Goal: Task Accomplishment & Management: Use online tool/utility

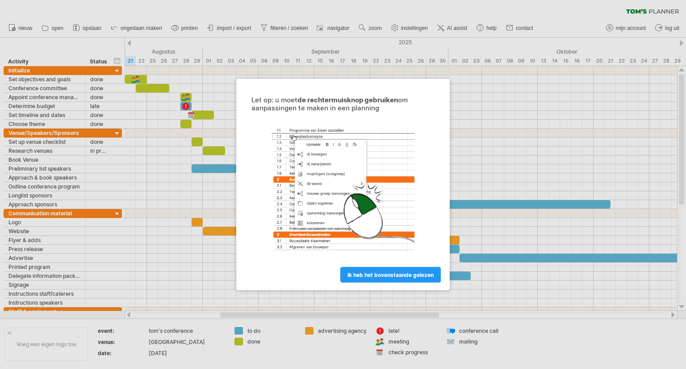
click at [438, 108] on div "Let op: u moet de rechtermuisknop gebruiken om aanpassingen te maken in een pla…" at bounding box center [342, 189] width 201 height 186
click at [399, 277] on span "ik heb het bovenstaande gelezen" at bounding box center [390, 274] width 86 height 7
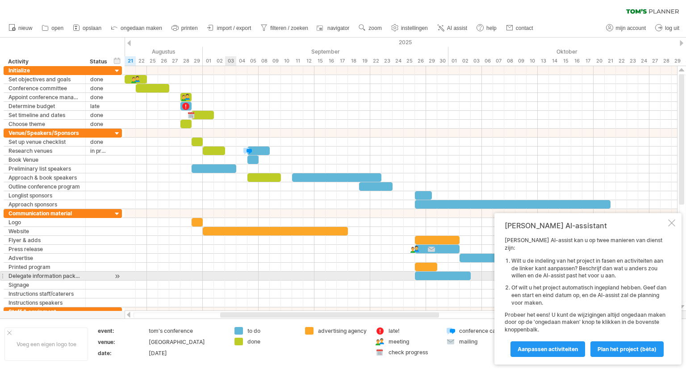
click at [232, 275] on div at bounding box center [401, 275] width 552 height 9
click at [163, 274] on div at bounding box center [401, 275] width 552 height 9
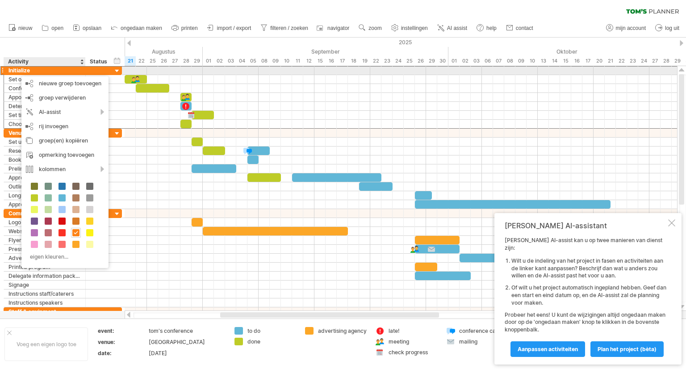
click at [17, 71] on div "Initialize" at bounding box center [44, 70] width 72 height 8
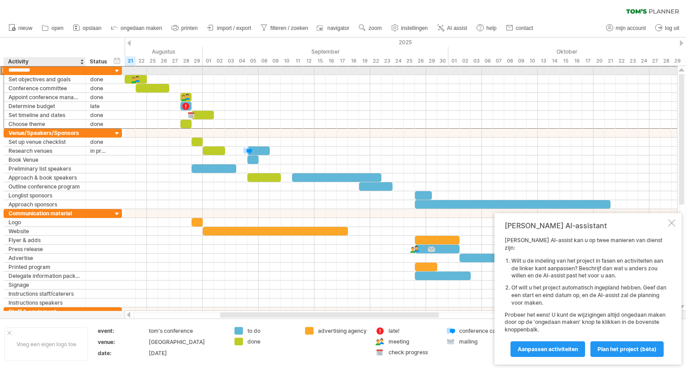
click at [18, 71] on input "**********" at bounding box center [44, 70] width 72 height 8
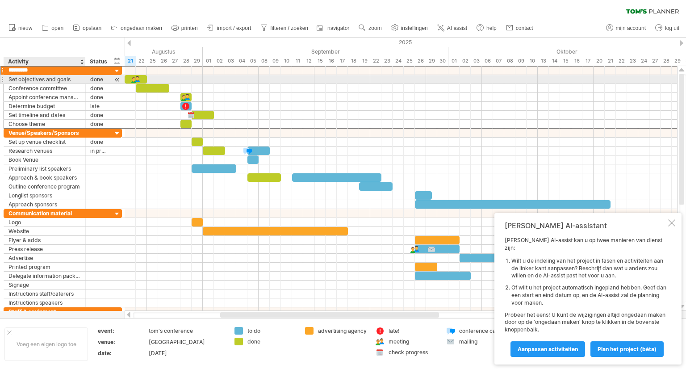
type input "**********"
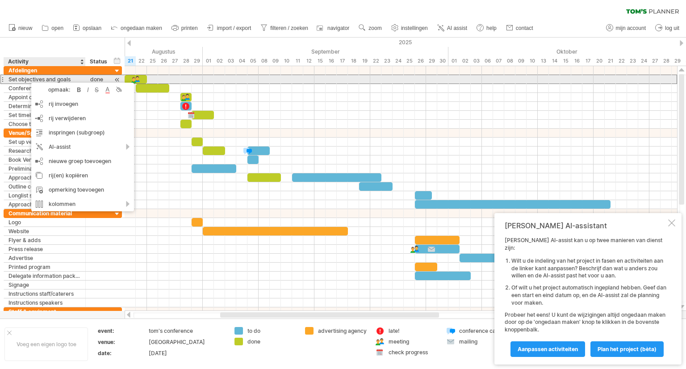
click at [23, 80] on div "Set objectives and goals" at bounding box center [44, 79] width 72 height 8
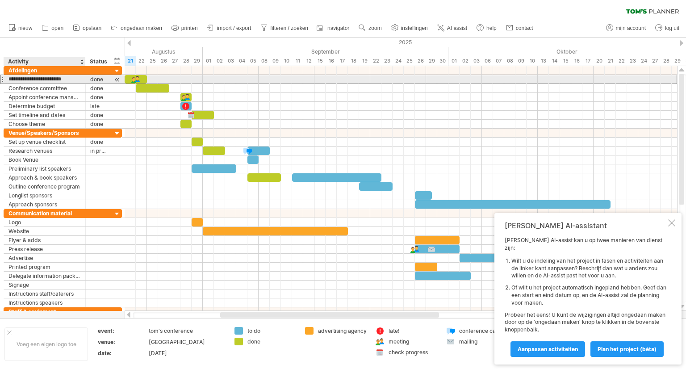
click at [23, 80] on input "**********" at bounding box center [44, 79] width 72 height 8
click at [4, 79] on div "**********" at bounding box center [45, 79] width 82 height 8
click at [2, 79] on div at bounding box center [2, 79] width 4 height 9
click at [31, 79] on div "Set objectives and goals" at bounding box center [44, 79] width 72 height 8
click at [32, 79] on input "**********" at bounding box center [44, 79] width 72 height 8
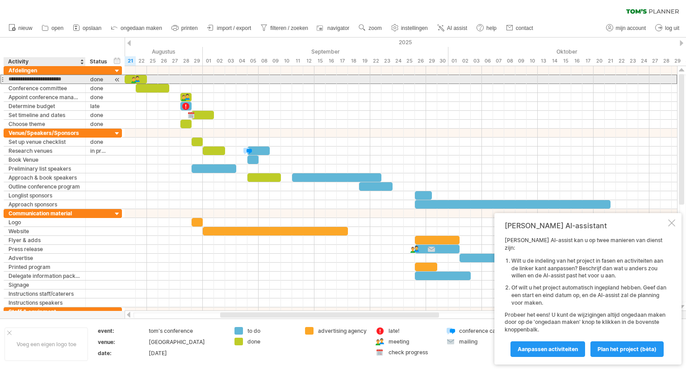
drag, startPoint x: 75, startPoint y: 79, endPoint x: 9, endPoint y: 82, distance: 66.6
click at [9, 82] on input "**********" at bounding box center [44, 79] width 72 height 8
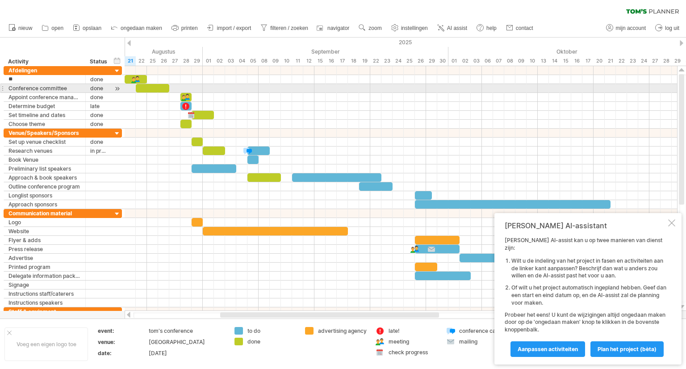
type input "*"
type input "**********"
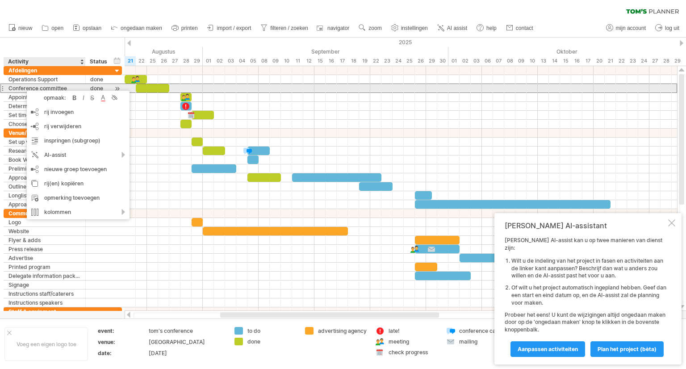
click at [33, 88] on div "Conference committee" at bounding box center [44, 88] width 72 height 8
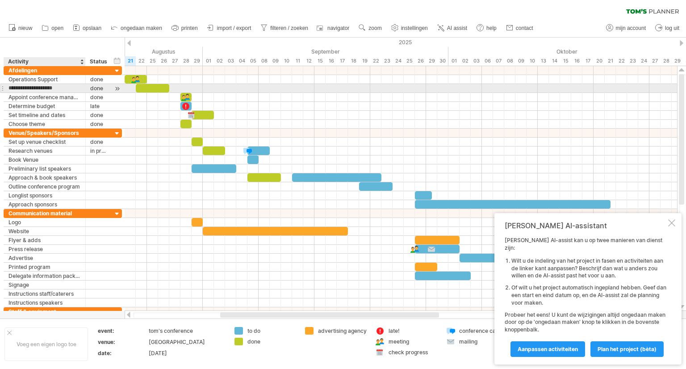
click at [33, 88] on input "**********" at bounding box center [44, 88] width 72 height 8
click at [70, 90] on input "**********" at bounding box center [44, 88] width 72 height 8
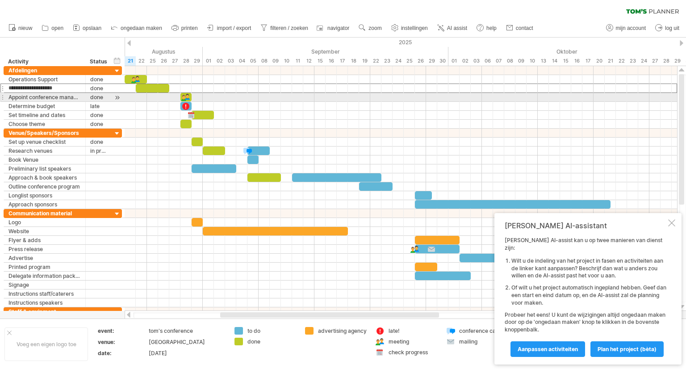
drag, startPoint x: 69, startPoint y: 89, endPoint x: 3, endPoint y: 94, distance: 66.3
click at [4, 94] on div "**********" at bounding box center [63, 97] width 118 height 63
type input "**********"
click at [16, 102] on div "Determine budget" at bounding box center [44, 106] width 72 height 8
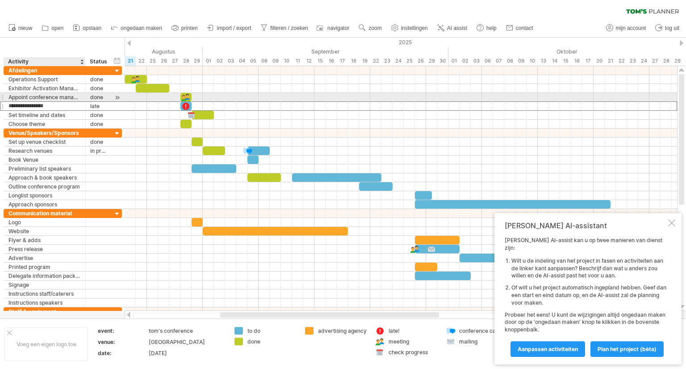
click at [17, 98] on div "Appoint conference manager" at bounding box center [44, 97] width 72 height 8
click at [17, 98] on input "**********" at bounding box center [44, 97] width 72 height 8
click at [8, 96] on div "**********" at bounding box center [45, 97] width 82 height 8
click at [8, 96] on div "Appoint conference manager" at bounding box center [44, 97] width 72 height 8
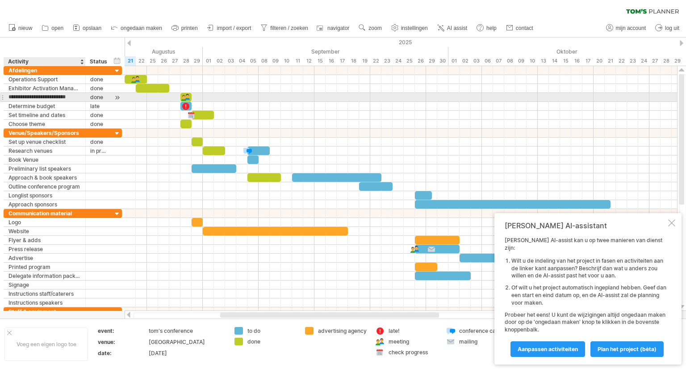
click at [8, 96] on input "**********" at bounding box center [44, 97] width 72 height 8
click at [9, 96] on input "**********" at bounding box center [44, 97] width 72 height 8
type input "**********"
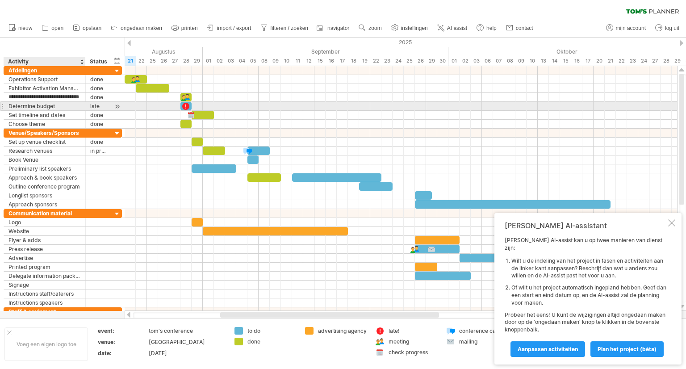
scroll to position [0, 0]
click at [38, 104] on div "Determine budget" at bounding box center [44, 106] width 72 height 8
click at [0, 0] on input "**********" at bounding box center [0, 0] width 0 height 0
click at [57, 107] on input "**********" at bounding box center [44, 106] width 72 height 8
drag, startPoint x: 57, startPoint y: 107, endPoint x: 18, endPoint y: 106, distance: 39.3
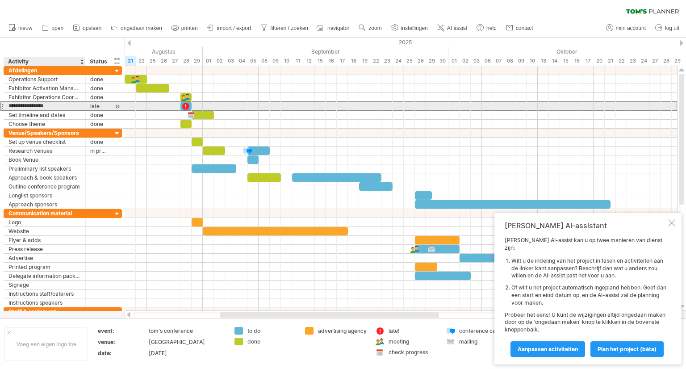
click at [18, 106] on input "**********" at bounding box center [44, 106] width 72 height 8
type input "*******"
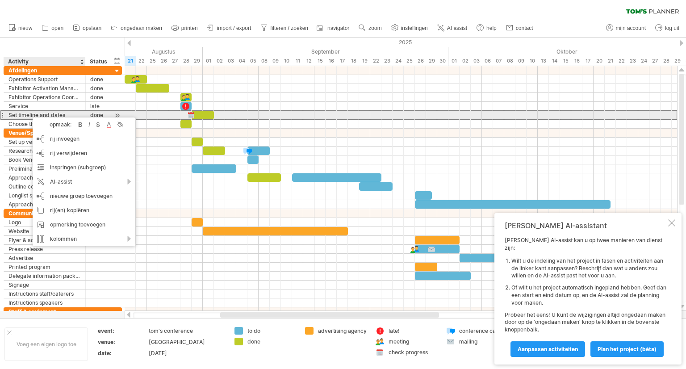
click at [29, 113] on div "Set timeline and dates" at bounding box center [44, 115] width 72 height 8
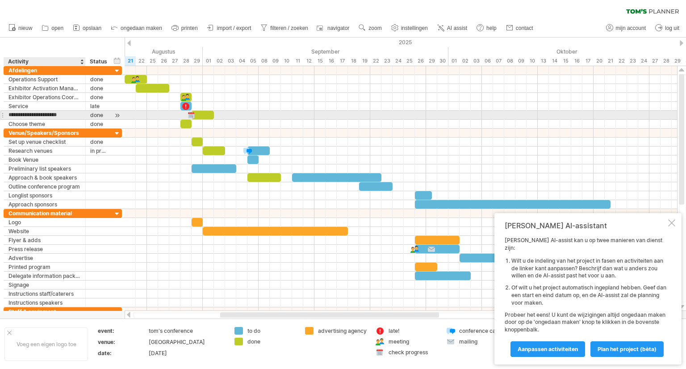
click at [29, 113] on input "**********" at bounding box center [44, 115] width 72 height 8
click at [65, 111] on input "**********" at bounding box center [44, 115] width 72 height 8
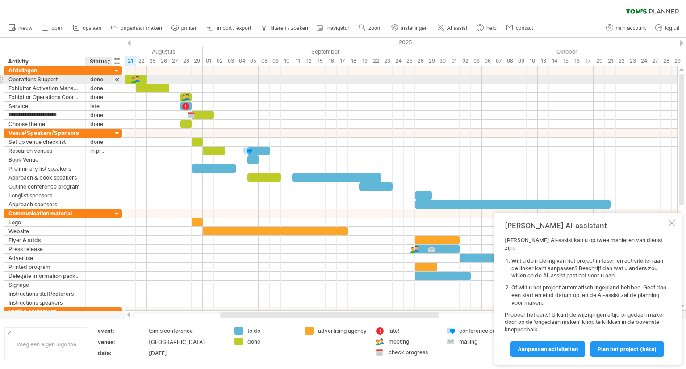
click at [100, 79] on div "done" at bounding box center [98, 79] width 17 height 8
click at [100, 79] on input "****" at bounding box center [98, 79] width 17 height 8
click at [118, 81] on div at bounding box center [117, 79] width 8 height 9
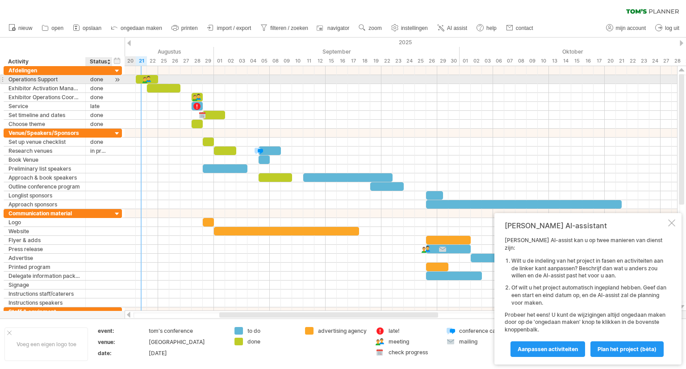
click at [118, 81] on div at bounding box center [117, 79] width 8 height 9
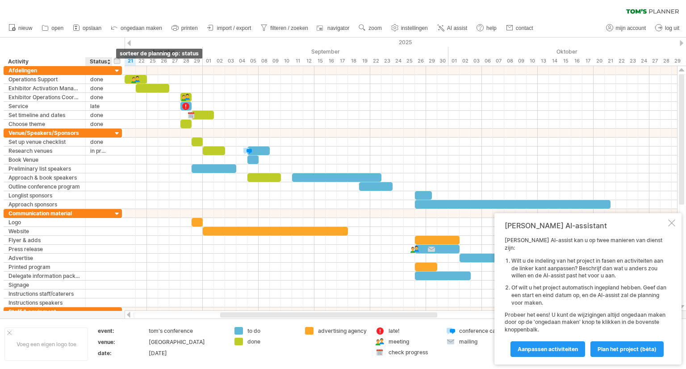
click at [108, 61] on div at bounding box center [109, 61] width 4 height 9
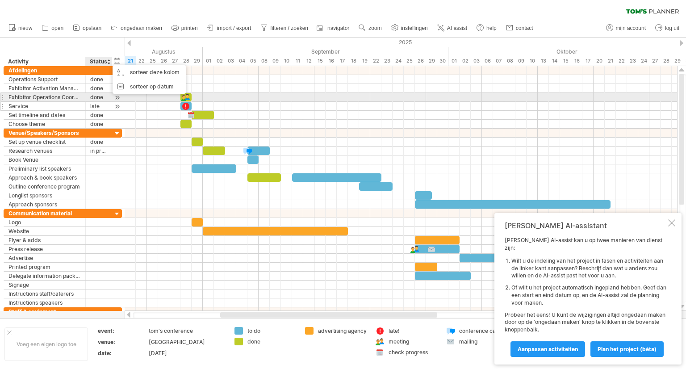
click at [120, 104] on div at bounding box center [117, 106] width 8 height 9
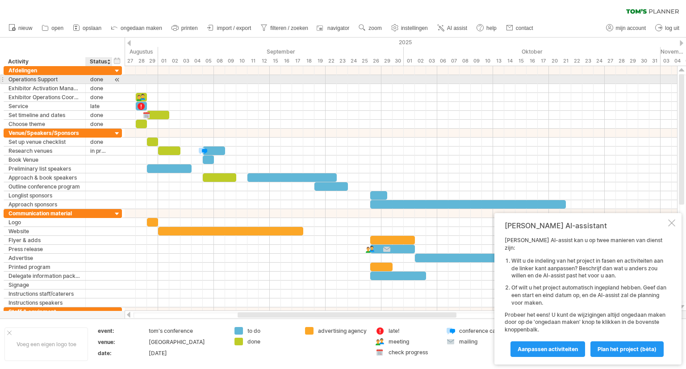
click at [101, 80] on div "done" at bounding box center [98, 79] width 17 height 8
click at [101, 80] on input "****" at bounding box center [98, 79] width 17 height 8
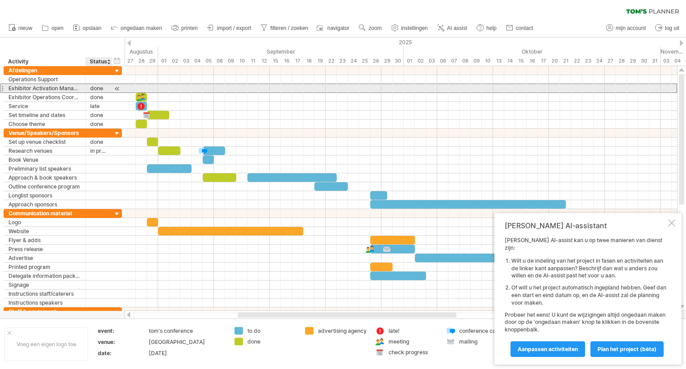
click at [99, 87] on div "done" at bounding box center [98, 88] width 17 height 8
click at [99, 87] on input "****" at bounding box center [98, 88] width 17 height 8
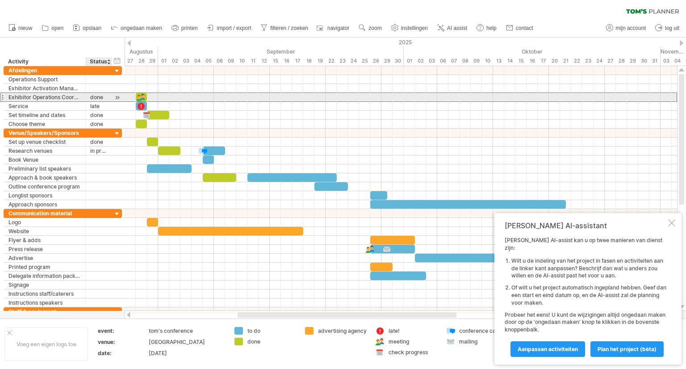
click at [100, 95] on div "done" at bounding box center [98, 97] width 17 height 8
click at [0, 0] on input "****" at bounding box center [0, 0] width 0 height 0
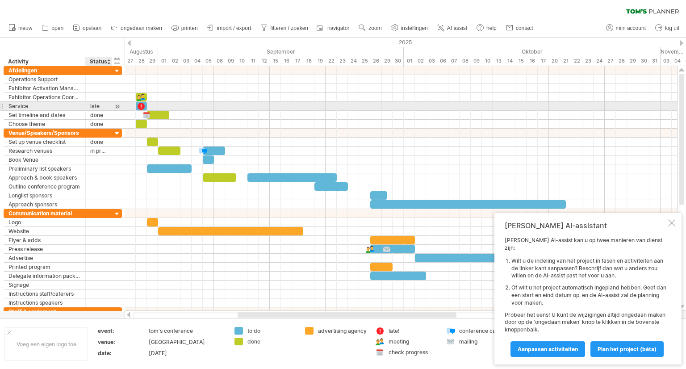
click at [100, 104] on div "late" at bounding box center [98, 106] width 17 height 8
click at [100, 104] on input "****" at bounding box center [98, 106] width 17 height 8
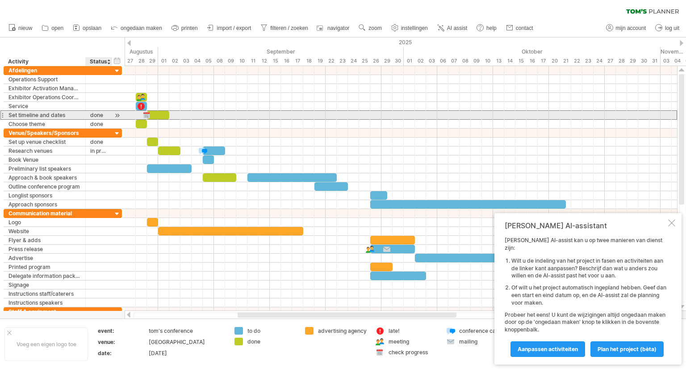
click at [99, 115] on div "done" at bounding box center [98, 115] width 17 height 8
click at [0, 0] on input "****" at bounding box center [0, 0] width 0 height 0
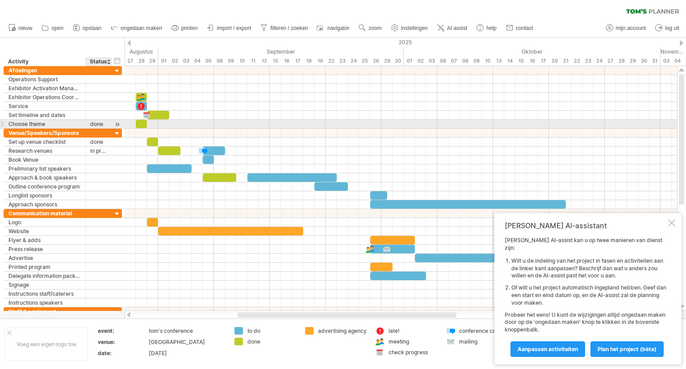
click at [98, 121] on div "done" at bounding box center [98, 124] width 17 height 8
click at [98, 121] on input "****" at bounding box center [98, 124] width 17 height 8
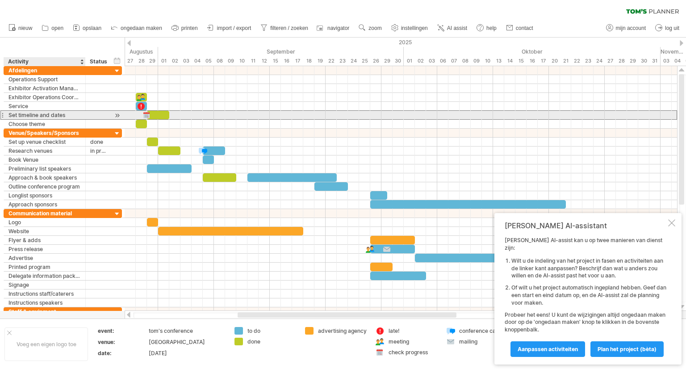
click at [46, 116] on div "Set timeline and dates" at bounding box center [44, 115] width 72 height 8
click at [46, 116] on input "**********" at bounding box center [44, 115] width 72 height 8
click at [67, 114] on input "**********" at bounding box center [44, 115] width 72 height 8
drag, startPoint x: 66, startPoint y: 114, endPoint x: 10, endPoint y: 116, distance: 55.9
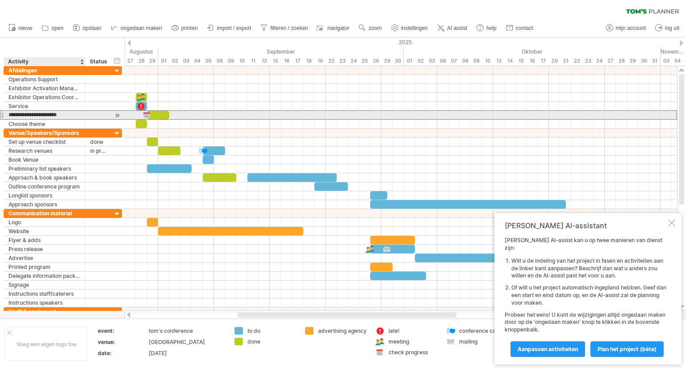
click at [10, 116] on input "**********" at bounding box center [44, 115] width 72 height 8
click at [7, 116] on div "**********" at bounding box center [45, 115] width 82 height 8
click at [9, 114] on div "Set timeline and dates" at bounding box center [44, 115] width 72 height 8
click at [9, 114] on input "**********" at bounding box center [44, 115] width 72 height 8
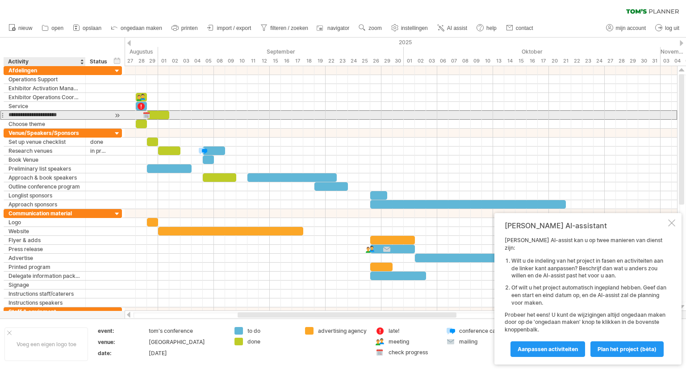
click at [9, 114] on input "**********" at bounding box center [44, 115] width 72 height 8
click at [8, 115] on input "**********" at bounding box center [44, 115] width 72 height 8
drag, startPoint x: 8, startPoint y: 115, endPoint x: 56, endPoint y: 115, distance: 47.8
click at [56, 115] on input "**********" at bounding box center [44, 115] width 72 height 8
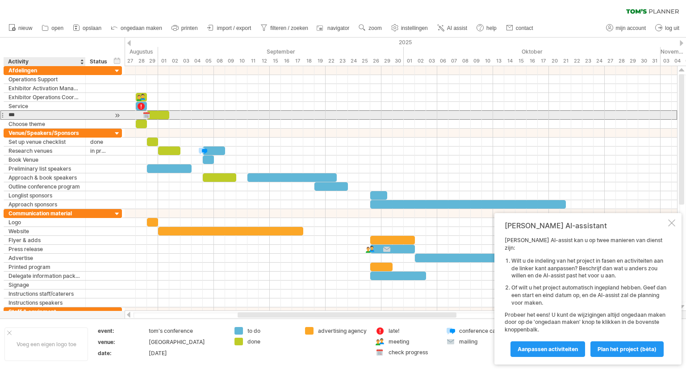
type input "****"
click at [23, 114] on input "****" at bounding box center [44, 115] width 72 height 8
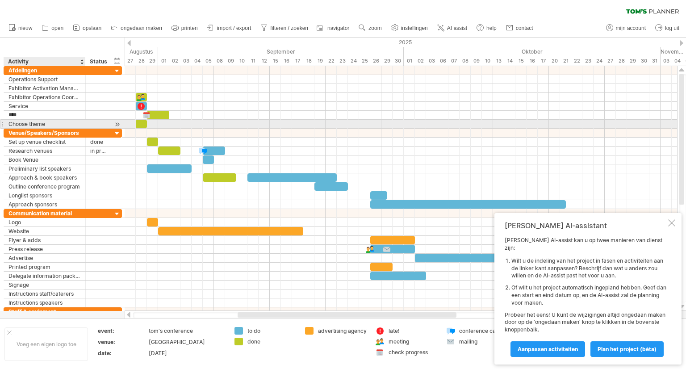
click at [21, 125] on div "Choose theme" at bounding box center [44, 124] width 72 height 8
click at [21, 125] on input "**********" at bounding box center [44, 124] width 72 height 8
click at [39, 124] on input "**********" at bounding box center [44, 124] width 72 height 8
click at [56, 124] on input "**********" at bounding box center [44, 124] width 72 height 8
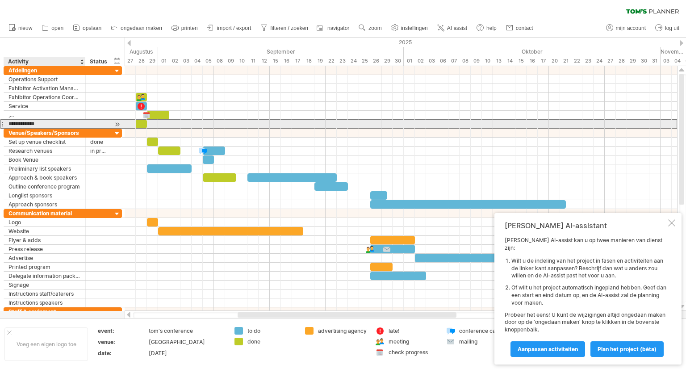
click at [56, 124] on input "**********" at bounding box center [44, 124] width 72 height 8
click at [55, 124] on input "**********" at bounding box center [44, 124] width 72 height 8
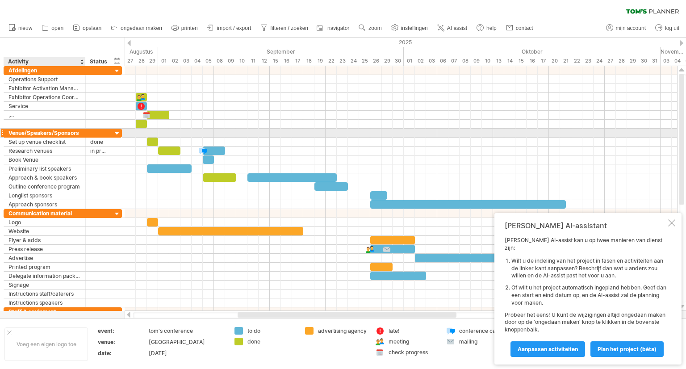
click at [51, 134] on div "Venue/Speakers/Sponsors" at bounding box center [44, 133] width 72 height 8
click at [51, 134] on input "**********" at bounding box center [44, 133] width 72 height 8
click at [79, 133] on input "**********" at bounding box center [44, 133] width 72 height 8
click at [74, 131] on input "**********" at bounding box center [44, 133] width 72 height 8
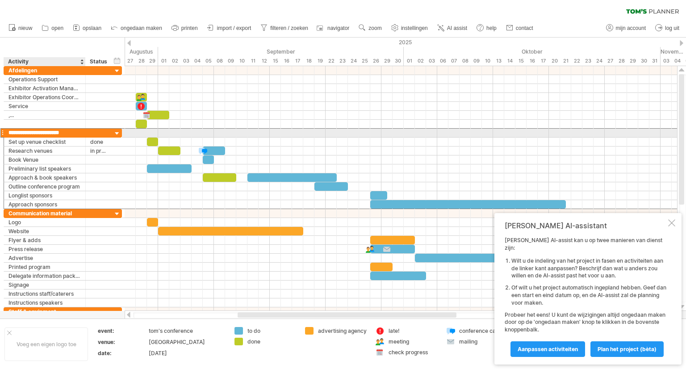
click at [74, 131] on input "**********" at bounding box center [44, 133] width 72 height 8
click at [79, 134] on input "**********" at bounding box center [44, 133] width 72 height 8
click at [79, 133] on input "**********" at bounding box center [44, 133] width 72 height 8
click at [81, 134] on div "**********" at bounding box center [45, 133] width 82 height 8
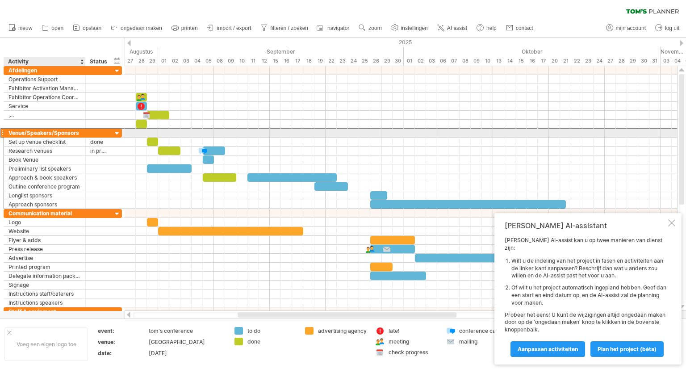
click at [80, 133] on div "**********" at bounding box center [45, 133] width 82 height 8
click at [4, 134] on div "**********" at bounding box center [45, 133] width 82 height 8
click at [2, 132] on div at bounding box center [2, 132] width 4 height 9
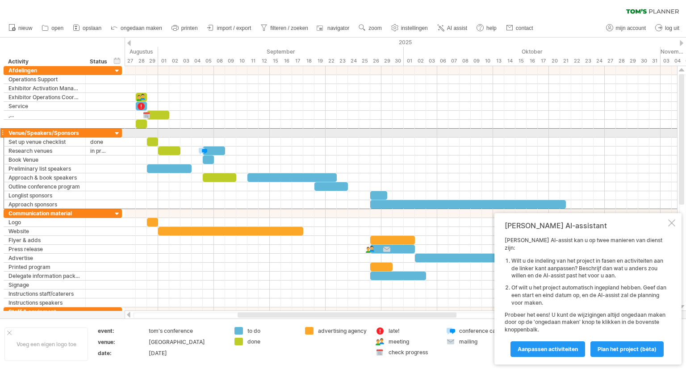
click at [2, 132] on div at bounding box center [2, 132] width 4 height 9
click at [27, 131] on div "Venue/Speakers/Sponsors" at bounding box center [44, 133] width 72 height 8
click at [27, 131] on input "**********" at bounding box center [44, 133] width 72 height 8
click at [77, 129] on input "**********" at bounding box center [44, 133] width 72 height 8
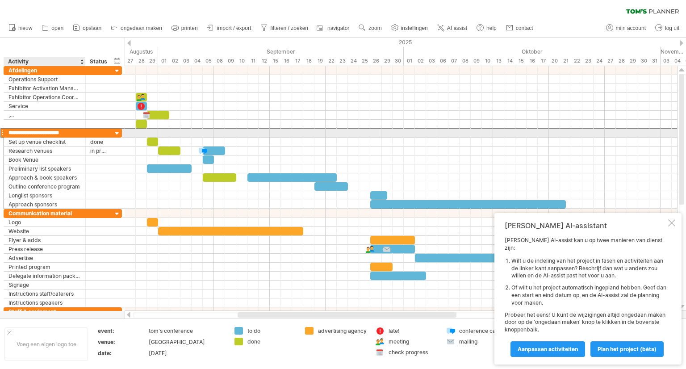
click at [79, 131] on input "**********" at bounding box center [44, 133] width 72 height 8
drag, startPoint x: 79, startPoint y: 131, endPoint x: 16, endPoint y: 134, distance: 62.6
click at [16, 134] on input "**********" at bounding box center [44, 133] width 72 height 8
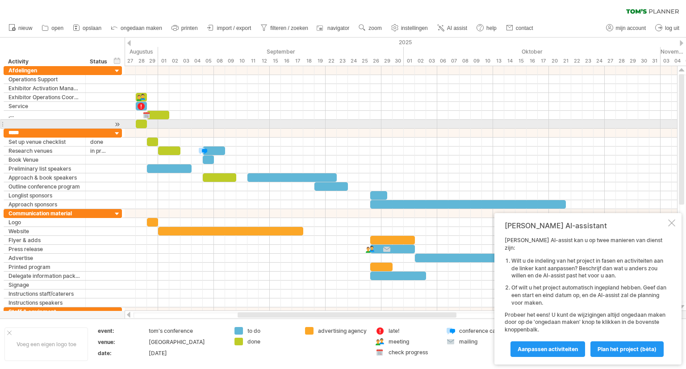
type input "******"
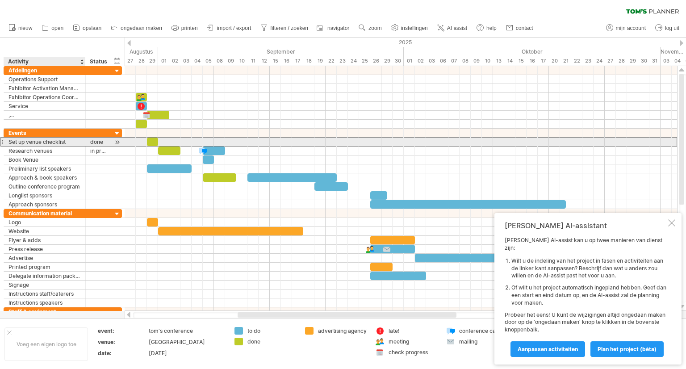
click at [36, 142] on div "Set up venue checklist" at bounding box center [44, 142] width 72 height 8
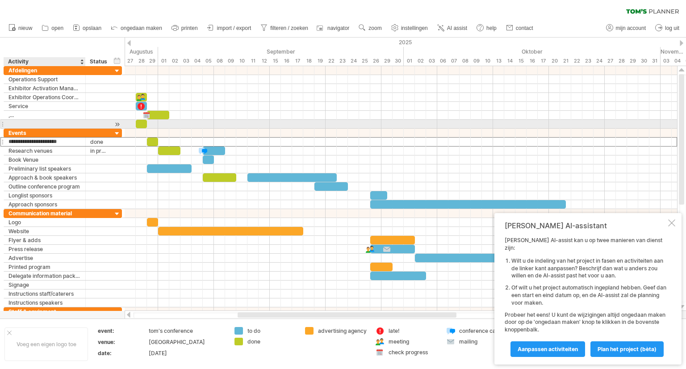
click at [16, 120] on div at bounding box center [44, 124] width 72 height 8
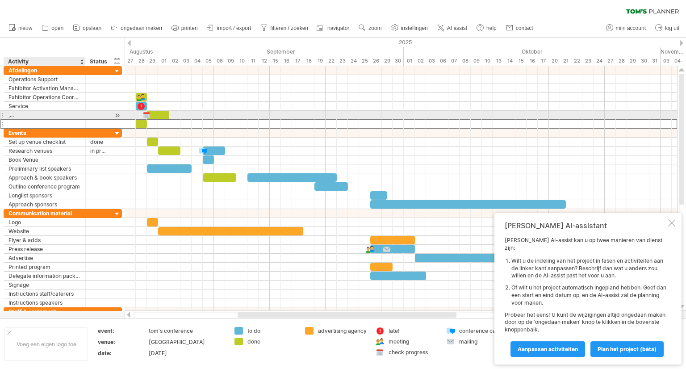
click at [15, 116] on div ",..." at bounding box center [44, 115] width 72 height 8
click at [15, 116] on input "****" at bounding box center [44, 115] width 72 height 8
drag, startPoint x: 20, startPoint y: 118, endPoint x: 7, endPoint y: 115, distance: 13.4
click at [7, 115] on div "**** ,..." at bounding box center [45, 115] width 82 height 8
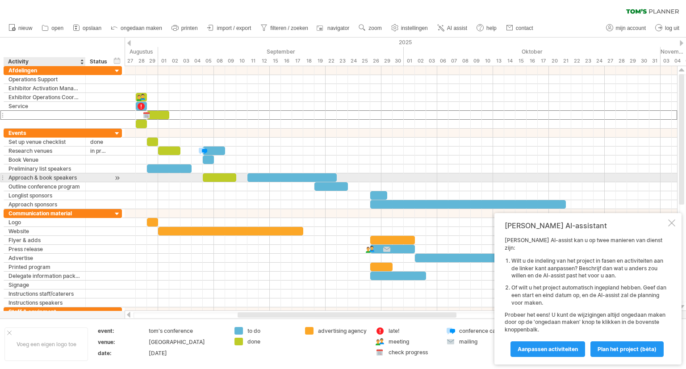
click at [50, 175] on div "Approach & book speakers" at bounding box center [44, 177] width 72 height 8
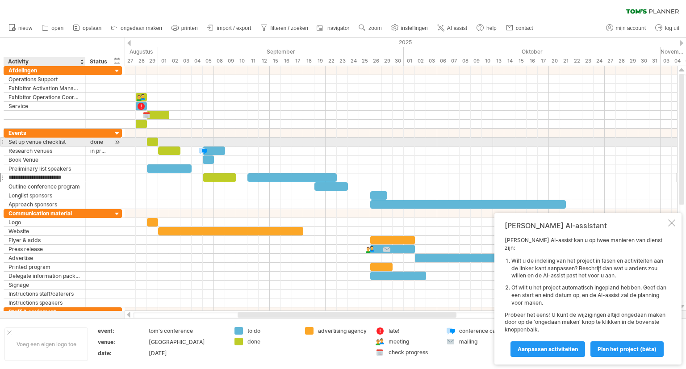
click at [46, 140] on div "Set up venue checklist" at bounding box center [44, 142] width 72 height 8
click at [46, 140] on input "**********" at bounding box center [44, 142] width 72 height 8
click at [70, 142] on input "**********" at bounding box center [44, 142] width 72 height 8
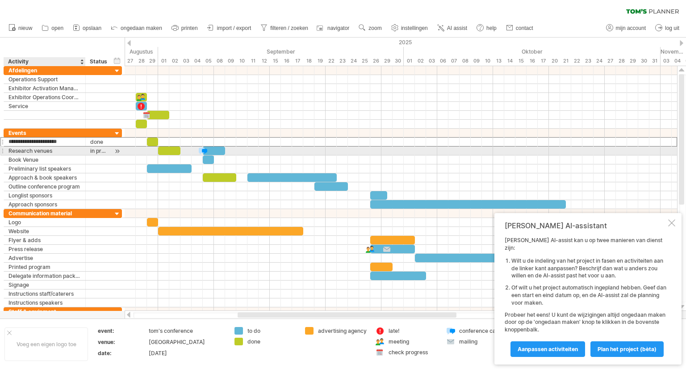
drag, startPoint x: 69, startPoint y: 142, endPoint x: 9, endPoint y: 147, distance: 60.5
click at [9, 147] on div "**********" at bounding box center [63, 169] width 118 height 80
type input "**********"
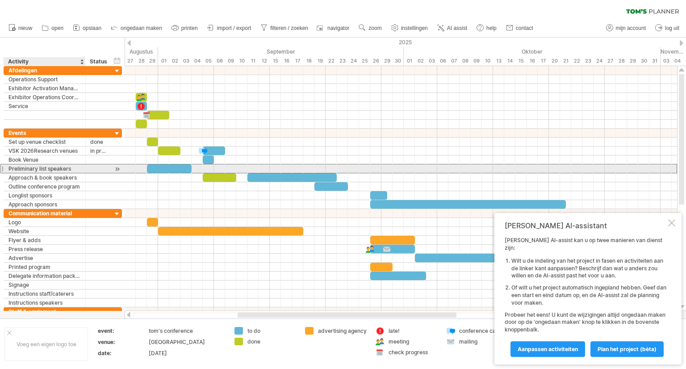
click at [47, 166] on div "Preliminary list speakers" at bounding box center [44, 168] width 72 height 8
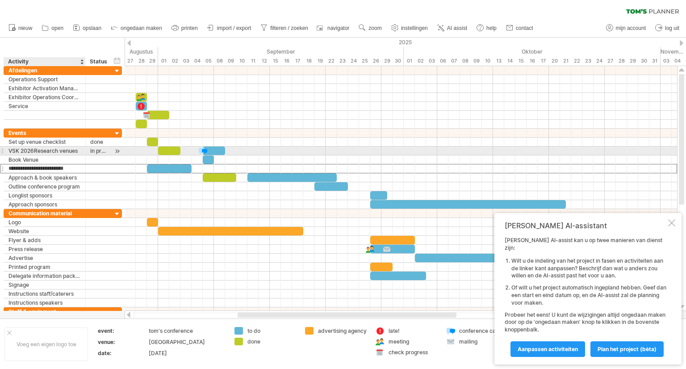
click at [37, 152] on div "VSK 2026Research venues" at bounding box center [44, 150] width 72 height 8
click at [36, 152] on input "**********" at bounding box center [44, 150] width 72 height 8
click at [34, 150] on input "**********" at bounding box center [44, 150] width 72 height 8
drag, startPoint x: 34, startPoint y: 150, endPoint x: 96, endPoint y: 150, distance: 62.1
click at [96, 150] on div "**********" at bounding box center [63, 150] width 118 height 9
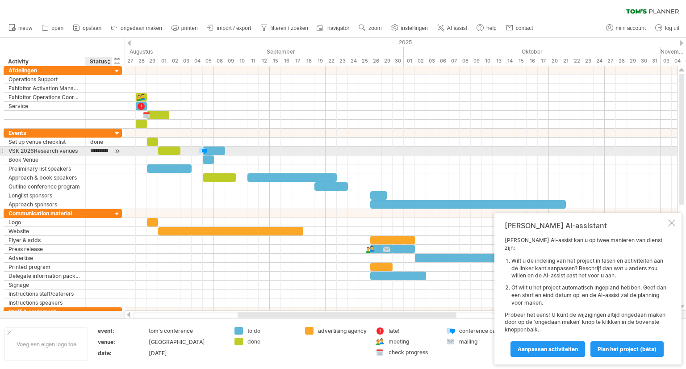
type input "**********"
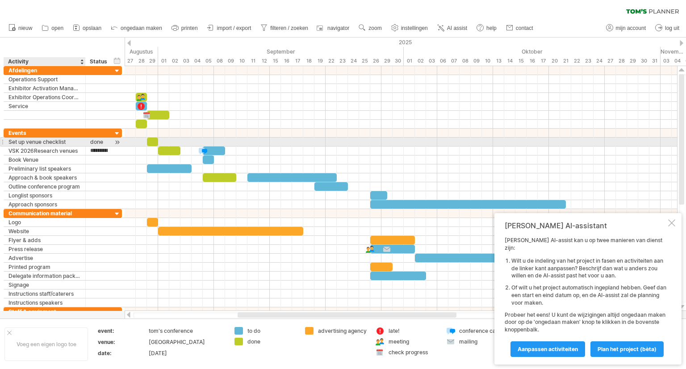
click at [59, 140] on div "Set up venue checklist" at bounding box center [44, 142] width 72 height 8
click at [59, 140] on input "**********" at bounding box center [44, 142] width 72 height 8
click at [73, 142] on input "**********" at bounding box center [44, 142] width 72 height 8
drag, startPoint x: 71, startPoint y: 141, endPoint x: 14, endPoint y: 143, distance: 57.6
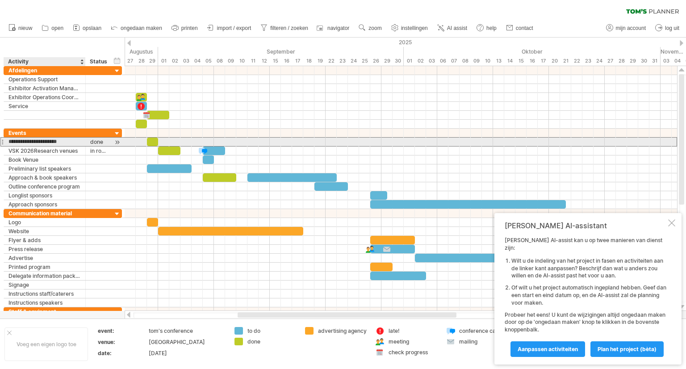
click at [14, 143] on input "**********" at bounding box center [44, 142] width 72 height 8
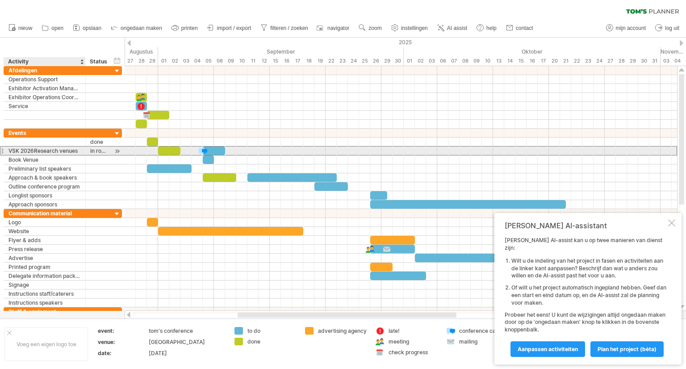
click at [35, 150] on div "VSK 2026Research venues" at bounding box center [44, 150] width 72 height 8
click at [35, 150] on input "**********" at bounding box center [44, 150] width 72 height 8
click at [77, 150] on input "**********" at bounding box center [44, 150] width 72 height 8
click at [80, 150] on input "**********" at bounding box center [44, 150] width 72 height 8
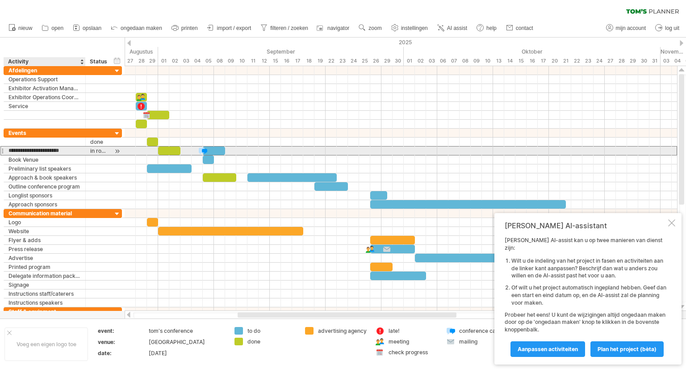
drag, startPoint x: 79, startPoint y: 150, endPoint x: 35, endPoint y: 151, distance: 43.8
click at [35, 151] on input "**********" at bounding box center [44, 150] width 72 height 8
type input "********"
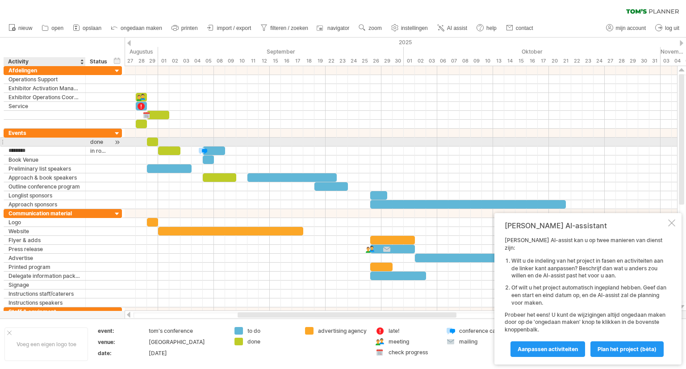
click at [21, 142] on div at bounding box center [44, 142] width 72 height 8
click at [21, 142] on input "text" at bounding box center [44, 142] width 72 height 8
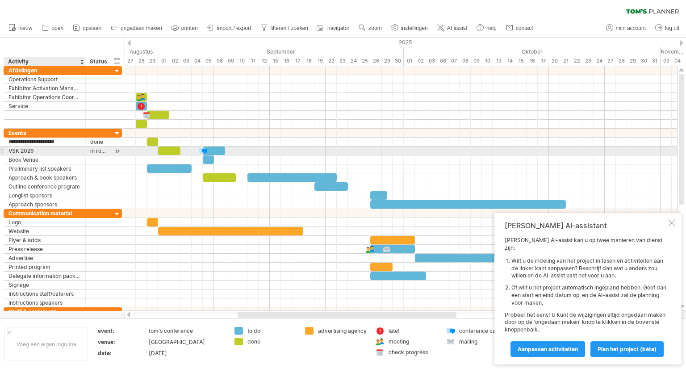
type input "**********"
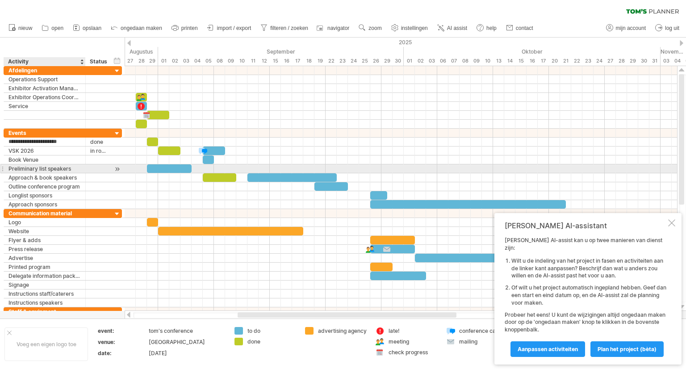
click at [50, 166] on div "Preliminary list speakers" at bounding box center [44, 168] width 72 height 8
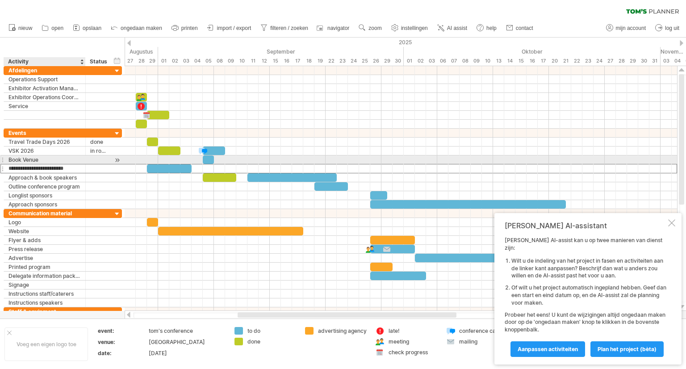
click at [43, 160] on div "Book Venue" at bounding box center [44, 159] width 72 height 8
click at [43, 160] on input "**********" at bounding box center [44, 159] width 72 height 8
click at [49, 163] on div "**********" at bounding box center [63, 169] width 118 height 80
click at [48, 158] on div "Book Venue" at bounding box center [44, 159] width 72 height 8
click at [0, 0] on input "**********" at bounding box center [0, 0] width 0 height 0
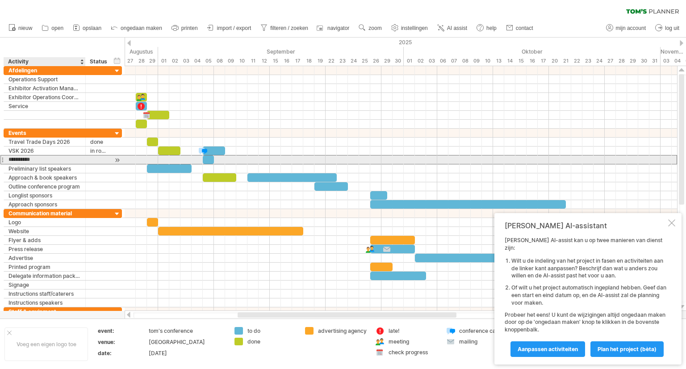
drag, startPoint x: 48, startPoint y: 158, endPoint x: 16, endPoint y: 160, distance: 31.8
click at [16, 160] on input "**********" at bounding box center [44, 159] width 72 height 8
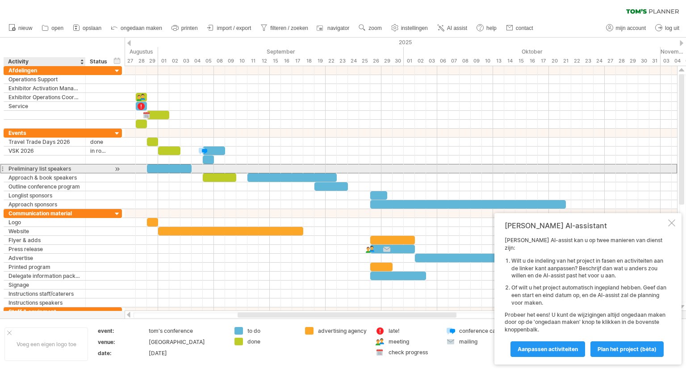
click at [23, 167] on div "Preliminary list speakers" at bounding box center [44, 168] width 72 height 8
click at [0, 0] on input "**********" at bounding box center [0, 0] width 0 height 0
drag, startPoint x: 76, startPoint y: 169, endPoint x: 7, endPoint y: 169, distance: 68.8
click at [7, 169] on div "**********" at bounding box center [45, 168] width 82 height 8
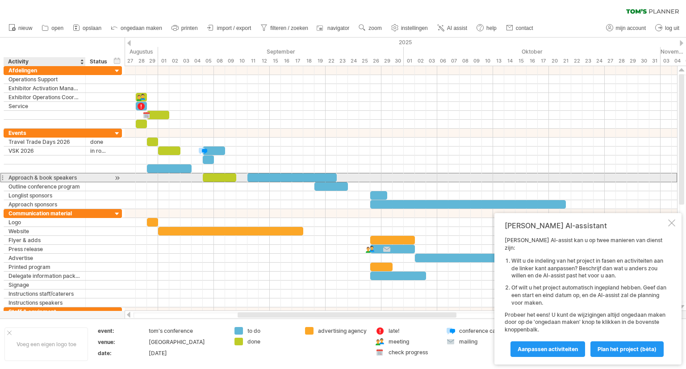
click at [79, 177] on div "Approach & book speakers" at bounding box center [44, 177] width 72 height 8
click at [79, 177] on input "**********" at bounding box center [44, 177] width 72 height 8
drag, startPoint x: 79, startPoint y: 177, endPoint x: 22, endPoint y: 177, distance: 57.2
click at [23, 177] on input "**********" at bounding box center [44, 177] width 72 height 8
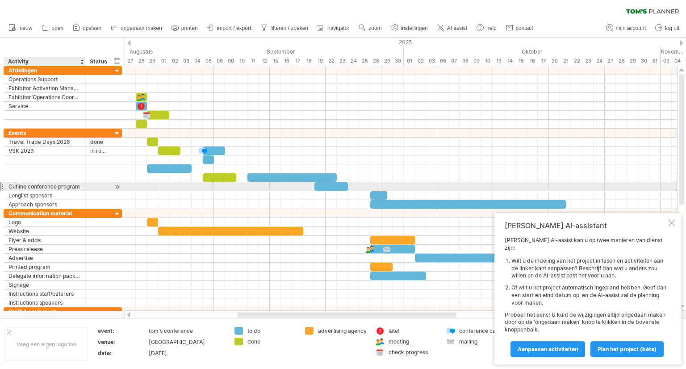
click at [79, 188] on div "Outline conference program" at bounding box center [44, 186] width 72 height 8
click at [79, 188] on input "**********" at bounding box center [44, 186] width 72 height 8
drag, startPoint x: 79, startPoint y: 188, endPoint x: 43, endPoint y: 187, distance: 35.7
click at [32, 186] on input "**********" at bounding box center [44, 186] width 72 height 8
click at [79, 186] on input "**********" at bounding box center [44, 186] width 72 height 8
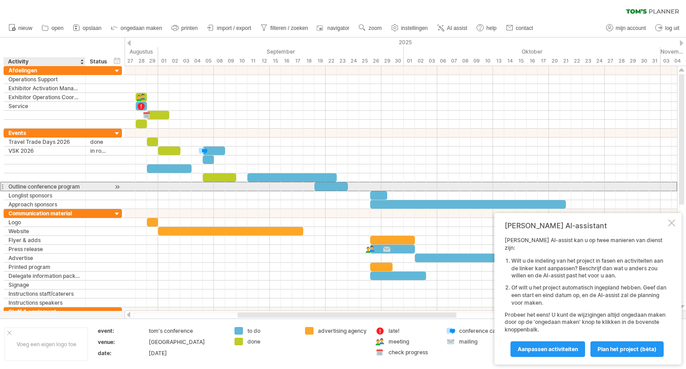
drag, startPoint x: 81, startPoint y: 186, endPoint x: 27, endPoint y: 186, distance: 54.0
click at [27, 186] on div "**********" at bounding box center [45, 186] width 82 height 8
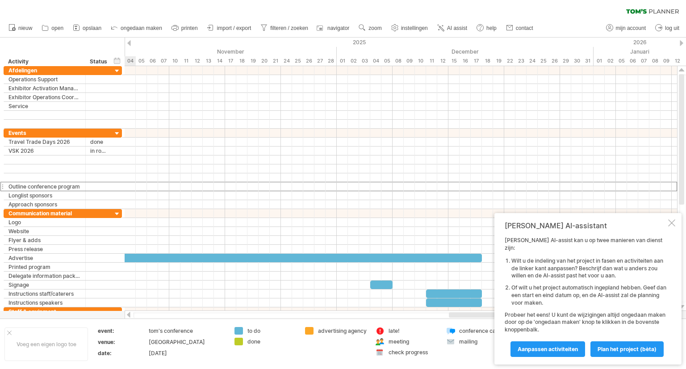
drag, startPoint x: 414, startPoint y: 314, endPoint x: 625, endPoint y: 311, distance: 211.2
click at [625, 311] on div "Probeert verbinding te maken met plan.tomsplanner.nl Opnieuw verbonden 0% wisse…" at bounding box center [343, 184] width 686 height 369
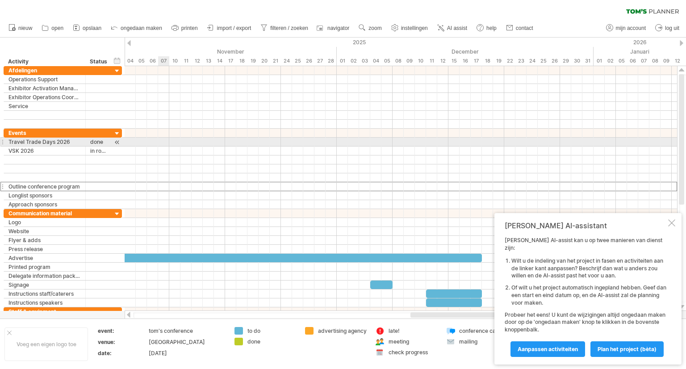
click at [164, 142] on div at bounding box center [401, 142] width 552 height 9
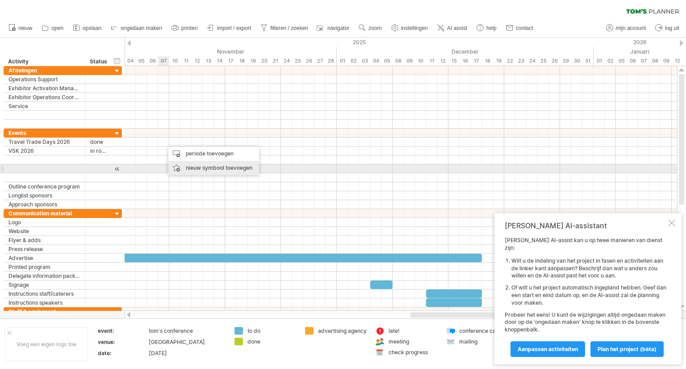
click at [182, 168] on div "nieuw symbool toevoegen" at bounding box center [213, 168] width 91 height 14
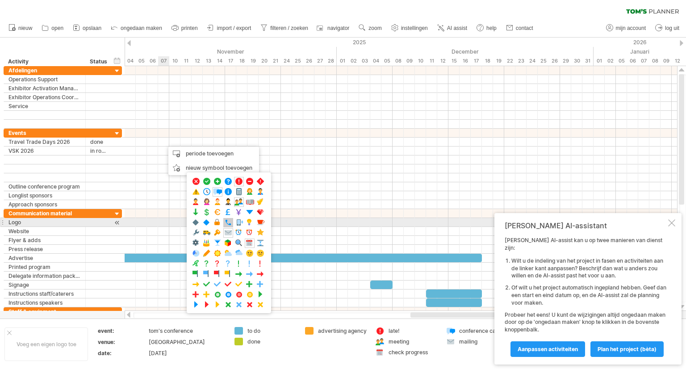
click at [226, 221] on span at bounding box center [228, 222] width 9 height 8
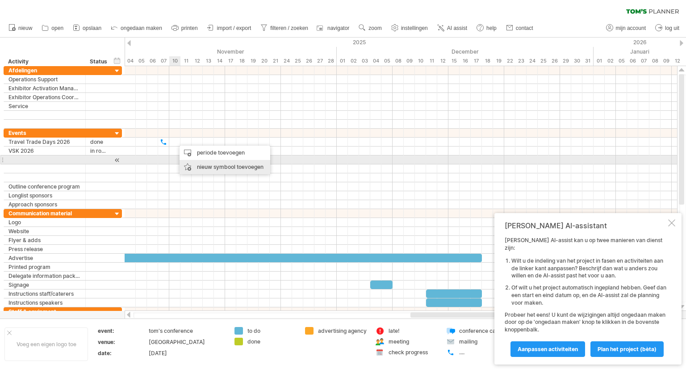
click at [195, 164] on div "nieuw symbool toevoegen" at bounding box center [225, 167] width 91 height 14
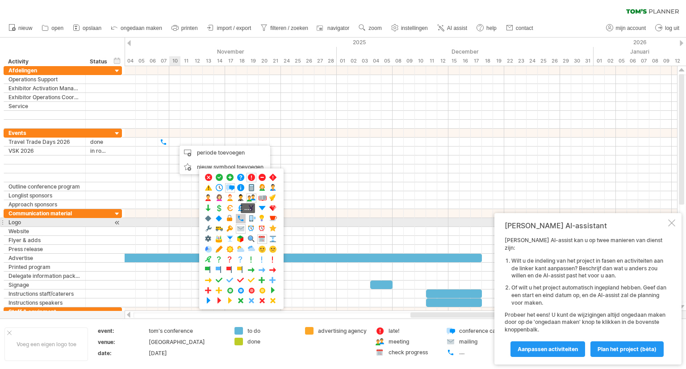
drag, startPoint x: 240, startPoint y: 218, endPoint x: 229, endPoint y: 209, distance: 14.9
click at [240, 218] on span at bounding box center [240, 218] width 9 height 8
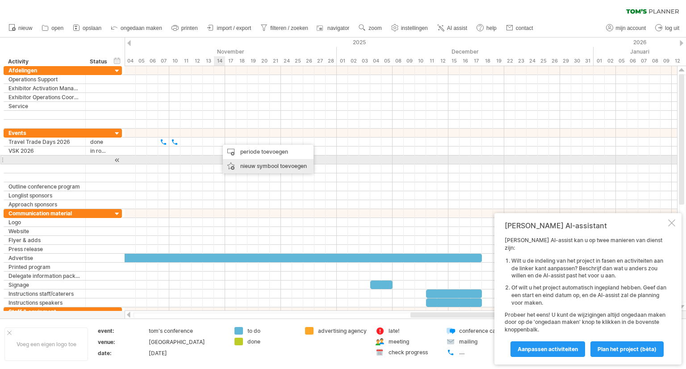
click at [239, 163] on div "nieuw symbool toevoegen" at bounding box center [268, 166] width 91 height 14
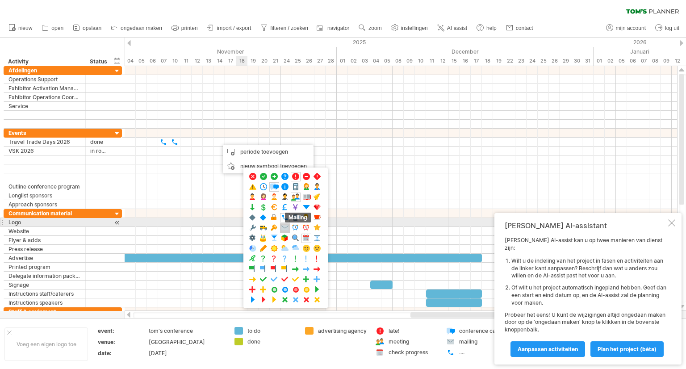
click at [287, 226] on span at bounding box center [284, 228] width 9 height 8
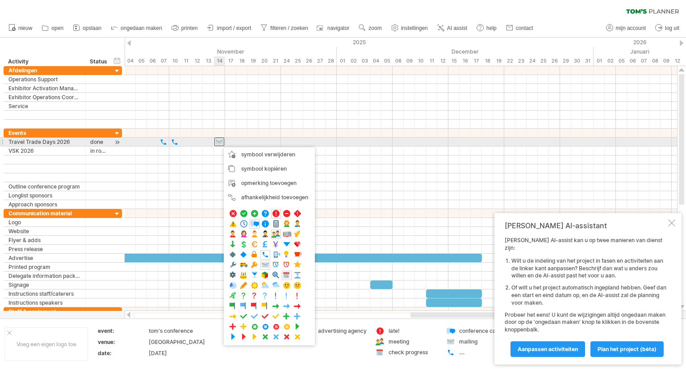
click at [225, 145] on div at bounding box center [401, 142] width 552 height 9
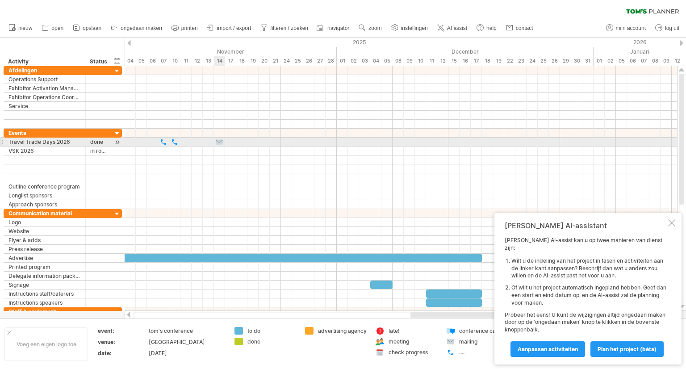
click at [223, 143] on div at bounding box center [219, 142] width 9 height 8
click at [223, 143] on div at bounding box center [219, 142] width 10 height 8
click at [223, 143] on div at bounding box center [219, 142] width 9 height 8
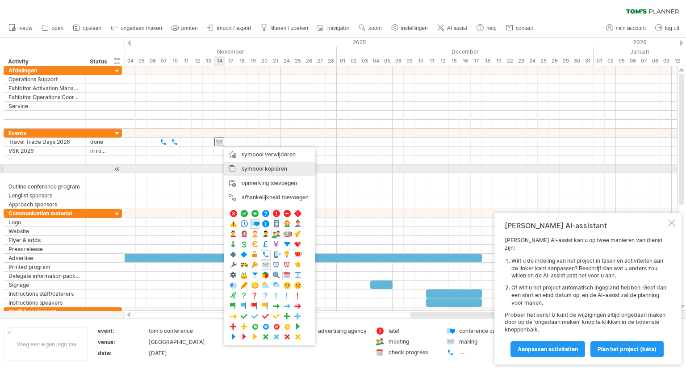
click at [244, 170] on span "symbool kopiëren" at bounding box center [265, 168] width 46 height 7
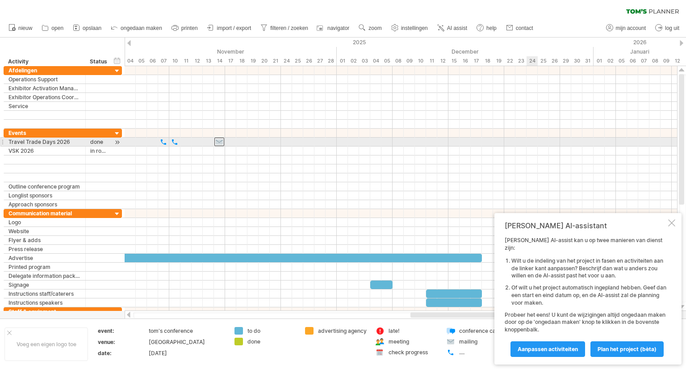
click at [531, 140] on div at bounding box center [401, 142] width 552 height 9
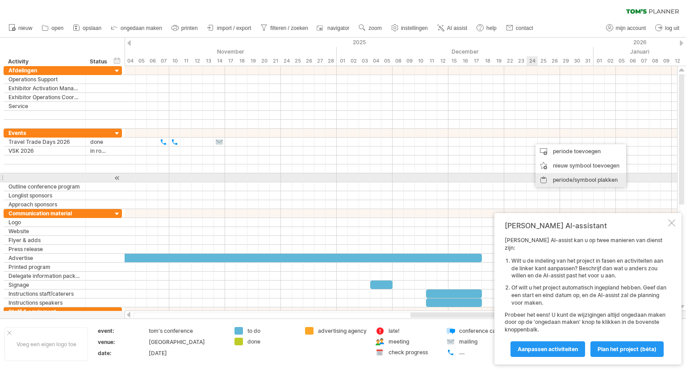
click at [553, 176] on div "periode/symbool plakken" at bounding box center [580, 180] width 91 height 14
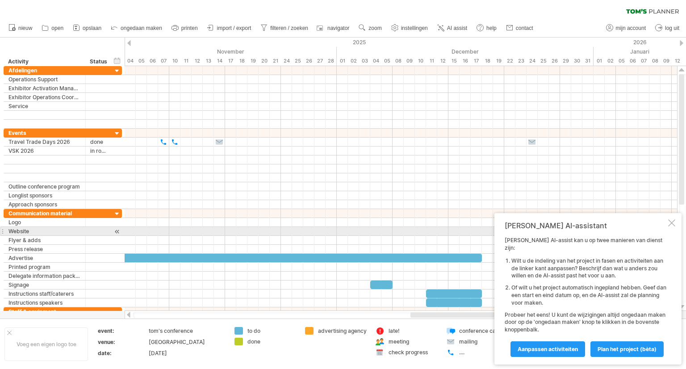
click at [673, 226] on div at bounding box center [671, 222] width 7 height 7
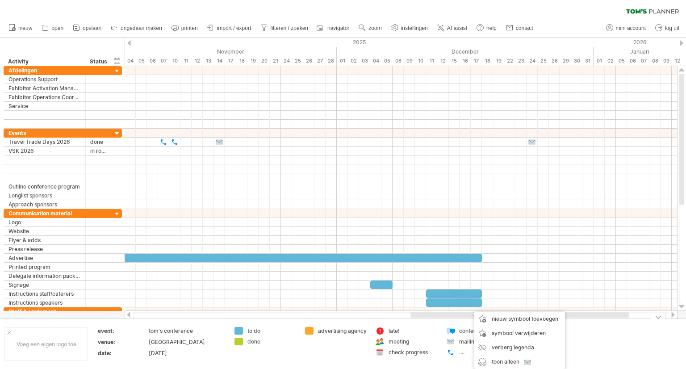
click at [467, 343] on div "mailing" at bounding box center [483, 342] width 49 height 8
click at [467, 343] on input "*******" at bounding box center [481, 342] width 44 height 8
type input "**********"
click at [457, 353] on div "...." at bounding box center [477, 352] width 62 height 8
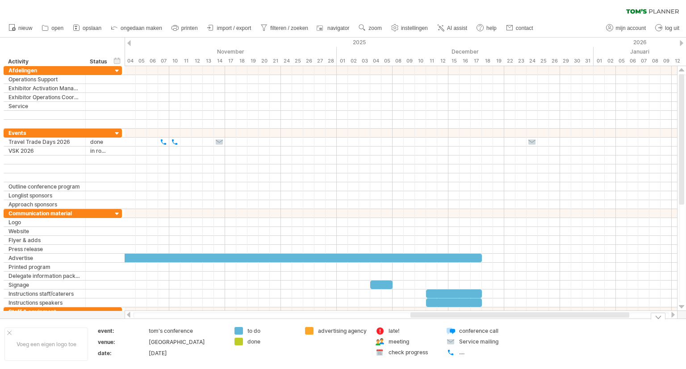
click at [461, 354] on div "...." at bounding box center [483, 352] width 49 height 8
click at [461, 354] on input "text" at bounding box center [481, 352] width 44 height 8
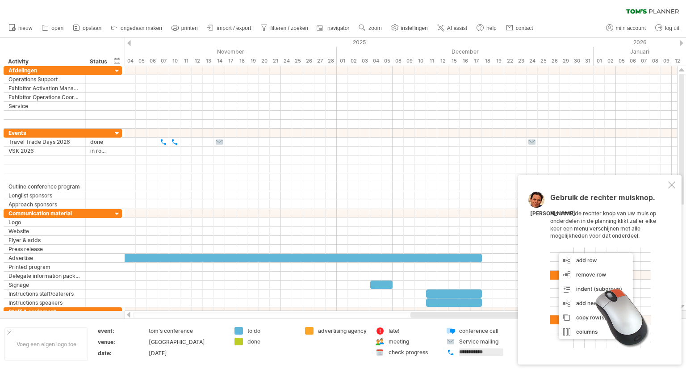
type input "**********"
click at [405, 193] on div at bounding box center [401, 195] width 552 height 9
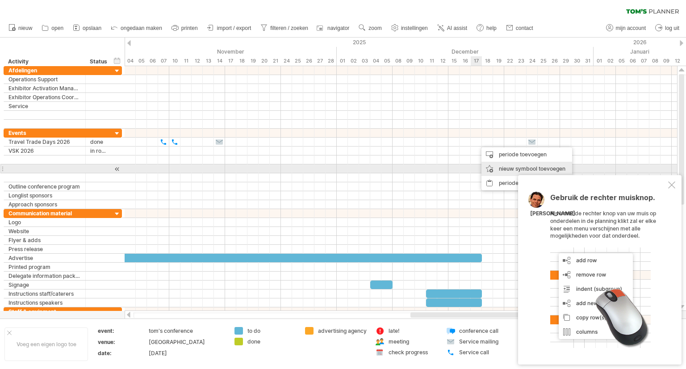
click at [493, 165] on div "nieuw symbool toevoegen" at bounding box center [526, 169] width 91 height 14
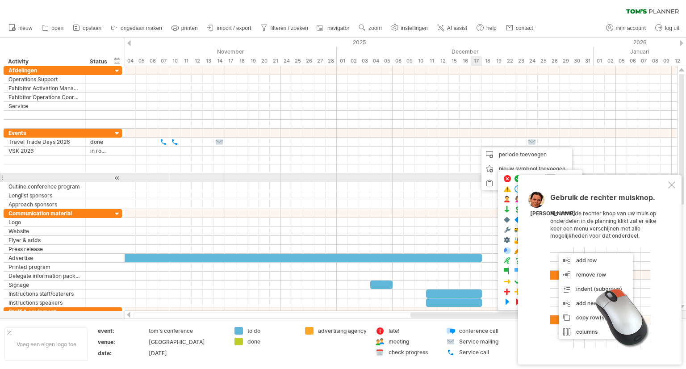
click at [675, 182] on div "Gebruik de rechter muisknop. Als u met de rechter knop van uw muis op onderdele…" at bounding box center [599, 269] width 163 height 189
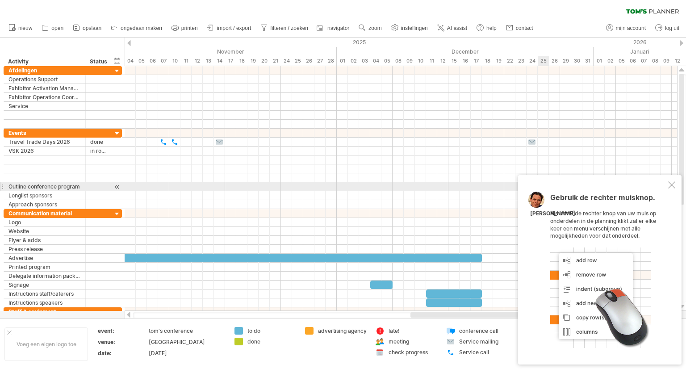
click at [672, 187] on div at bounding box center [671, 184] width 7 height 7
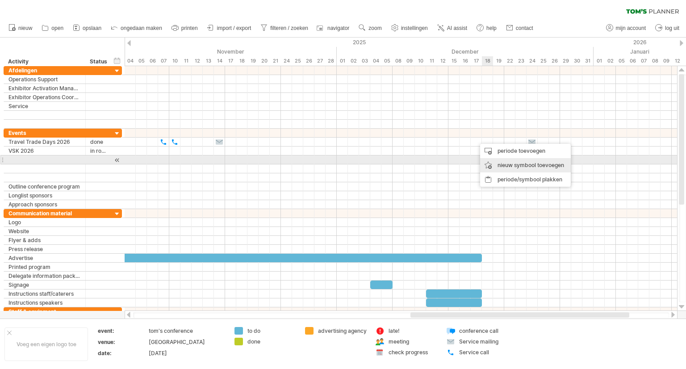
click at [496, 162] on div "nieuw symbool toevoegen" at bounding box center [525, 165] width 91 height 14
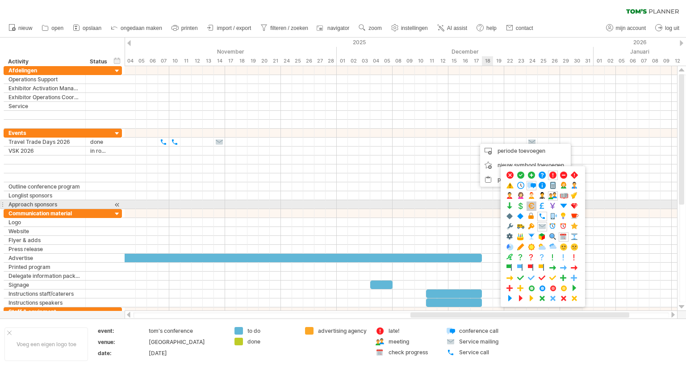
click at [534, 206] on span at bounding box center [531, 206] width 9 height 8
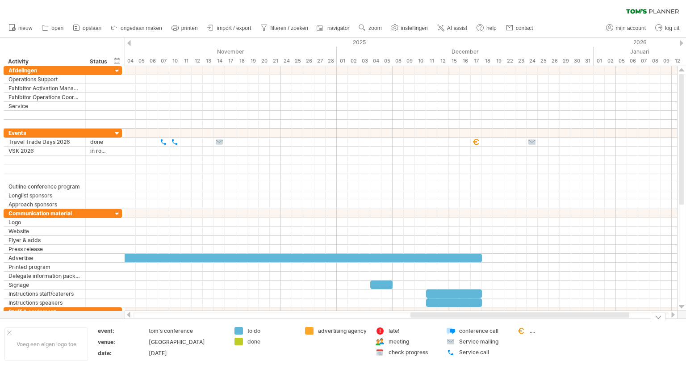
click at [530, 331] on div "...." at bounding box center [554, 331] width 49 height 8
click at [530, 331] on input "text" at bounding box center [552, 331] width 44 height 8
type input "**********"
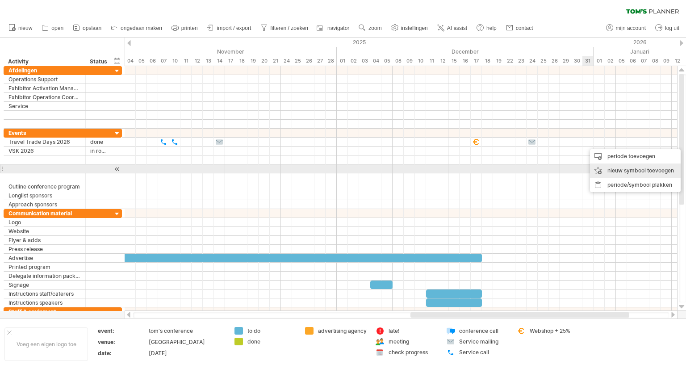
click at [606, 166] on div "nieuw symbool toevoegen" at bounding box center [635, 170] width 91 height 14
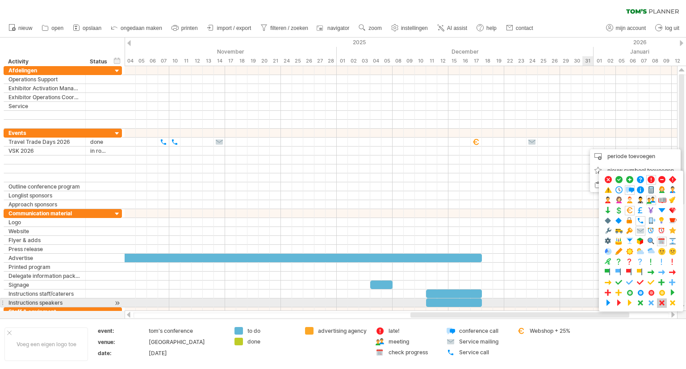
click at [660, 303] on span at bounding box center [661, 303] width 9 height 8
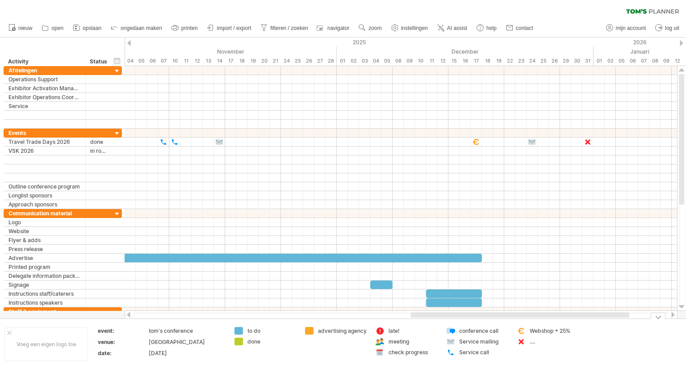
click at [532, 343] on div "...." at bounding box center [554, 342] width 49 height 8
click at [532, 343] on input "text" at bounding box center [552, 342] width 44 height 8
type input "**********"
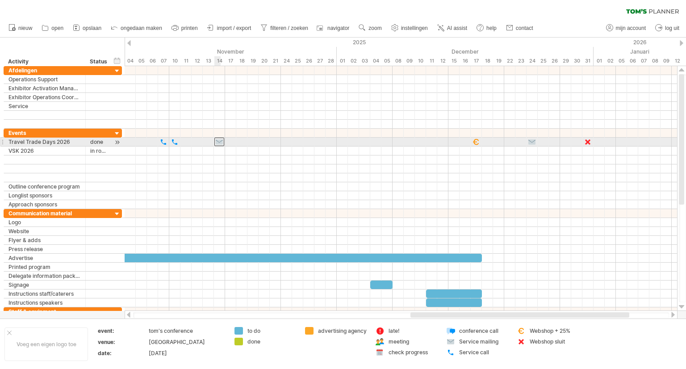
click at [223, 142] on div at bounding box center [219, 142] width 10 height 8
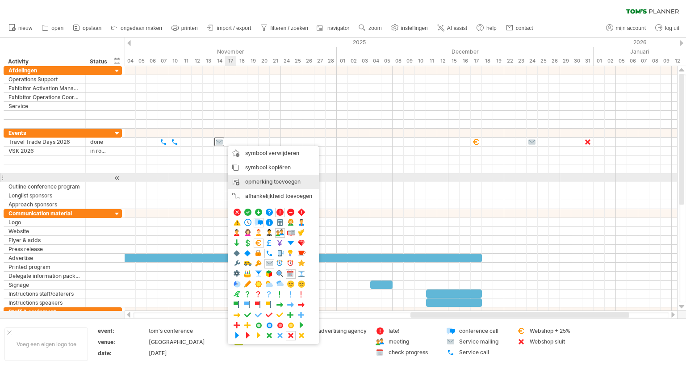
click at [256, 181] on div "opmerking toevoegen" at bounding box center [273, 182] width 91 height 14
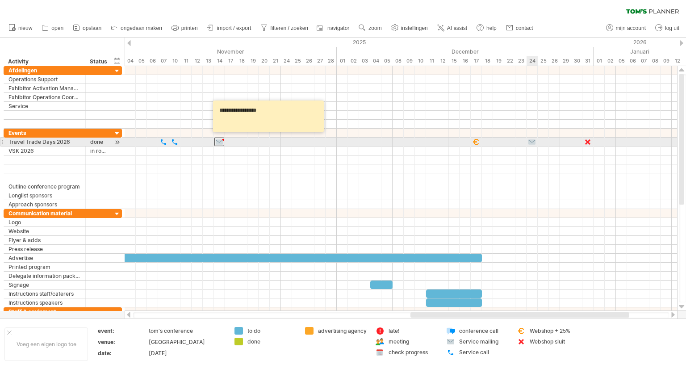
type textarea "**********"
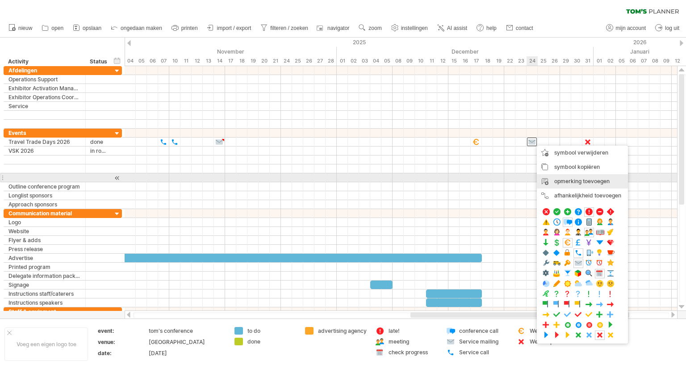
click at [572, 181] on div "opmerking toevoegen" at bounding box center [582, 181] width 91 height 14
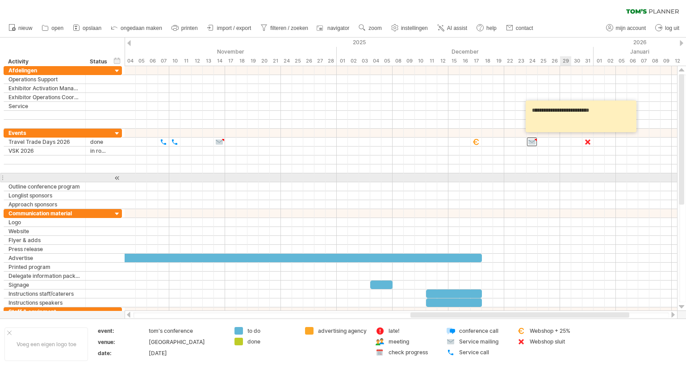
type textarea "**********"
click at [570, 182] on div at bounding box center [401, 186] width 552 height 9
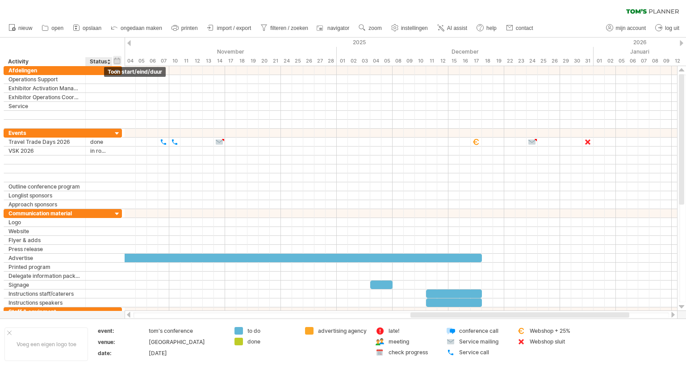
click at [118, 58] on div "verberg start/eind/duur toon start/eind/duur" at bounding box center [117, 60] width 8 height 9
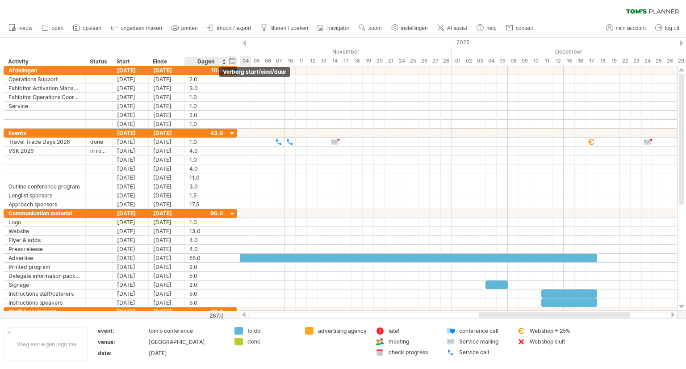
click at [235, 60] on div "verberg start/eind/duur toon start/eind/duur" at bounding box center [232, 60] width 8 height 9
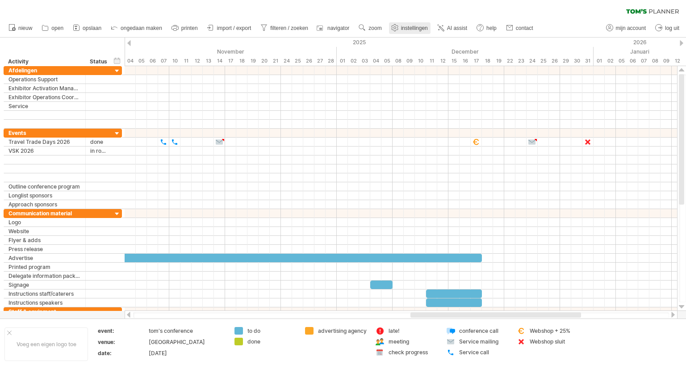
click at [399, 27] on use at bounding box center [394, 27] width 9 height 9
select select "*"
select select "**"
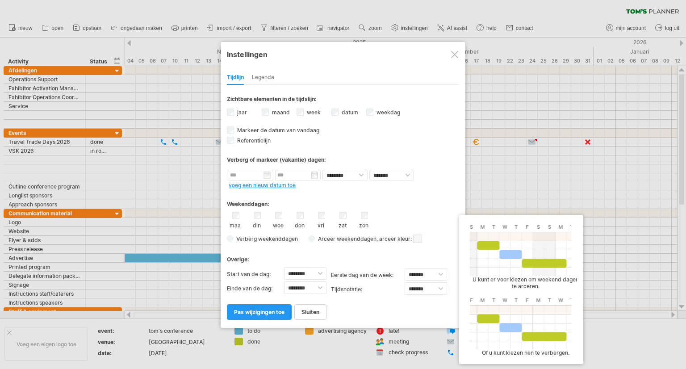
click at [419, 241] on span at bounding box center [417, 238] width 9 height 8
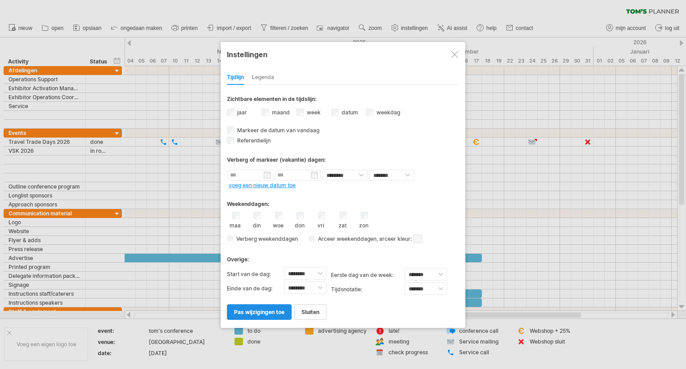
click at [267, 311] on span "pas wijzigingen toe" at bounding box center [259, 312] width 50 height 7
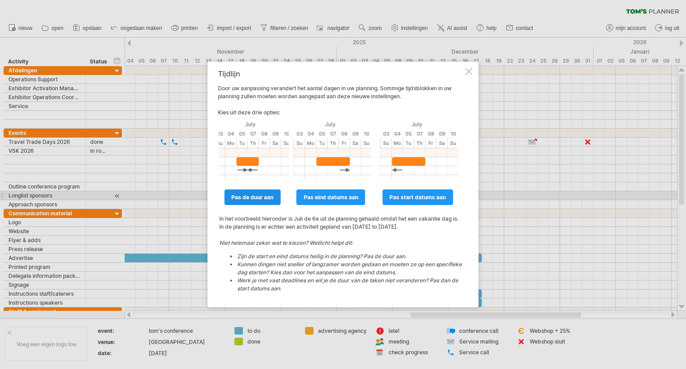
click at [269, 200] on span "pas de duur aan" at bounding box center [252, 197] width 42 height 7
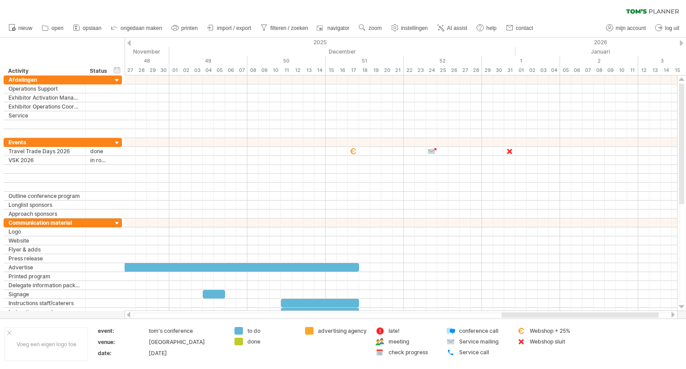
drag, startPoint x: 542, startPoint y: 315, endPoint x: 614, endPoint y: 317, distance: 71.9
click at [614, 317] on div at bounding box center [579, 314] width 157 height 5
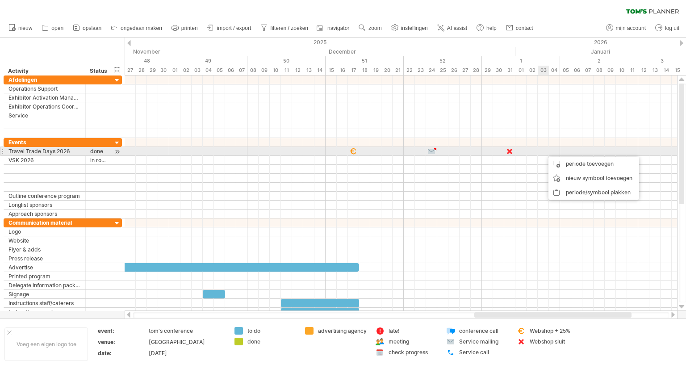
click at [542, 152] on div at bounding box center [401, 151] width 552 height 9
click at [543, 152] on div at bounding box center [401, 151] width 552 height 9
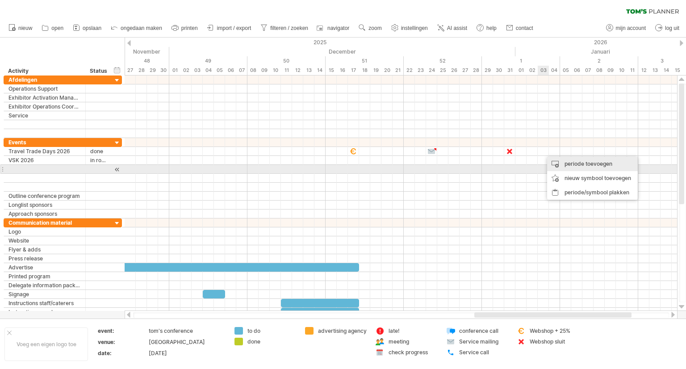
click at [574, 167] on div "periode toevoegen" at bounding box center [592, 164] width 91 height 14
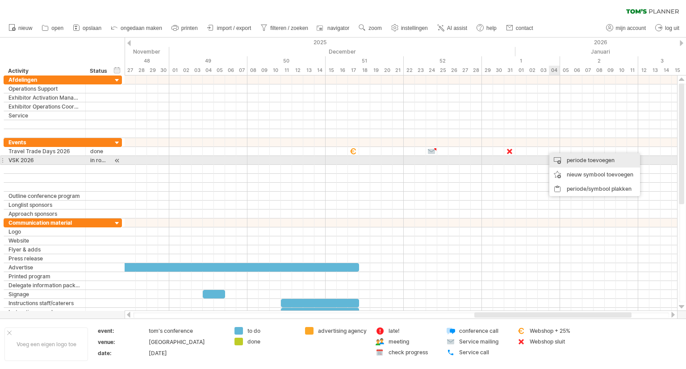
click at [560, 158] on div "periode toevoegen" at bounding box center [594, 160] width 91 height 14
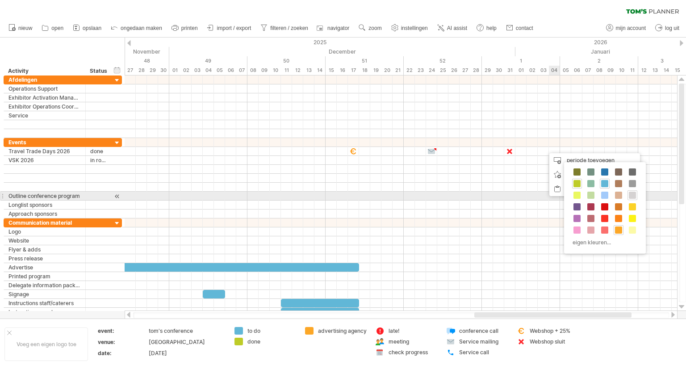
click at [633, 195] on span at bounding box center [632, 195] width 7 height 7
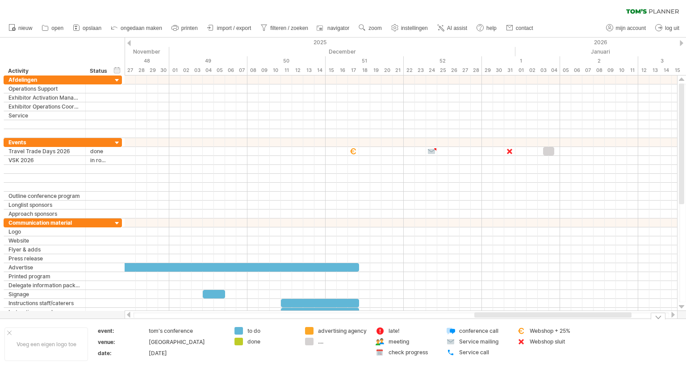
click at [320, 345] on div "...." at bounding box center [342, 342] width 49 height 8
click at [320, 345] on input "text" at bounding box center [340, 342] width 44 height 8
type input "**"
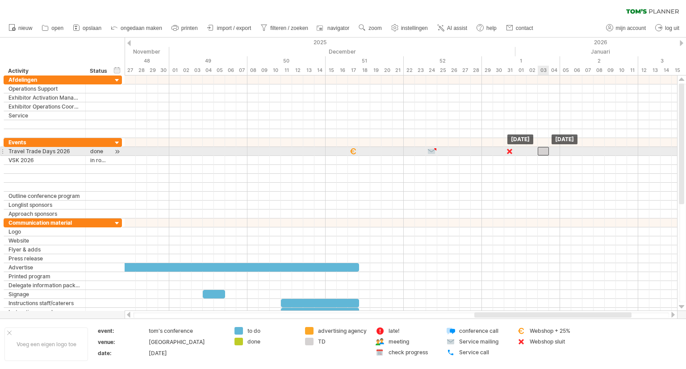
drag, startPoint x: 548, startPoint y: 151, endPoint x: 543, endPoint y: 151, distance: 4.9
click at [543, 151] on div at bounding box center [543, 151] width 11 height 8
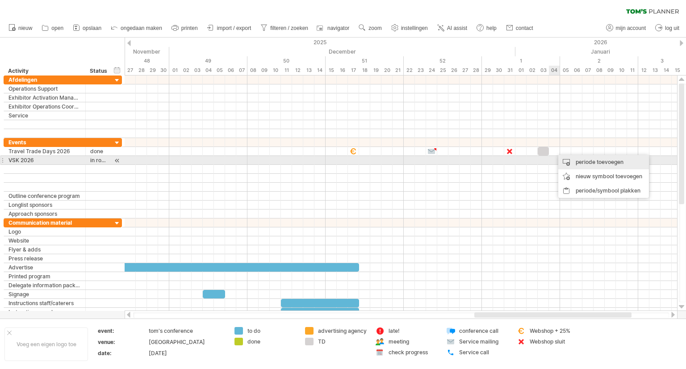
click at [566, 164] on div "periode toevoegen" at bounding box center [603, 162] width 91 height 14
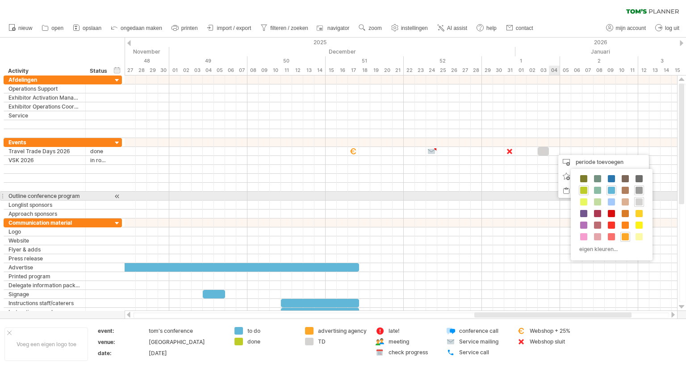
click at [639, 191] on span at bounding box center [638, 190] width 7 height 7
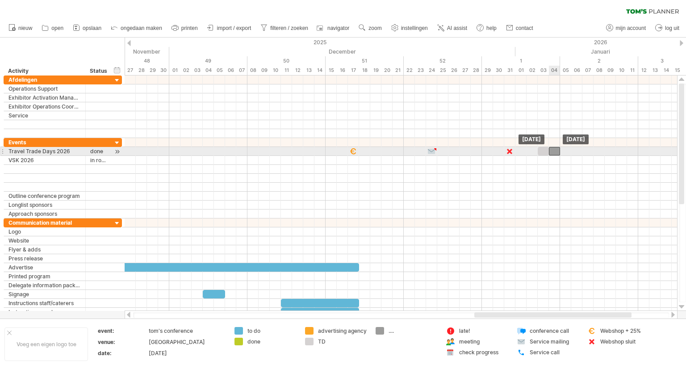
click at [552, 150] on div at bounding box center [554, 151] width 11 height 8
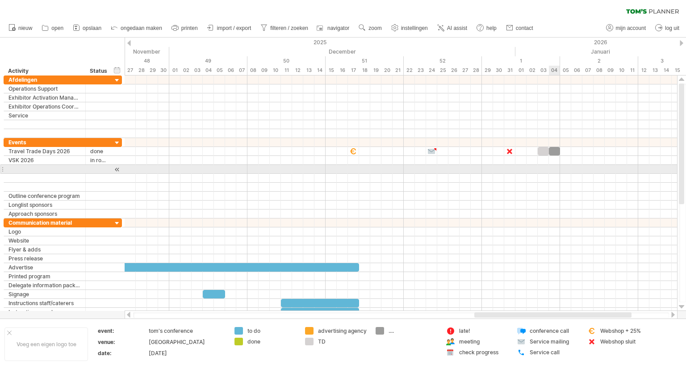
click at [550, 167] on div at bounding box center [401, 169] width 552 height 9
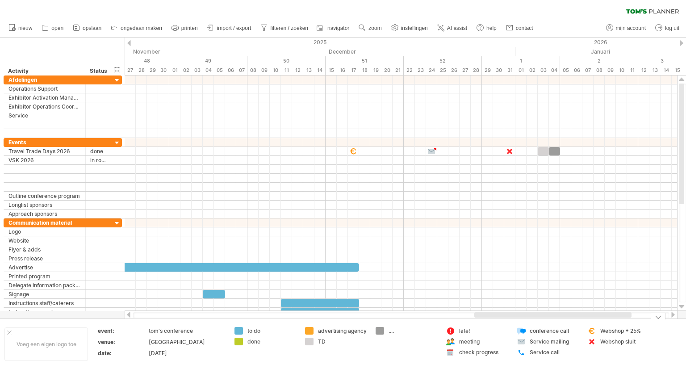
click at [392, 331] on div "...." at bounding box center [412, 331] width 49 height 8
click at [392, 331] on input "text" at bounding box center [410, 331] width 44 height 8
type input "******"
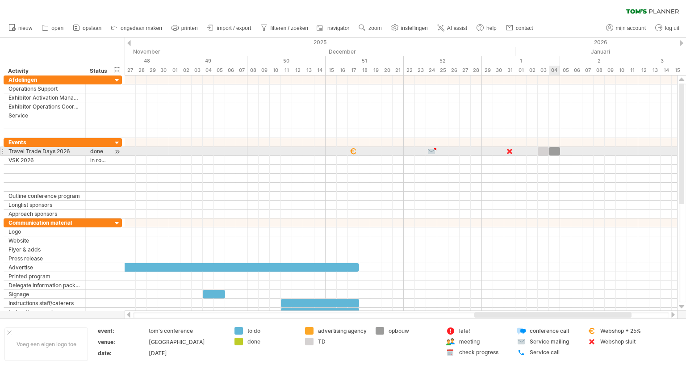
click at [556, 151] on div at bounding box center [554, 151] width 11 height 8
drag, startPoint x: 560, startPoint y: 152, endPoint x: 568, endPoint y: 153, distance: 8.9
click at [568, 153] on div at bounding box center [560, 151] width 22 height 8
click at [575, 152] on div at bounding box center [401, 151] width 552 height 9
click at [575, 150] on div at bounding box center [401, 151] width 552 height 9
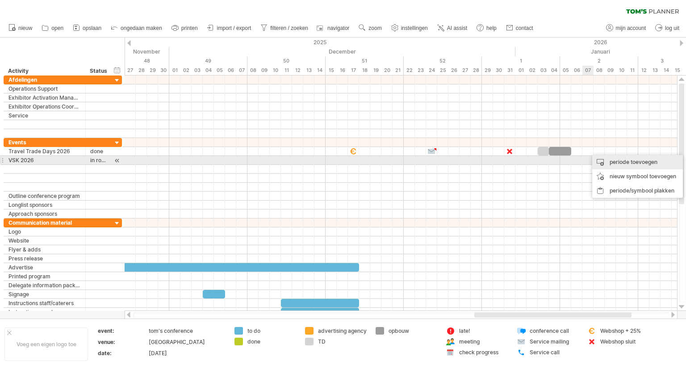
click at [603, 162] on div "periode toevoegen" at bounding box center [637, 162] width 91 height 14
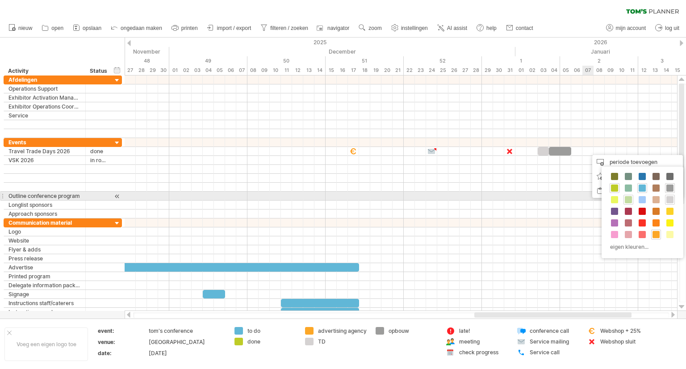
click at [631, 200] on span at bounding box center [628, 199] width 7 height 7
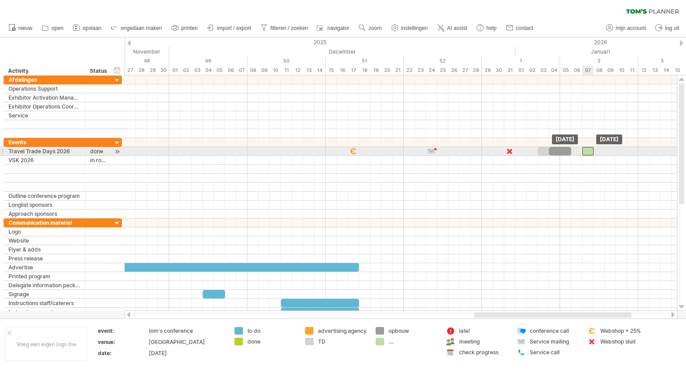
click at [589, 150] on div at bounding box center [587, 151] width 11 height 8
drag, startPoint x: 593, startPoint y: 153, endPoint x: 602, endPoint y: 154, distance: 9.5
click at [602, 154] on div at bounding box center [593, 151] width 22 height 8
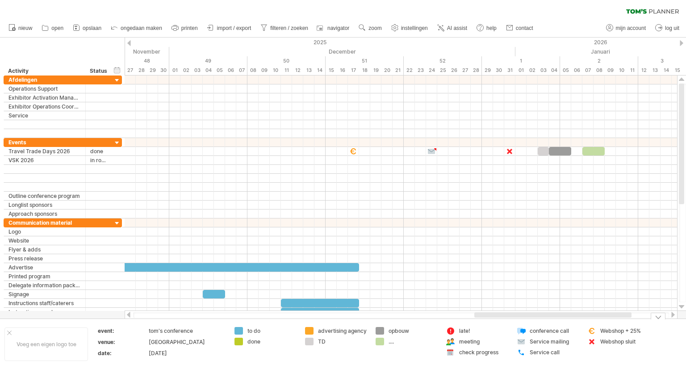
click at [390, 343] on div "...." at bounding box center [412, 342] width 49 height 8
click at [390, 343] on input "text" at bounding box center [410, 342] width 44 height 8
type input "*"
type input "**********"
click at [409, 29] on span "instellingen" at bounding box center [414, 28] width 27 height 6
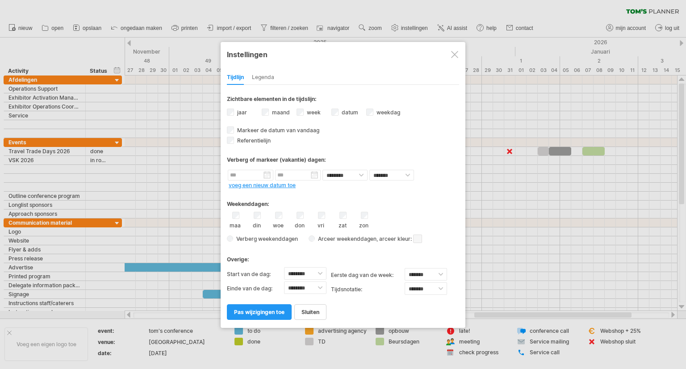
click at [415, 241] on span at bounding box center [417, 238] width 9 height 8
click at [443, 257] on span at bounding box center [446, 254] width 7 height 7
click at [273, 314] on span "pas wijzigingen toe" at bounding box center [259, 312] width 50 height 7
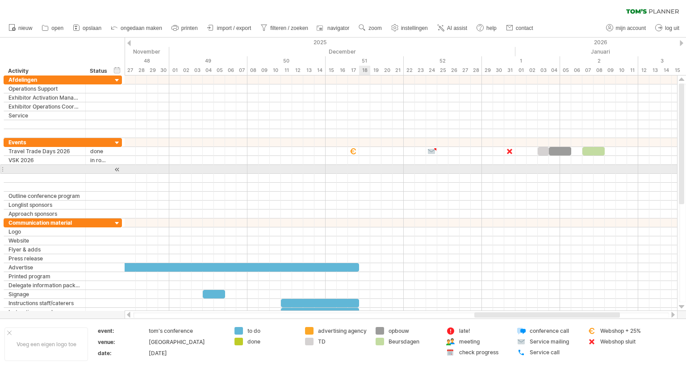
click at [365, 174] on div at bounding box center [401, 178] width 552 height 9
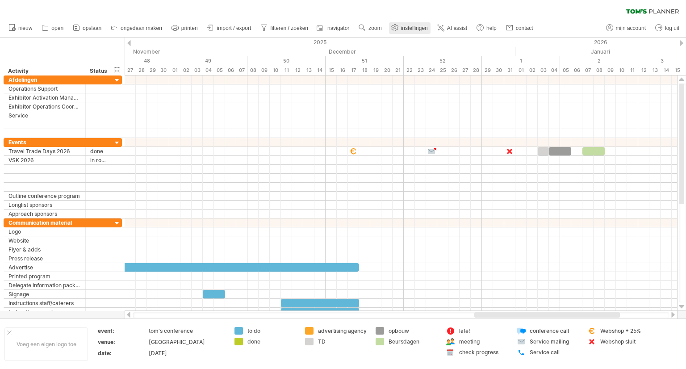
click at [414, 27] on span "instellingen" at bounding box center [414, 28] width 27 height 6
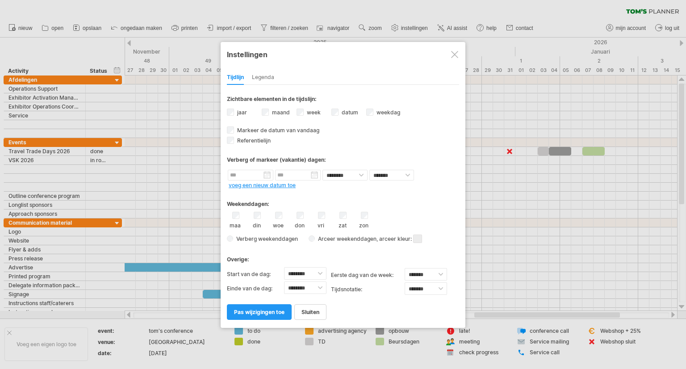
click at [417, 241] on span at bounding box center [417, 238] width 9 height 8
click at [474, 256] on span at bounding box center [475, 255] width 7 height 7
click at [279, 309] on span "pas wijzigingen toe" at bounding box center [259, 312] width 50 height 7
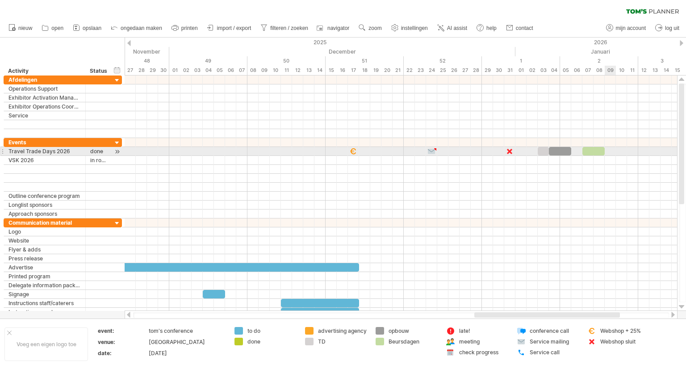
click at [611, 151] on div at bounding box center [401, 151] width 552 height 9
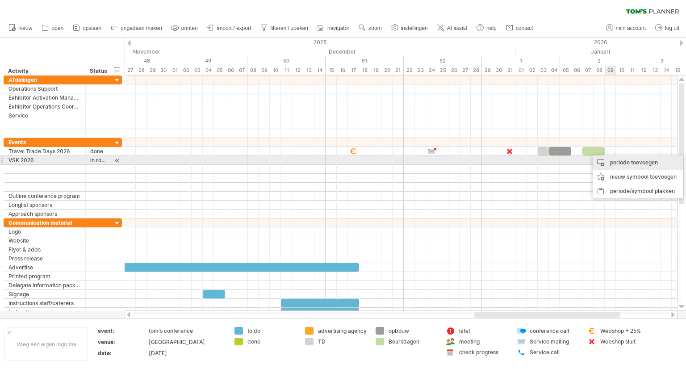
click at [615, 160] on div "periode toevoegen" at bounding box center [638, 162] width 91 height 14
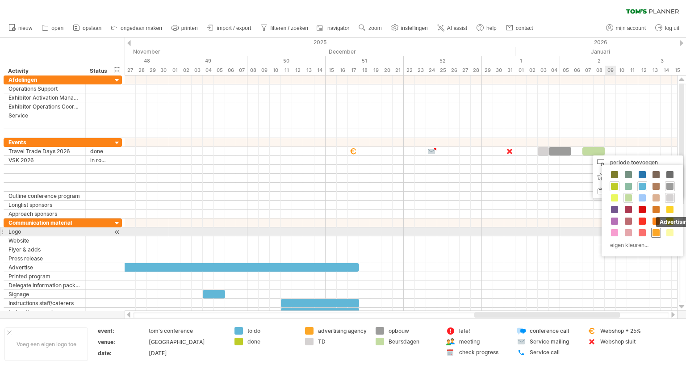
click at [654, 231] on span at bounding box center [655, 232] width 7 height 7
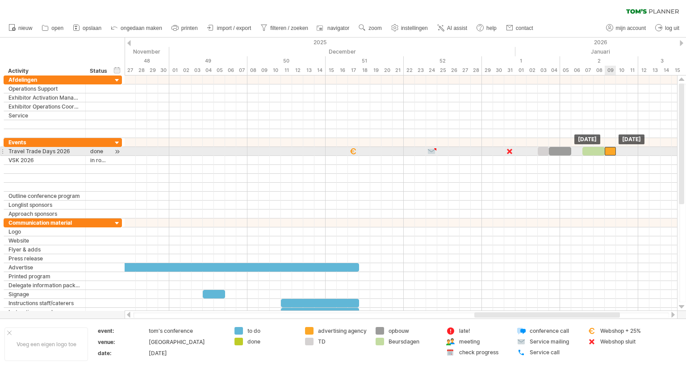
drag, startPoint x: 614, startPoint y: 151, endPoint x: 610, endPoint y: 151, distance: 4.9
click at [610, 151] on div at bounding box center [610, 151] width 11 height 8
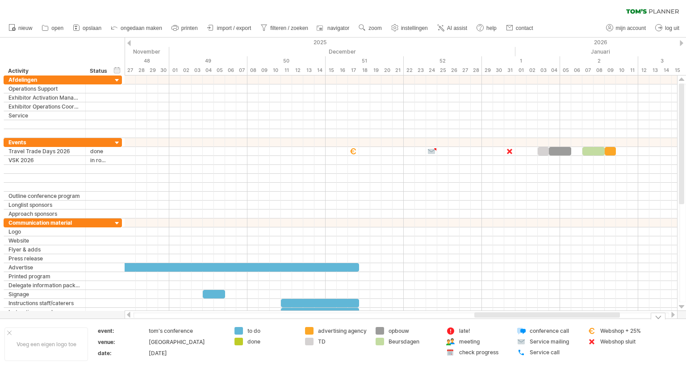
click at [328, 334] on div "advertising agency" at bounding box center [342, 331] width 49 height 8
click at [328, 338] on div "**********" at bounding box center [336, 334] width 62 height 15
click at [328, 334] on div "advertising agency" at bounding box center [342, 331] width 49 height 8
type input "*"
type input "**********"
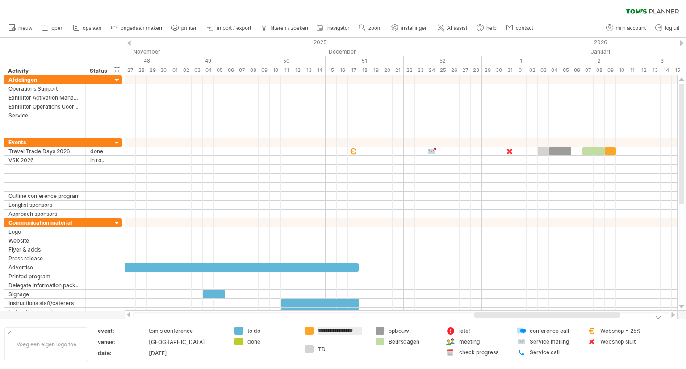
scroll to position [0, 4]
click at [341, 345] on td "**********" at bounding box center [336, 344] width 71 height 34
drag, startPoint x: 329, startPoint y: 330, endPoint x: 343, endPoint y: 337, distance: 16.2
click at [343, 337] on td "Verwerkingsdagen TD" at bounding box center [336, 344] width 71 height 34
click at [312, 342] on div "Probeert verbinding te maken met plan.tomsplanner.nl Opnieuw verbonden 0% wisse…" at bounding box center [343, 184] width 686 height 369
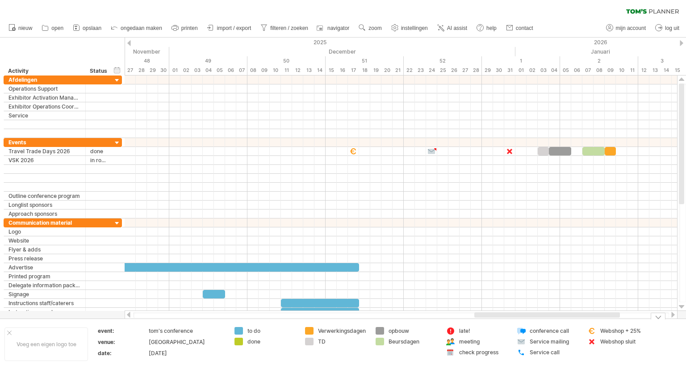
drag, startPoint x: 317, startPoint y: 342, endPoint x: 316, endPoint y: 330, distance: 12.6
click at [316, 330] on td "Verwerkingsdagen TD" at bounding box center [336, 344] width 71 height 34
click at [329, 332] on div "Verwerkingsdagen" at bounding box center [342, 331] width 49 height 8
drag, startPoint x: 343, startPoint y: 350, endPoint x: 310, endPoint y: 341, distance: 33.8
click at [342, 349] on td "Verwerkingsdagen TD" at bounding box center [336, 344] width 71 height 34
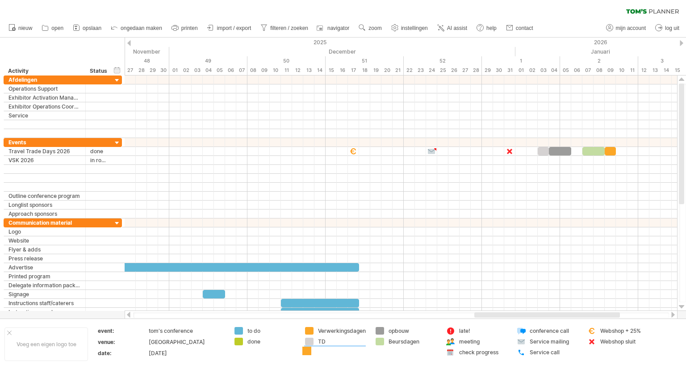
drag, startPoint x: 312, startPoint y: 331, endPoint x: 309, endPoint y: 351, distance: 20.3
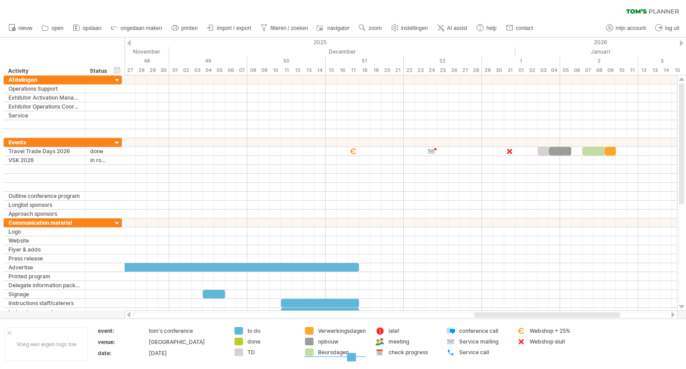
drag, startPoint x: 240, startPoint y: 328, endPoint x: 352, endPoint y: 355, distance: 115.6
drag, startPoint x: 239, startPoint y: 327, endPoint x: 330, endPoint y: 356, distance: 95.0
drag, startPoint x: 238, startPoint y: 341, endPoint x: 317, endPoint y: 337, distance: 79.1
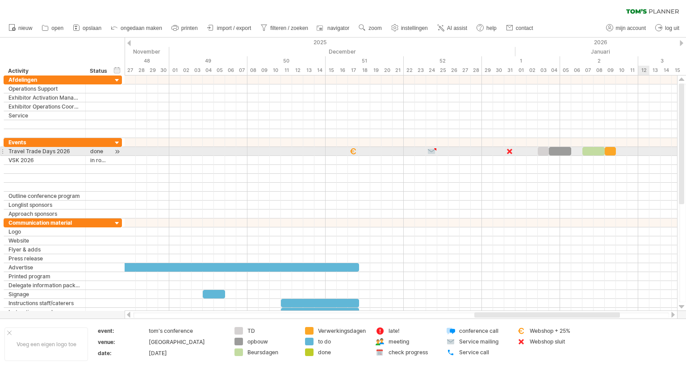
click at [643, 151] on div at bounding box center [401, 151] width 552 height 9
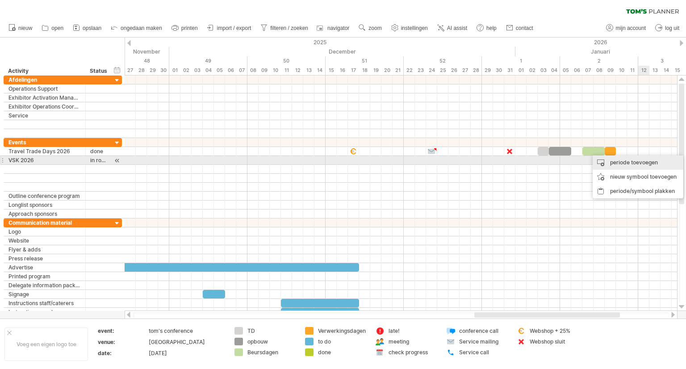
click at [643, 163] on div "periode toevoegen" at bounding box center [638, 162] width 91 height 14
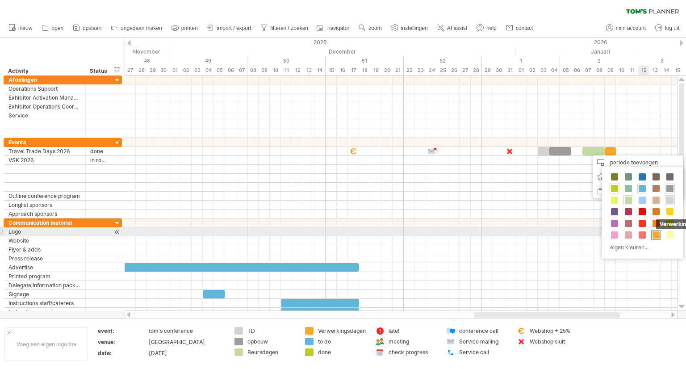
click at [657, 236] on span at bounding box center [655, 234] width 7 height 7
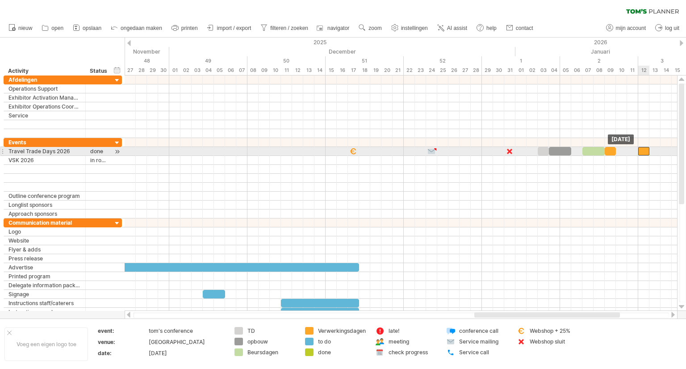
click at [643, 152] on div at bounding box center [643, 151] width 11 height 8
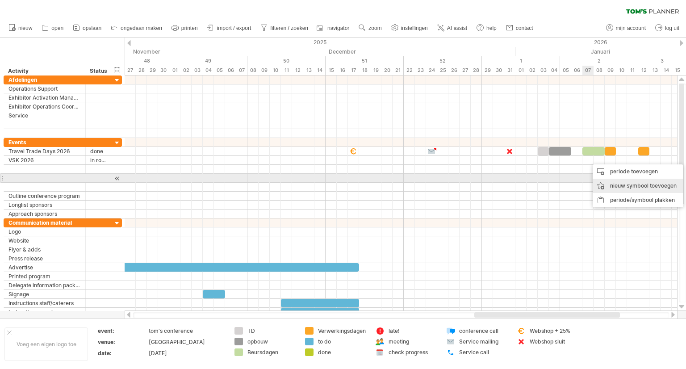
click at [623, 183] on div "nieuw symbool toevoegen" at bounding box center [638, 186] width 91 height 14
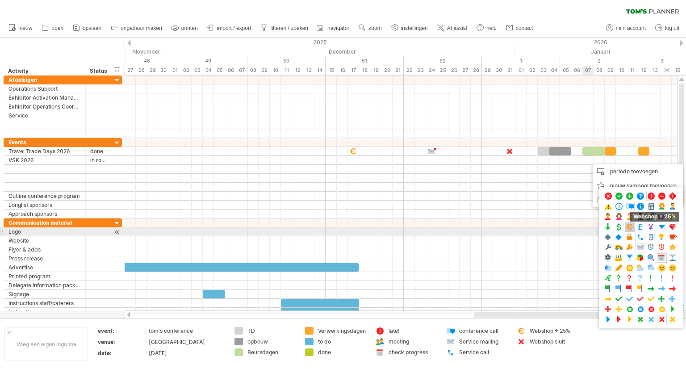
click at [627, 230] on span at bounding box center [629, 227] width 9 height 8
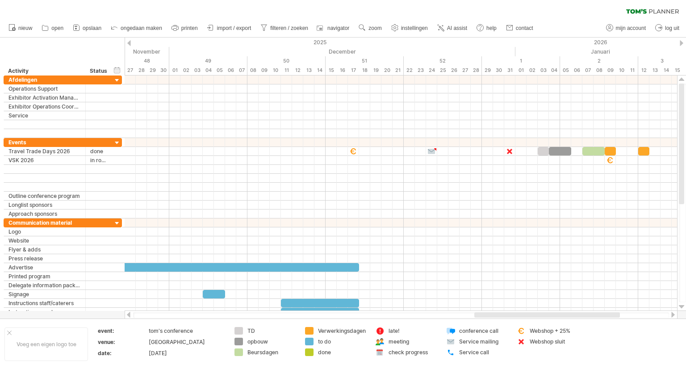
click at [672, 315] on div at bounding box center [672, 315] width 7 height 6
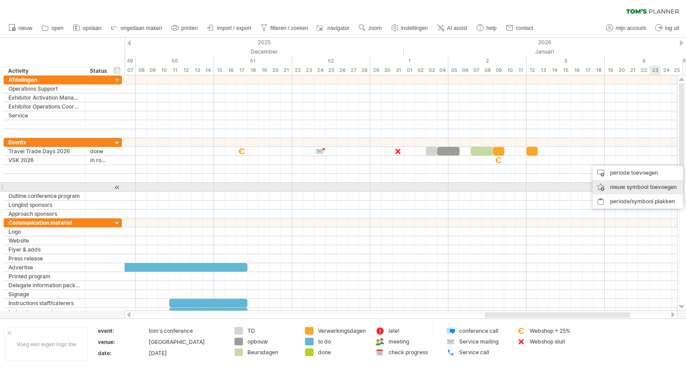
click at [651, 186] on div "nieuw symbool toevoegen" at bounding box center [638, 187] width 91 height 14
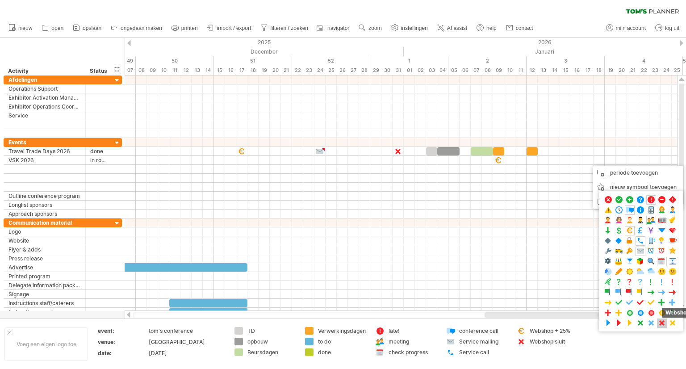
click at [661, 319] on span at bounding box center [661, 323] width 9 height 8
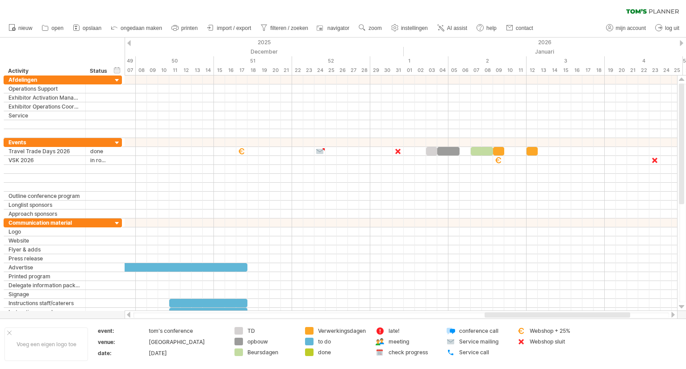
click at [672, 313] on div at bounding box center [672, 315] width 7 height 6
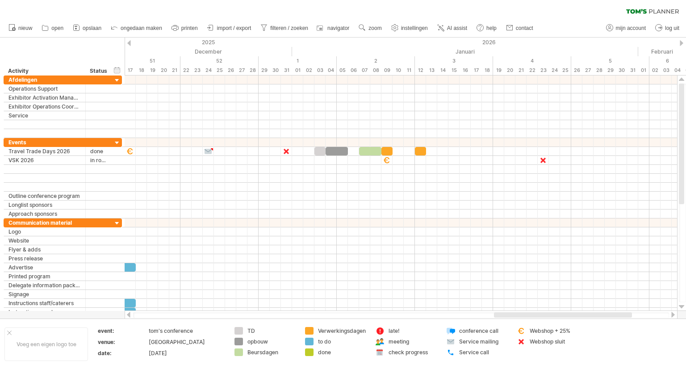
click at [672, 313] on div at bounding box center [672, 315] width 7 height 6
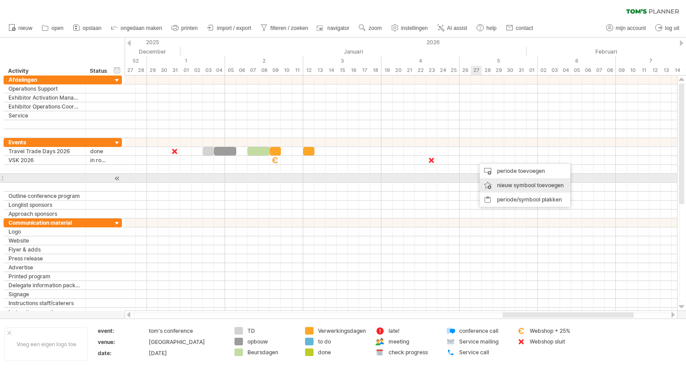
click at [488, 180] on div "nieuw symbool toevoegen" at bounding box center [525, 185] width 91 height 14
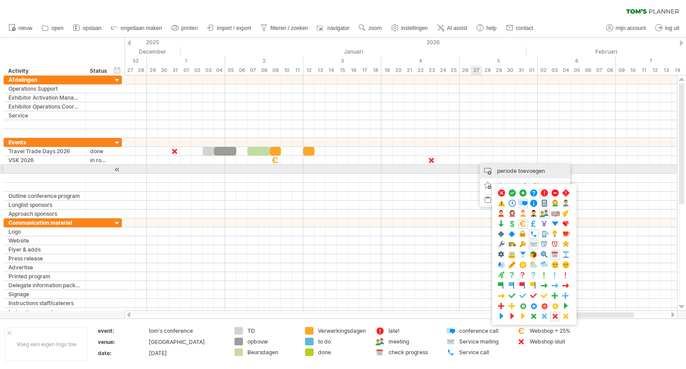
click at [497, 169] on div "periode toevoegen" at bounding box center [525, 171] width 91 height 14
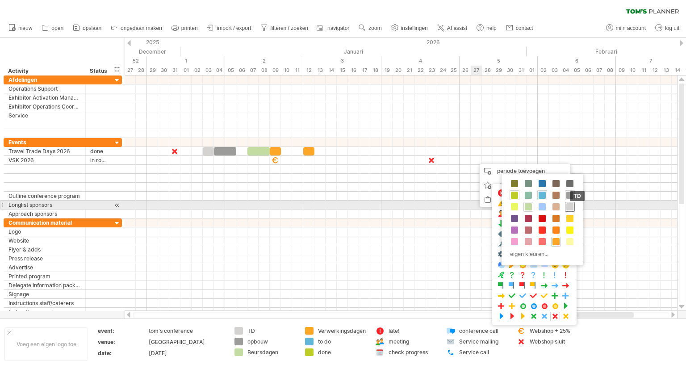
click at [568, 204] on span at bounding box center [569, 206] width 7 height 7
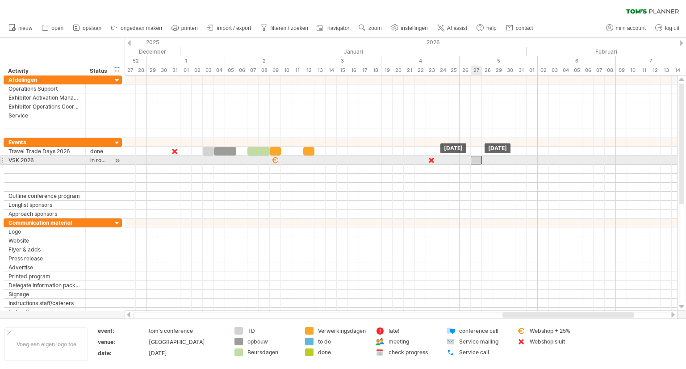
click at [479, 159] on div at bounding box center [476, 160] width 11 height 8
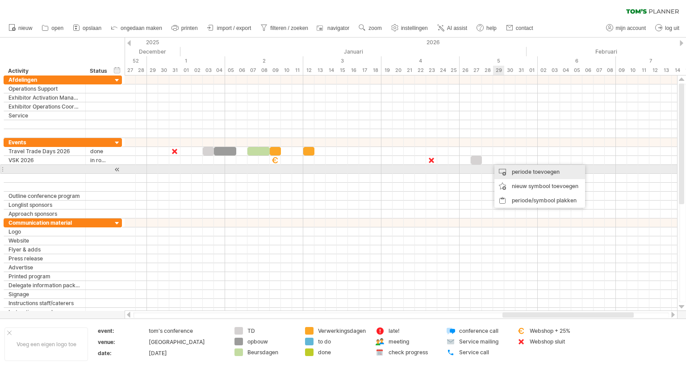
click at [507, 171] on div "periode toevoegen" at bounding box center [539, 172] width 91 height 14
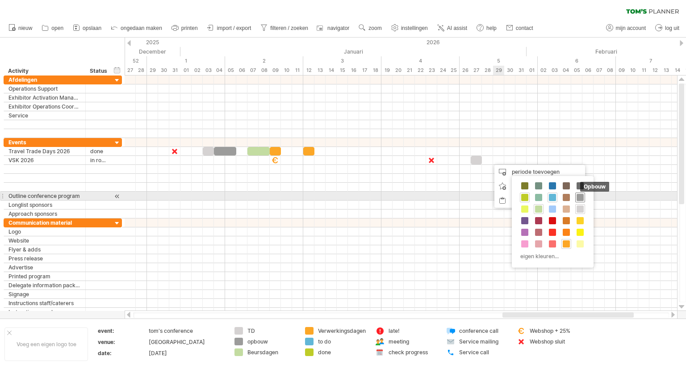
click at [582, 196] on span at bounding box center [579, 197] width 7 height 7
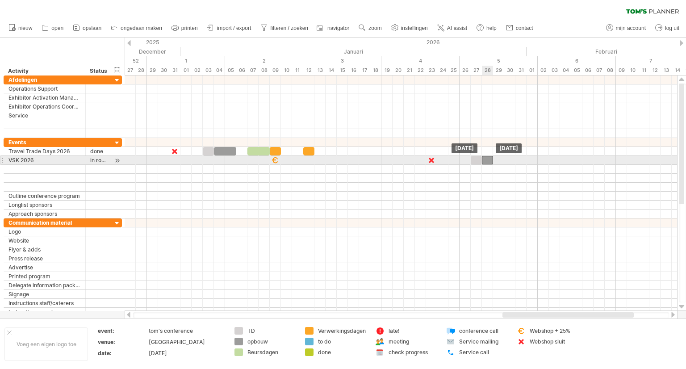
drag, startPoint x: 493, startPoint y: 159, endPoint x: 489, endPoint y: 159, distance: 4.5
click at [489, 159] on div at bounding box center [487, 160] width 11 height 8
drag, startPoint x: 492, startPoint y: 160, endPoint x: 501, endPoint y: 160, distance: 8.5
click at [501, 160] on div at bounding box center [493, 160] width 22 height 8
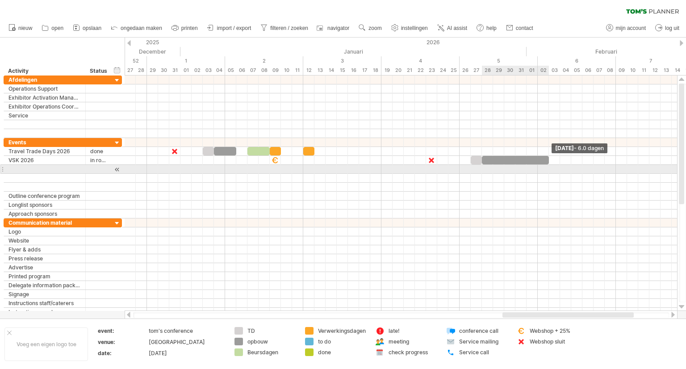
drag, startPoint x: 504, startPoint y: 160, endPoint x: 547, endPoint y: 165, distance: 43.1
click at [547, 165] on div "maandag 02 Februari - 6.0 dagen woensdag 28 Januari" at bounding box center [401, 192] width 552 height 235
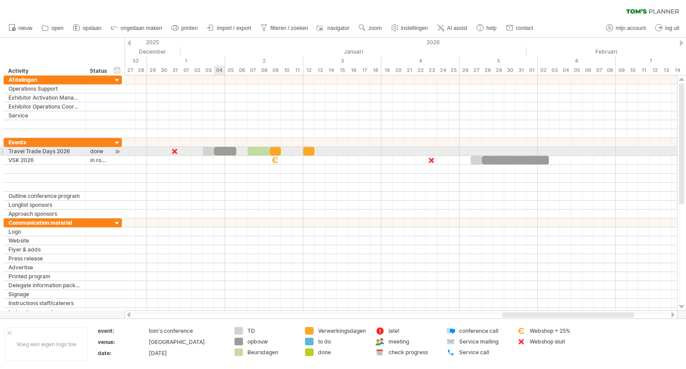
click at [222, 149] on div at bounding box center [225, 151] width 22 height 8
drag, startPoint x: 235, startPoint y: 149, endPoint x: 244, endPoint y: 152, distance: 9.9
click at [244, 152] on div at bounding box center [230, 151] width 33 height 8
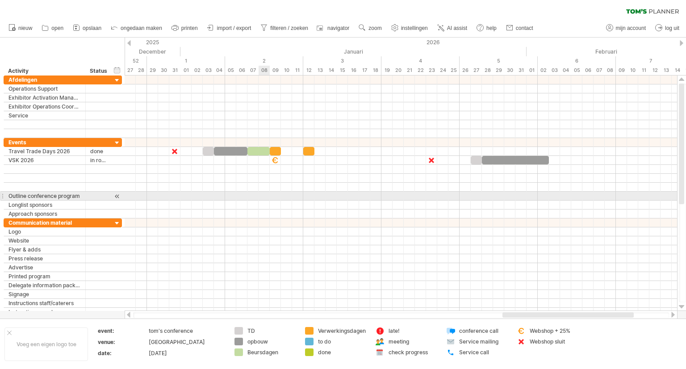
click at [267, 192] on div at bounding box center [401, 196] width 552 height 9
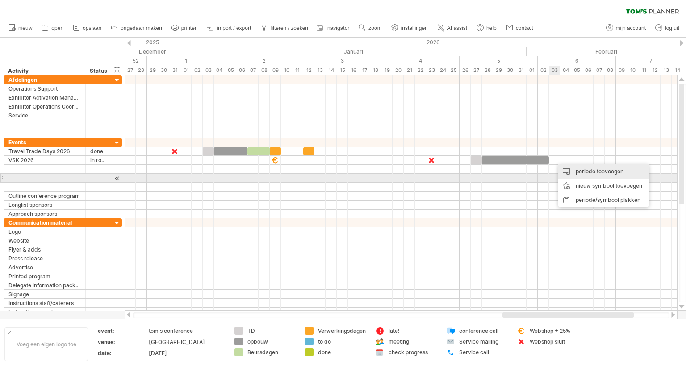
click at [570, 176] on div "periode toevoegen" at bounding box center [603, 171] width 91 height 14
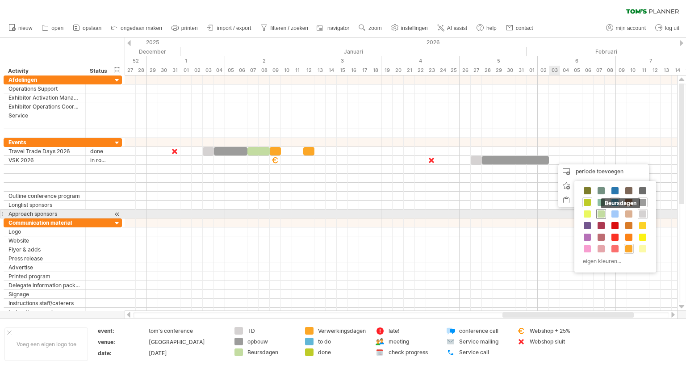
click at [599, 213] on span at bounding box center [600, 213] width 7 height 7
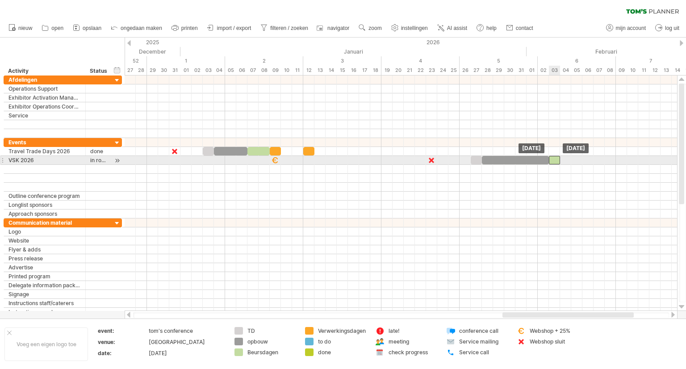
click at [553, 161] on div at bounding box center [554, 160] width 11 height 8
drag, startPoint x: 559, startPoint y: 160, endPoint x: 593, endPoint y: 161, distance: 33.9
click at [593, 161] on span at bounding box center [594, 160] width 4 height 8
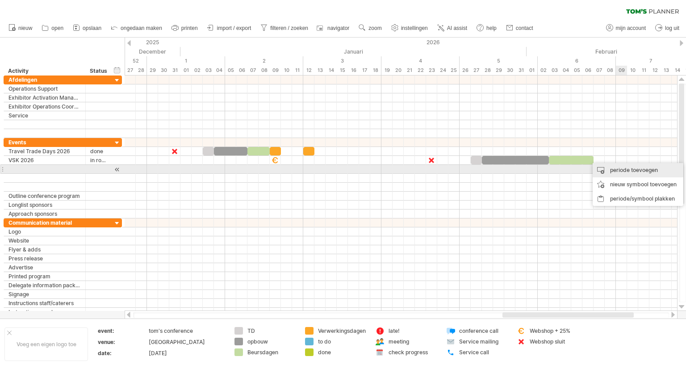
click at [625, 173] on div "periode toevoegen" at bounding box center [638, 170] width 91 height 14
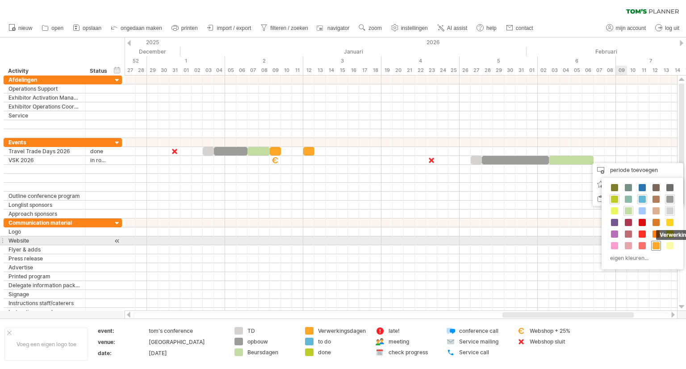
click at [656, 242] on span at bounding box center [655, 245] width 7 height 7
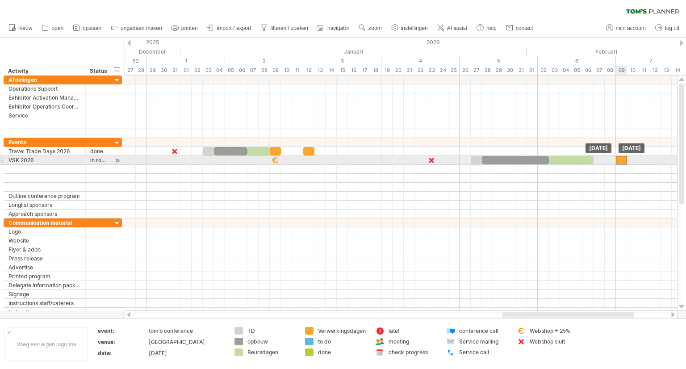
click at [621, 161] on div at bounding box center [621, 160] width 11 height 8
drag, startPoint x: 627, startPoint y: 159, endPoint x: 632, endPoint y: 161, distance: 5.5
click at [636, 161] on div at bounding box center [627, 160] width 22 height 8
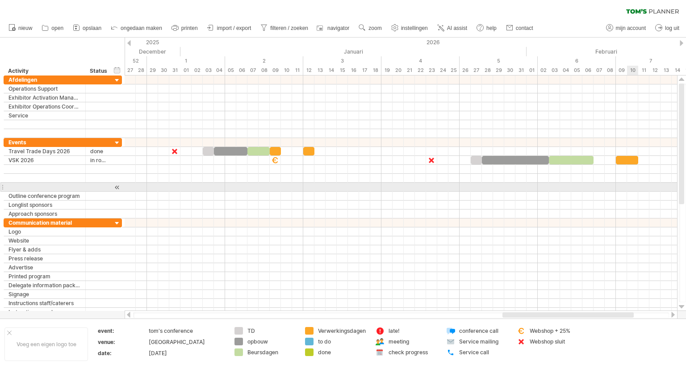
click at [631, 192] on div at bounding box center [401, 196] width 552 height 9
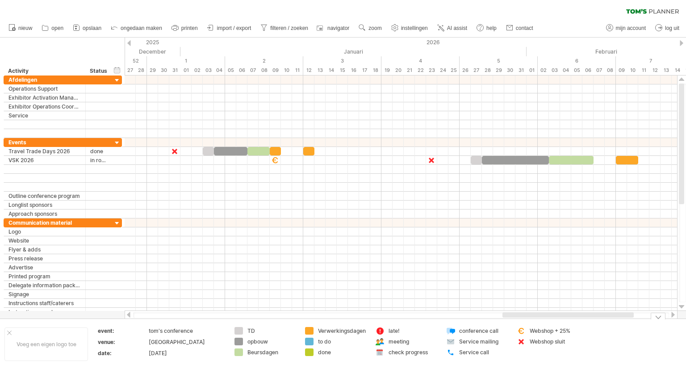
click at [531, 341] on div "Webshop sluit" at bounding box center [554, 342] width 49 height 8
click at [522, 343] on div at bounding box center [521, 342] width 9 height 8
click at [521, 343] on div at bounding box center [521, 342] width 9 height 8
click at [523, 333] on div at bounding box center [521, 331] width 9 height 8
click at [275, 24] on link "filteren / zoeken" at bounding box center [284, 28] width 53 height 12
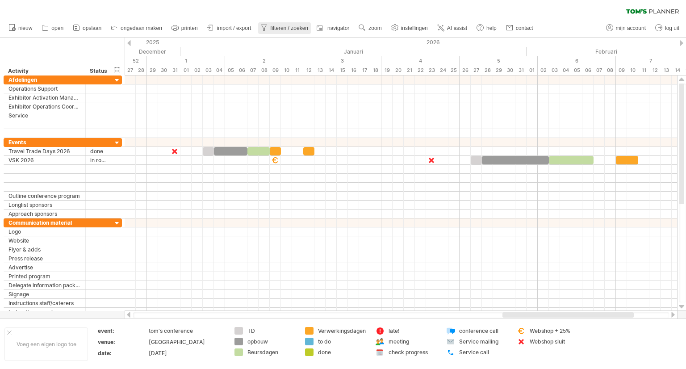
type input "**********"
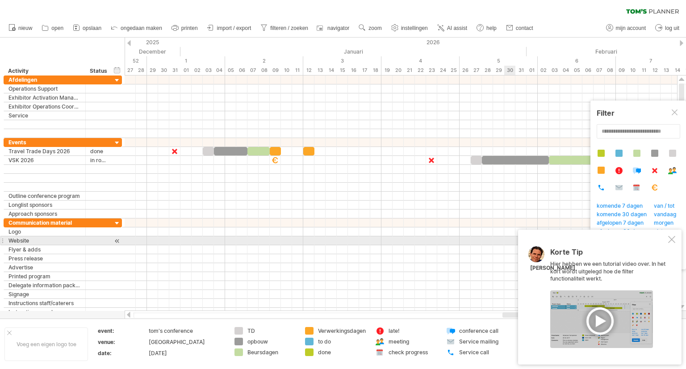
click at [670, 237] on div at bounding box center [671, 239] width 7 height 7
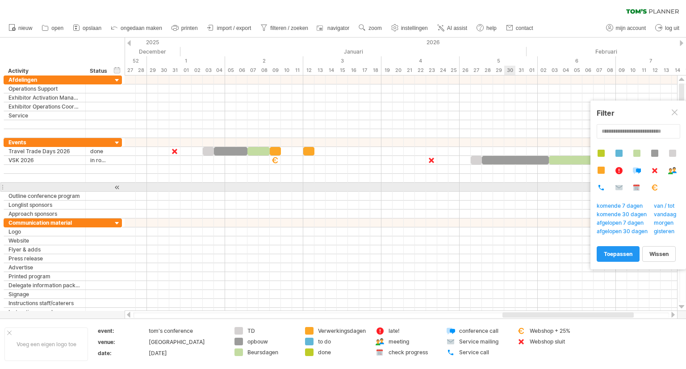
click at [656, 186] on div at bounding box center [654, 188] width 8 height 8
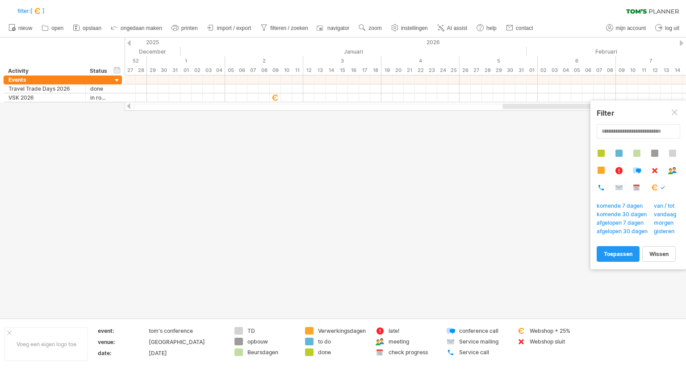
click at [656, 186] on div at bounding box center [654, 188] width 8 height 8
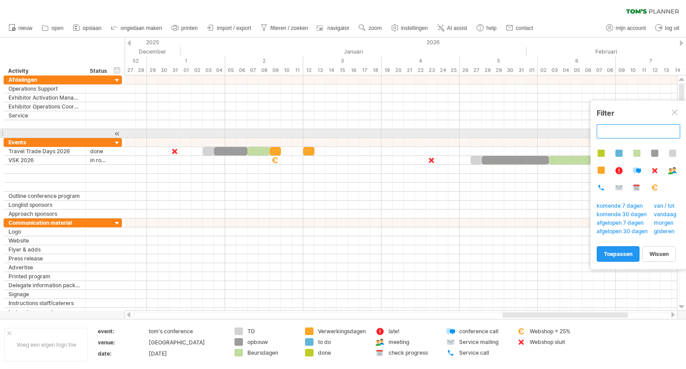
click at [622, 131] on input "text" at bounding box center [639, 131] width 84 height 14
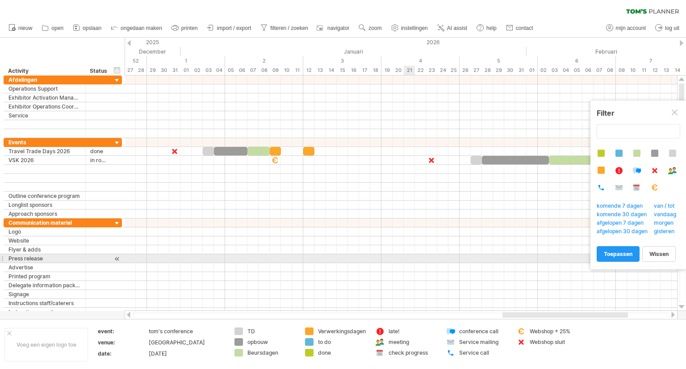
type input "**********"
click at [405, 256] on div at bounding box center [401, 258] width 552 height 9
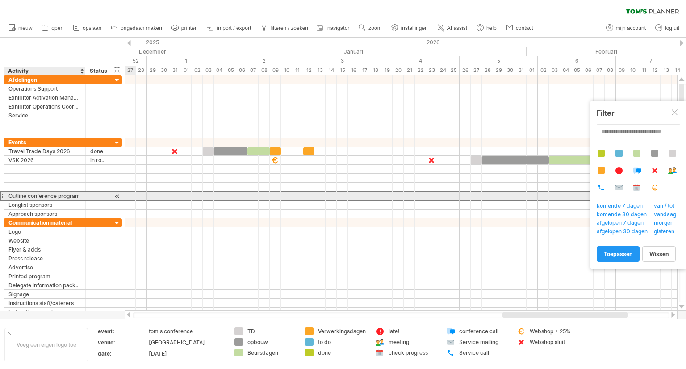
click at [31, 195] on div "Outline conference program" at bounding box center [44, 196] width 72 height 8
click at [31, 195] on input "**********" at bounding box center [44, 196] width 72 height 8
click at [80, 199] on div "**********" at bounding box center [62, 178] width 117 height 80
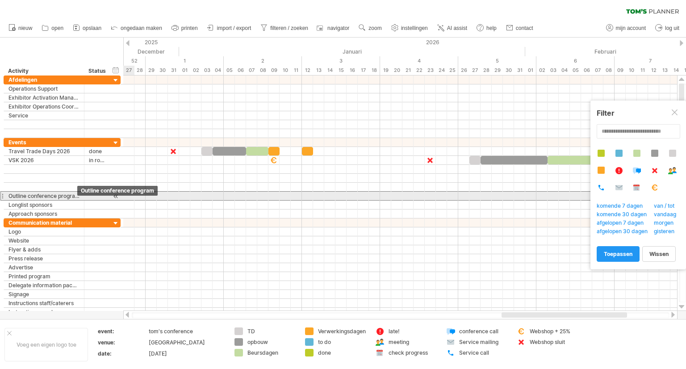
click at [73, 196] on div "Outline conference program" at bounding box center [43, 196] width 71 height 8
click at [0, 0] on input "**********" at bounding box center [0, 0] width 0 height 0
click at [8, 194] on input "**********" at bounding box center [43, 196] width 71 height 8
click at [8, 193] on input "**********" at bounding box center [43, 196] width 71 height 8
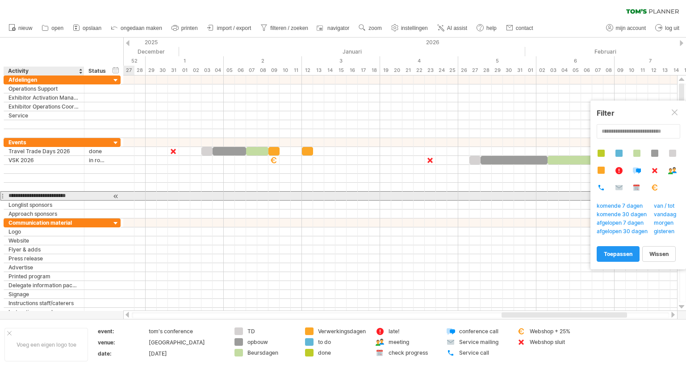
click at [8, 193] on input "**********" at bounding box center [43, 196] width 71 height 8
click at [9, 193] on input "**********" at bounding box center [43, 196] width 71 height 8
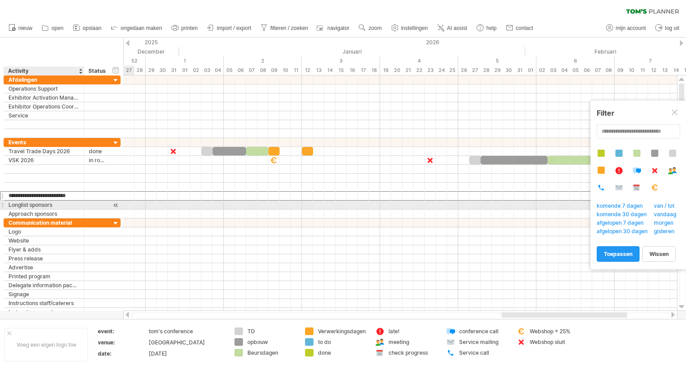
scroll to position [0, 0]
drag, startPoint x: 8, startPoint y: 193, endPoint x: 99, endPoint y: 204, distance: 90.8
click at [99, 204] on div "**********" at bounding box center [62, 178] width 117 height 80
click at [43, 202] on div "Longlist sponsors" at bounding box center [43, 204] width 71 height 8
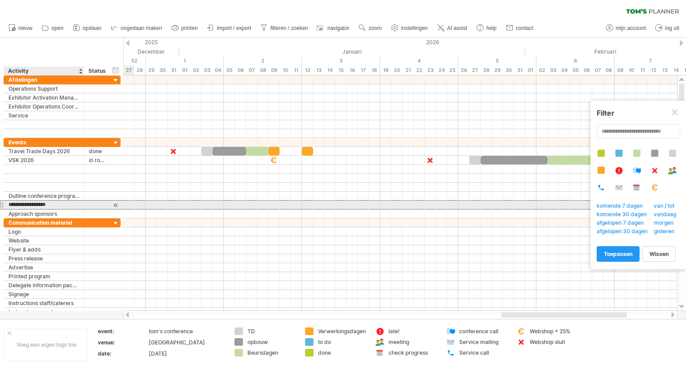
click at [43, 202] on input "**********" at bounding box center [43, 204] width 71 height 8
type input "********"
click at [18, 205] on input "********" at bounding box center [43, 204] width 71 height 8
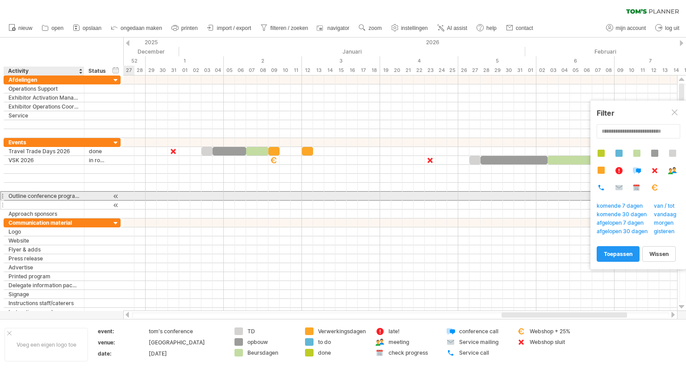
click at [17, 199] on div "Outline conference program" at bounding box center [43, 196] width 71 height 8
click at [0, 0] on input "**********" at bounding box center [0, 0] width 0 height 0
click at [23, 198] on input "**********" at bounding box center [43, 196] width 71 height 8
type input "*******"
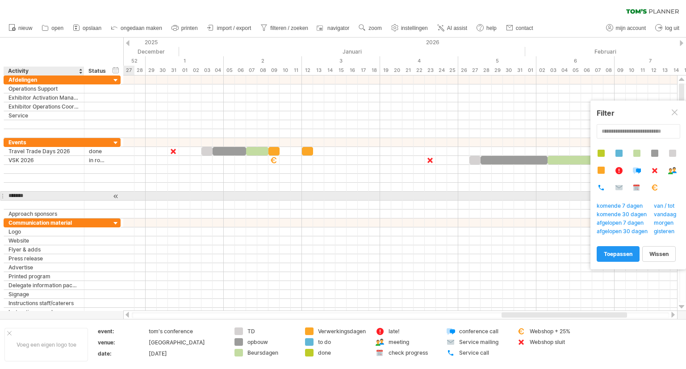
click at [26, 196] on input "*******" at bounding box center [43, 196] width 71 height 8
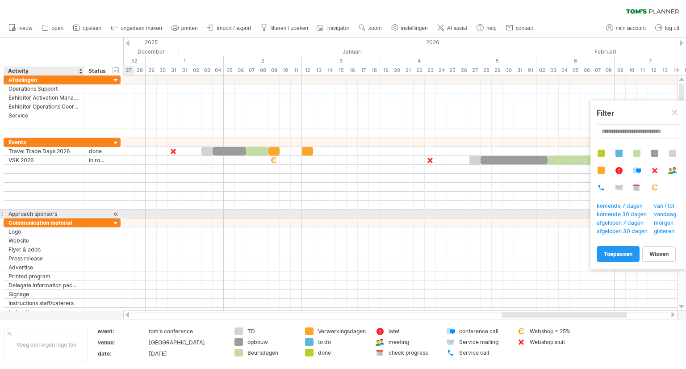
click at [23, 214] on div "Approach sponsors" at bounding box center [43, 213] width 71 height 8
click at [23, 214] on input "**********" at bounding box center [43, 213] width 71 height 8
type input "********"
click at [29, 214] on input "********" at bounding box center [43, 213] width 71 height 8
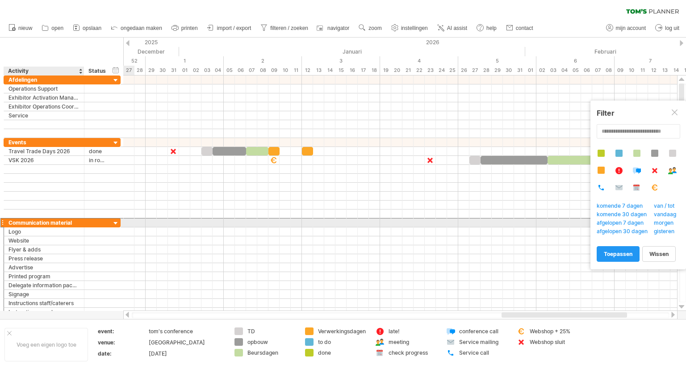
click at [31, 220] on div "Communication material" at bounding box center [43, 222] width 71 height 8
click at [31, 220] on input "**********" at bounding box center [43, 222] width 71 height 8
click at [75, 221] on input "**********" at bounding box center [43, 222] width 71 height 8
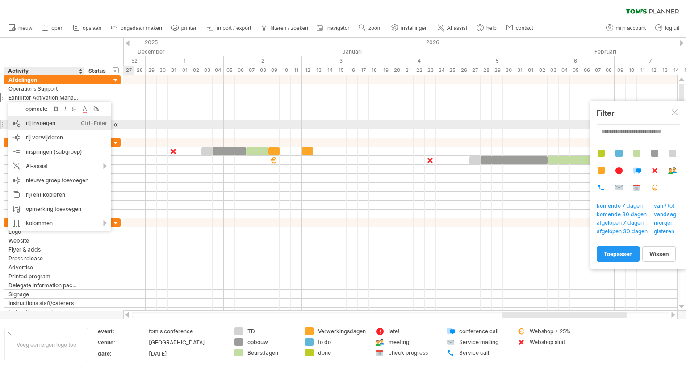
click at [31, 124] on div "rij invoegen Ctrl+Enter Cmd+Enter" at bounding box center [59, 123] width 103 height 14
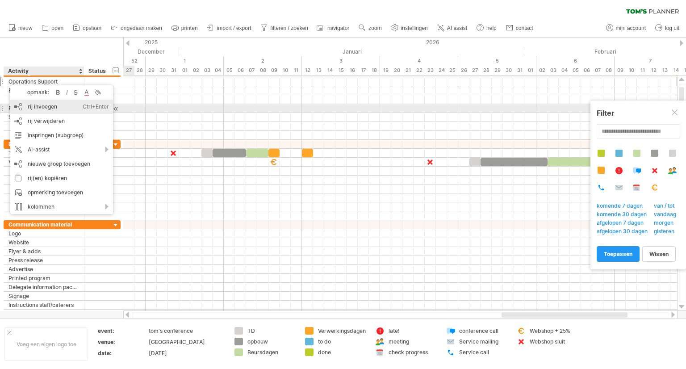
click at [29, 108] on div "rij invoegen Ctrl+Enter Cmd+Enter" at bounding box center [61, 107] width 103 height 14
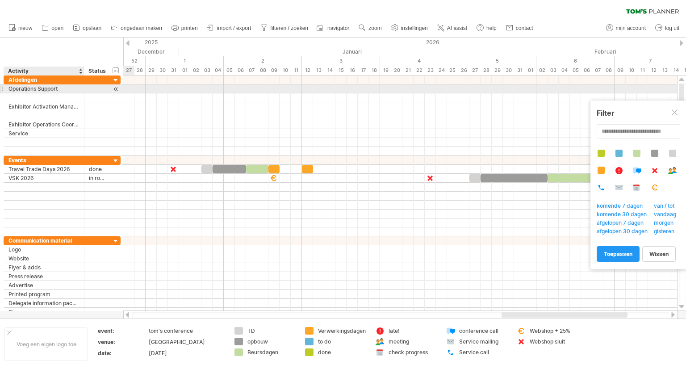
click at [11, 89] on div "Operations Support" at bounding box center [43, 88] width 71 height 8
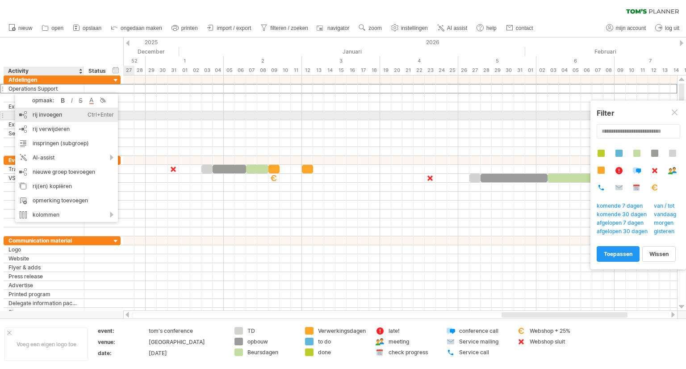
click at [28, 114] on div "rij invoegen Ctrl+Enter Cmd+Enter" at bounding box center [66, 115] width 103 height 14
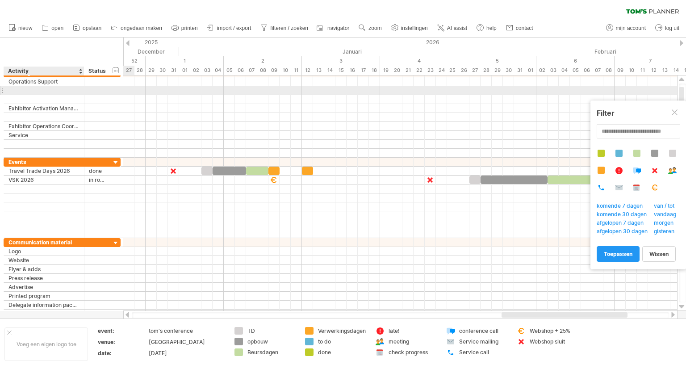
click at [20, 90] on input "text" at bounding box center [43, 90] width 71 height 8
type input "*"
type input "**********"
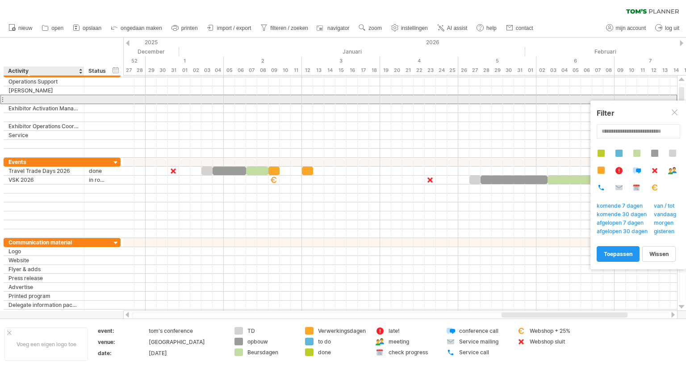
click at [31, 95] on div at bounding box center [43, 99] width 71 height 8
type input "*"
type input "**********"
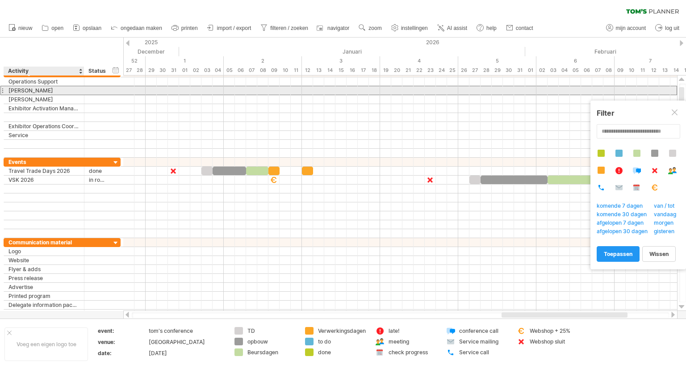
drag, startPoint x: 16, startPoint y: 92, endPoint x: 27, endPoint y: 91, distance: 11.2
click at [27, 91] on div "[PERSON_NAME]" at bounding box center [43, 90] width 71 height 8
click at [8, 88] on div "**********" at bounding box center [44, 90] width 80 height 8
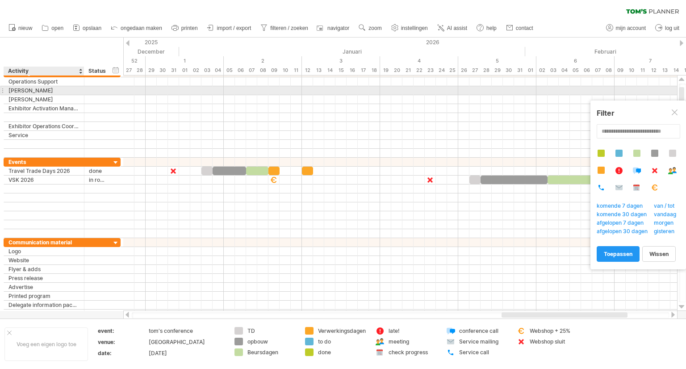
click at [8, 88] on div "**********" at bounding box center [44, 90] width 80 height 8
click at [13, 90] on div "[PERSON_NAME]" at bounding box center [43, 90] width 71 height 8
click at [13, 90] on input "**********" at bounding box center [43, 90] width 71 height 8
click at [38, 88] on input "**********" at bounding box center [43, 90] width 71 height 8
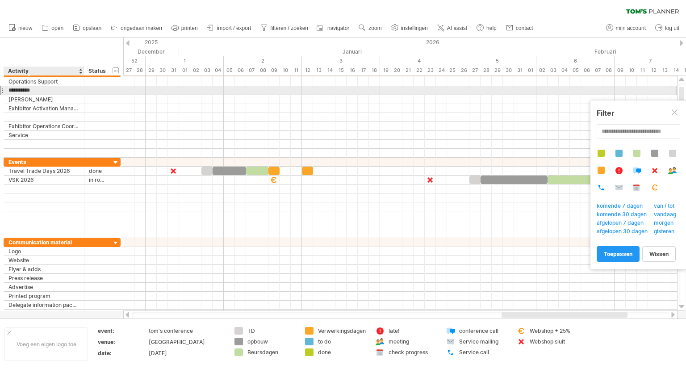
drag, startPoint x: 38, startPoint y: 88, endPoint x: 10, endPoint y: 89, distance: 28.1
click at [10, 89] on input "**********" at bounding box center [43, 90] width 71 height 8
drag, startPoint x: 9, startPoint y: 89, endPoint x: 31, endPoint y: 92, distance: 22.1
click at [31, 92] on input "**********" at bounding box center [43, 90] width 71 height 8
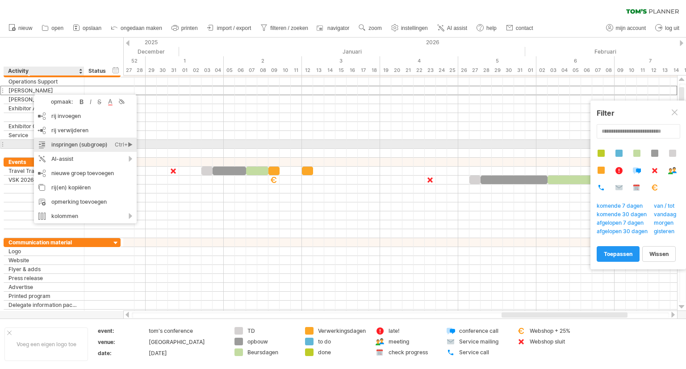
click at [63, 146] on div "inspringen (subgroep) Ctrl+► Cmd+►" at bounding box center [85, 145] width 103 height 14
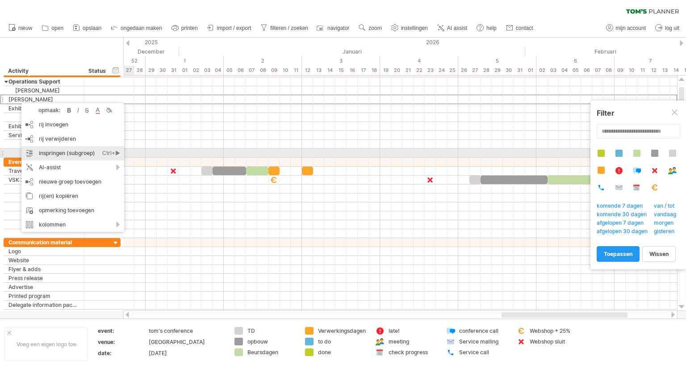
click at [57, 153] on div "inspringen (subgroep) Ctrl+► Cmd+►" at bounding box center [72, 153] width 103 height 14
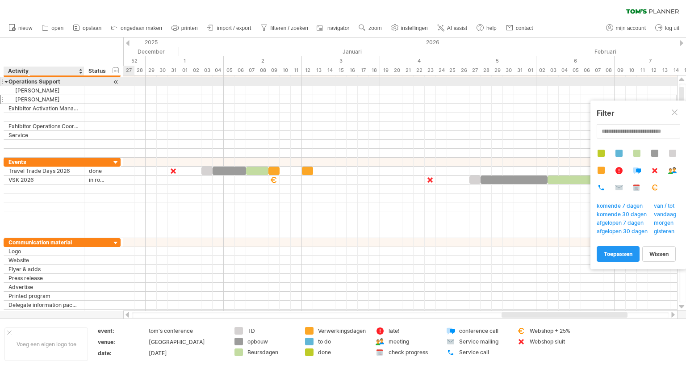
click at [9, 80] on div "Operations Support" at bounding box center [43, 81] width 71 height 8
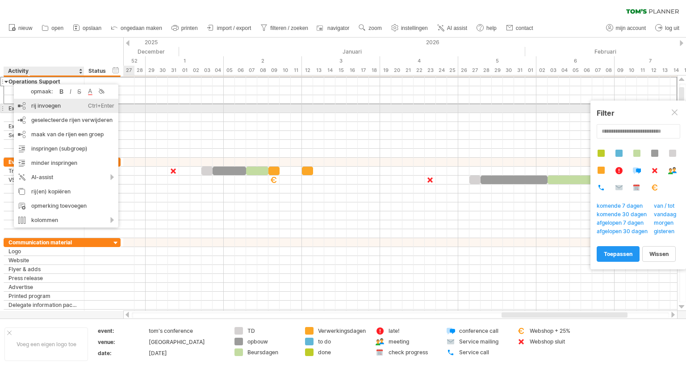
click at [31, 106] on div "rij invoegen Ctrl+Enter Cmd+Enter" at bounding box center [66, 106] width 104 height 14
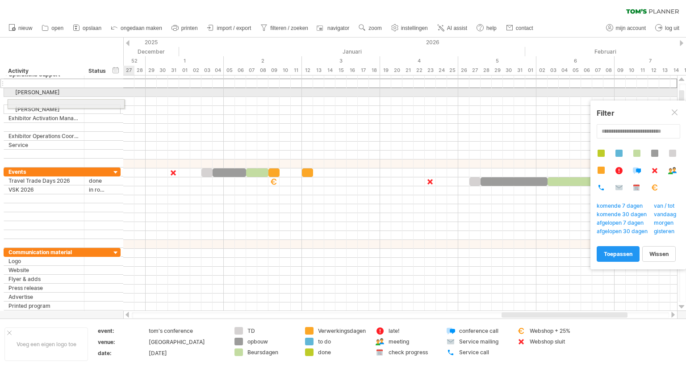
drag, startPoint x: 2, startPoint y: 83, endPoint x: 3, endPoint y: 102, distance: 19.2
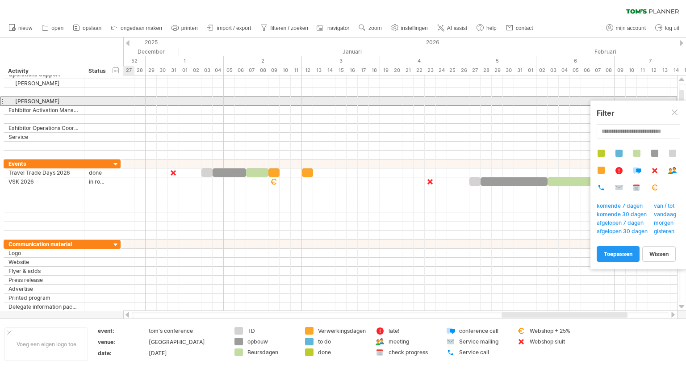
click at [3, 102] on div at bounding box center [2, 100] width 4 height 9
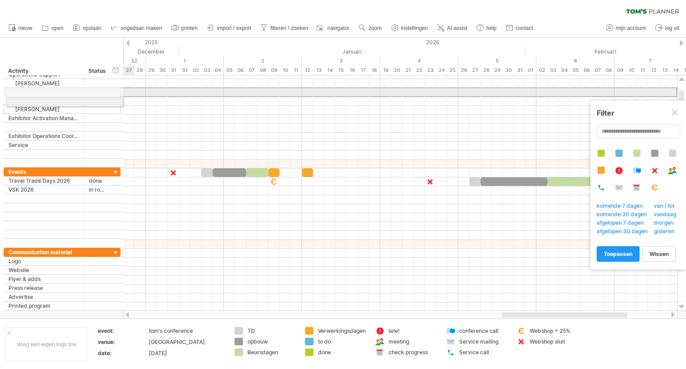
drag, startPoint x: 2, startPoint y: 92, endPoint x: 3, endPoint y: 100, distance: 8.9
click at [3, 100] on div "**********" at bounding box center [60, 190] width 121 height 258
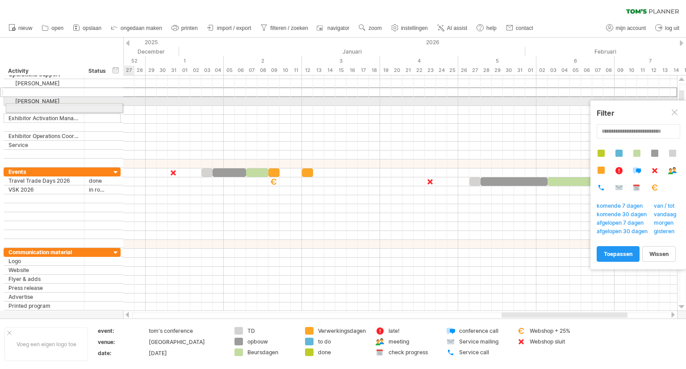
drag, startPoint x: 1, startPoint y: 92, endPoint x: 0, endPoint y: 106, distance: 14.8
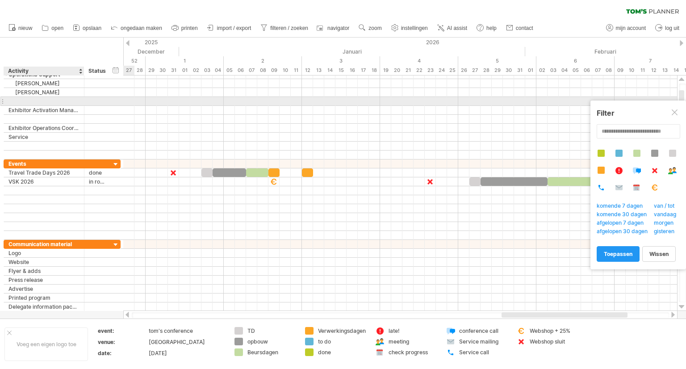
click at [18, 100] on div at bounding box center [43, 101] width 71 height 8
type input "**********"
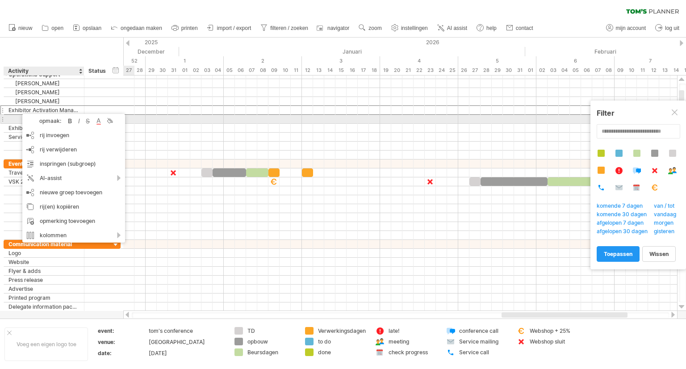
click at [12, 121] on div at bounding box center [43, 119] width 71 height 8
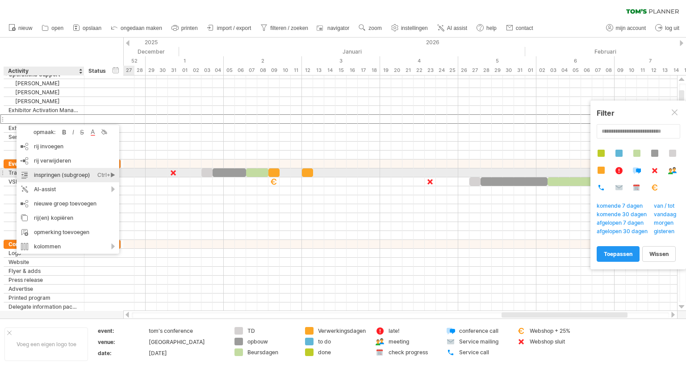
click at [55, 175] on div "inspringen (subgroep) Ctrl+► Cmd+►" at bounding box center [68, 175] width 103 height 14
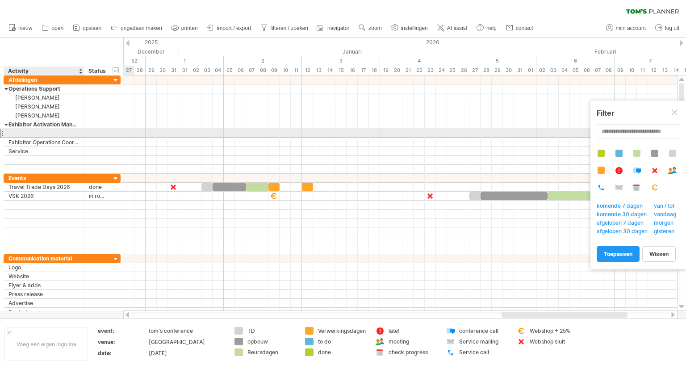
click at [26, 131] on div at bounding box center [43, 133] width 71 height 8
type input "*****"
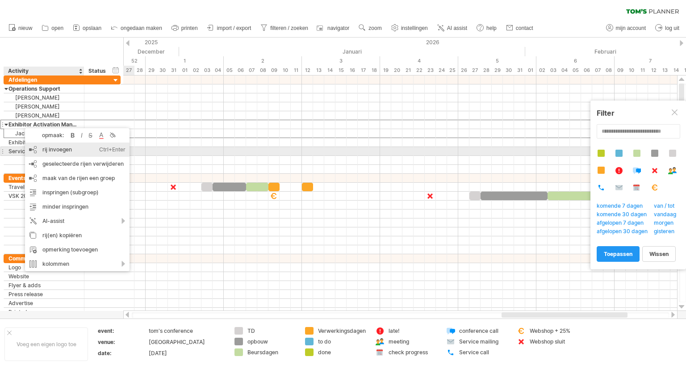
click at [50, 152] on div "rij invoegen Ctrl+Enter Cmd+Enter" at bounding box center [77, 149] width 104 height 14
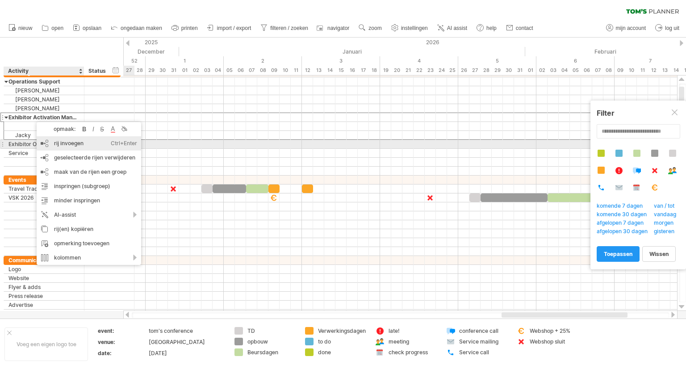
click at [48, 148] on div "rij invoegen Ctrl+Enter Cmd+Enter" at bounding box center [89, 143] width 104 height 14
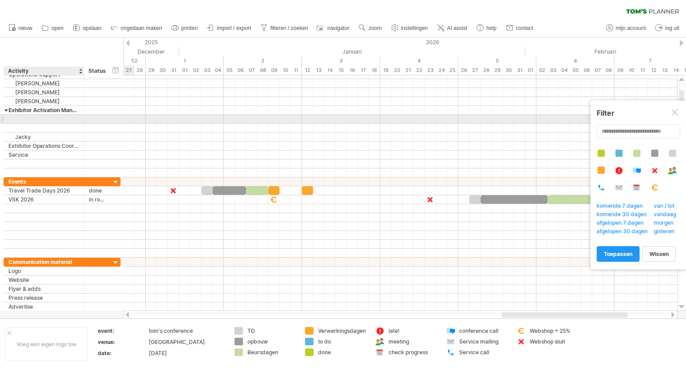
click at [21, 119] on input "text" at bounding box center [43, 119] width 71 height 8
type input "*******"
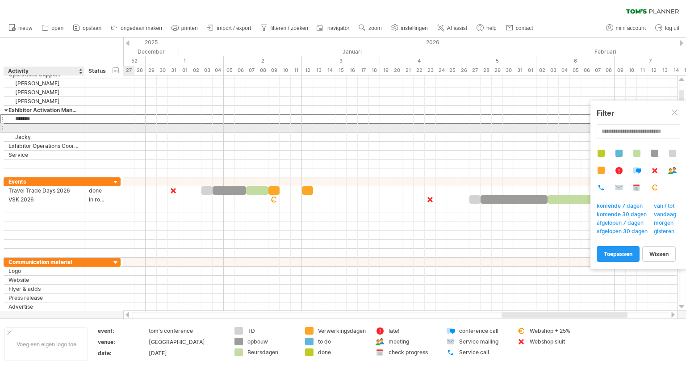
click at [30, 125] on div at bounding box center [43, 128] width 71 height 8
type input "******"
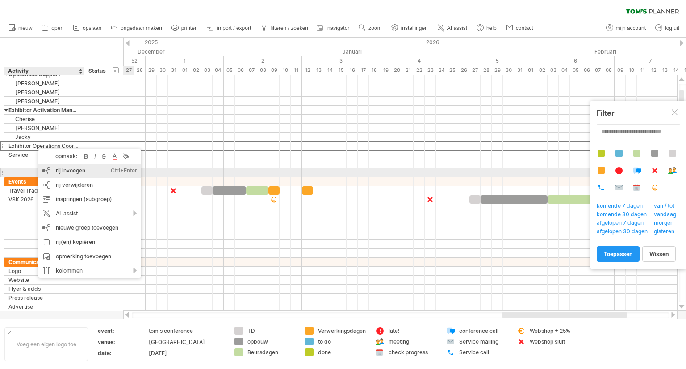
click at [52, 169] on div "rij invoegen Ctrl+Enter Cmd+Enter" at bounding box center [89, 170] width 103 height 14
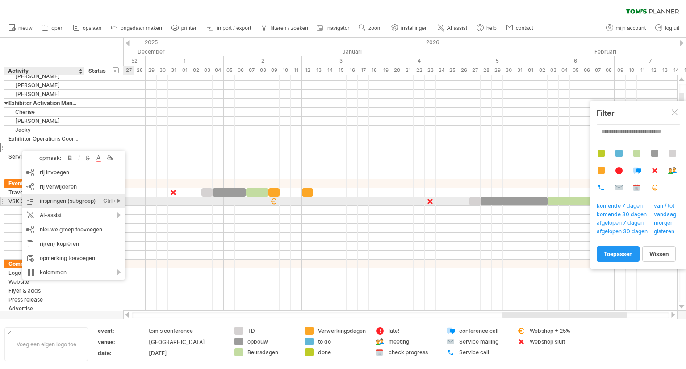
click at [52, 201] on div "inspringen (subgroep) Ctrl+► Cmd+►" at bounding box center [73, 201] width 103 height 14
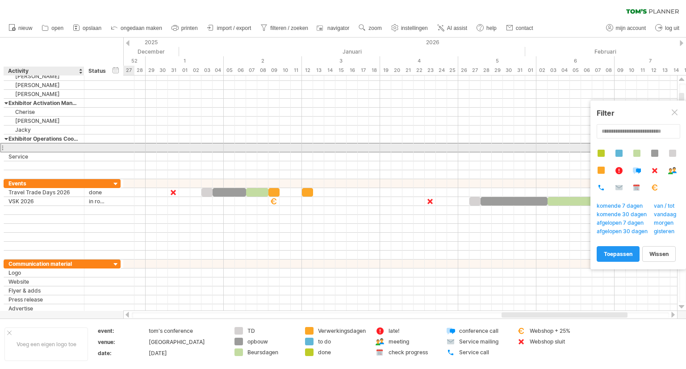
click at [29, 146] on div at bounding box center [43, 147] width 71 height 8
type input "******"
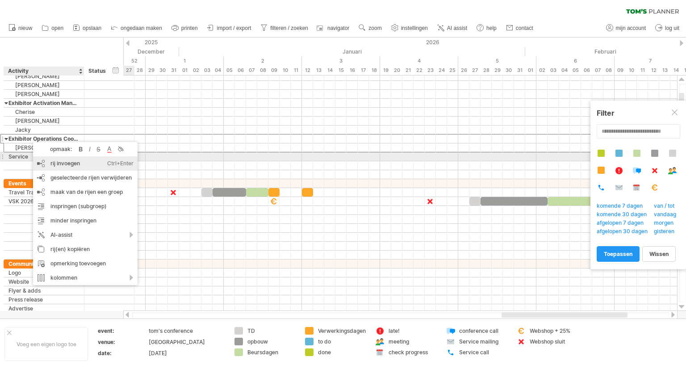
click at [51, 160] on div "rij invoegen Ctrl+Enter Cmd+Enter" at bounding box center [85, 163] width 104 height 14
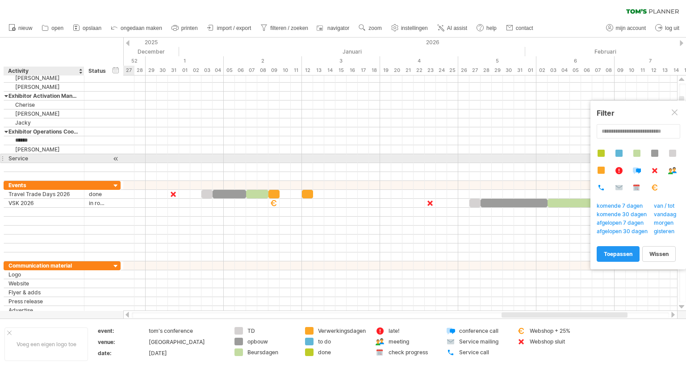
type input "*******"
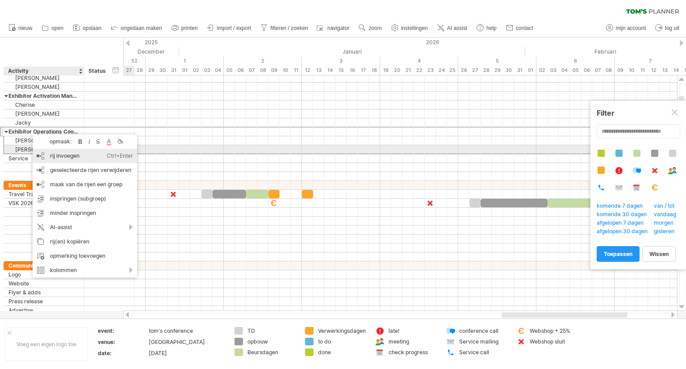
click at [50, 154] on div "rij invoegen Ctrl+Enter Cmd+Enter" at bounding box center [85, 156] width 104 height 14
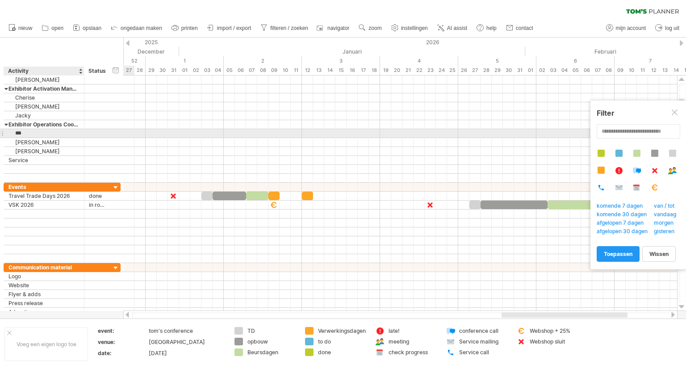
type input "****"
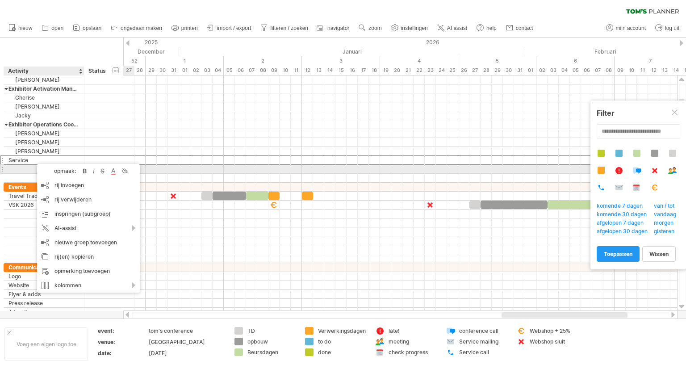
click at [27, 169] on div at bounding box center [43, 169] width 71 height 8
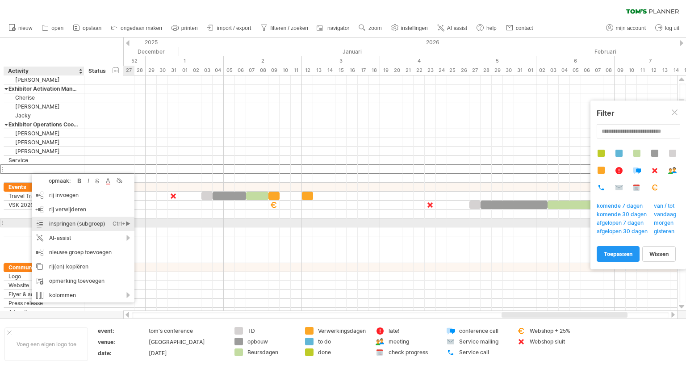
click at [71, 222] on div "inspringen (subgroep) Ctrl+► Cmd+►" at bounding box center [83, 224] width 103 height 14
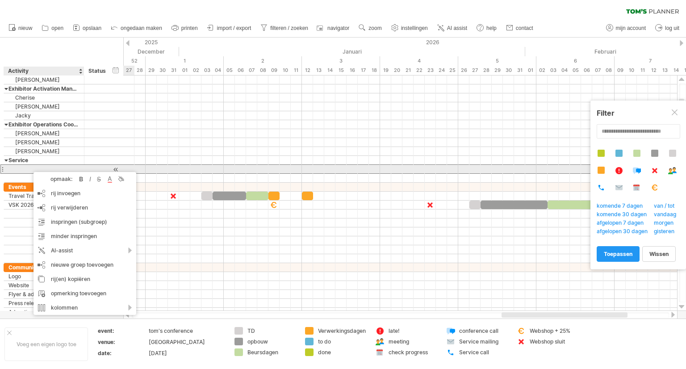
click at [17, 168] on div at bounding box center [43, 169] width 71 height 8
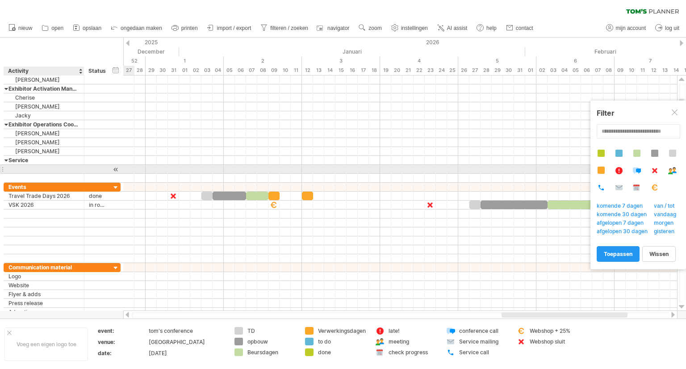
click at [17, 168] on input "text" at bounding box center [43, 169] width 71 height 8
type input "*****"
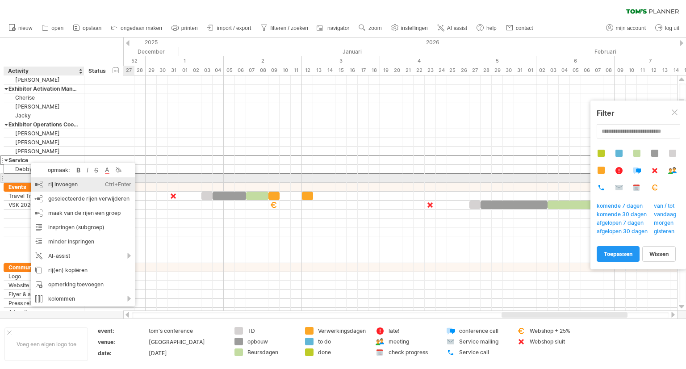
click at [50, 183] on div "rij invoegen Ctrl+Enter Cmd+Enter" at bounding box center [83, 184] width 104 height 14
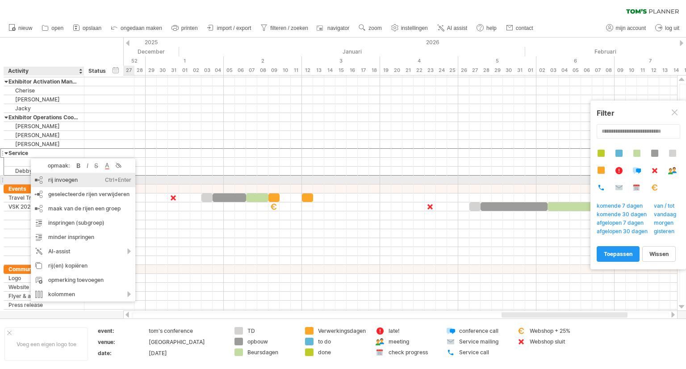
click at [42, 180] on div "rij invoegen Ctrl+Enter Cmd+Enter" at bounding box center [83, 180] width 104 height 14
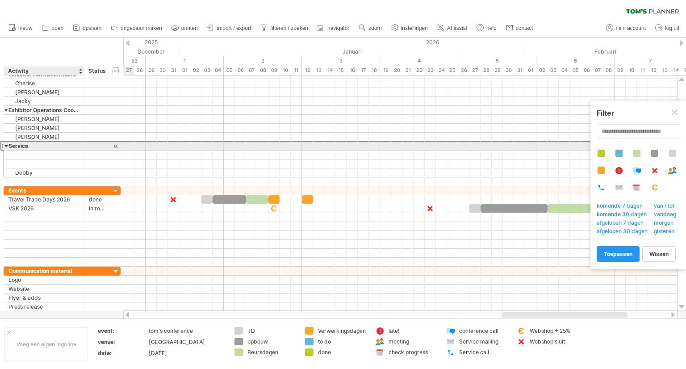
drag, startPoint x: 25, startPoint y: 144, endPoint x: 28, endPoint y: 150, distance: 6.8
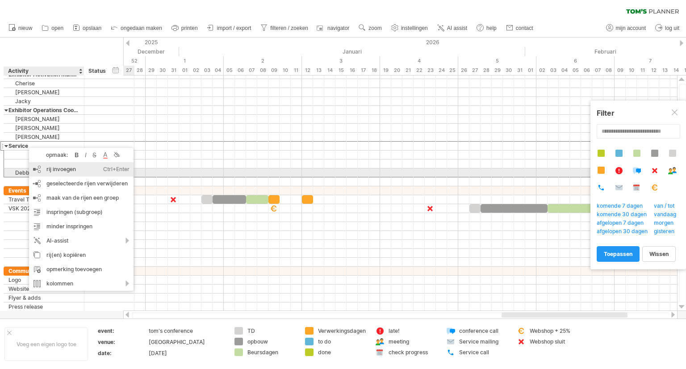
click at [45, 171] on div "rij invoegen Ctrl+Enter Cmd+Enter" at bounding box center [81, 169] width 104 height 14
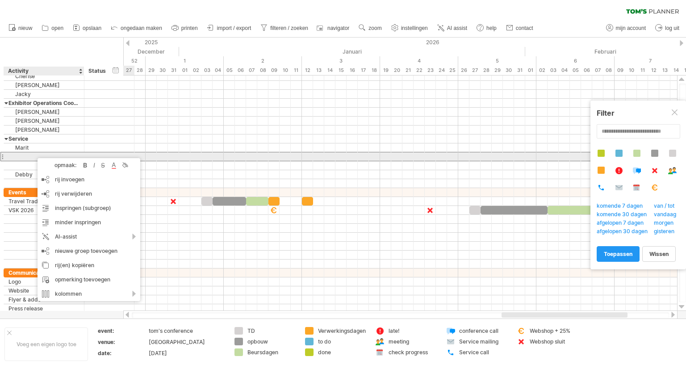
click at [29, 154] on div at bounding box center [43, 156] width 71 height 8
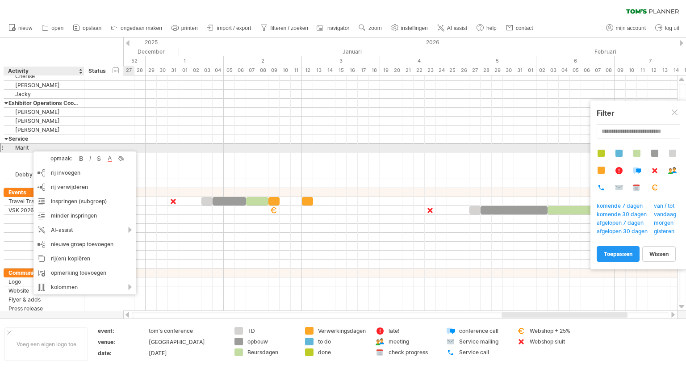
click at [29, 147] on div "Marit" at bounding box center [43, 147] width 71 height 8
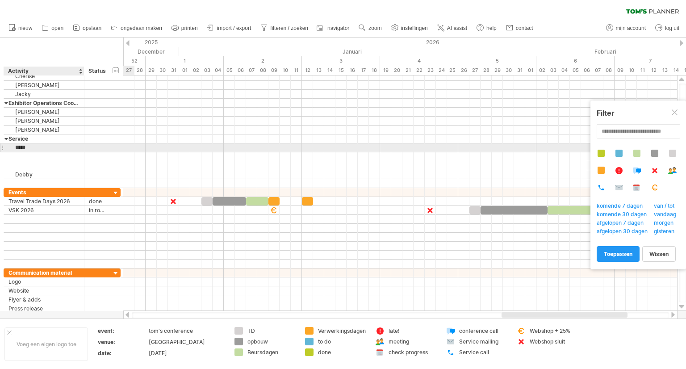
click at [29, 147] on input "*****" at bounding box center [43, 147] width 71 height 8
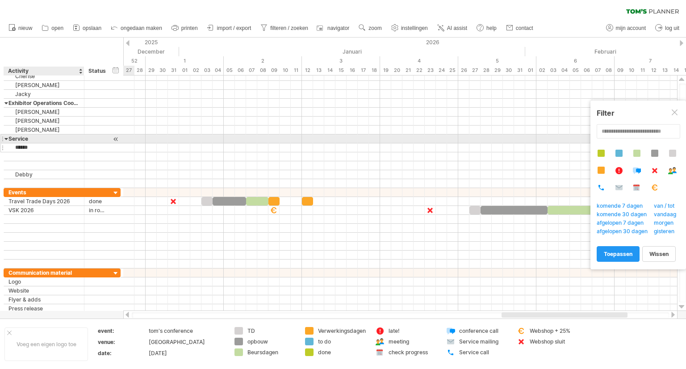
type input "*******"
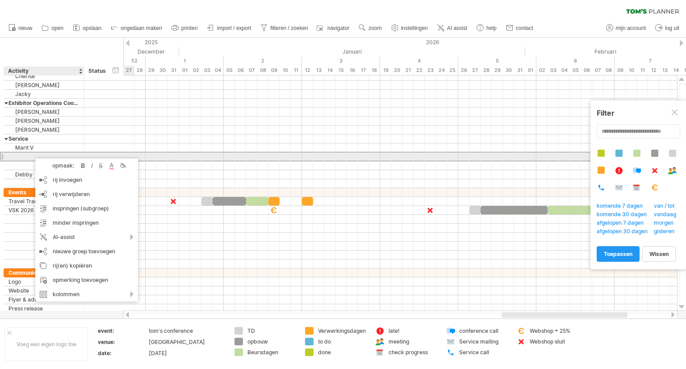
click at [30, 155] on div at bounding box center [43, 156] width 71 height 8
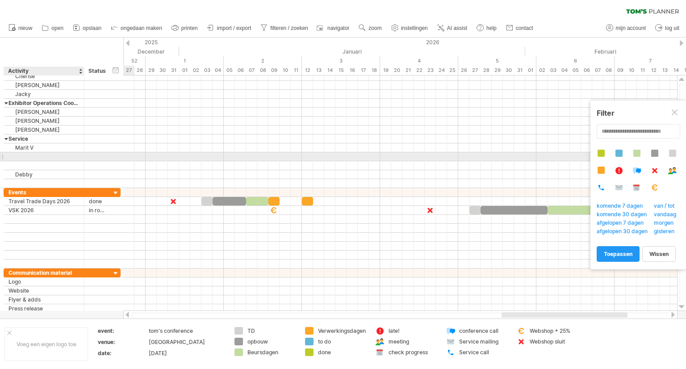
click at [30, 155] on input "text" at bounding box center [43, 156] width 71 height 8
type input "*********"
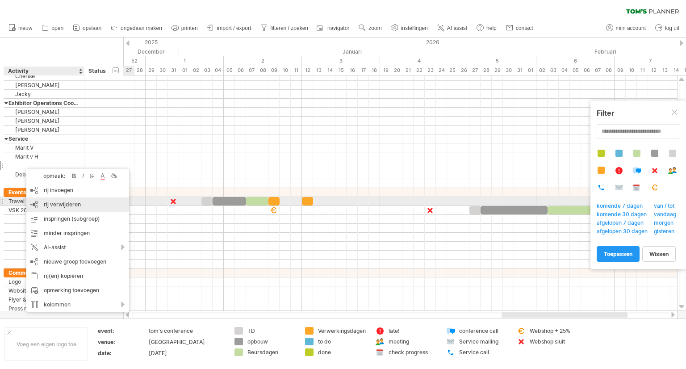
click at [54, 204] on span "rij verwijderen" at bounding box center [62, 204] width 37 height 7
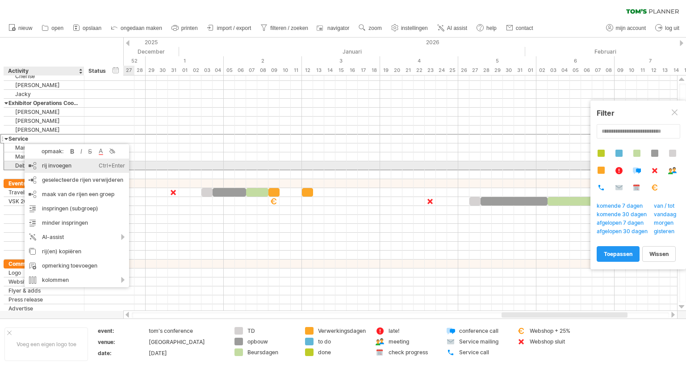
click at [47, 163] on div "rij invoegen Ctrl+Enter Cmd+Enter" at bounding box center [77, 166] width 104 height 14
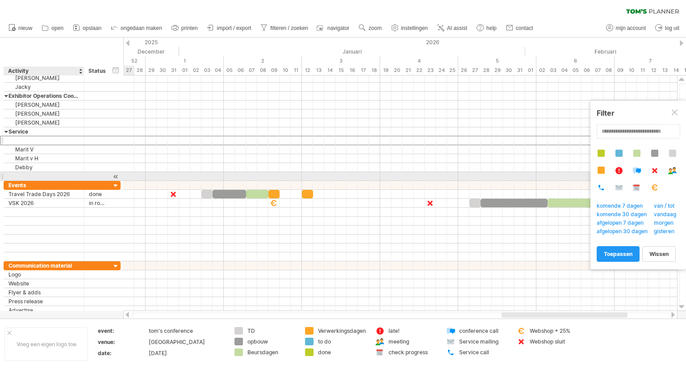
drag, startPoint x: 17, startPoint y: 139, endPoint x: 16, endPoint y: 174, distance: 34.8
click at [16, 174] on div "**********" at bounding box center [62, 127] width 117 height 107
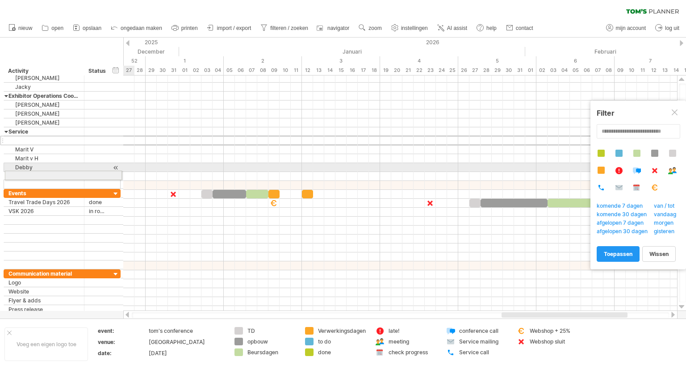
drag, startPoint x: 1, startPoint y: 139, endPoint x: 0, endPoint y: 174, distance: 34.9
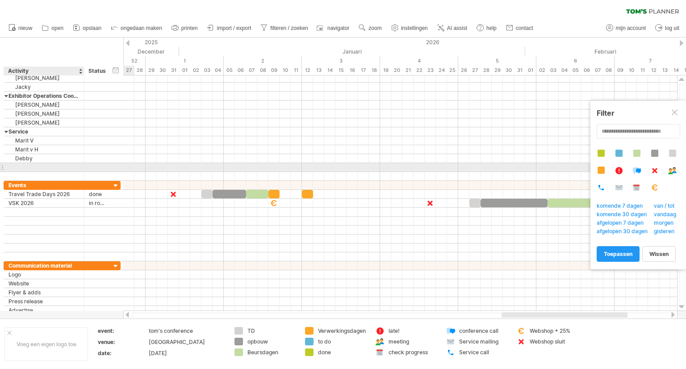
click at [22, 165] on div at bounding box center [43, 167] width 71 height 8
click at [22, 165] on input "text" at bounding box center [43, 167] width 71 height 8
type input "*"
type input "******"
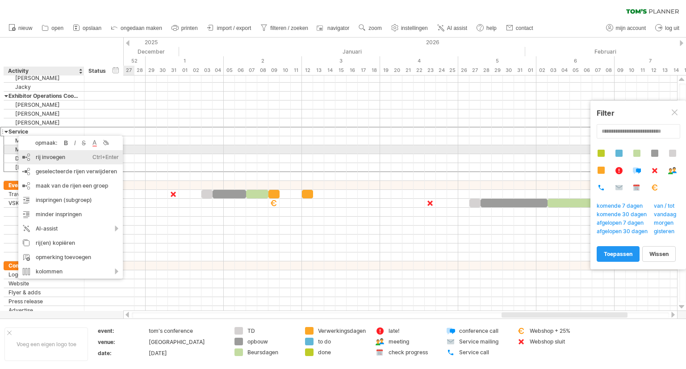
click at [32, 152] on div "rij invoegen Ctrl+Enter Cmd+Enter" at bounding box center [70, 157] width 104 height 14
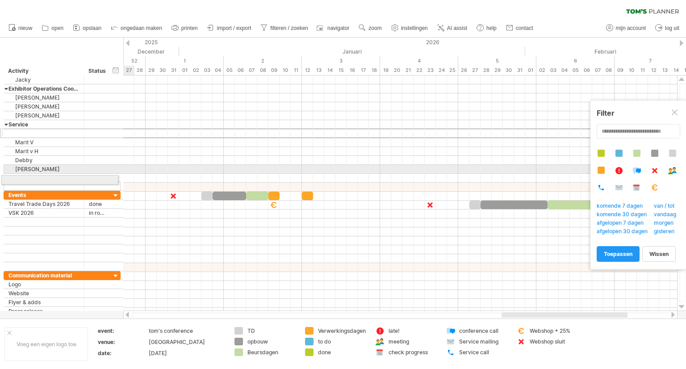
drag, startPoint x: 4, startPoint y: 131, endPoint x: 0, endPoint y: 178, distance: 47.5
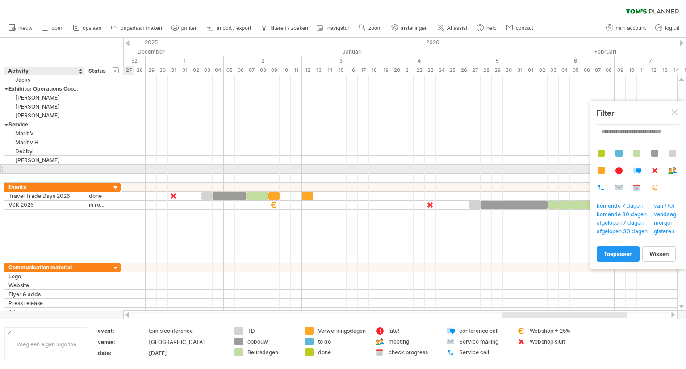
click at [23, 167] on div at bounding box center [43, 169] width 71 height 8
type input "****"
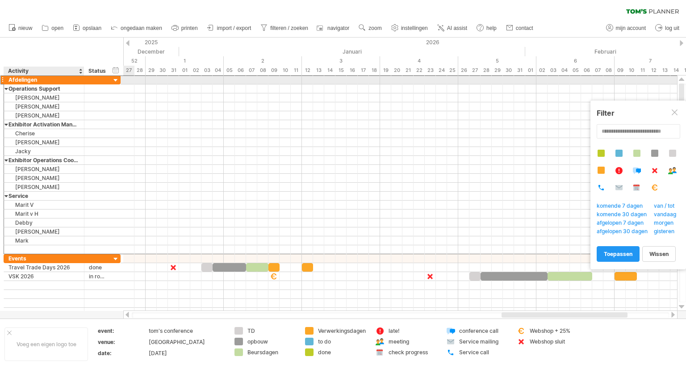
click at [43, 79] on div "Afdelingen" at bounding box center [43, 79] width 71 height 8
click at [43, 79] on input "**********" at bounding box center [43, 79] width 71 height 8
type input "**********"
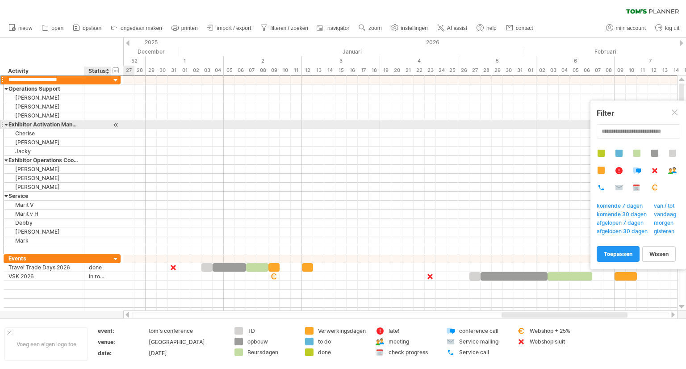
click at [103, 123] on div at bounding box center [97, 124] width 17 height 8
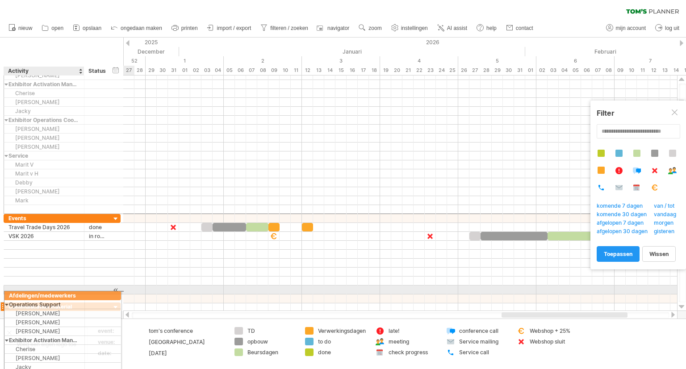
drag, startPoint x: 80, startPoint y: 79, endPoint x: 75, endPoint y: 292, distance: 212.6
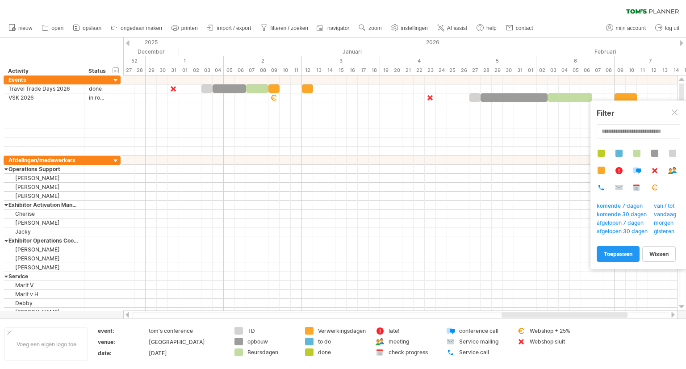
click at [125, 316] on div at bounding box center [127, 315] width 7 height 6
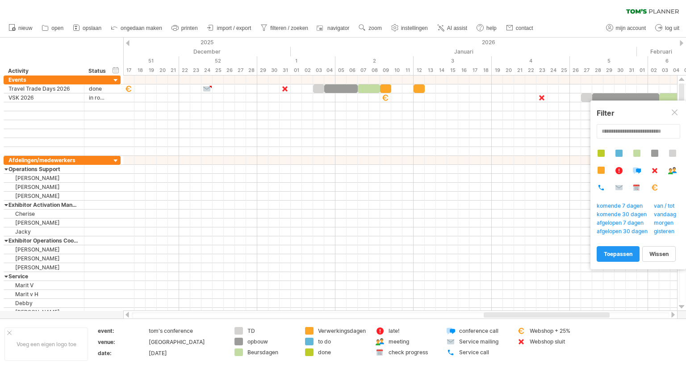
click at [125, 314] on div at bounding box center [127, 315] width 7 height 6
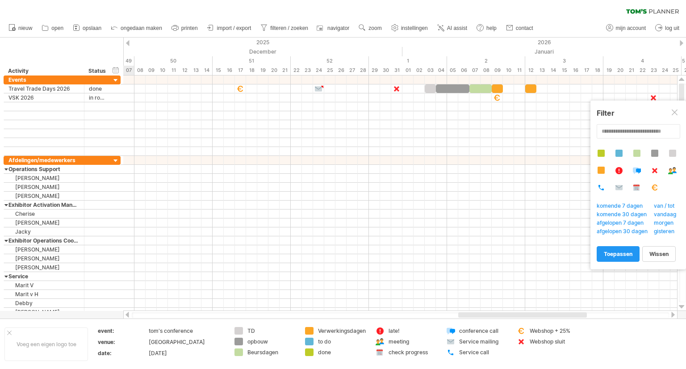
click at [125, 314] on div at bounding box center [127, 315] width 7 height 6
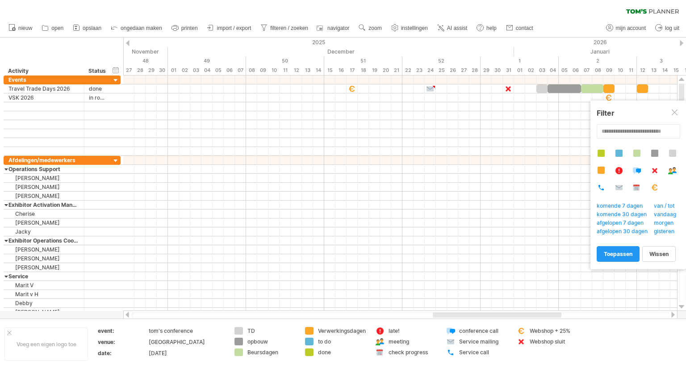
click at [127, 317] on div at bounding box center [127, 315] width 7 height 6
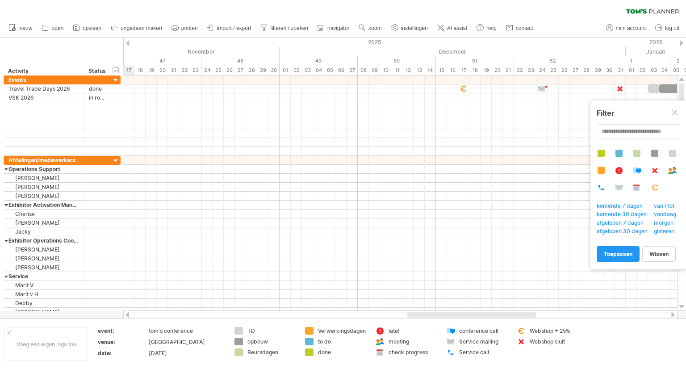
click at [128, 317] on div at bounding box center [127, 315] width 7 height 6
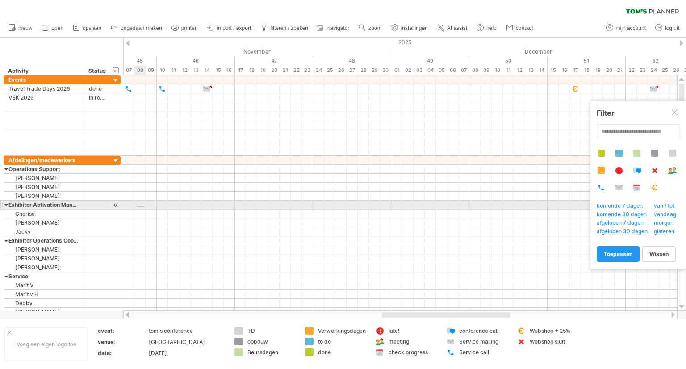
drag, startPoint x: 137, startPoint y: 207, endPoint x: 144, endPoint y: 206, distance: 7.2
click at [144, 206] on div at bounding box center [400, 204] width 554 height 9
click at [139, 205] on div at bounding box center [400, 204] width 554 height 9
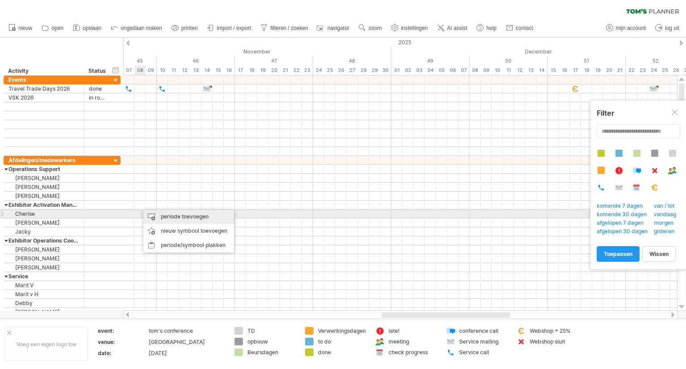
click at [155, 217] on div "periode toevoegen" at bounding box center [188, 216] width 91 height 14
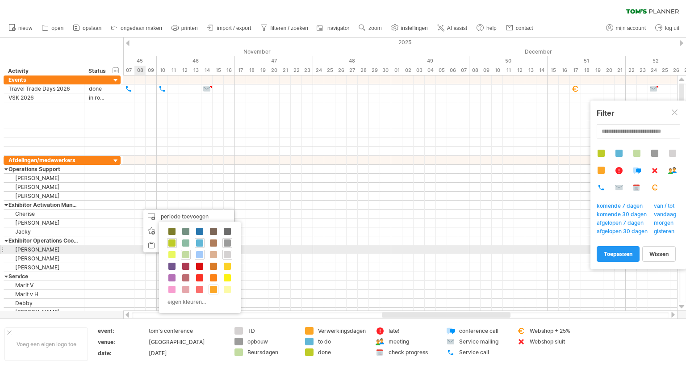
click at [200, 254] on span at bounding box center [199, 254] width 7 height 7
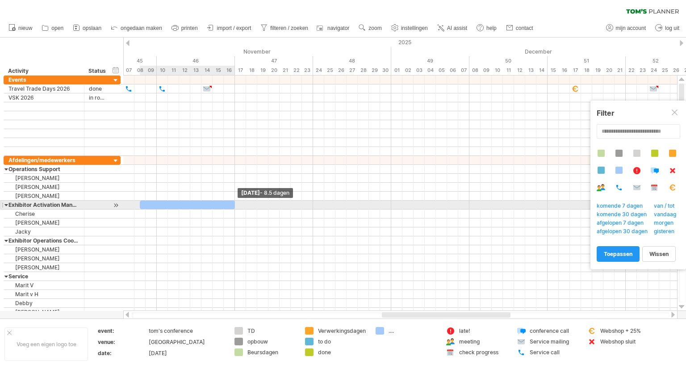
drag, startPoint x: 149, startPoint y: 202, endPoint x: 232, endPoint y: 203, distance: 83.1
click at [232, 203] on div at bounding box center [187, 204] width 95 height 8
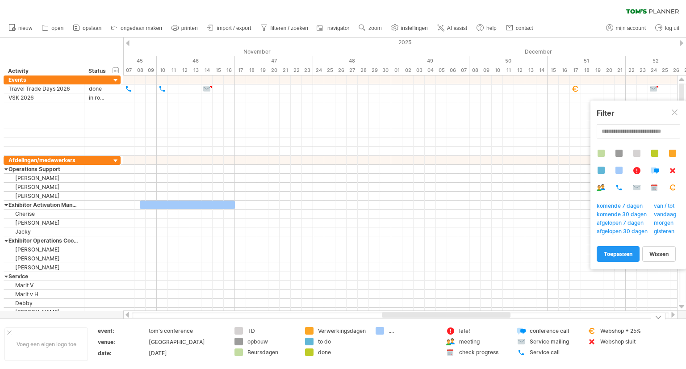
click at [391, 331] on div "...." at bounding box center [412, 331] width 49 height 8
click at [391, 331] on input "text" at bounding box center [410, 331] width 44 height 8
type input "**********"
click at [397, 345] on td "Uitvragen sponsor en promotie-items" at bounding box center [406, 344] width 71 height 34
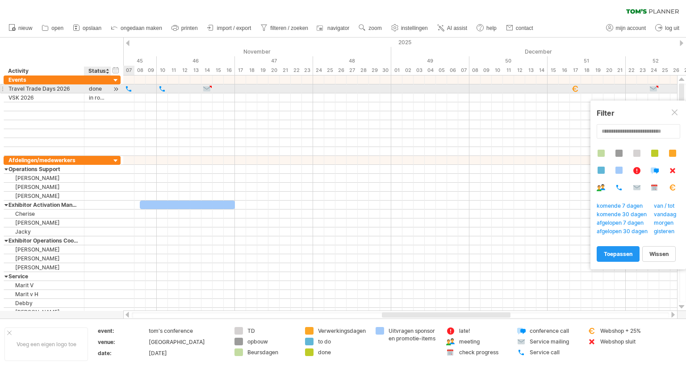
click at [100, 92] on div "done" at bounding box center [97, 88] width 17 height 8
click at [100, 92] on input "****" at bounding box center [97, 88] width 17 height 8
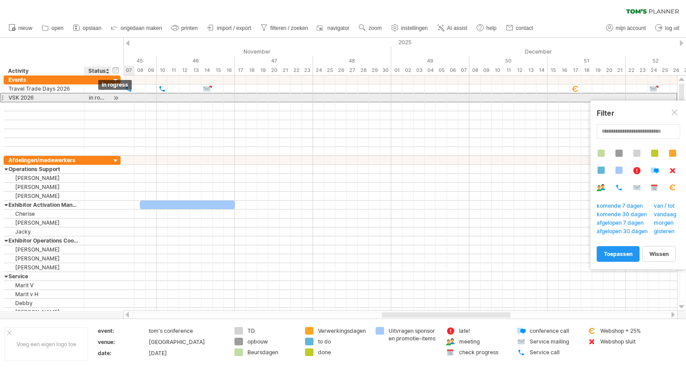
click at [96, 100] on div "in rogress" at bounding box center [97, 97] width 17 height 8
click at [0, 0] on input "**********" at bounding box center [0, 0] width 0 height 0
type input "*"
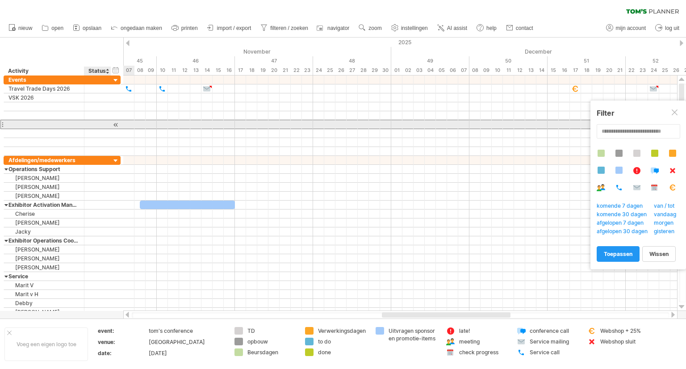
click at [106, 124] on div at bounding box center [97, 124] width 27 height 8
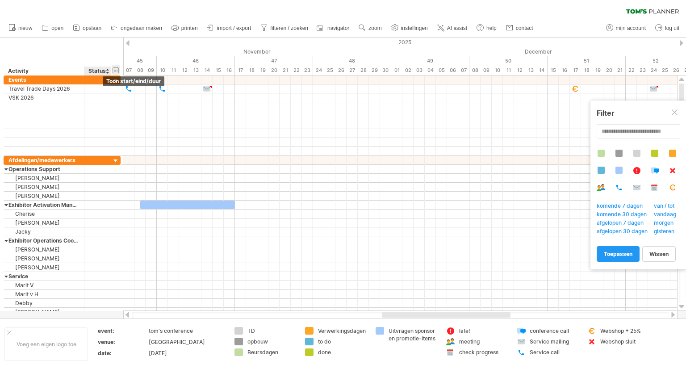
click at [114, 72] on div "verberg start/eind/duur toon start/eind/duur" at bounding box center [116, 69] width 8 height 9
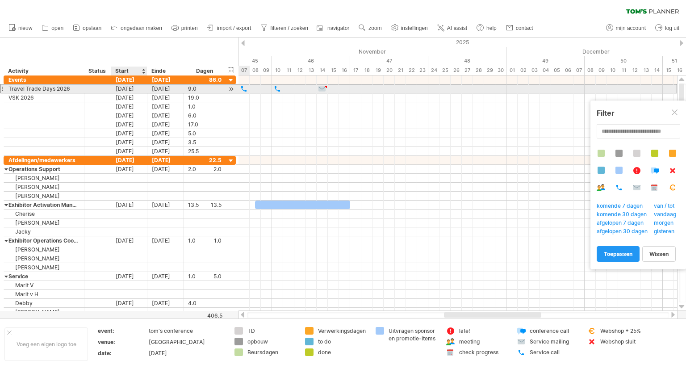
click at [124, 88] on div "29-08-25" at bounding box center [129, 88] width 36 height 8
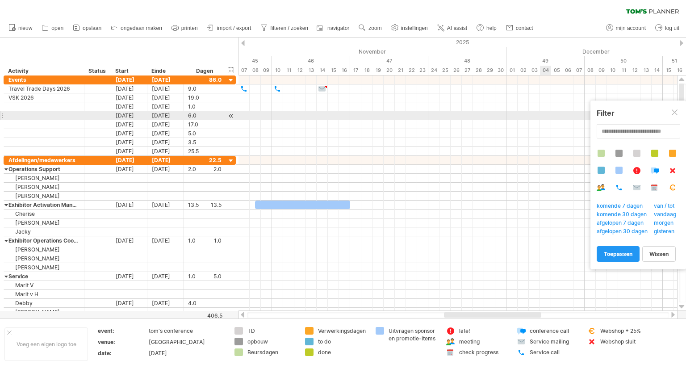
click at [677, 114] on div at bounding box center [675, 112] width 7 height 7
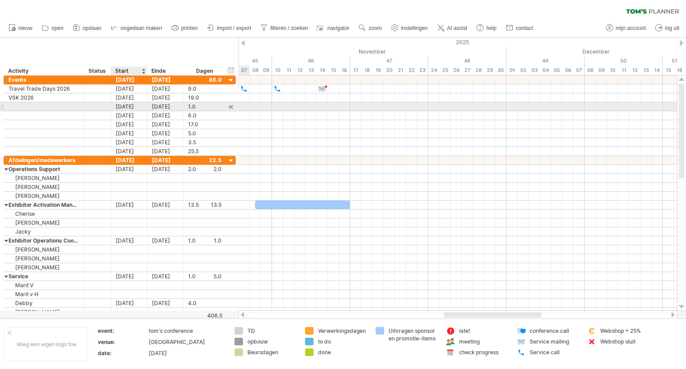
click at [126, 107] on div "05-09-25" at bounding box center [129, 106] width 36 height 8
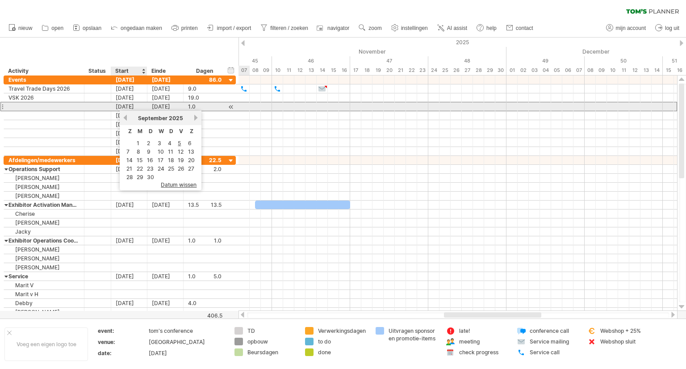
click at [126, 107] on div "05-09-25" at bounding box center [129, 106] width 36 height 8
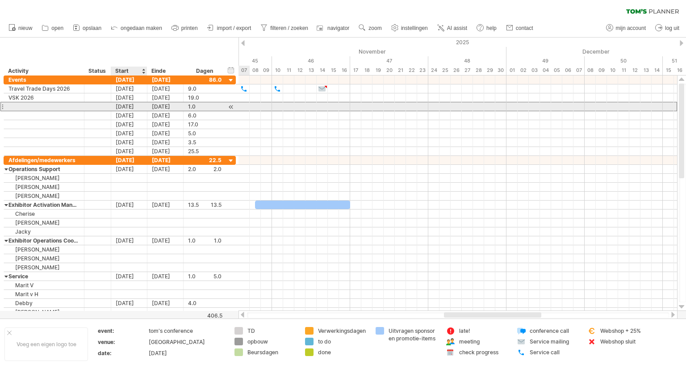
click at [126, 107] on div "05-09-25" at bounding box center [129, 106] width 36 height 8
click at [125, 107] on div "05-09-25" at bounding box center [129, 106] width 36 height 8
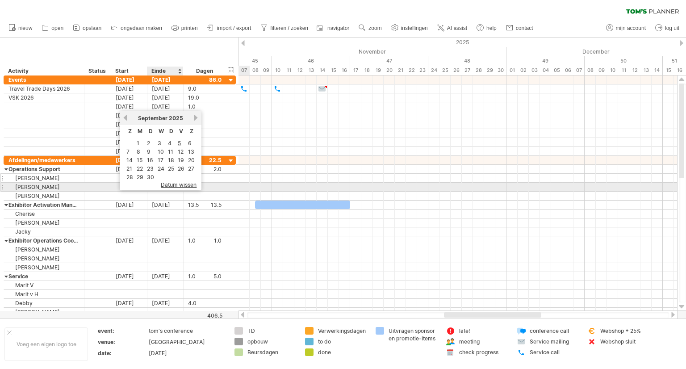
drag, startPoint x: 175, startPoint y: 184, endPoint x: 171, endPoint y: 179, distance: 6.7
click at [175, 184] on span "datum wissen" at bounding box center [179, 184] width 36 height 7
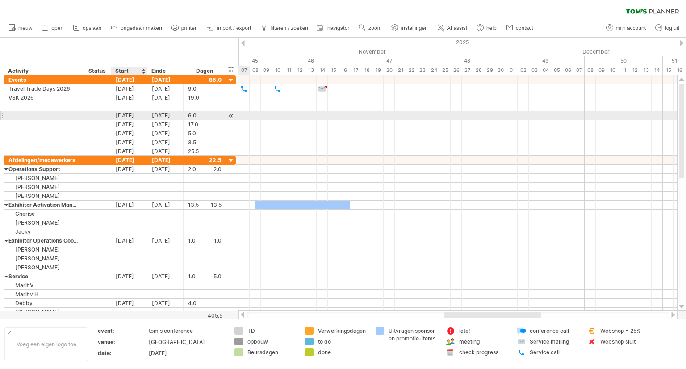
click at [127, 114] on div "29-08-25" at bounding box center [129, 115] width 36 height 8
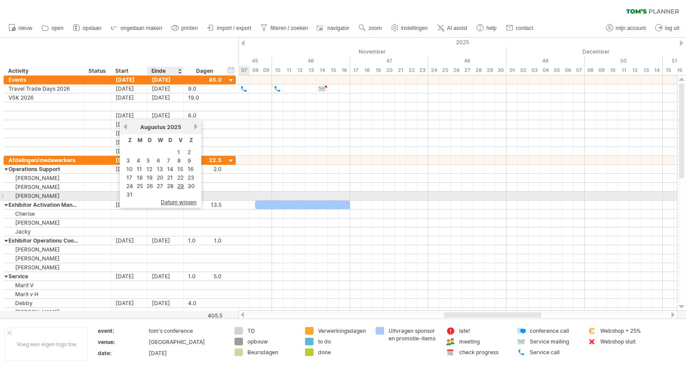
click at [178, 200] on span "datum wissen" at bounding box center [179, 202] width 36 height 7
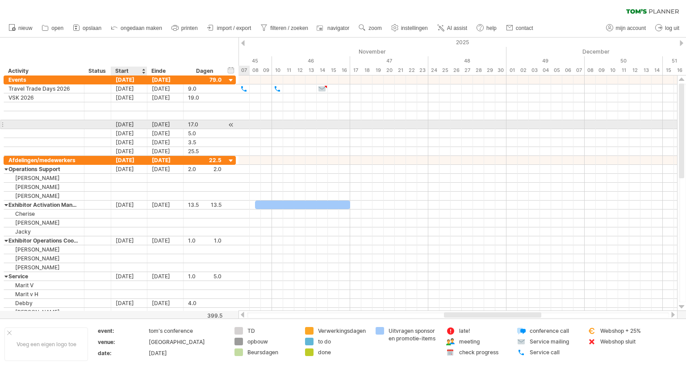
click at [131, 121] on div "05-09-25" at bounding box center [129, 124] width 36 height 8
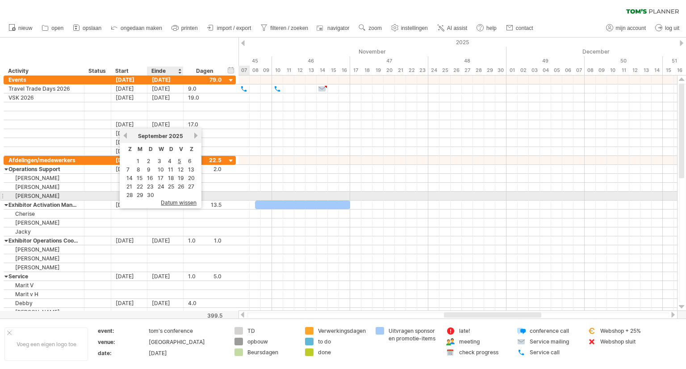
click at [178, 200] on span "datum wissen" at bounding box center [179, 202] width 36 height 7
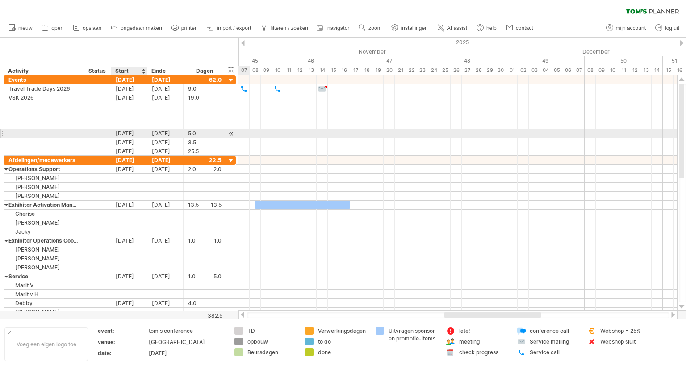
click at [137, 132] on div "19-09-25" at bounding box center [129, 133] width 36 height 8
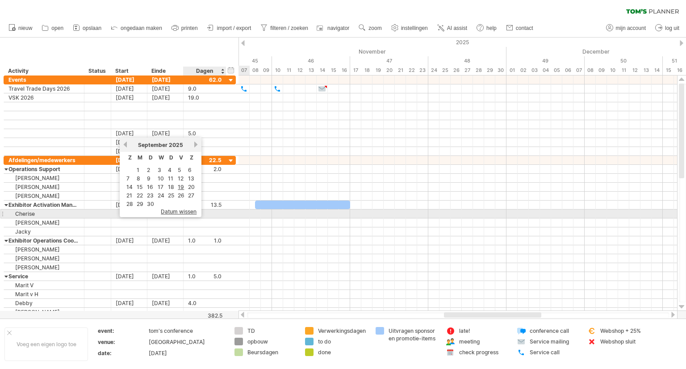
click at [186, 210] on span "datum wissen" at bounding box center [179, 211] width 36 height 7
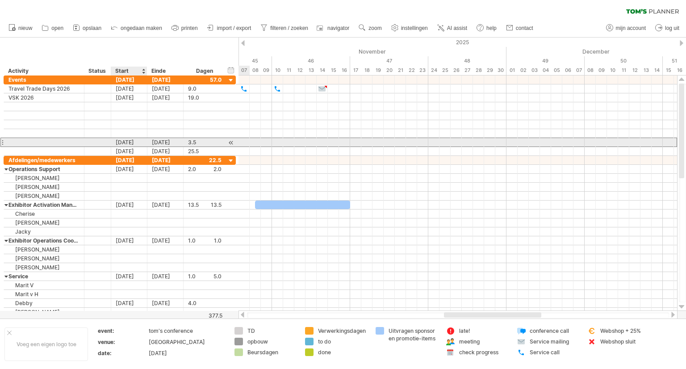
click at [131, 141] on div "26-09-25" at bounding box center [129, 142] width 36 height 8
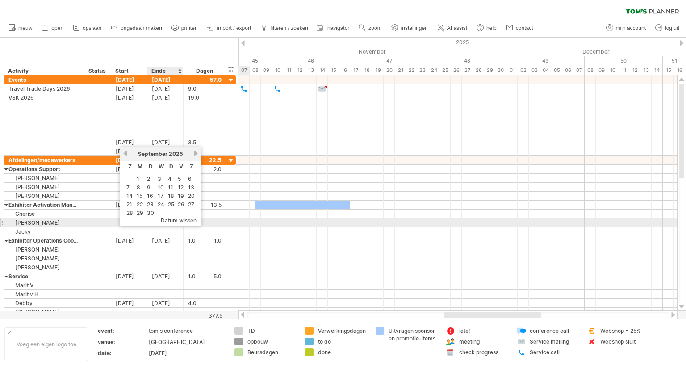
click at [173, 222] on span "datum wissen" at bounding box center [179, 220] width 36 height 7
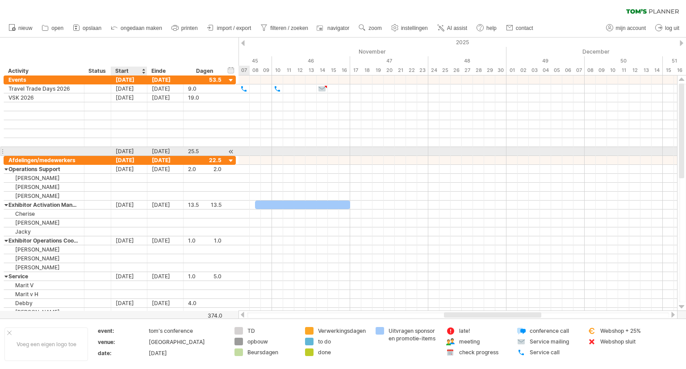
click at [130, 148] on div "26-09-25" at bounding box center [129, 151] width 36 height 8
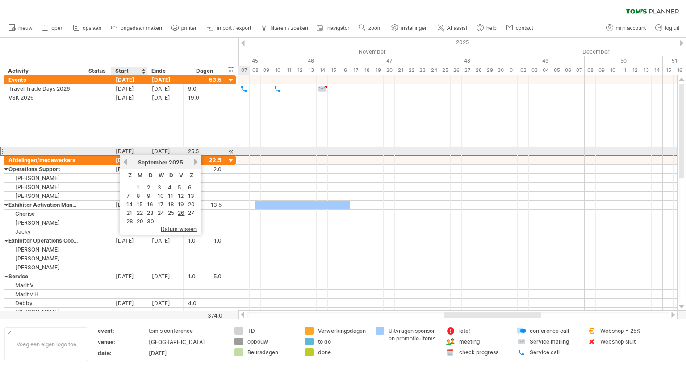
click at [130, 148] on div "26-09-25" at bounding box center [129, 151] width 36 height 8
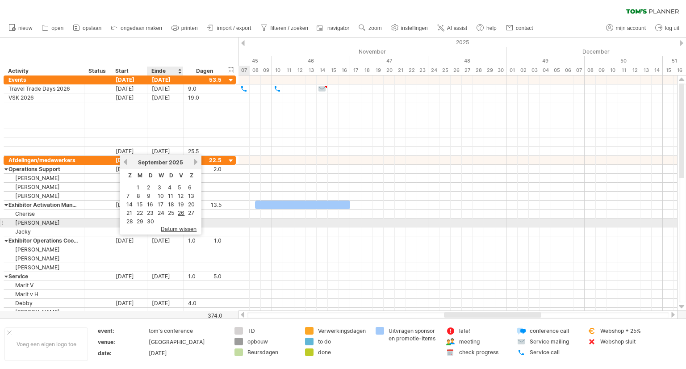
click at [184, 226] on span "datum wissen" at bounding box center [179, 229] width 36 height 7
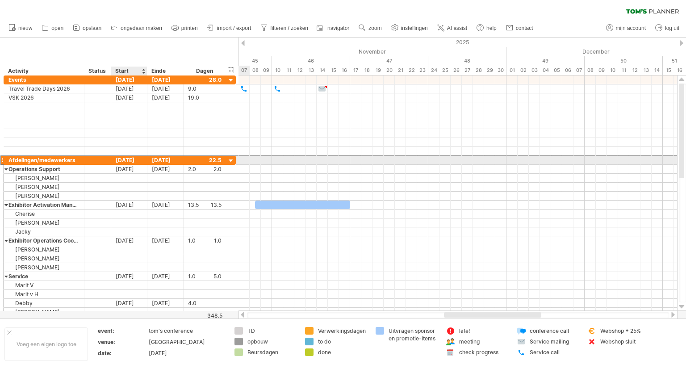
click at [131, 160] on div "21-08-25" at bounding box center [129, 160] width 36 height 8
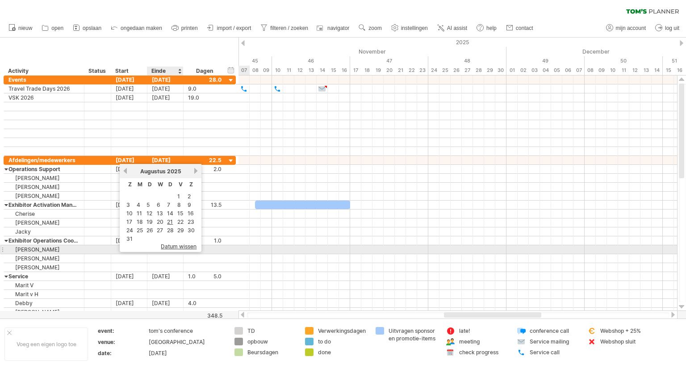
click at [176, 249] on div "datum wissen" at bounding box center [161, 248] width 82 height 7
click at [176, 246] on span "datum wissen" at bounding box center [179, 246] width 36 height 7
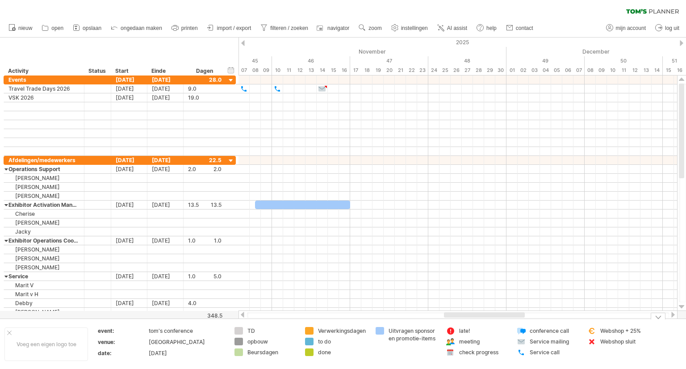
drag, startPoint x: 327, startPoint y: 342, endPoint x: 343, endPoint y: 332, distance: 18.6
click at [372, 340] on tr "Voeg een eigen logo toe event: tom's conference venue: hilton hotel date: 10-02…" at bounding box center [326, 344] width 653 height 34
drag, startPoint x: 309, startPoint y: 341, endPoint x: 381, endPoint y: 343, distance: 72.4
click at [381, 343] on div "Probeert verbinding te maken met plan.tomsplanner.nl Opnieuw verbonden 0% filte…" at bounding box center [343, 184] width 686 height 369
drag, startPoint x: 309, startPoint y: 339, endPoint x: 402, endPoint y: 336, distance: 92.9
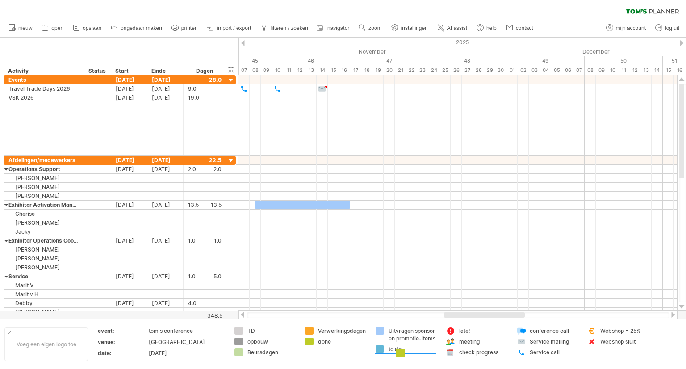
drag, startPoint x: 310, startPoint y: 340, endPoint x: 401, endPoint y: 351, distance: 91.4
drag, startPoint x: 326, startPoint y: 341, endPoint x: 313, endPoint y: 341, distance: 13.4
click at [316, 341] on div "Uitvragen sponsor en promotie-items" at bounding box center [336, 345] width 62 height 15
drag, startPoint x: 308, startPoint y: 339, endPoint x: 258, endPoint y: 323, distance: 52.2
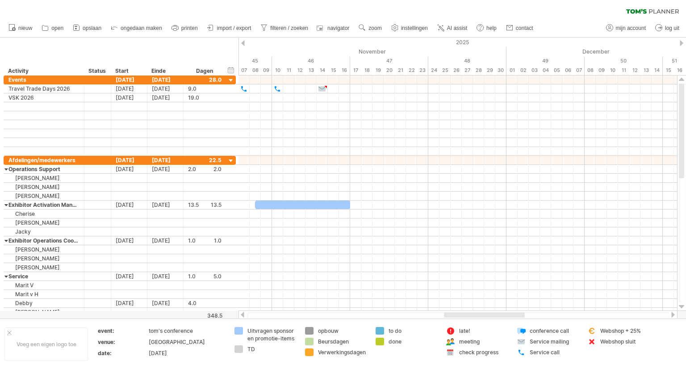
drag, startPoint x: 500, startPoint y: 317, endPoint x: 548, endPoint y: 314, distance: 48.8
click at [555, 314] on div at bounding box center [458, 315] width 422 height 6
click at [557, 310] on div at bounding box center [457, 314] width 439 height 9
click at [625, 313] on div at bounding box center [458, 315] width 422 height 6
click at [627, 313] on div at bounding box center [458, 315] width 422 height 6
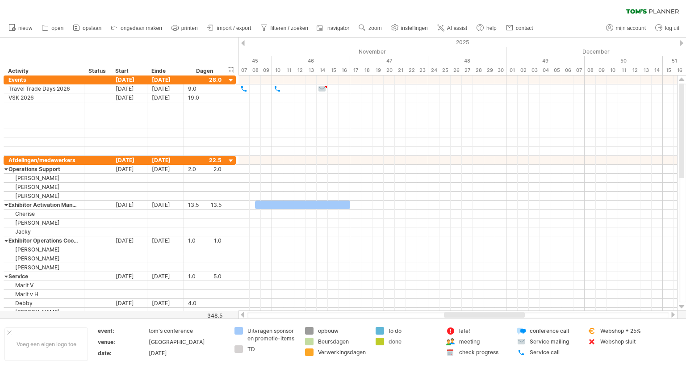
click at [631, 316] on div at bounding box center [458, 315] width 422 height 6
click at [670, 313] on div at bounding box center [672, 315] width 7 height 6
click at [671, 313] on div at bounding box center [672, 315] width 7 height 6
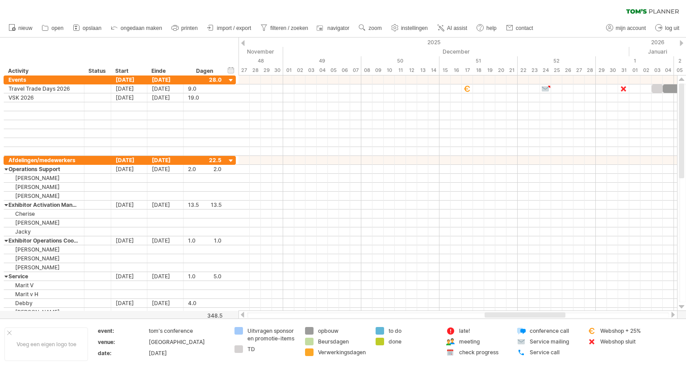
click at [671, 313] on div at bounding box center [672, 315] width 7 height 6
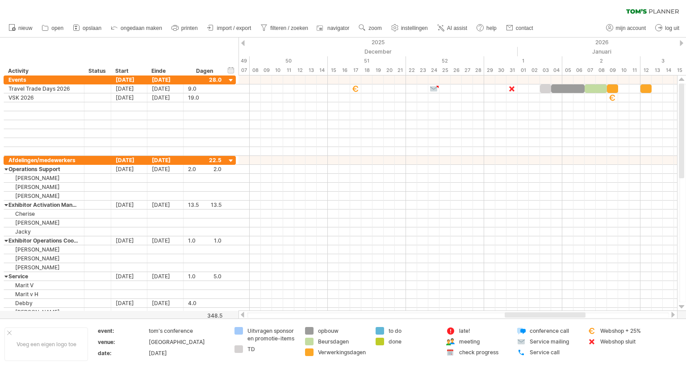
click at [671, 313] on div at bounding box center [672, 315] width 7 height 6
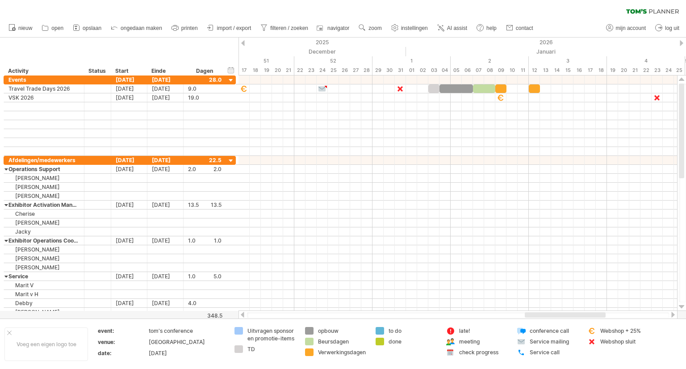
click at [671, 313] on div at bounding box center [672, 315] width 7 height 6
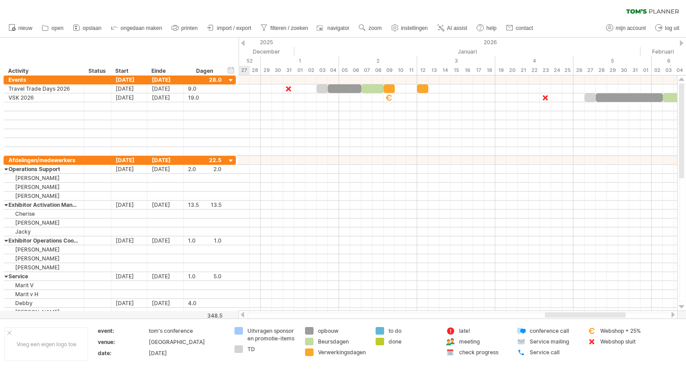
click at [671, 313] on div at bounding box center [672, 315] width 7 height 6
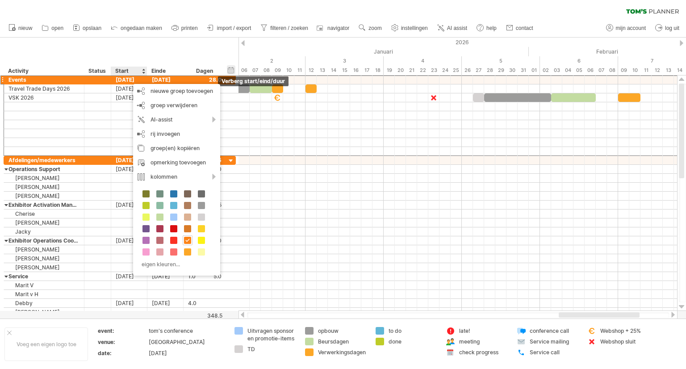
click at [233, 68] on div "verberg start/eind/duur toon start/eind/duur" at bounding box center [231, 69] width 8 height 9
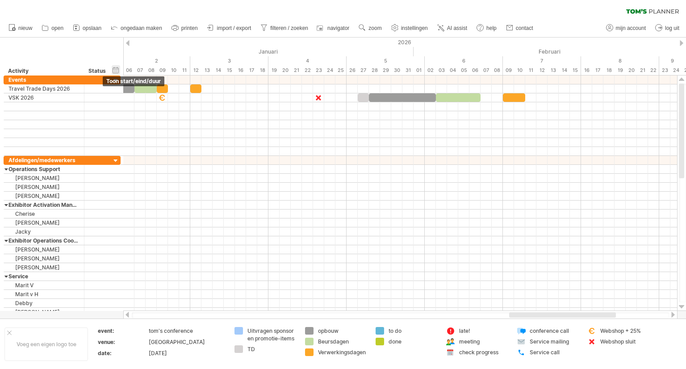
click at [116, 71] on div "verberg start/eind/duur toon start/eind/duur" at bounding box center [116, 69] width 8 height 9
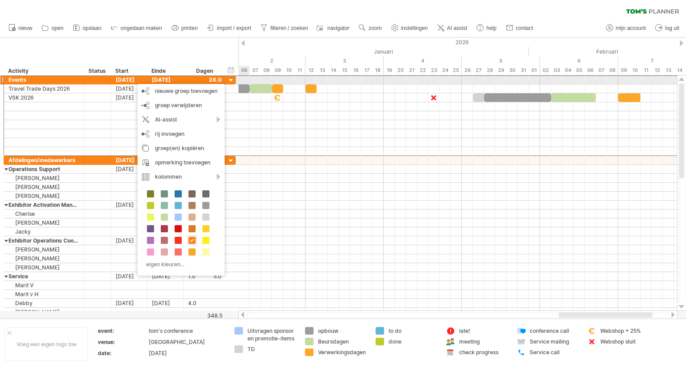
click at [132, 77] on div "29-08-25" at bounding box center [129, 79] width 36 height 8
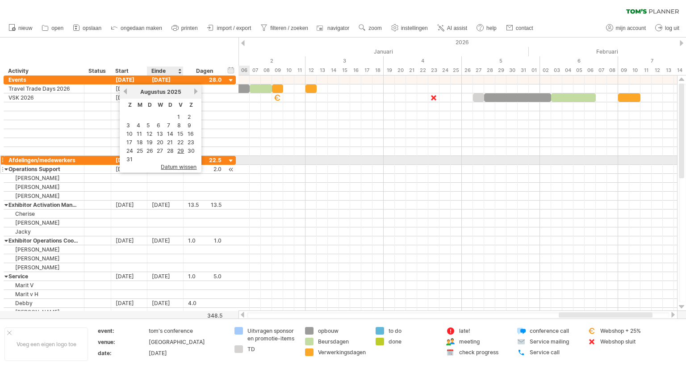
click at [179, 163] on span "datum wissen" at bounding box center [179, 166] width 36 height 7
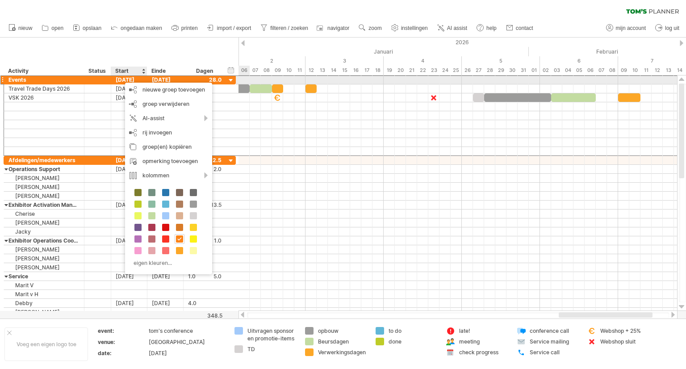
click at [119, 81] on div "29-08-25" at bounding box center [129, 79] width 36 height 8
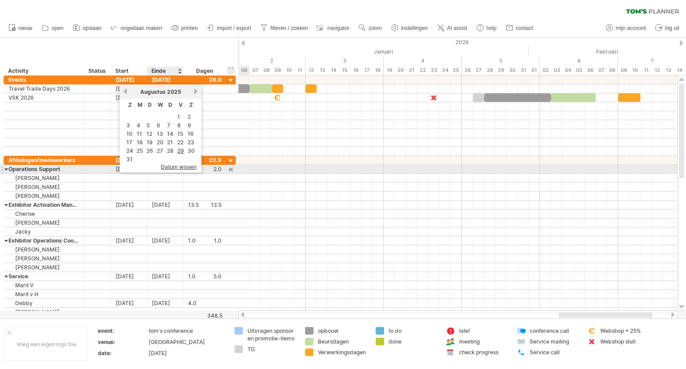
click at [176, 165] on span "datum wissen" at bounding box center [179, 166] width 36 height 7
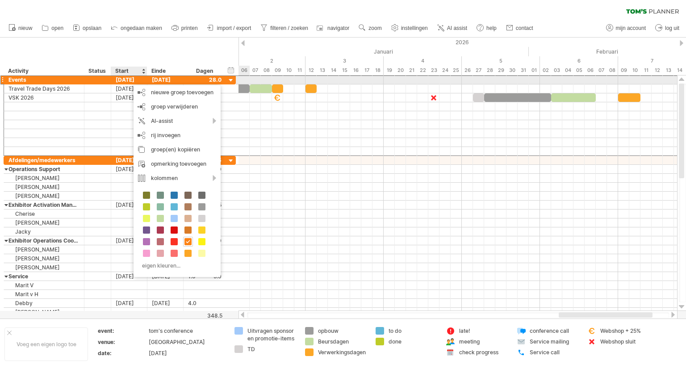
click at [121, 78] on div "29-08-25" at bounding box center [129, 79] width 36 height 8
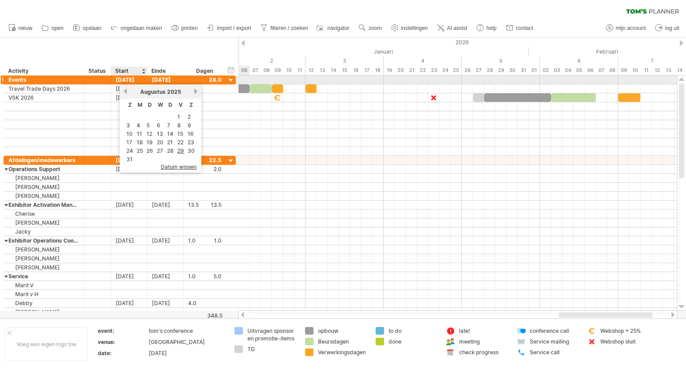
click at [121, 78] on div "29-08-25" at bounding box center [129, 79] width 36 height 8
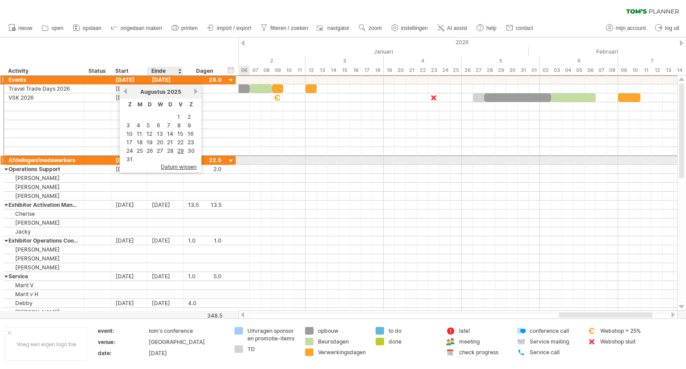
click at [179, 164] on span "datum wissen" at bounding box center [179, 166] width 36 height 7
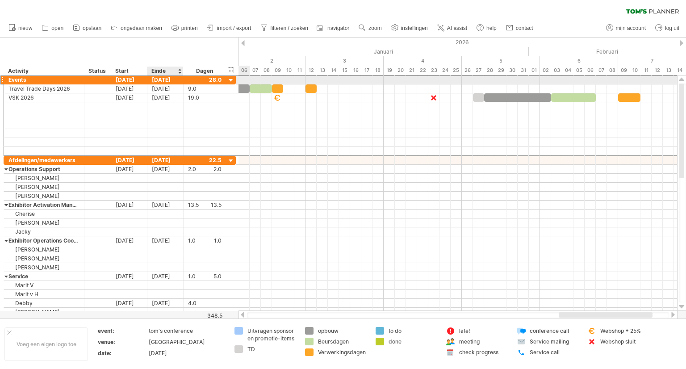
click at [158, 81] on div "10-02-26" at bounding box center [165, 79] width 36 height 8
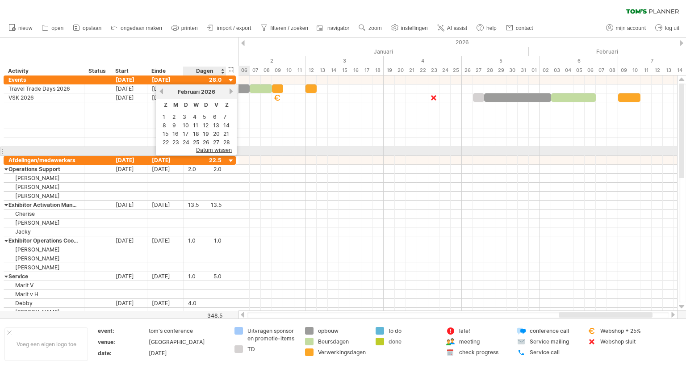
click at [208, 148] on span "datum wissen" at bounding box center [214, 149] width 36 height 7
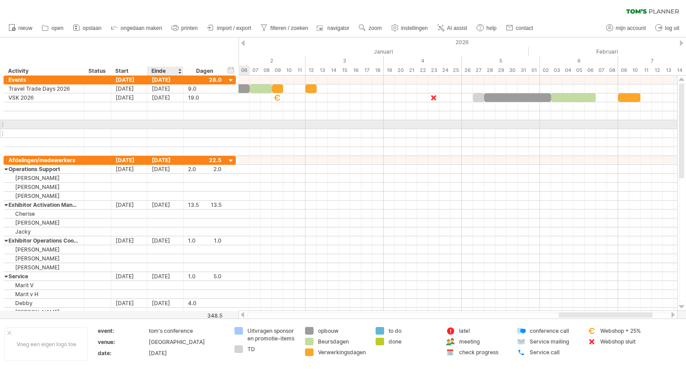
click at [177, 129] on div at bounding box center [165, 133] width 36 height 8
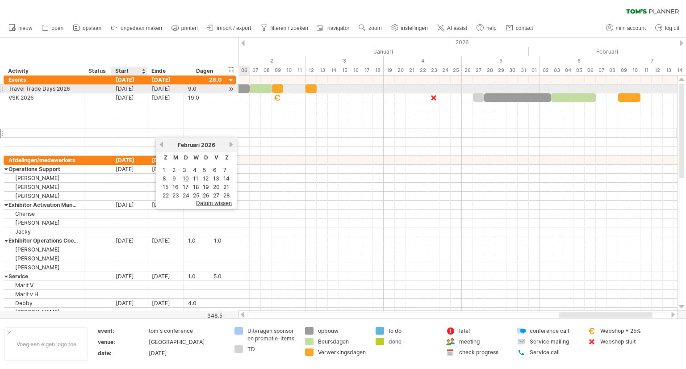
click at [130, 87] on div "29-08-25" at bounding box center [129, 88] width 36 height 8
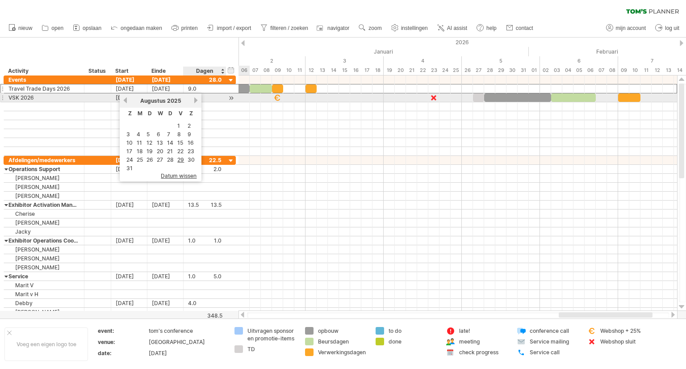
click at [193, 100] on link "volgende" at bounding box center [195, 100] width 7 height 7
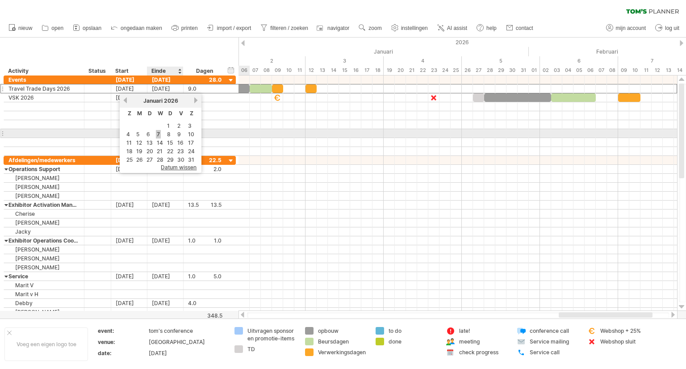
click at [157, 133] on link "7" at bounding box center [158, 134] width 5 height 8
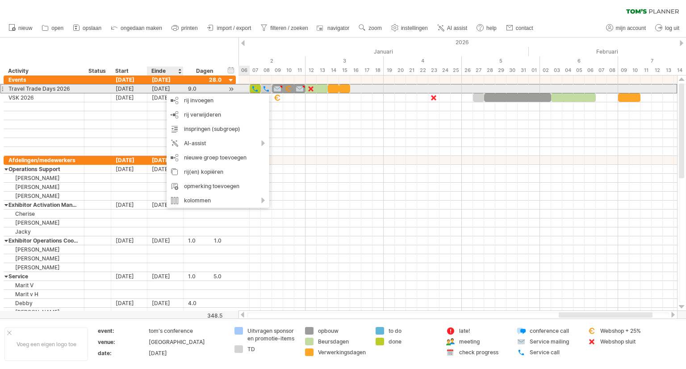
click at [166, 89] on div "15-01-26" at bounding box center [165, 88] width 36 height 8
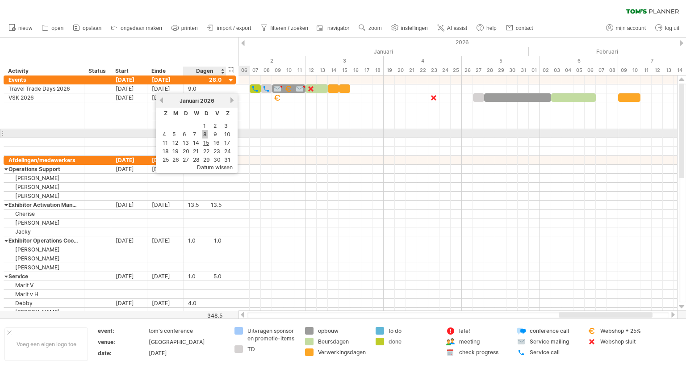
click at [204, 133] on link "8" at bounding box center [204, 134] width 5 height 8
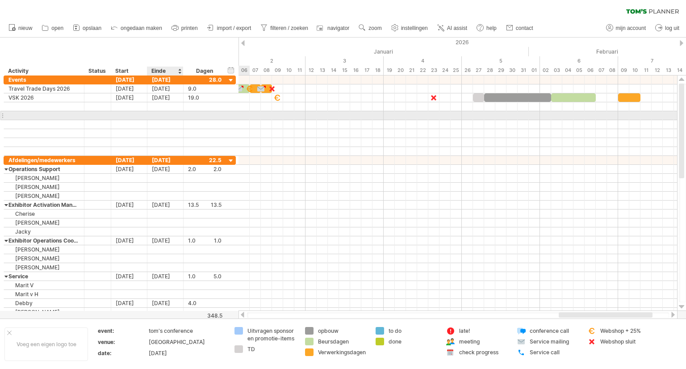
click at [184, 115] on div at bounding box center [205, 115] width 43 height 8
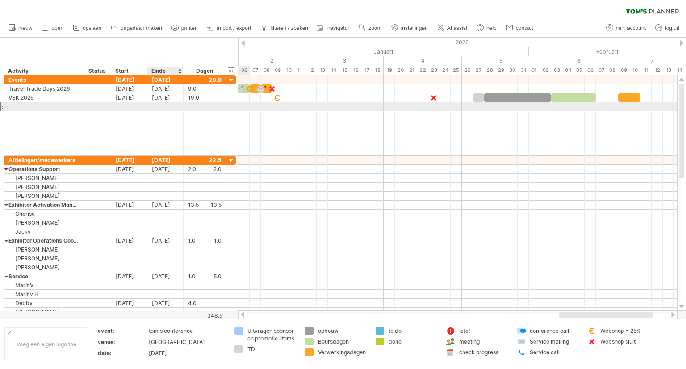
click at [175, 107] on div at bounding box center [165, 106] width 36 height 8
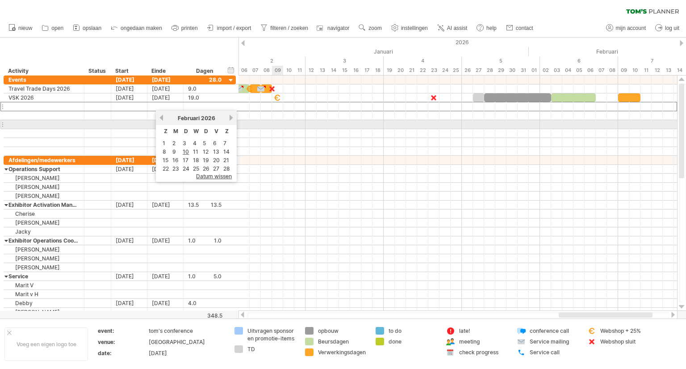
click at [272, 123] on div at bounding box center [457, 124] width 438 height 9
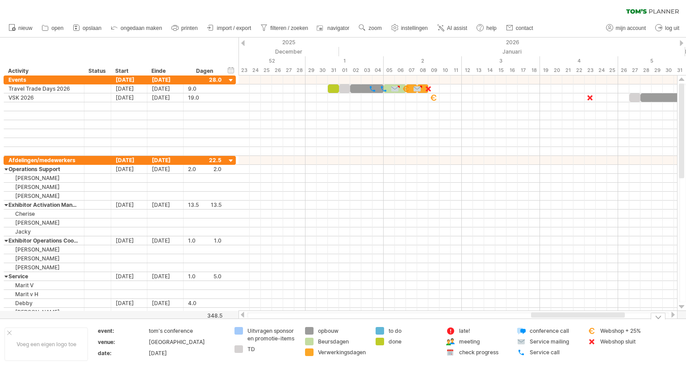
drag, startPoint x: 563, startPoint y: 315, endPoint x: 535, endPoint y: 318, distance: 27.9
click at [535, 318] on div "Probeert verbinding te maken met plan.tomsplanner.nl Opnieuw verbonden 0% filte…" at bounding box center [343, 184] width 686 height 369
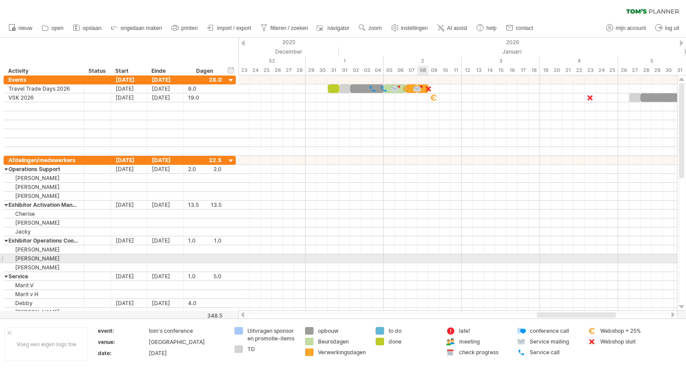
click at [423, 259] on div at bounding box center [457, 258] width 438 height 9
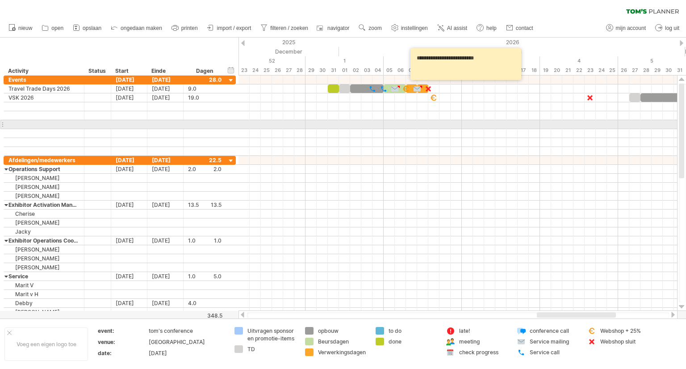
click at [425, 128] on div at bounding box center [457, 124] width 438 height 9
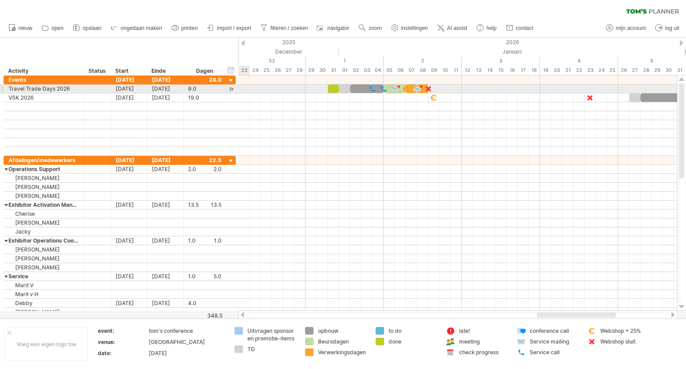
click at [230, 87] on div at bounding box center [231, 88] width 8 height 9
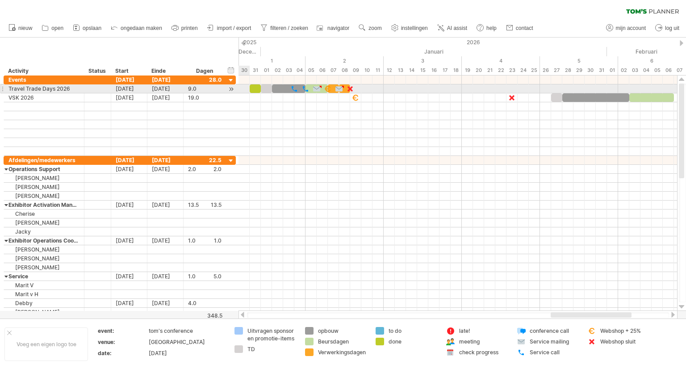
click at [230, 87] on div at bounding box center [231, 88] width 8 height 9
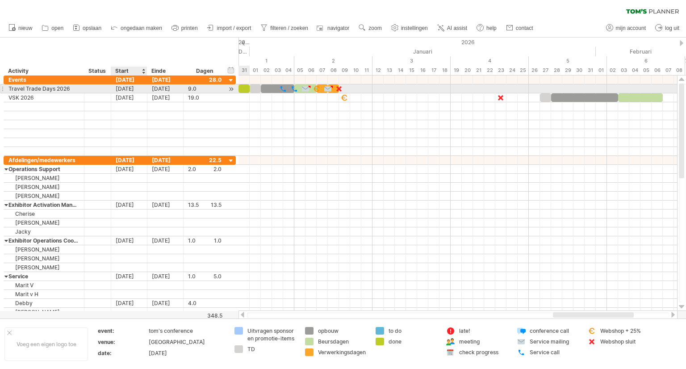
click at [134, 91] on div "31-12-25" at bounding box center [129, 88] width 36 height 8
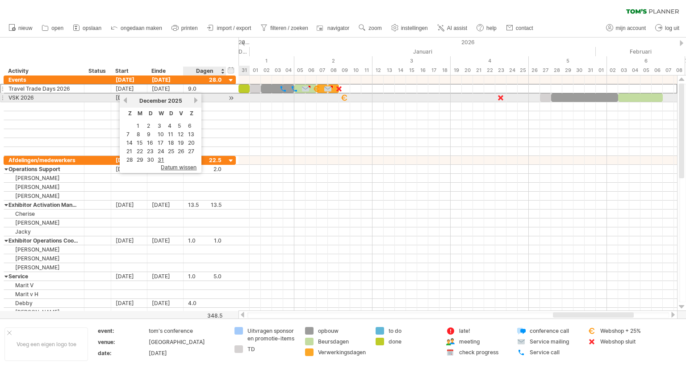
click at [194, 100] on link "volgende" at bounding box center [195, 100] width 7 height 7
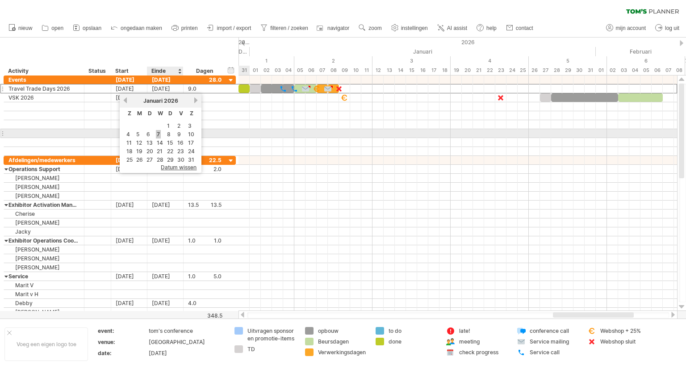
click at [159, 135] on link "7" at bounding box center [158, 134] width 5 height 8
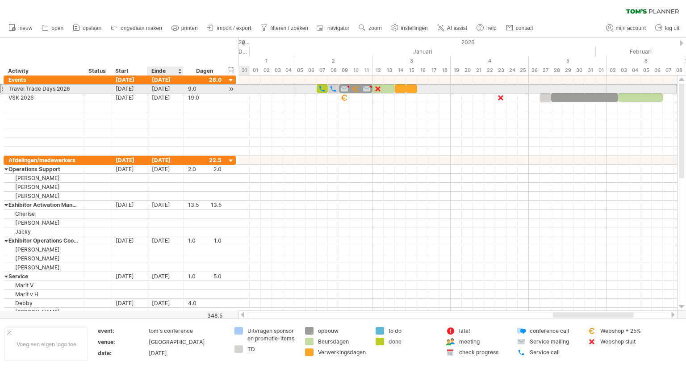
click at [161, 88] on div "15-01-26" at bounding box center [165, 88] width 36 height 8
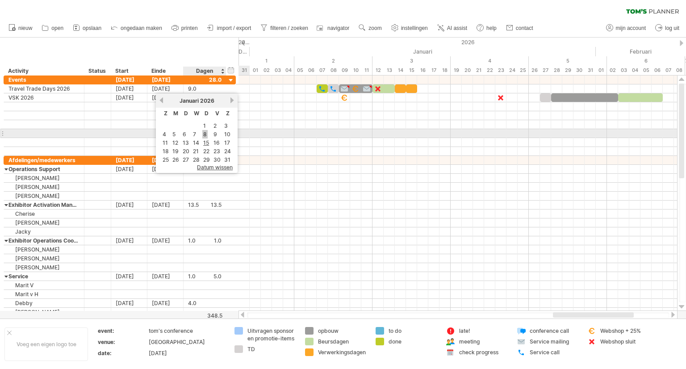
click at [203, 132] on link "8" at bounding box center [204, 134] width 5 height 8
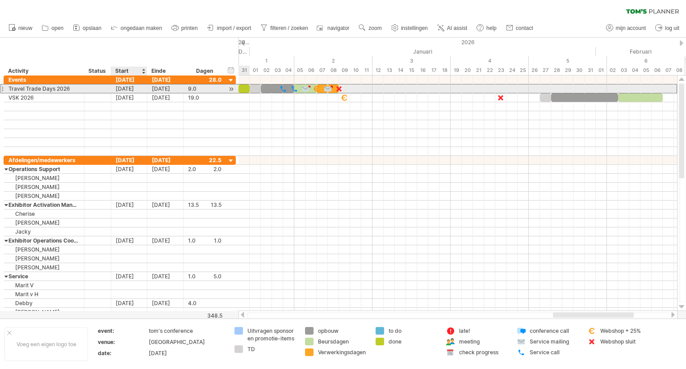
click at [141, 88] on div "31-12-25" at bounding box center [129, 88] width 36 height 8
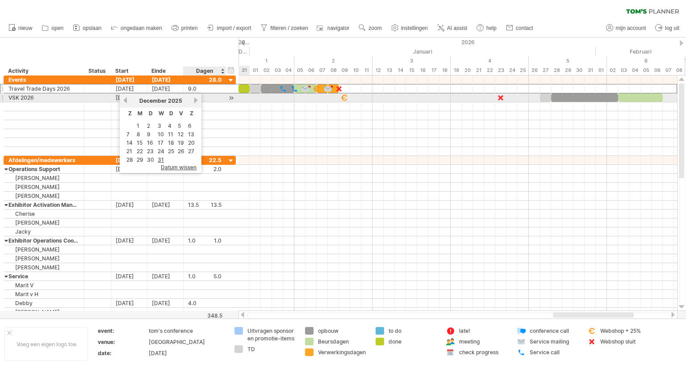
click at [193, 99] on link "volgende" at bounding box center [195, 100] width 7 height 7
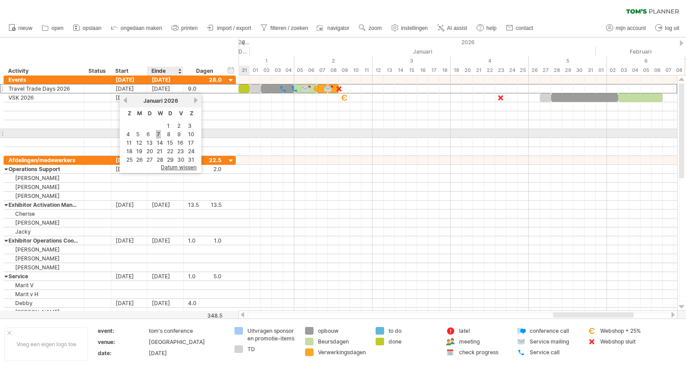
click at [158, 136] on link "7" at bounding box center [158, 134] width 5 height 8
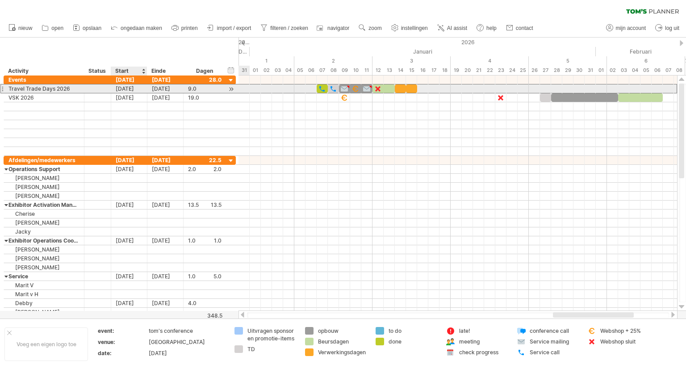
click at [138, 90] on div "07-01-26" at bounding box center [129, 88] width 36 height 8
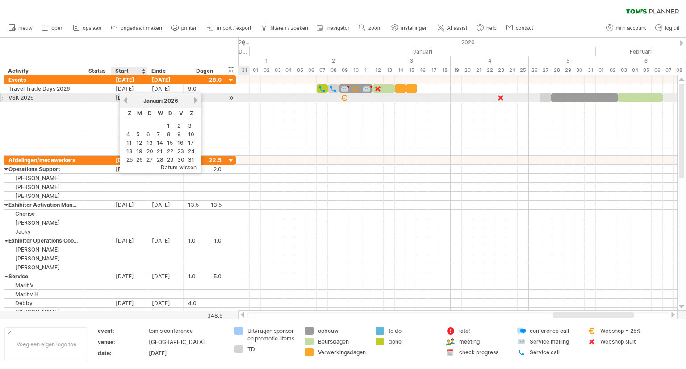
click at [125, 100] on link "vorige" at bounding box center [125, 100] width 7 height 7
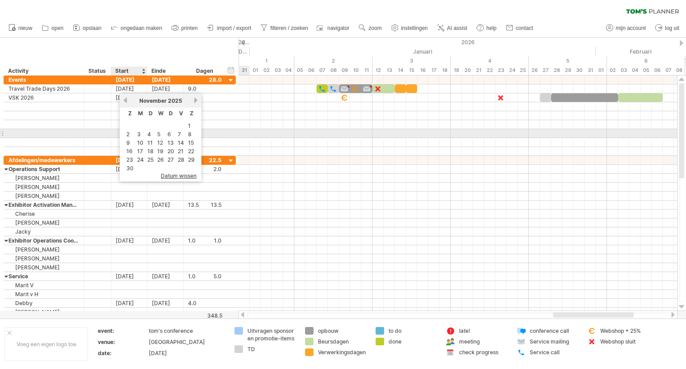
click at [129, 130] on link "2" at bounding box center [127, 134] width 5 height 8
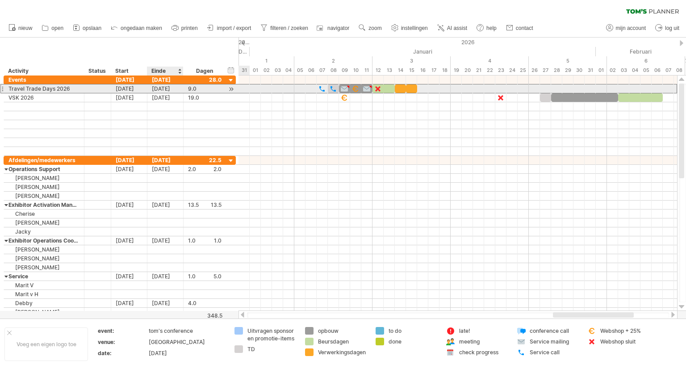
click at [158, 90] on div "15-01-26" at bounding box center [165, 88] width 36 height 8
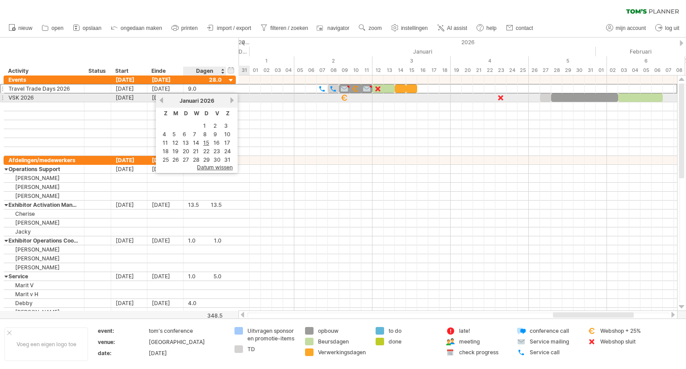
click at [229, 101] on link "volgende" at bounding box center [232, 100] width 7 height 7
click at [161, 100] on link "vorige" at bounding box center [161, 100] width 7 height 7
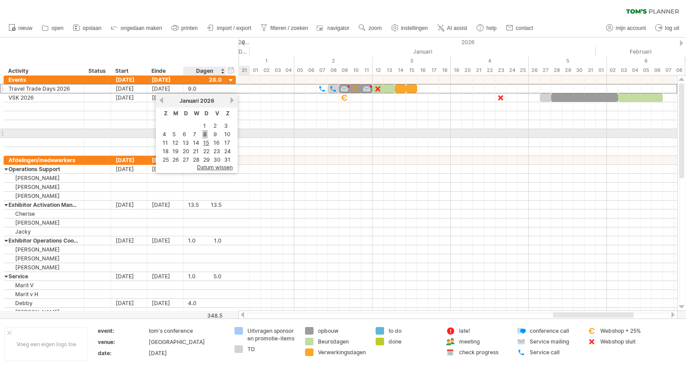
click at [203, 133] on link "8" at bounding box center [204, 134] width 5 height 8
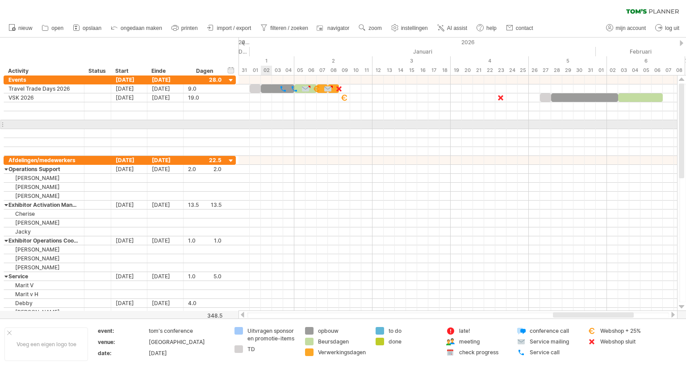
click at [261, 121] on div at bounding box center [457, 124] width 438 height 9
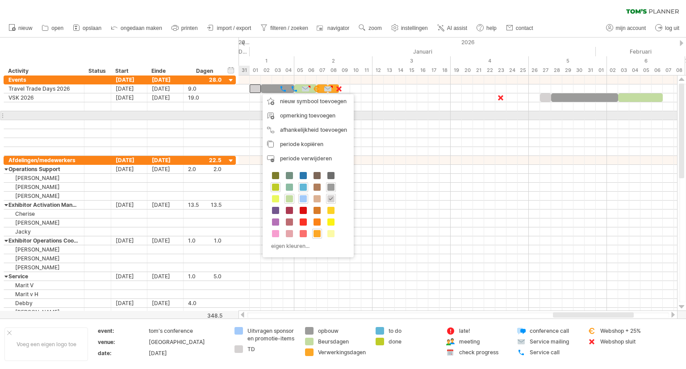
click at [246, 112] on div at bounding box center [457, 115] width 438 height 9
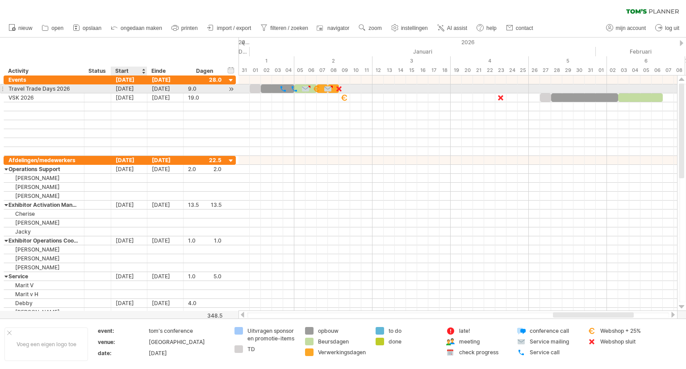
click at [135, 89] on div "02-11-25" at bounding box center [129, 88] width 36 height 8
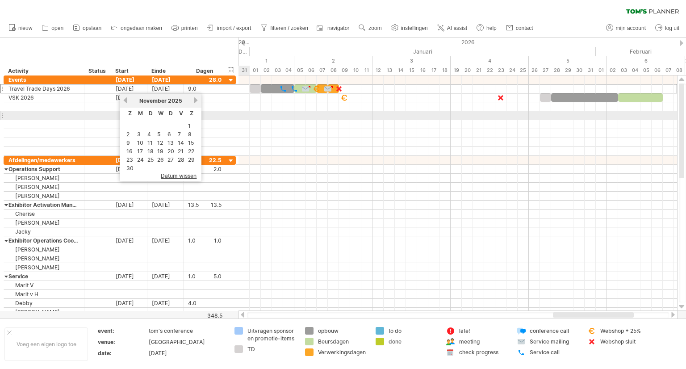
click at [243, 117] on div at bounding box center [457, 115] width 438 height 9
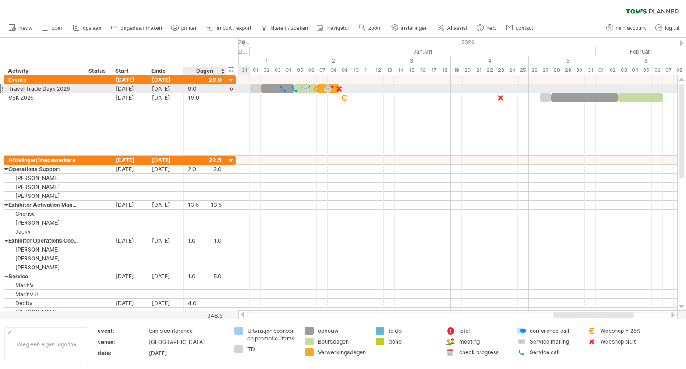
click at [198, 90] on div "9.0" at bounding box center [204, 88] width 33 height 8
click at [234, 88] on div at bounding box center [231, 88] width 8 height 9
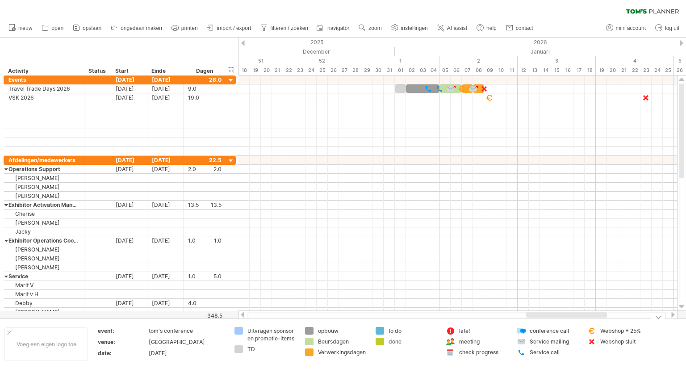
drag, startPoint x: 566, startPoint y: 313, endPoint x: 535, endPoint y: 318, distance: 31.7
click at [535, 318] on div "Probeert verbinding te maken met plan.tomsplanner.nl Opnieuw verbonden 0% filte…" at bounding box center [343, 184] width 686 height 369
click at [121, 26] on span "ongedaan maken" at bounding box center [142, 28] width 42 height 6
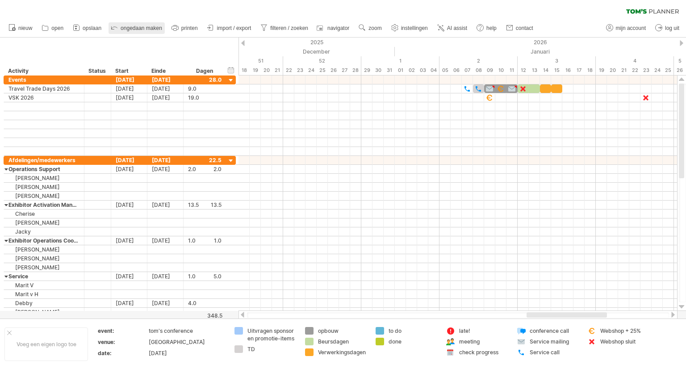
click at [121, 27] on span "ongedaan maken" at bounding box center [142, 28] width 42 height 6
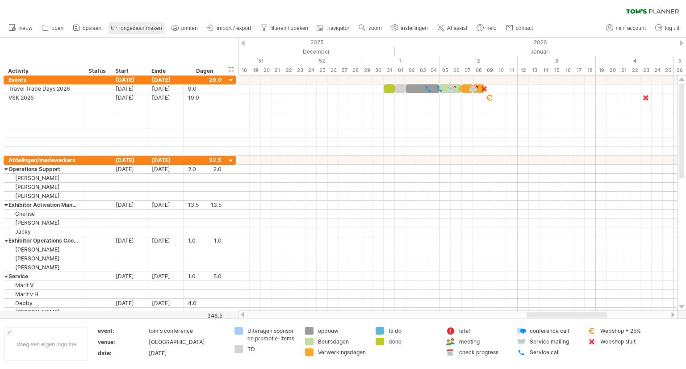
click at [121, 27] on span "ongedaan maken" at bounding box center [142, 28] width 42 height 6
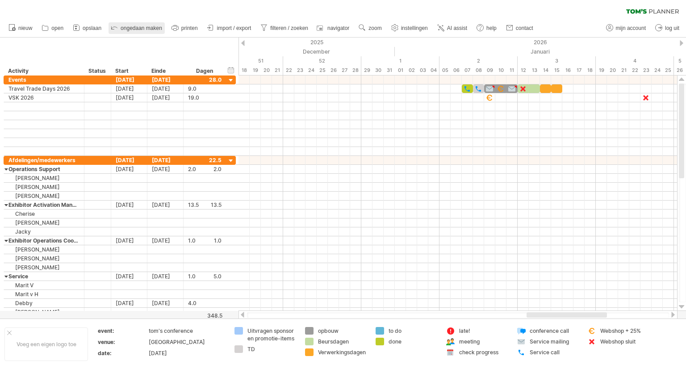
click at [121, 27] on span "ongedaan maken" at bounding box center [142, 28] width 42 height 6
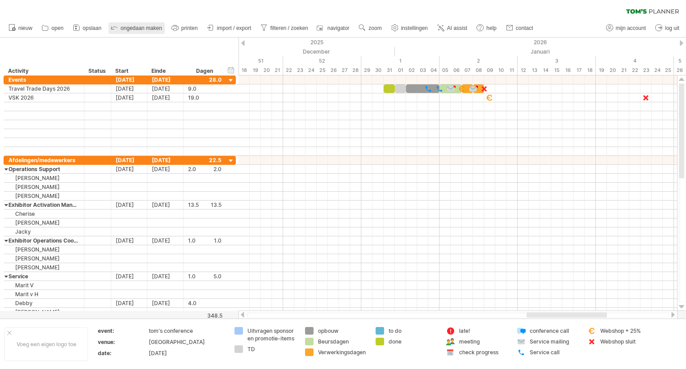
click at [121, 27] on span "ongedaan maken" at bounding box center [142, 28] width 42 height 6
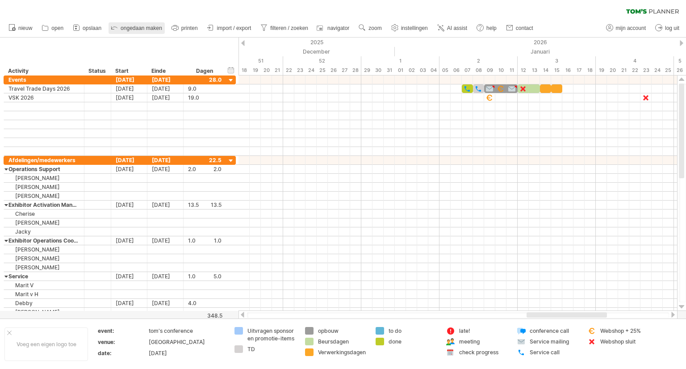
click at [121, 27] on span "ongedaan maken" at bounding box center [142, 28] width 42 height 6
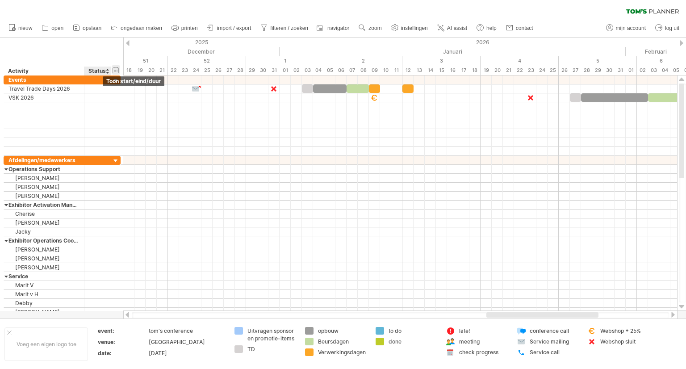
click at [116, 69] on div "verberg start/eind/duur toon start/eind/duur" at bounding box center [116, 69] width 8 height 9
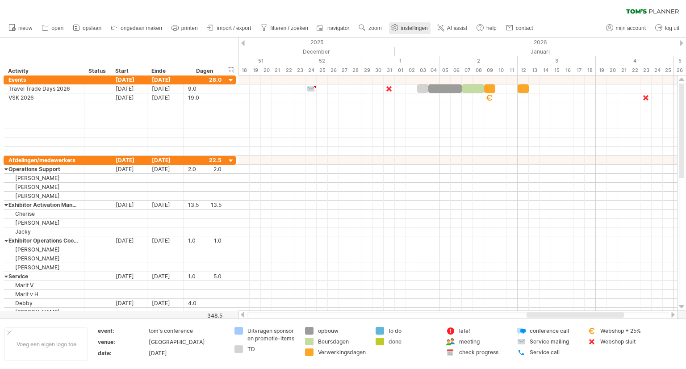
click at [410, 29] on span "instellingen" at bounding box center [414, 28] width 27 height 6
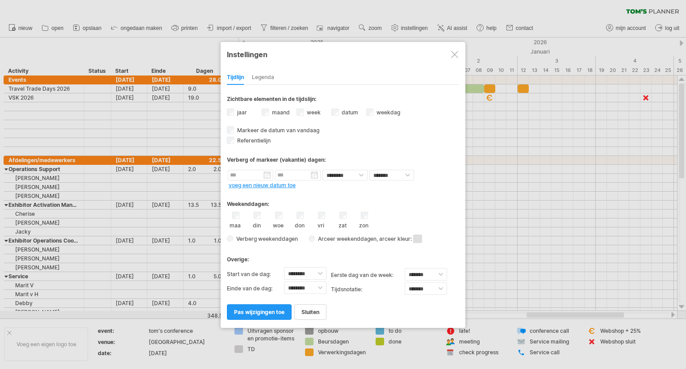
click at [264, 78] on div "Legenda" at bounding box center [263, 78] width 22 height 14
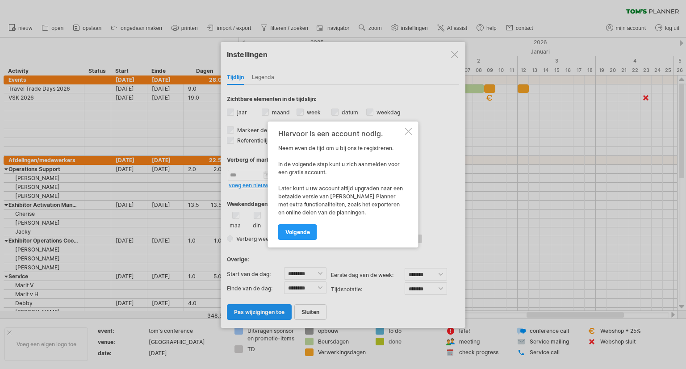
click at [409, 128] on div at bounding box center [408, 131] width 7 height 7
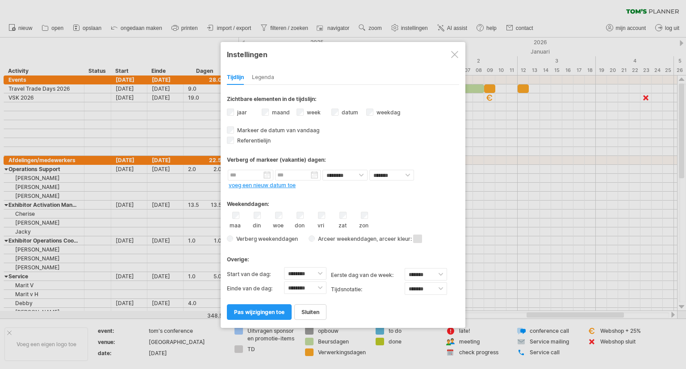
click at [457, 54] on div at bounding box center [454, 54] width 7 height 7
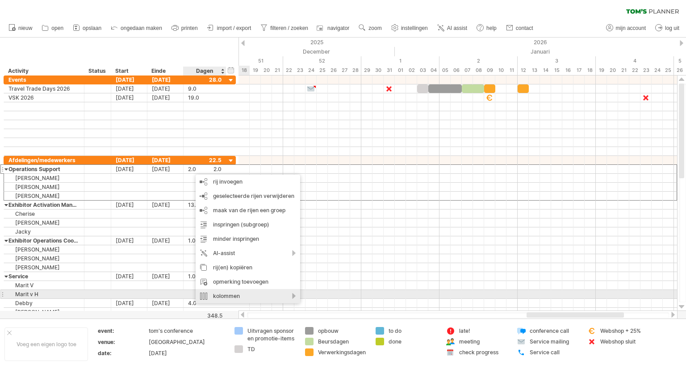
click at [233, 296] on div "kolommen" at bounding box center [248, 296] width 104 height 14
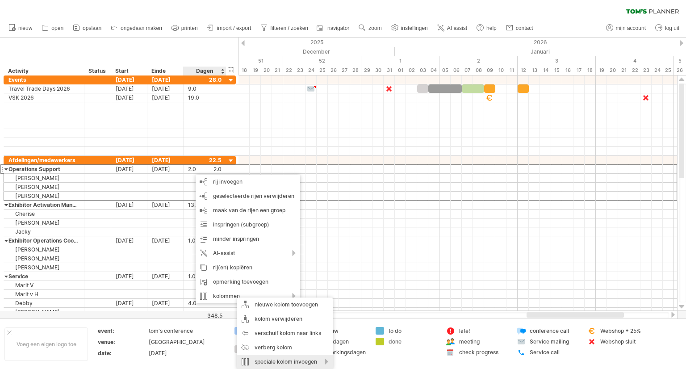
click at [325, 360] on div "speciale kolom invoegen" at bounding box center [285, 362] width 96 height 14
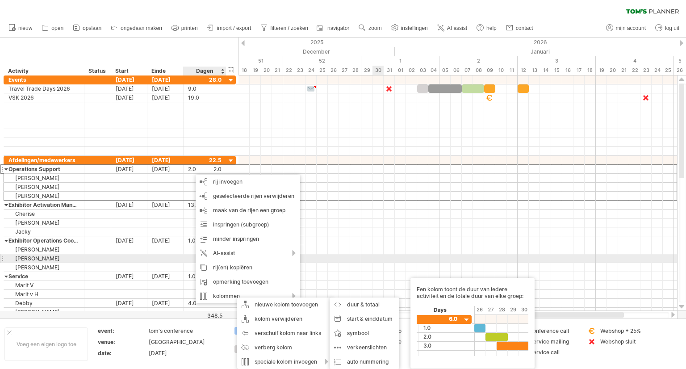
click at [374, 256] on div at bounding box center [457, 258] width 438 height 9
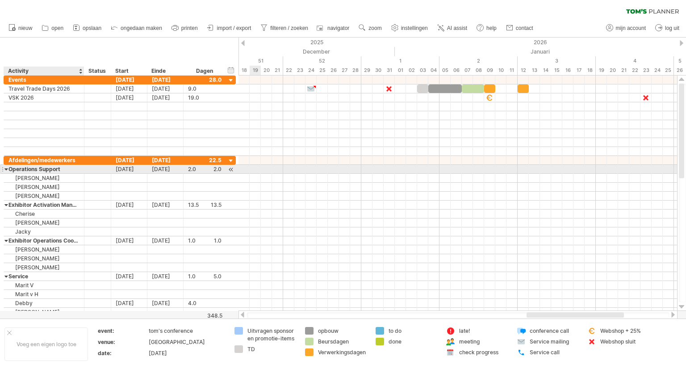
click at [11, 170] on div "Operations Support" at bounding box center [43, 169] width 71 height 8
click at [11, 168] on input "**********" at bounding box center [43, 169] width 71 height 8
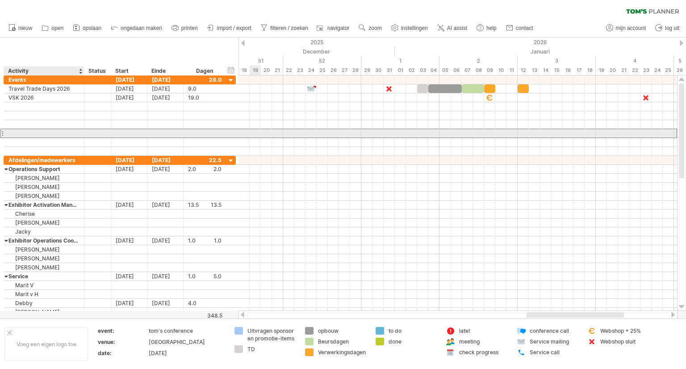
click at [22, 133] on div at bounding box center [43, 133] width 71 height 8
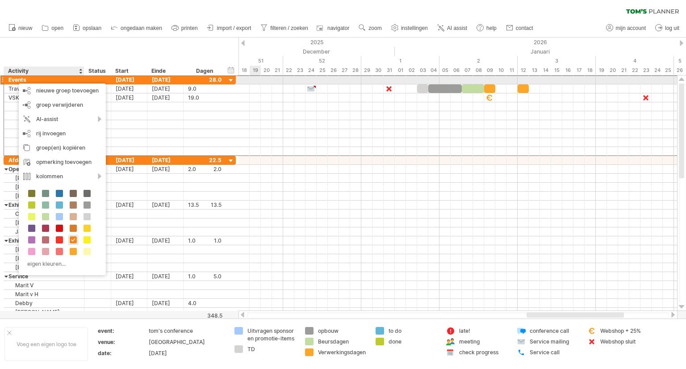
click at [2, 81] on div at bounding box center [2, 79] width 4 height 9
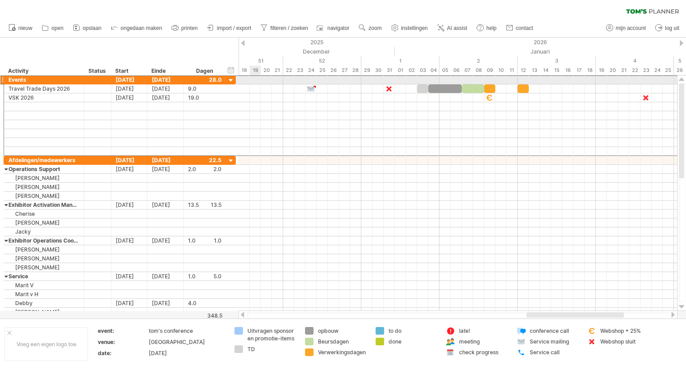
click at [2, 77] on div at bounding box center [2, 79] width 4 height 9
click at [2, 79] on div at bounding box center [2, 79] width 4 height 9
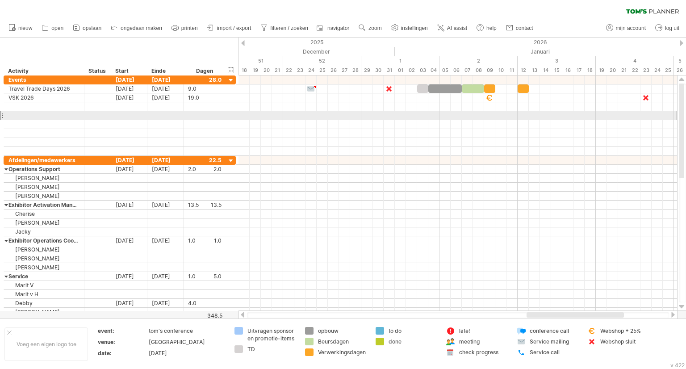
click at [1, 116] on div at bounding box center [2, 115] width 4 height 9
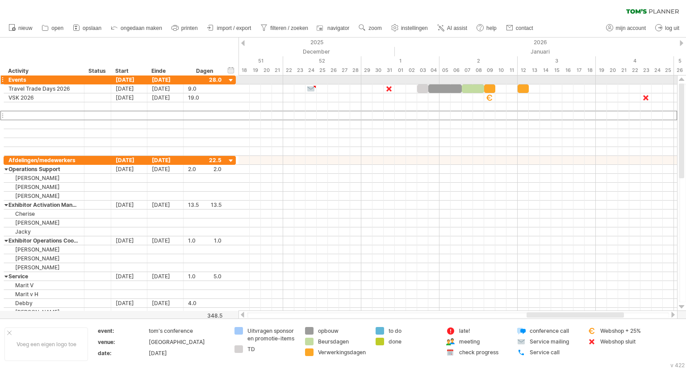
click at [3, 80] on div at bounding box center [2, 79] width 4 height 9
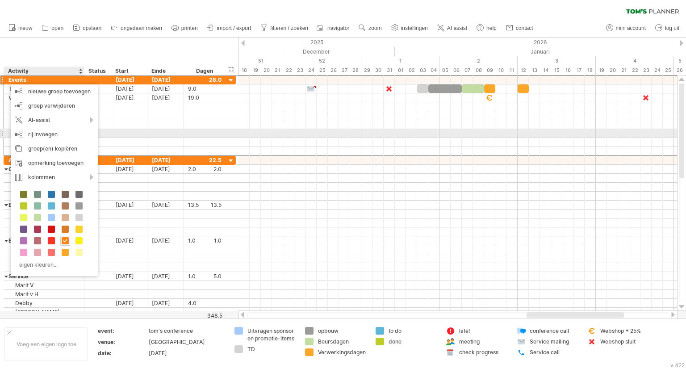
click at [110, 134] on div at bounding box center [110, 133] width 4 height 9
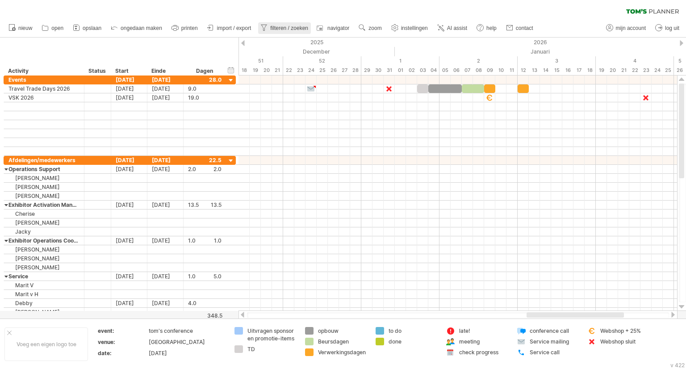
click at [279, 27] on span "filteren / zoeken" at bounding box center [289, 28] width 38 height 6
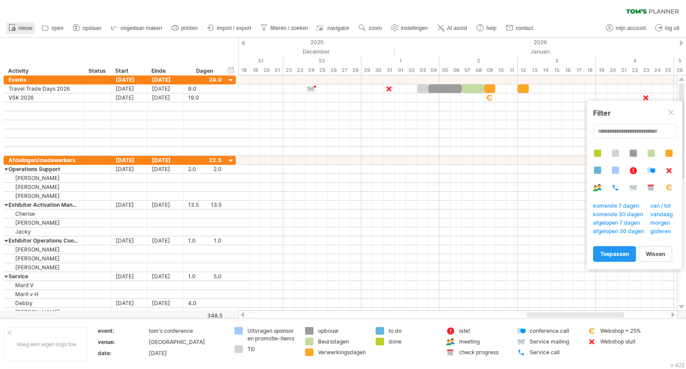
click at [14, 29] on icon at bounding box center [14, 29] width 2 height 2
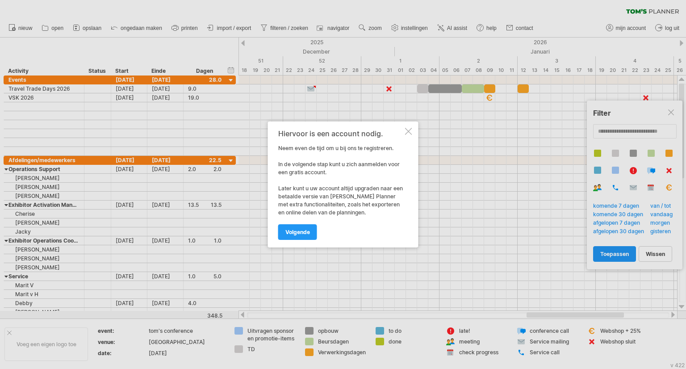
click at [409, 129] on div at bounding box center [408, 131] width 7 height 7
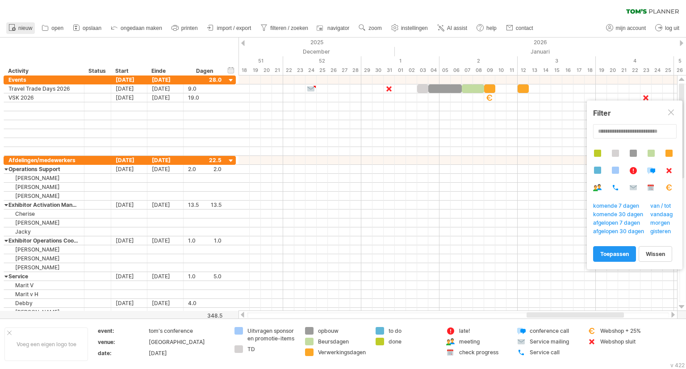
click at [12, 27] on icon at bounding box center [12, 27] width 9 height 9
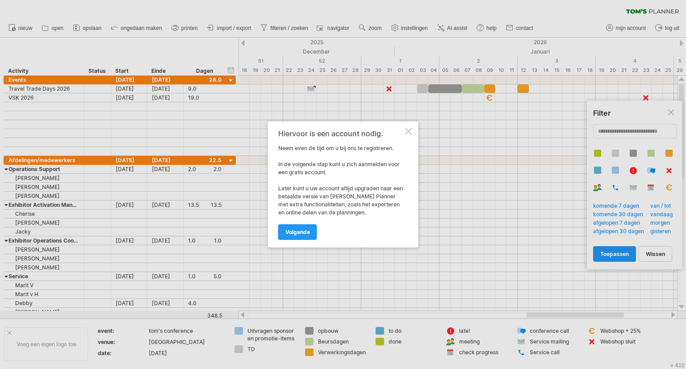
click at [411, 130] on div at bounding box center [408, 131] width 7 height 7
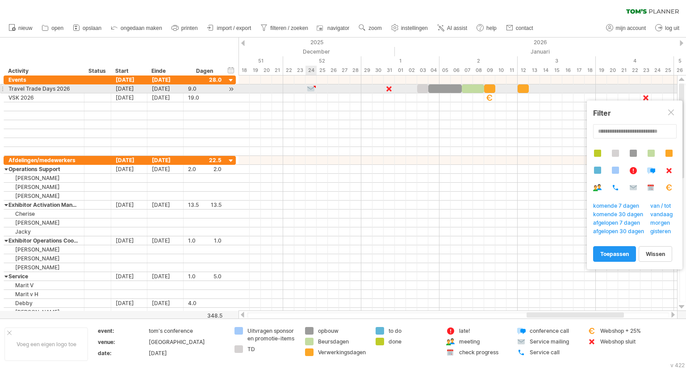
type textarea "**********"
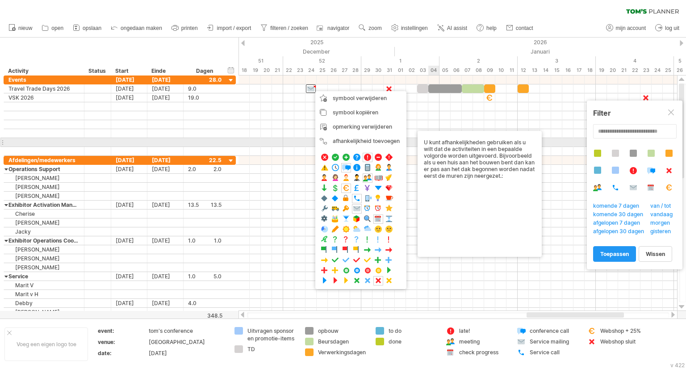
click at [429, 138] on body "vooruitgang(100%) Probeert verbinding te maken met plan.tomsplanner.nl Opnieuw …" at bounding box center [343, 185] width 686 height 371
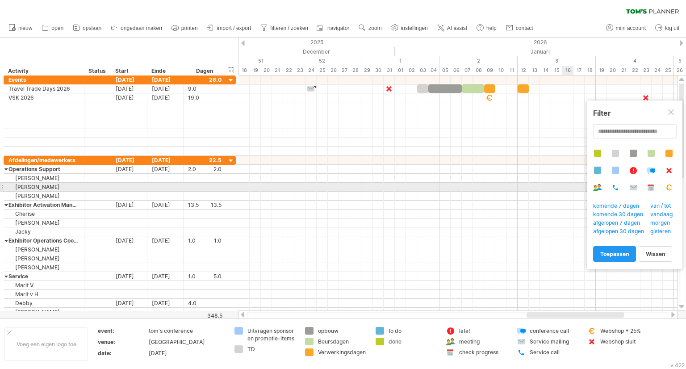
click at [671, 189] on div at bounding box center [668, 188] width 8 height 8
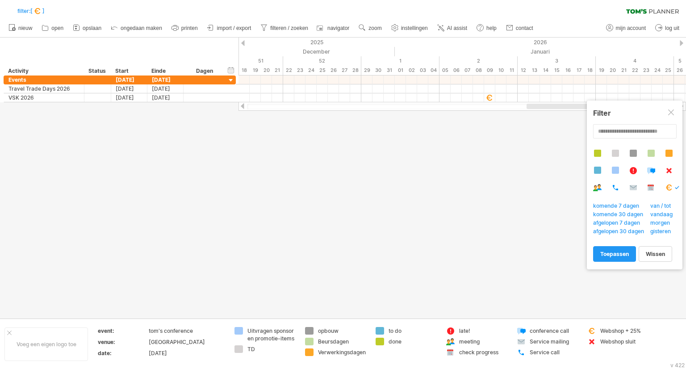
click at [672, 187] on div at bounding box center [668, 188] width 8 height 8
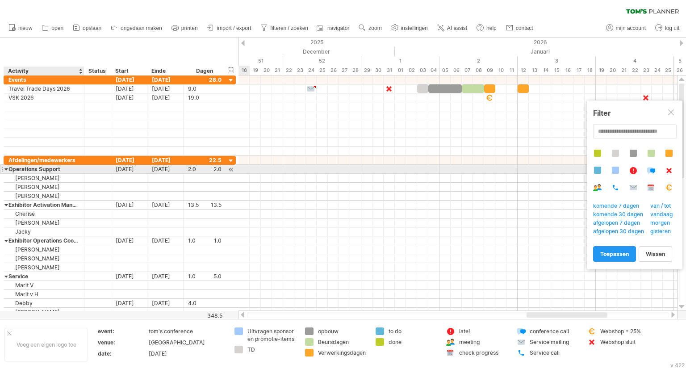
click at [7, 167] on div at bounding box center [6, 169] width 4 height 8
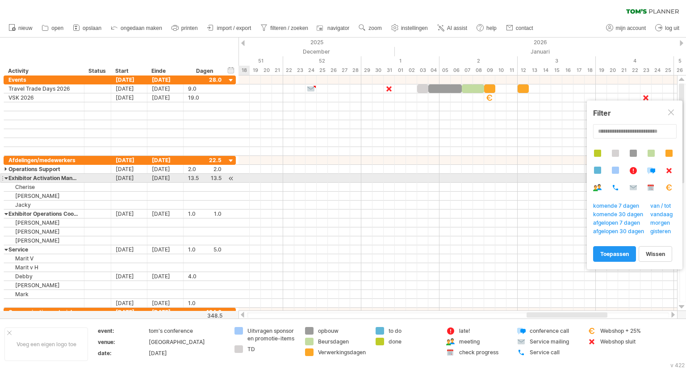
click at [6, 178] on div at bounding box center [6, 178] width 4 height 8
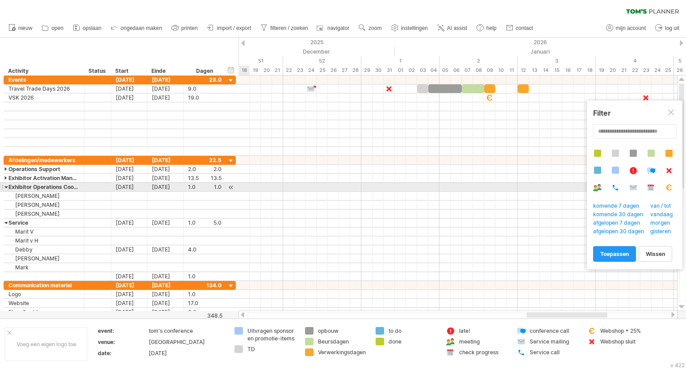
click at [5, 186] on div at bounding box center [6, 187] width 4 height 8
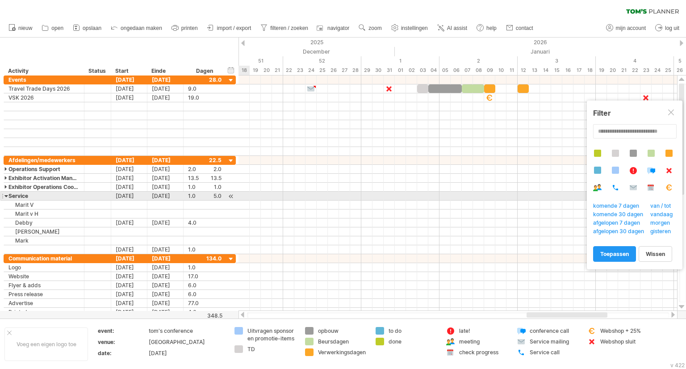
click at [4, 194] on div at bounding box center [6, 196] width 4 height 8
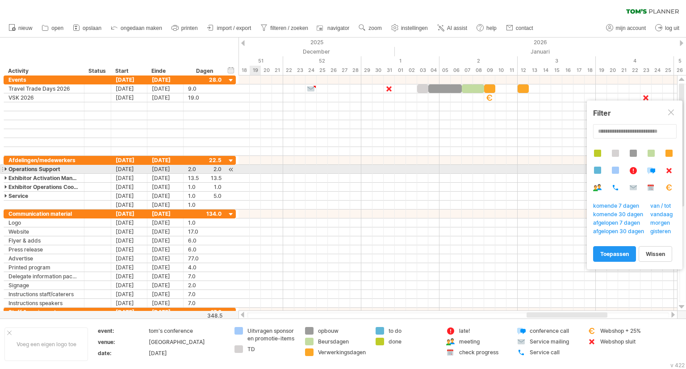
click at [5, 168] on div at bounding box center [6, 169] width 4 height 8
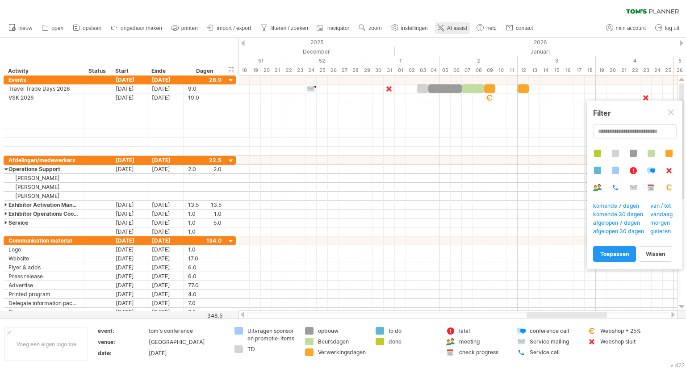
click at [448, 29] on span "AI assist" at bounding box center [457, 28] width 20 height 6
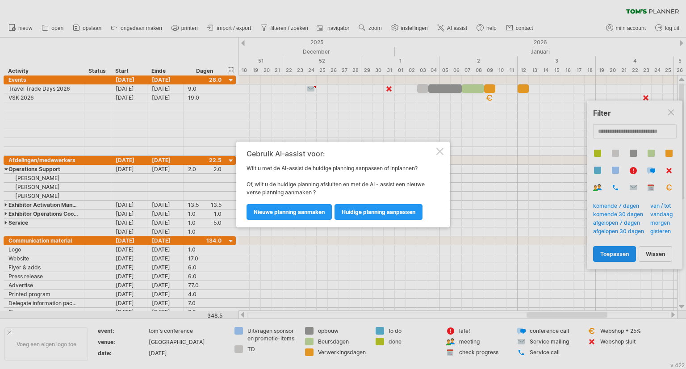
click at [522, 203] on div at bounding box center [343, 184] width 686 height 369
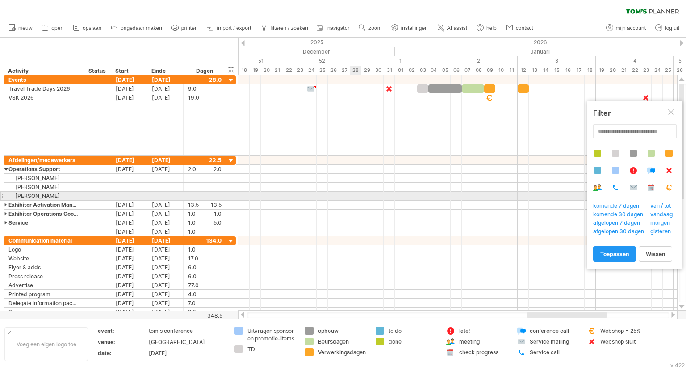
click at [353, 192] on div at bounding box center [457, 196] width 438 height 9
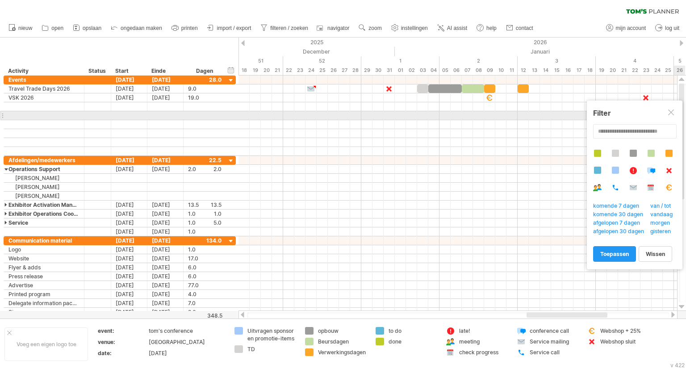
click at [673, 113] on div at bounding box center [671, 112] width 7 height 7
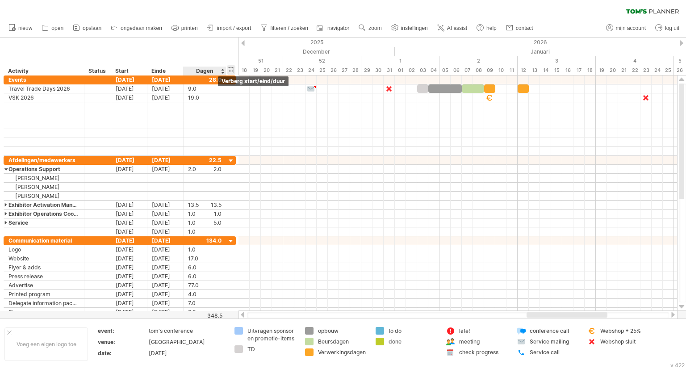
click at [229, 70] on div "verberg start/eind/duur toon start/eind/duur" at bounding box center [231, 69] width 8 height 9
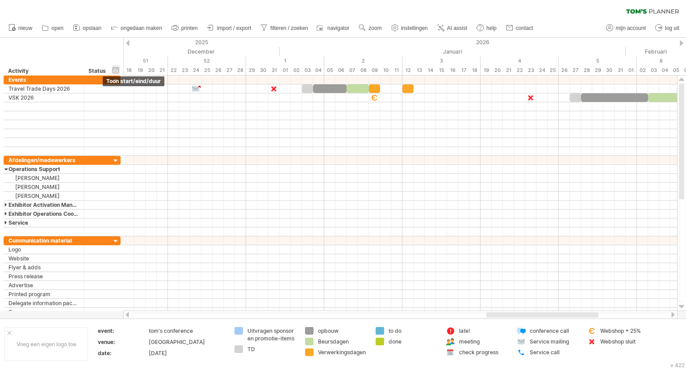
click at [118, 69] on div "verberg start/eind/duur toon start/eind/duur" at bounding box center [116, 69] width 8 height 9
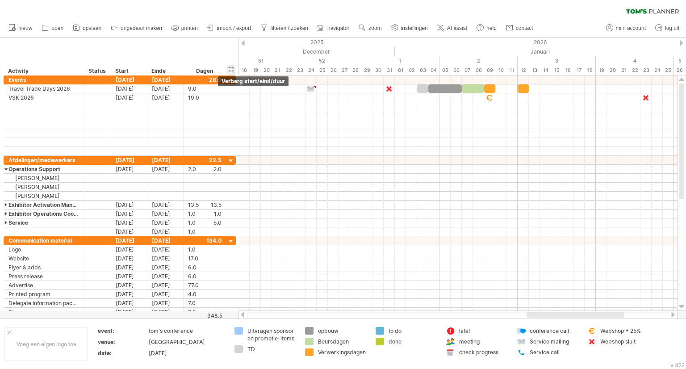
click at [232, 68] on div "verberg start/eind/duur toon start/eind/duur" at bounding box center [231, 69] width 8 height 9
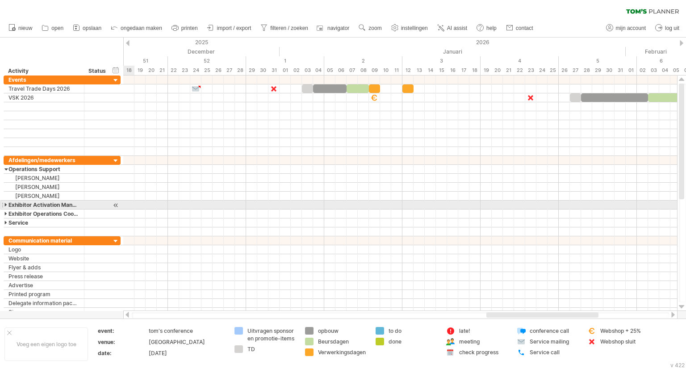
click at [5, 204] on div at bounding box center [6, 204] width 4 height 8
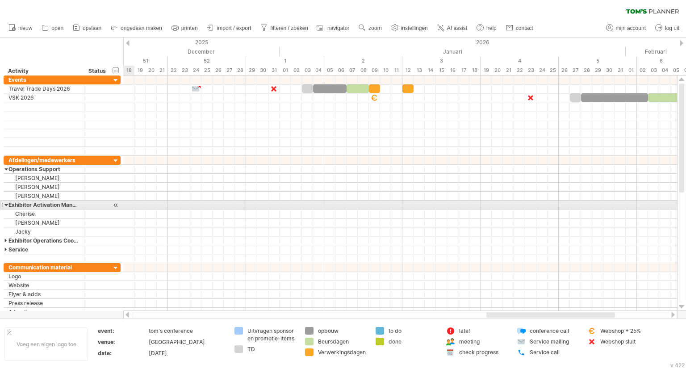
click at [5, 204] on div at bounding box center [6, 204] width 4 height 8
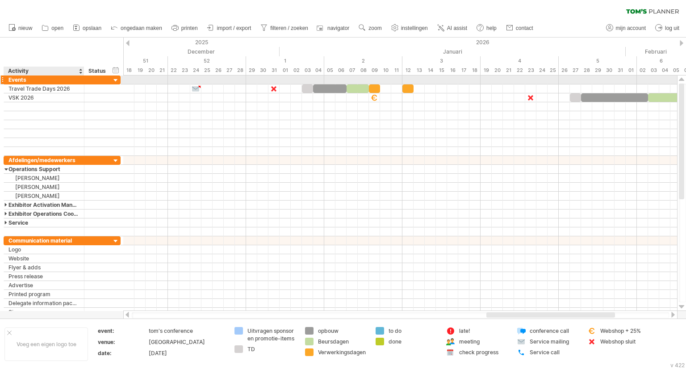
click at [26, 78] on div "Events" at bounding box center [43, 79] width 71 height 8
click at [26, 78] on input "******" at bounding box center [43, 79] width 71 height 8
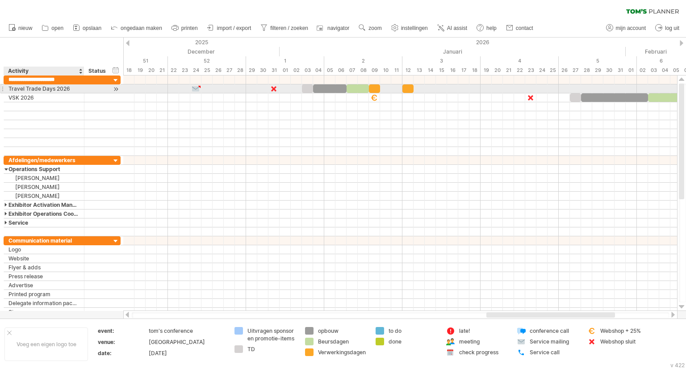
type input "**********"
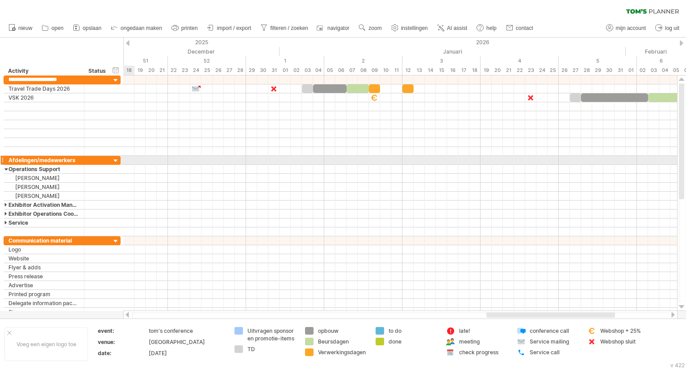
click at [2, 158] on div at bounding box center [2, 159] width 4 height 9
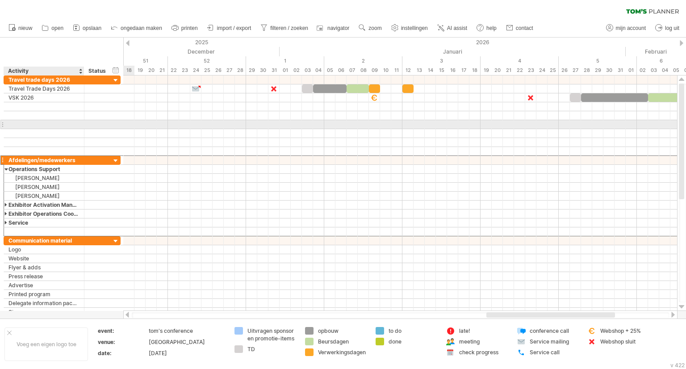
click at [33, 125] on div at bounding box center [43, 124] width 71 height 8
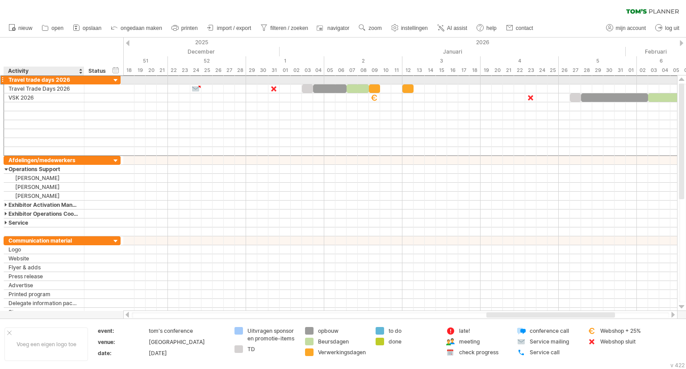
click at [71, 81] on div "Travel trade days 2026" at bounding box center [43, 79] width 71 height 8
click at [0, 0] on input "**********" at bounding box center [0, 0] width 0 height 0
click at [71, 81] on input "**********" at bounding box center [43, 79] width 71 height 8
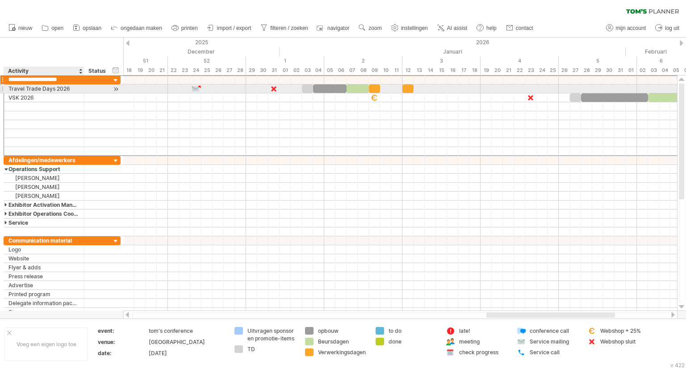
click at [72, 90] on div "Travel Trade Days 2026" at bounding box center [43, 88] width 71 height 8
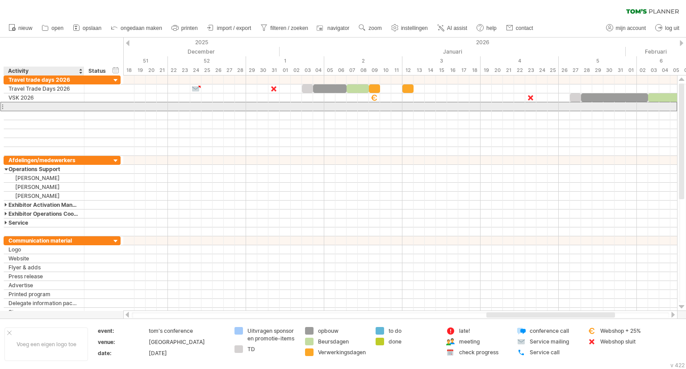
click at [48, 103] on div at bounding box center [43, 106] width 71 height 8
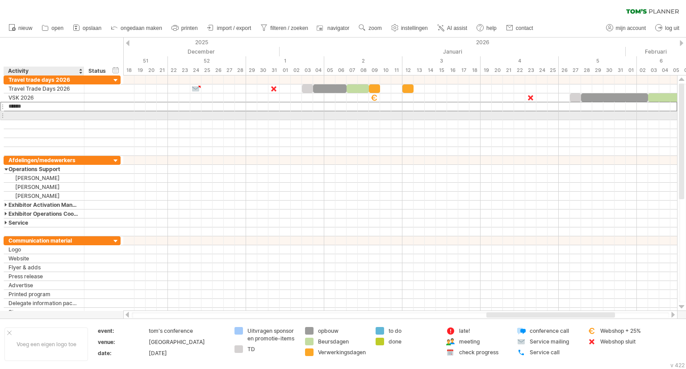
type input "*******"
click at [30, 112] on div at bounding box center [43, 115] width 71 height 8
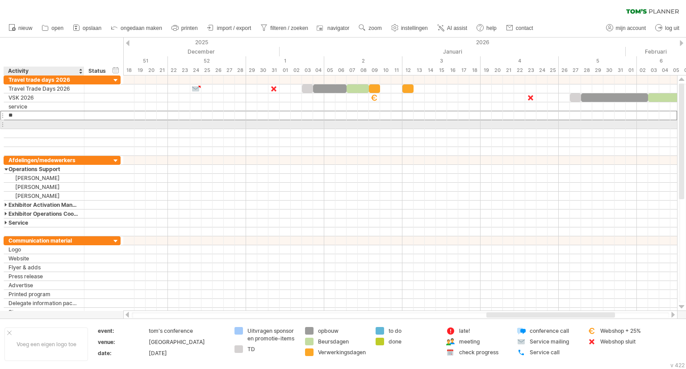
type input "*"
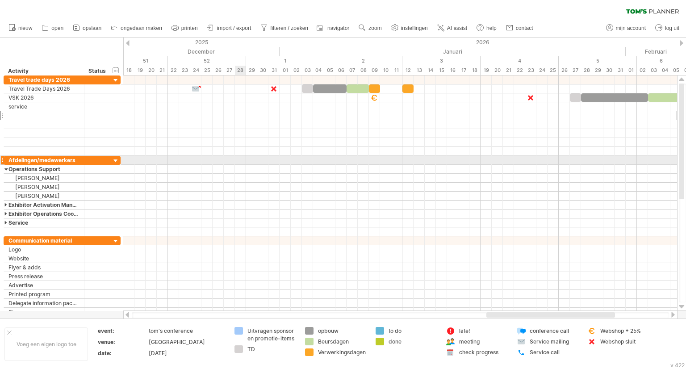
click at [246, 159] on div at bounding box center [400, 160] width 554 height 9
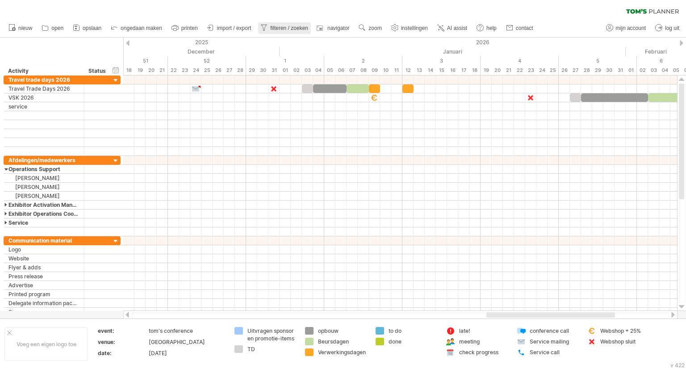
click at [290, 32] on link "filteren / zoeken" at bounding box center [284, 28] width 53 height 12
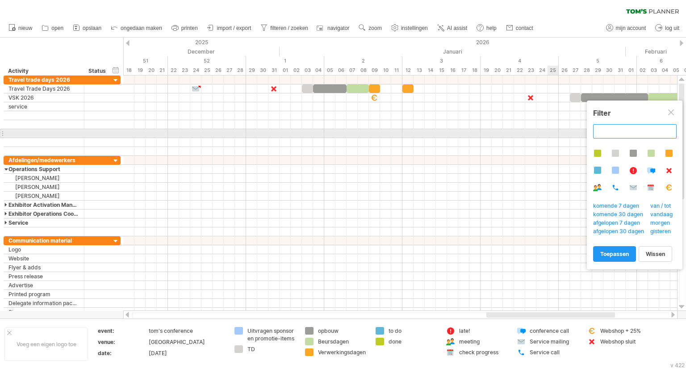
click at [606, 134] on input "text" at bounding box center [635, 131] width 84 height 14
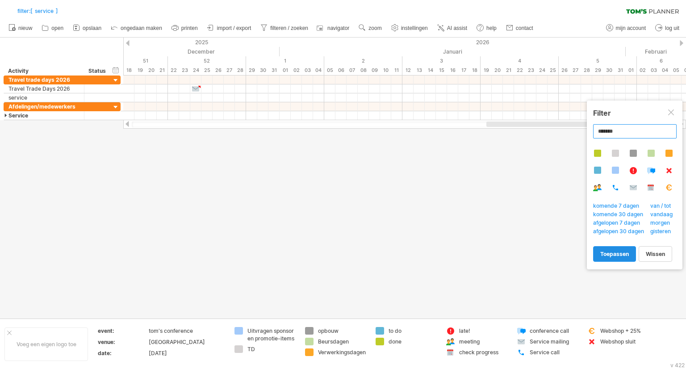
type input "*******"
click at [627, 255] on span "toepassen" at bounding box center [614, 254] width 29 height 7
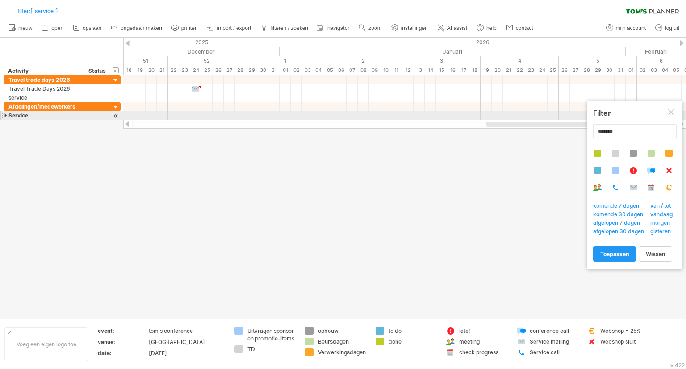
click at [5, 113] on div at bounding box center [6, 115] width 4 height 8
click at [7, 115] on div at bounding box center [6, 115] width 4 height 8
click at [5, 115] on div at bounding box center [6, 115] width 4 height 8
click at [7, 114] on div at bounding box center [6, 115] width 4 height 8
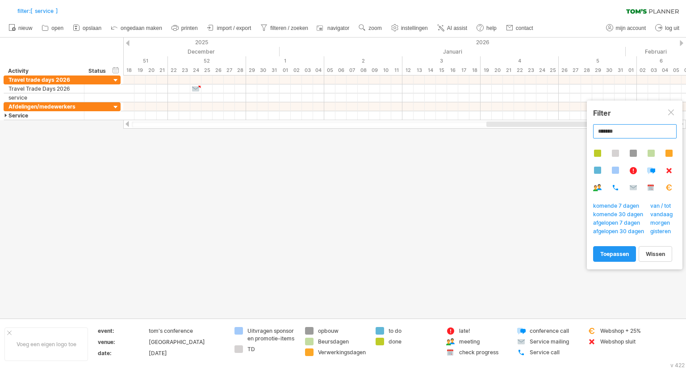
drag, startPoint x: 638, startPoint y: 133, endPoint x: 584, endPoint y: 136, distance: 54.1
click at [584, 136] on body "vooruitgang(100%) Probeert verbinding te maken met plan.tomsplanner.nl Opnieuw …" at bounding box center [343, 185] width 686 height 371
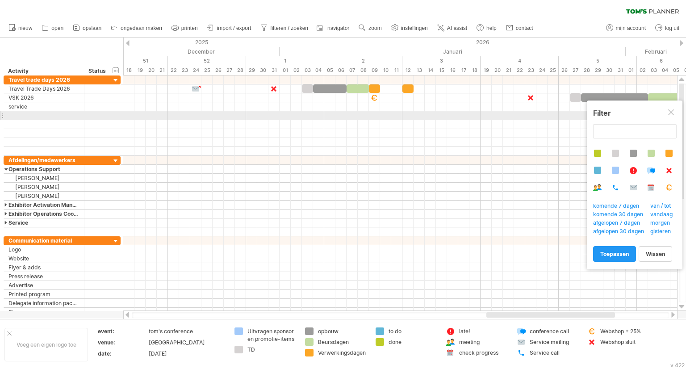
type input "**********"
drag, startPoint x: 673, startPoint y: 113, endPoint x: 595, endPoint y: 159, distance: 90.2
click at [673, 113] on div at bounding box center [671, 112] width 7 height 7
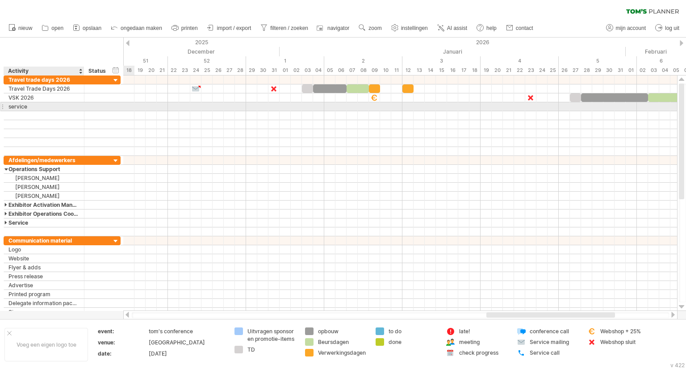
click at [38, 104] on div "service" at bounding box center [43, 106] width 71 height 8
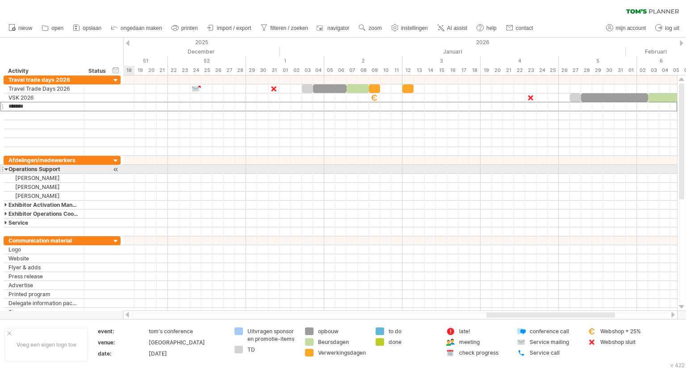
click at [1, 167] on div at bounding box center [2, 168] width 4 height 9
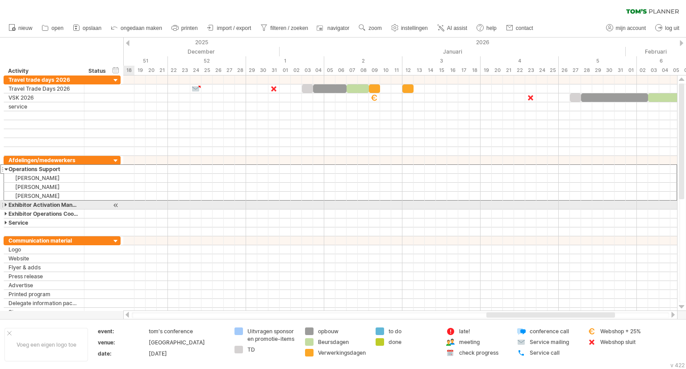
click at [3, 204] on div "**********" at bounding box center [60, 195] width 121 height 241
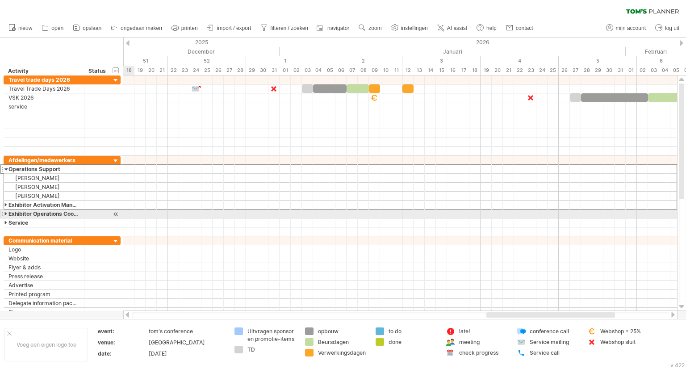
click at [4, 213] on div "**********" at bounding box center [62, 213] width 117 height 9
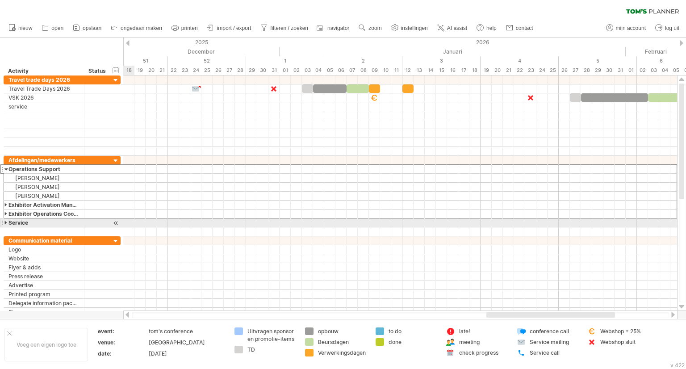
click at [3, 219] on div "**********" at bounding box center [60, 195] width 121 height 241
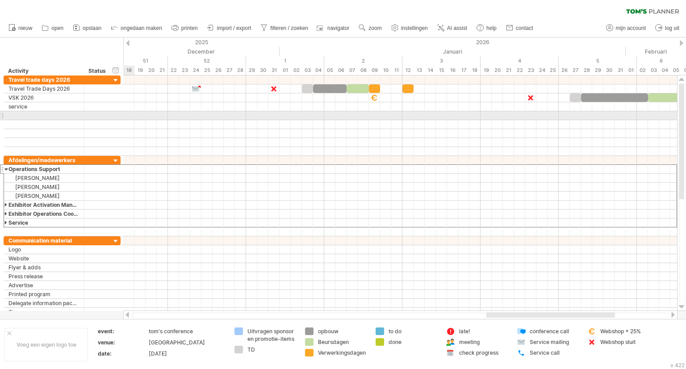
click at [5, 115] on div at bounding box center [44, 115] width 80 height 8
click at [4, 115] on div at bounding box center [44, 115] width 80 height 8
click at [1, 115] on div at bounding box center [2, 115] width 4 height 9
click at [3, 115] on div at bounding box center [2, 115] width 4 height 9
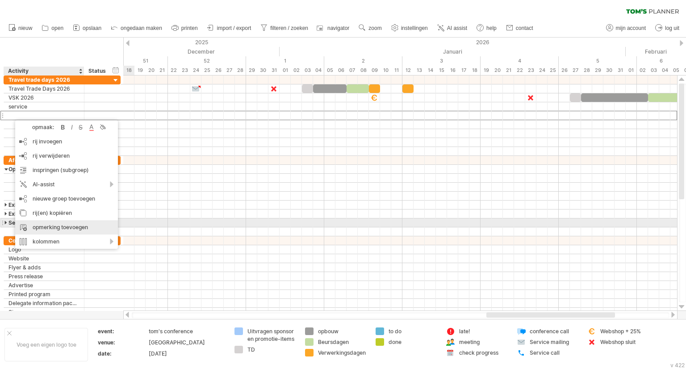
click at [55, 226] on div "opmerking toevoegen" at bounding box center [66, 227] width 103 height 14
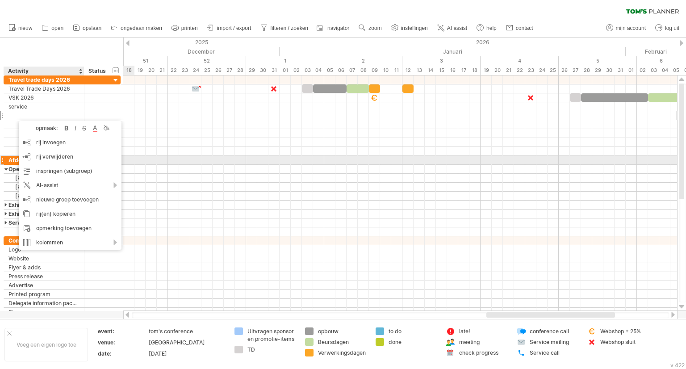
click at [0, 156] on div at bounding box center [2, 159] width 4 height 9
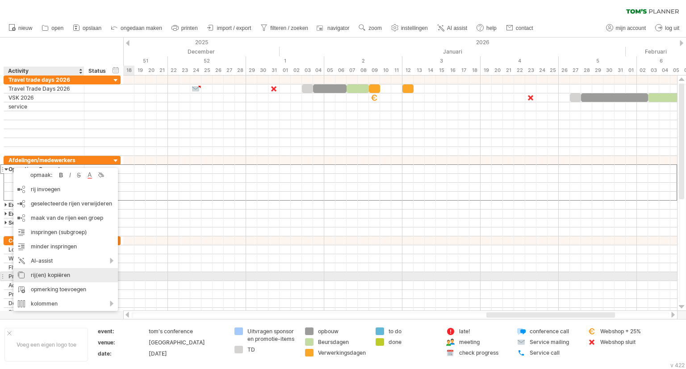
click at [44, 276] on div "rij(en) kopiëren" at bounding box center [65, 275] width 104 height 14
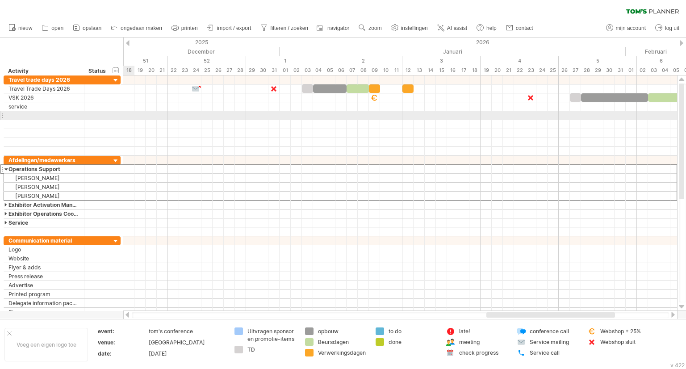
click at [4, 115] on div at bounding box center [44, 115] width 80 height 8
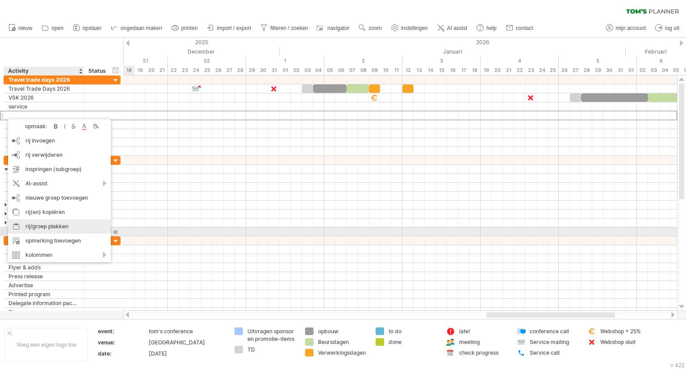
click at [44, 227] on div "rij/groep plakken" at bounding box center [59, 226] width 103 height 14
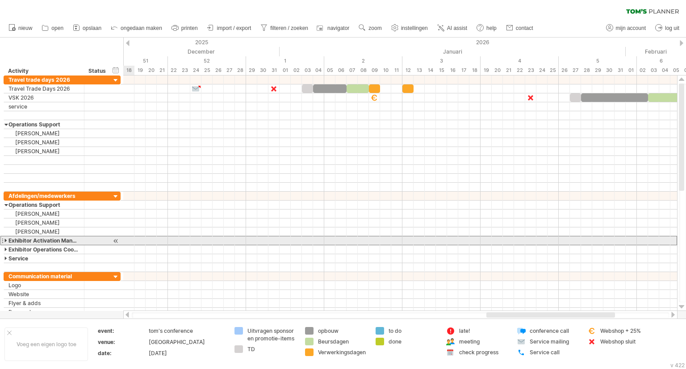
click at [2, 238] on div at bounding box center [2, 240] width 4 height 9
click at [4, 238] on div "**********" at bounding box center [44, 240] width 80 height 8
click at [5, 238] on div at bounding box center [6, 240] width 4 height 8
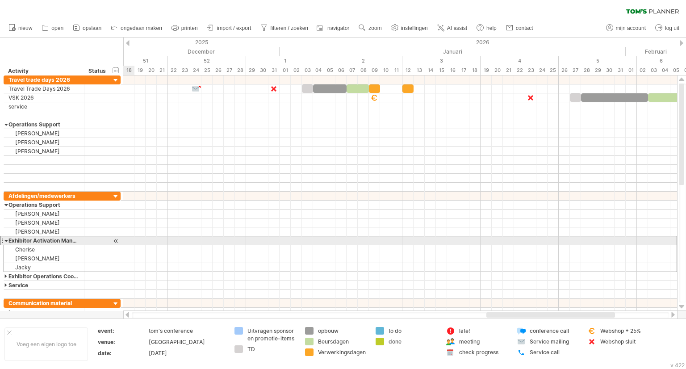
click at [2, 240] on div at bounding box center [2, 240] width 4 height 9
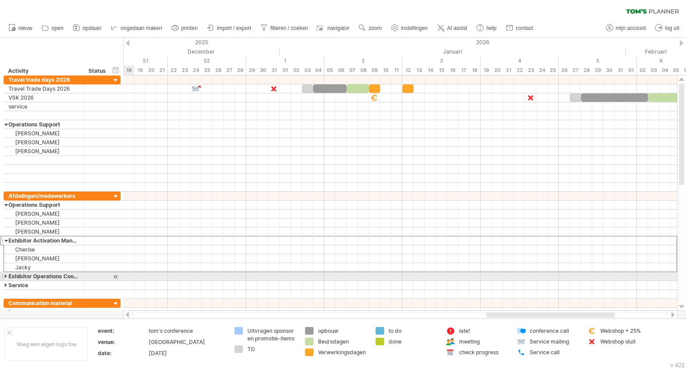
click at [6, 272] on div at bounding box center [6, 276] width 4 height 8
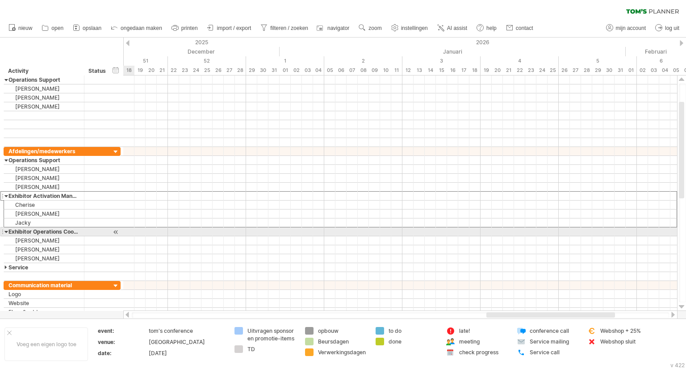
click at [6, 229] on div at bounding box center [6, 231] width 4 height 8
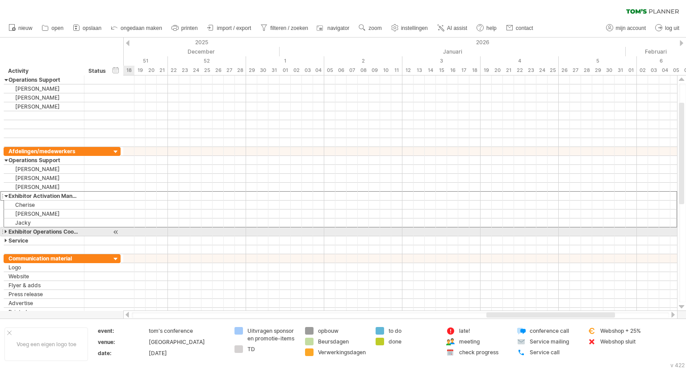
click at [6, 229] on div at bounding box center [6, 231] width 4 height 8
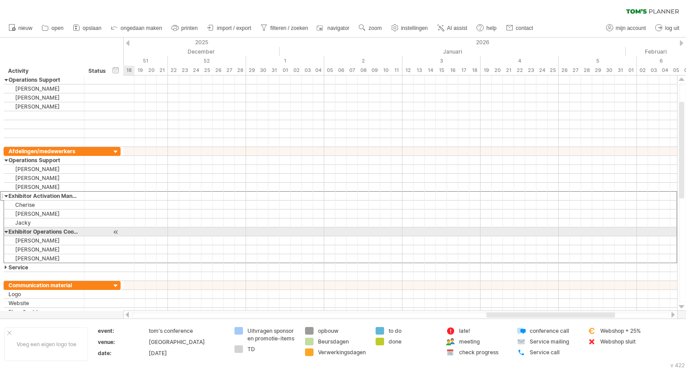
click at [2, 229] on div "**********" at bounding box center [60, 174] width 121 height 286
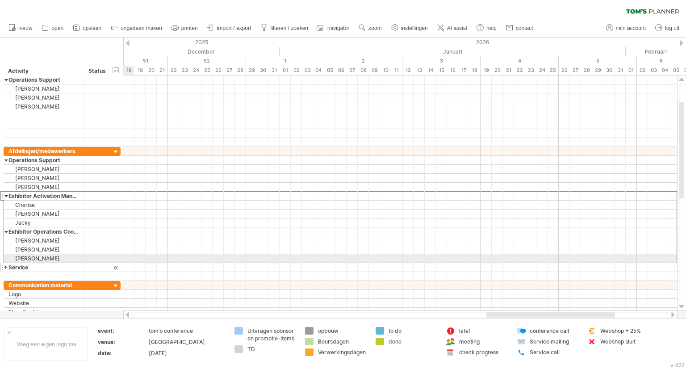
click at [4, 263] on div "******* Service" at bounding box center [44, 267] width 80 height 8
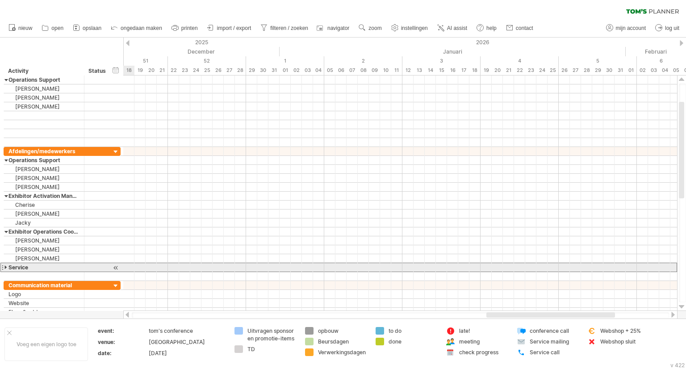
click at [5, 265] on div at bounding box center [6, 267] width 4 height 8
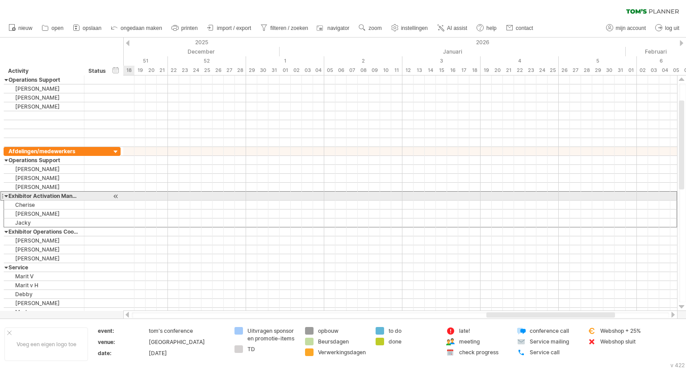
click at [3, 194] on div at bounding box center [2, 195] width 4 height 9
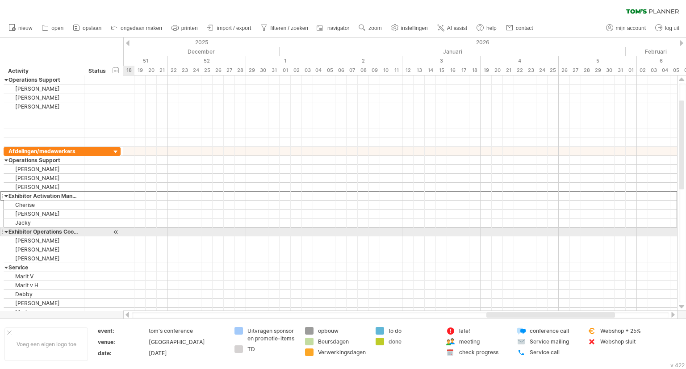
click at [1, 231] on div "**********" at bounding box center [60, 174] width 121 height 286
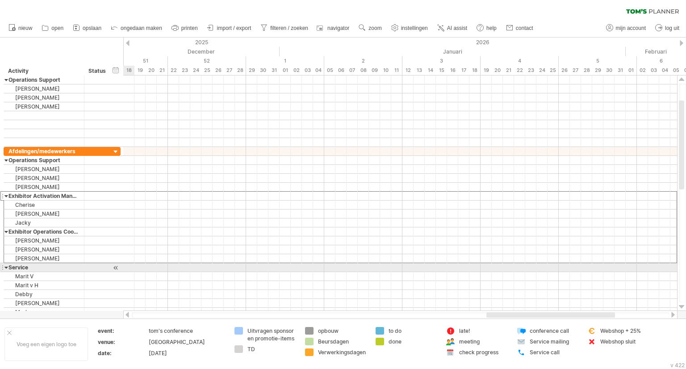
click at [3, 264] on div "**********" at bounding box center [60, 174] width 121 height 286
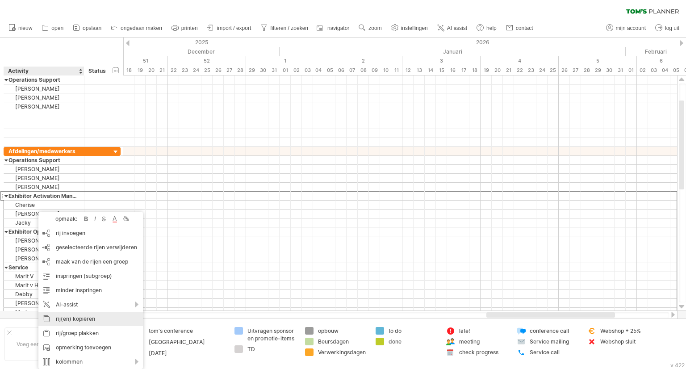
click at [68, 317] on div "rij(en) kopiëren" at bounding box center [90, 319] width 104 height 14
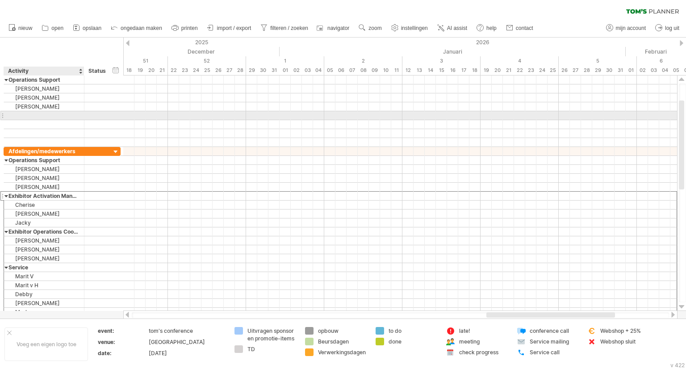
click at [8, 117] on div at bounding box center [43, 115] width 71 height 8
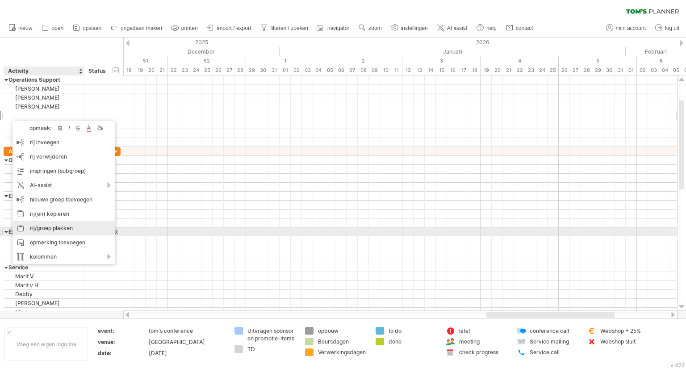
click at [45, 231] on div "rij/groep plakken" at bounding box center [64, 228] width 103 height 14
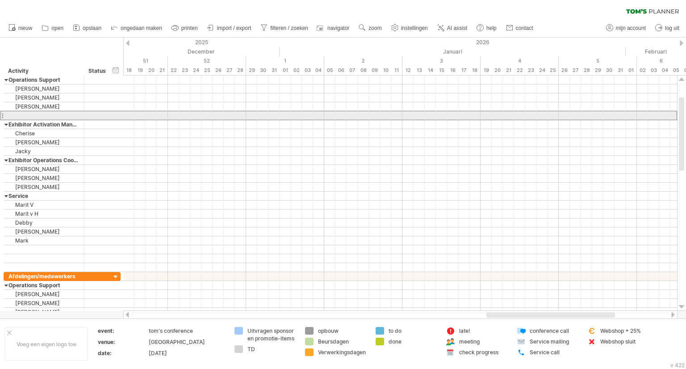
click at [2, 115] on div at bounding box center [2, 115] width 4 height 9
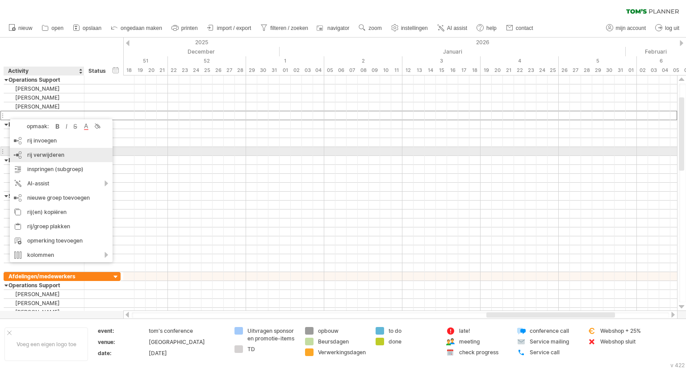
click at [25, 154] on div "rij verwijderen geselecteerde rijen verwijderen" at bounding box center [61, 155] width 103 height 14
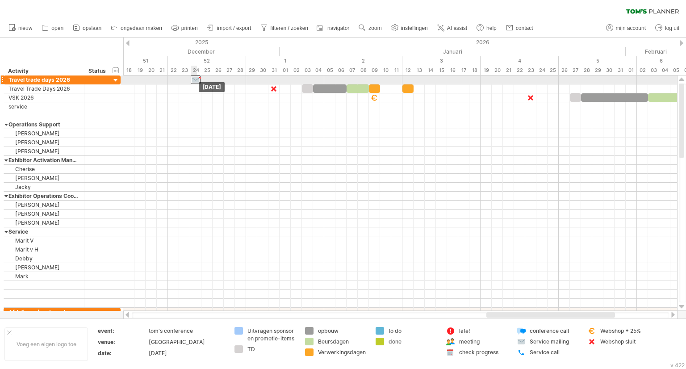
drag, startPoint x: 196, startPoint y: 90, endPoint x: 195, endPoint y: 83, distance: 7.3
drag, startPoint x: 275, startPoint y: 88, endPoint x: 273, endPoint y: 83, distance: 5.6
drag, startPoint x: 310, startPoint y: 87, endPoint x: 308, endPoint y: 82, distance: 5.2
drag, startPoint x: 319, startPoint y: 89, endPoint x: 314, endPoint y: 82, distance: 8.8
drag, startPoint x: 338, startPoint y: 79, endPoint x: 333, endPoint y: 79, distance: 5.4
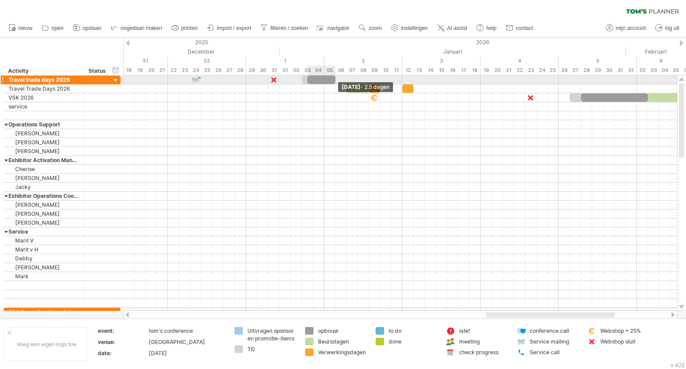
click at [334, 79] on span at bounding box center [336, 79] width 4 height 8
drag, startPoint x: 308, startPoint y: 79, endPoint x: 313, endPoint y: 79, distance: 4.9
click at [313, 79] on span at bounding box center [313, 79] width 4 height 8
drag, startPoint x: 351, startPoint y: 90, endPoint x: 351, endPoint y: 82, distance: 7.6
drag, startPoint x: 372, startPoint y: 89, endPoint x: 370, endPoint y: 83, distance: 6.1
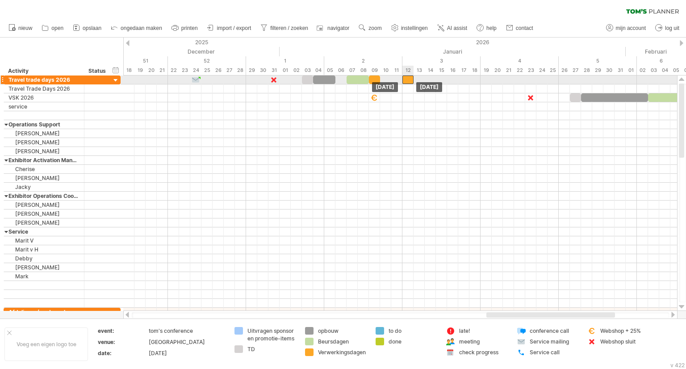
drag, startPoint x: 405, startPoint y: 88, endPoint x: 404, endPoint y: 83, distance: 5.5
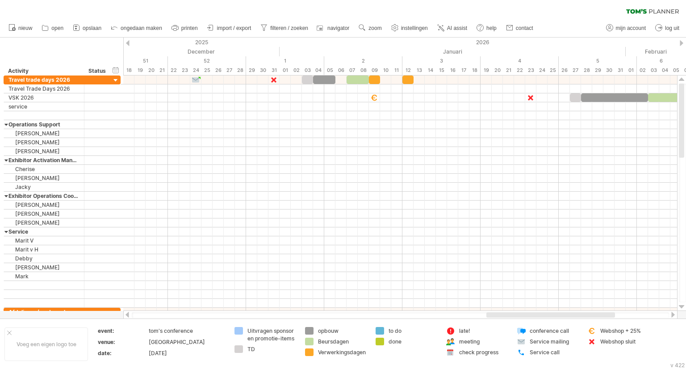
click at [127, 316] on div at bounding box center [127, 315] width 7 height 6
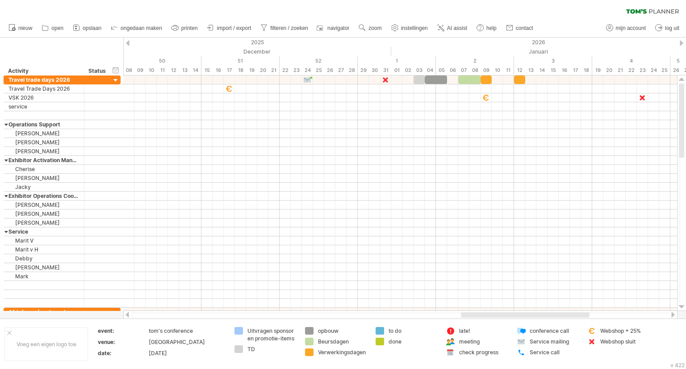
click at [126, 316] on div at bounding box center [127, 315] width 7 height 6
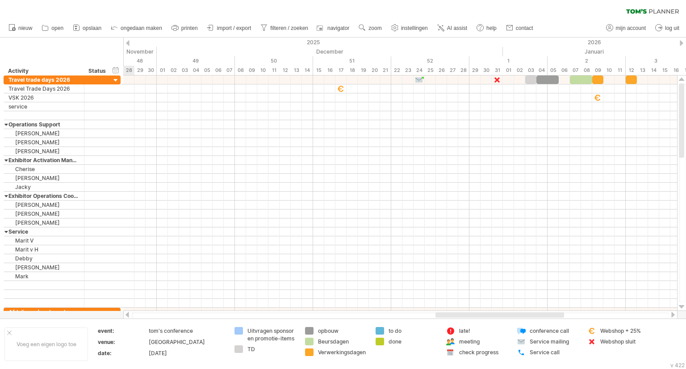
click at [126, 316] on div at bounding box center [127, 315] width 7 height 6
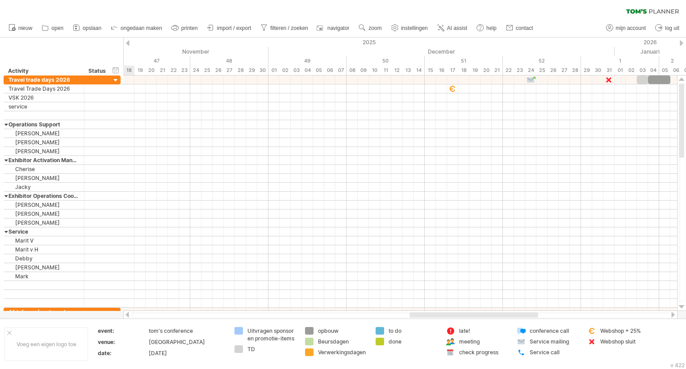
click at [126, 316] on div at bounding box center [127, 315] width 7 height 6
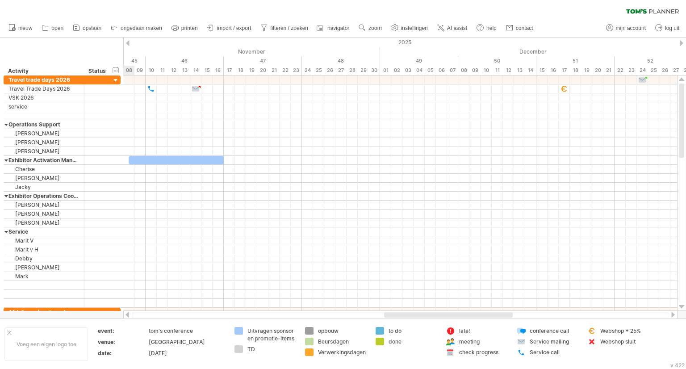
click at [126, 316] on div at bounding box center [127, 315] width 7 height 6
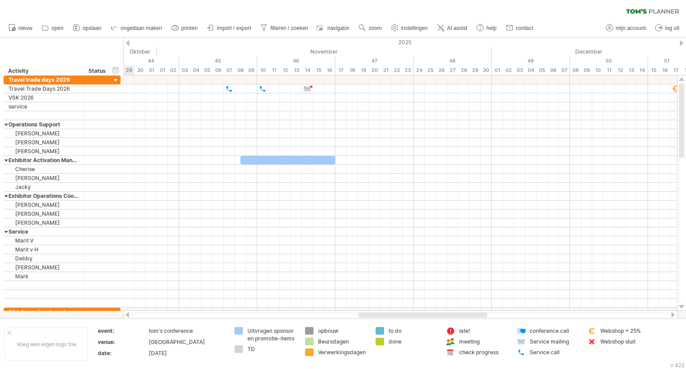
click at [126, 316] on div at bounding box center [127, 315] width 7 height 6
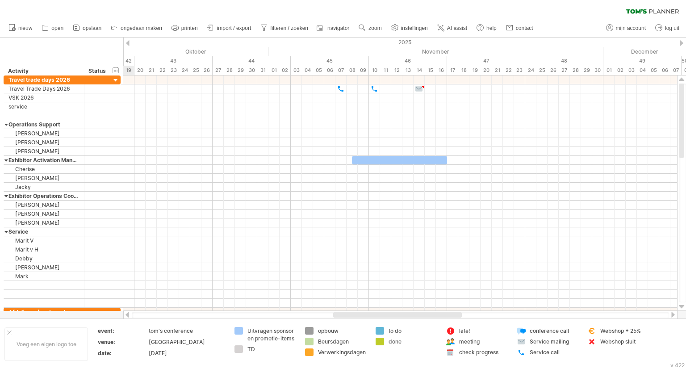
click at [126, 316] on div at bounding box center [127, 315] width 7 height 6
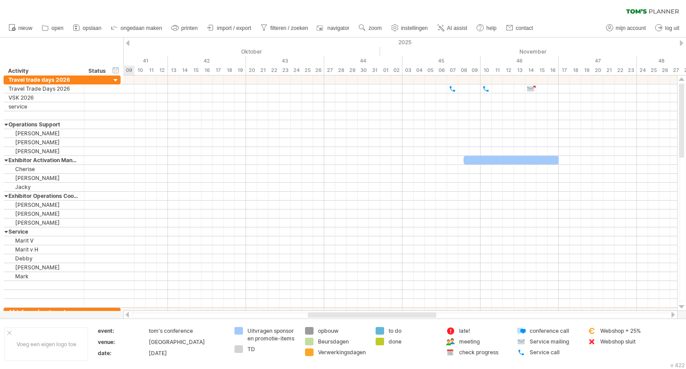
click at [126, 316] on div at bounding box center [127, 315] width 7 height 6
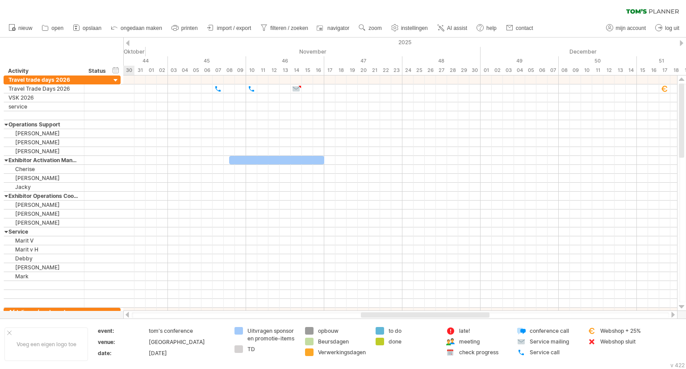
drag, startPoint x: 403, startPoint y: 317, endPoint x: 482, endPoint y: 314, distance: 79.1
click at [482, 315] on div at bounding box center [425, 314] width 129 height 5
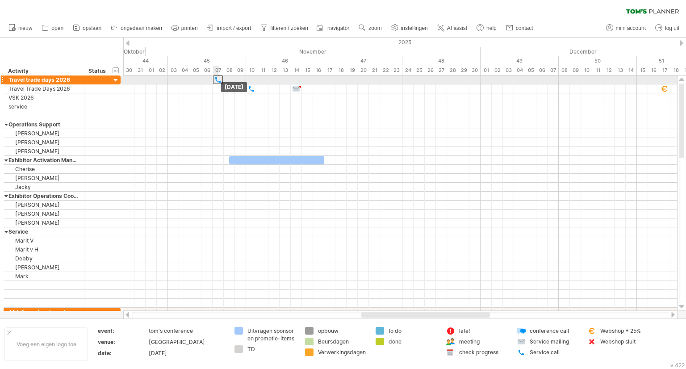
drag, startPoint x: 218, startPoint y: 90, endPoint x: 218, endPoint y: 83, distance: 7.1
drag, startPoint x: 251, startPoint y: 92, endPoint x: 251, endPoint y: 84, distance: 8.0
drag, startPoint x: 295, startPoint y: 90, endPoint x: 295, endPoint y: 82, distance: 7.6
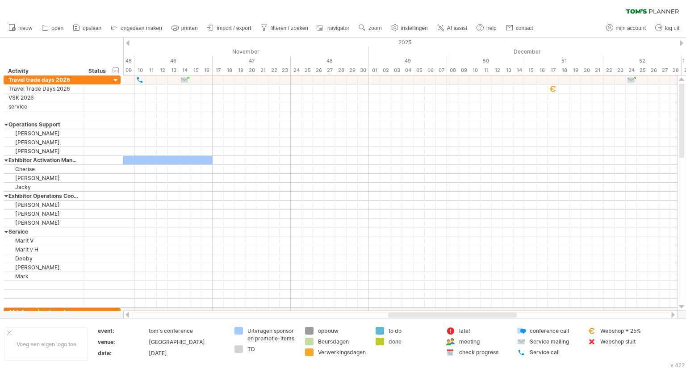
drag, startPoint x: 365, startPoint y: 314, endPoint x: 388, endPoint y: 305, distance: 24.6
click at [392, 315] on div at bounding box center [452, 314] width 129 height 5
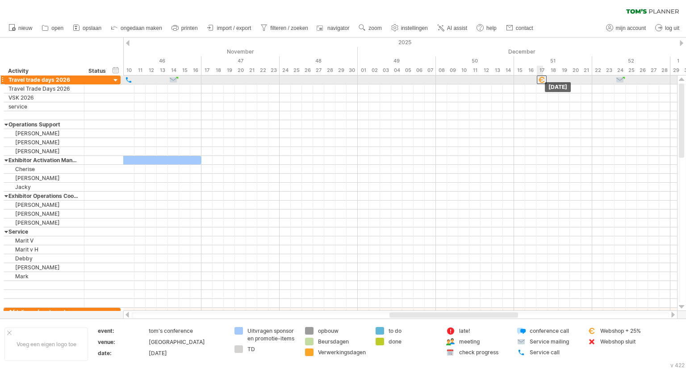
drag, startPoint x: 541, startPoint y: 88, endPoint x: 540, endPoint y: 82, distance: 5.9
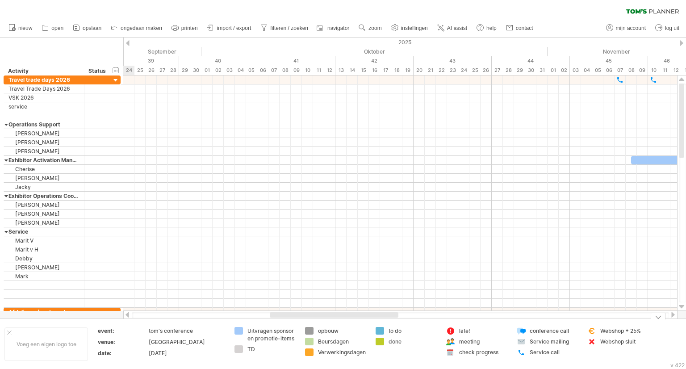
drag, startPoint x: 414, startPoint y: 317, endPoint x: 295, endPoint y: 340, distance: 121.9
click at [295, 340] on div "Probeert verbinding te maken met plan.tomsplanner.nl Opnieuw verbonden 0% filte…" at bounding box center [343, 184] width 686 height 369
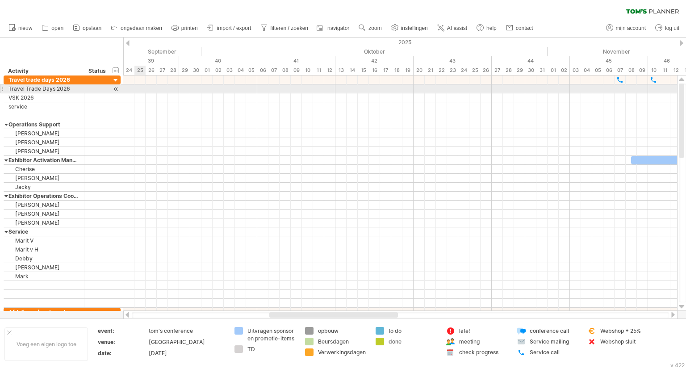
click at [2, 87] on div at bounding box center [2, 88] width 4 height 9
click at [1, 90] on div at bounding box center [2, 88] width 4 height 9
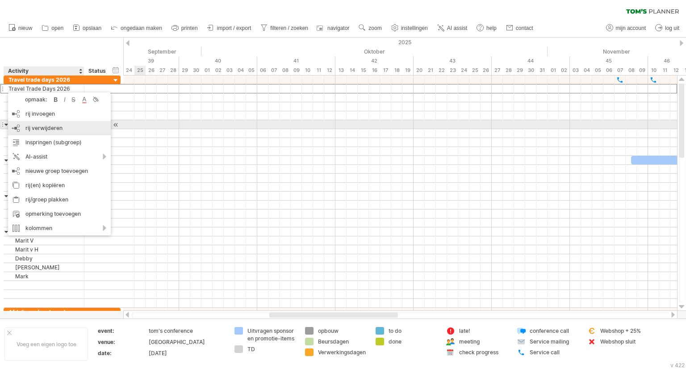
click at [30, 125] on span "rij verwijderen" at bounding box center [43, 128] width 37 height 7
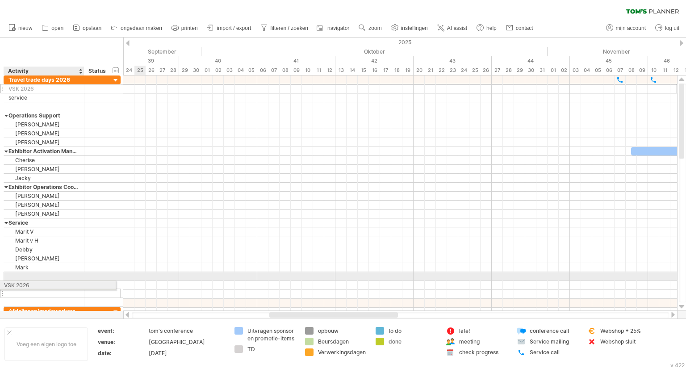
drag, startPoint x: 21, startPoint y: 89, endPoint x: 14, endPoint y: 284, distance: 194.3
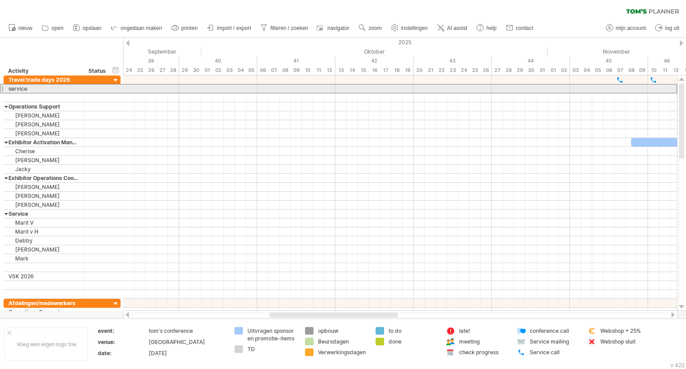
click at [2, 88] on div at bounding box center [2, 88] width 4 height 9
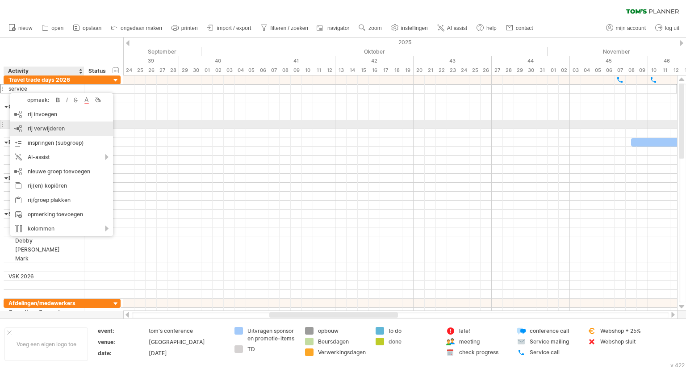
click at [35, 128] on span "rij verwijderen" at bounding box center [46, 128] width 37 height 7
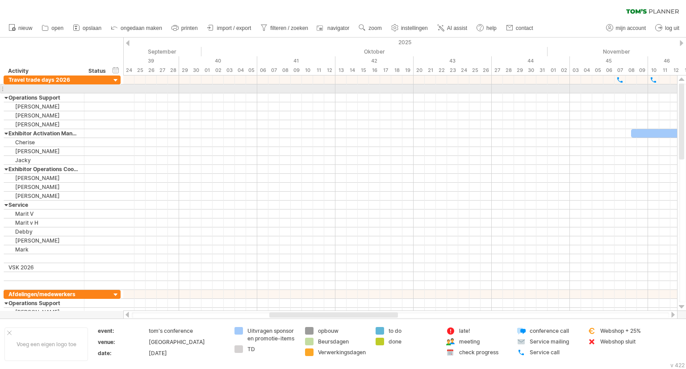
click at [2, 87] on div at bounding box center [2, 88] width 4 height 9
click at [3, 87] on div at bounding box center [2, 88] width 4 height 9
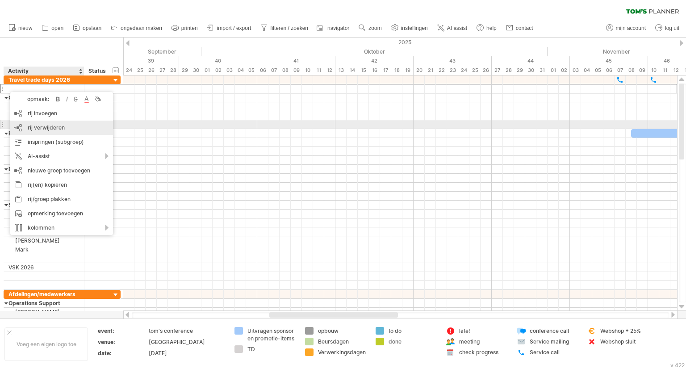
click at [48, 129] on span "rij verwijderen" at bounding box center [46, 127] width 37 height 7
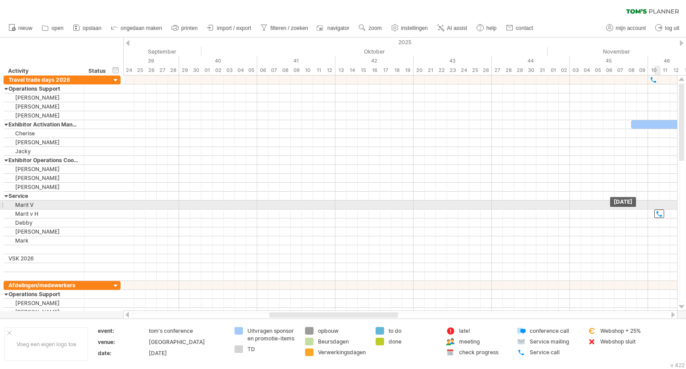
drag, startPoint x: 620, startPoint y: 78, endPoint x: 659, endPoint y: 207, distance: 135.3
drag, startPoint x: 657, startPoint y: 211, endPoint x: 657, endPoint y: 204, distance: 7.2
click at [663, 206] on div at bounding box center [665, 204] width 10 height 8
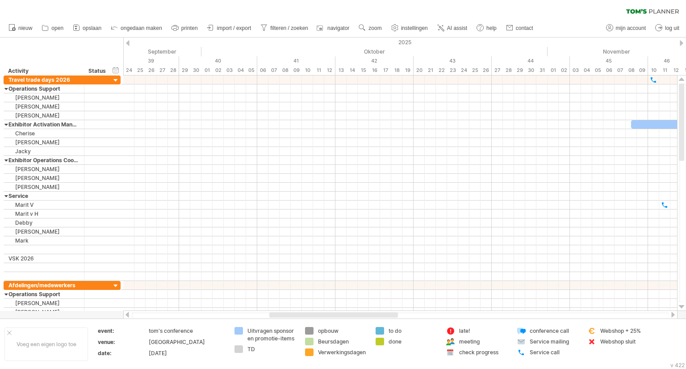
click at [673, 313] on div at bounding box center [672, 315] width 7 height 6
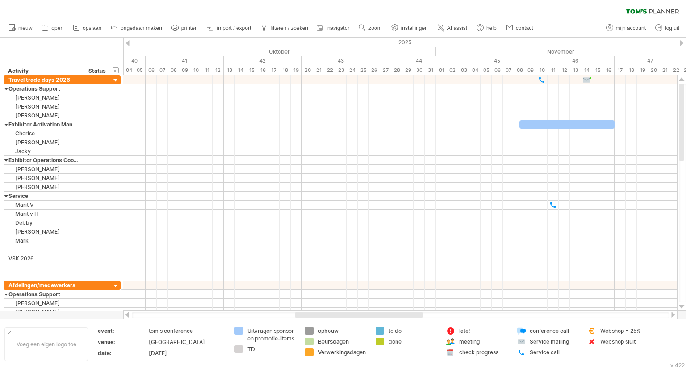
click at [673, 313] on div at bounding box center [672, 315] width 7 height 6
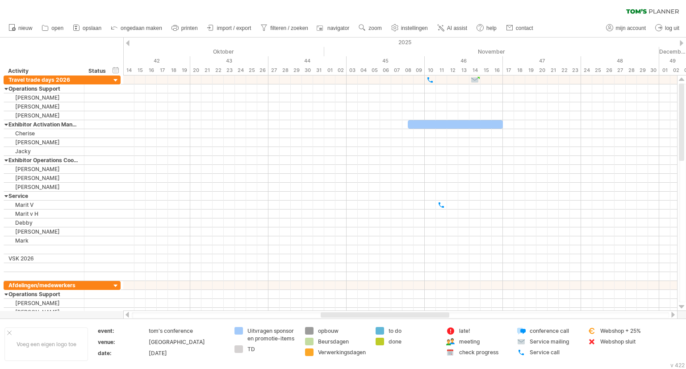
click at [673, 313] on div at bounding box center [672, 315] width 7 height 6
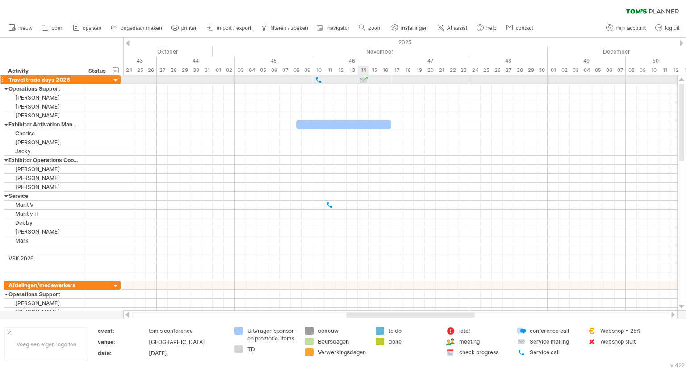
type textarea "**********"
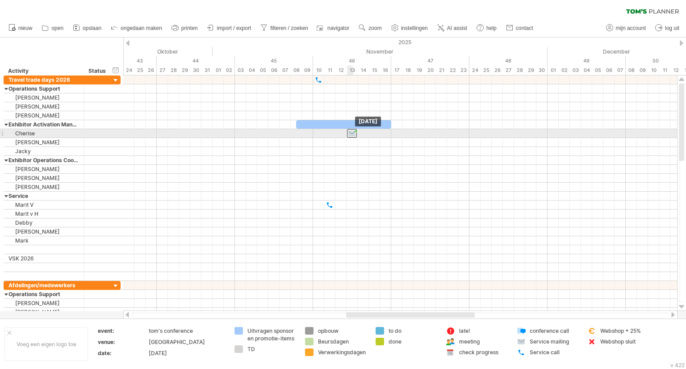
drag, startPoint x: 362, startPoint y: 80, endPoint x: 353, endPoint y: 136, distance: 57.0
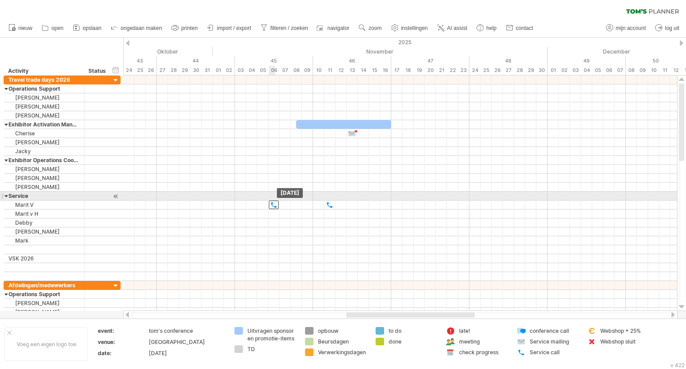
drag, startPoint x: 317, startPoint y: 79, endPoint x: 272, endPoint y: 200, distance: 129.1
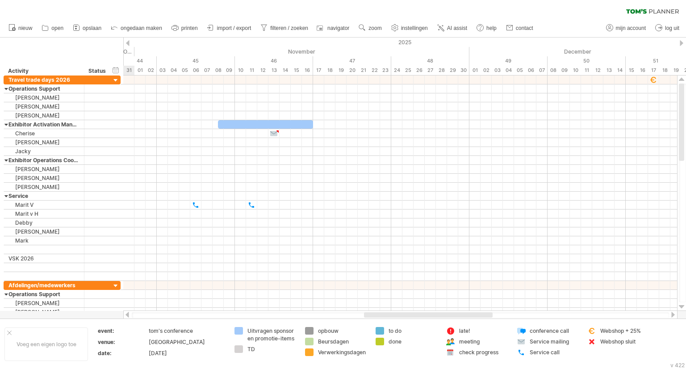
drag, startPoint x: 468, startPoint y: 316, endPoint x: 486, endPoint y: 317, distance: 17.9
click at [486, 317] on div at bounding box center [428, 314] width 129 height 5
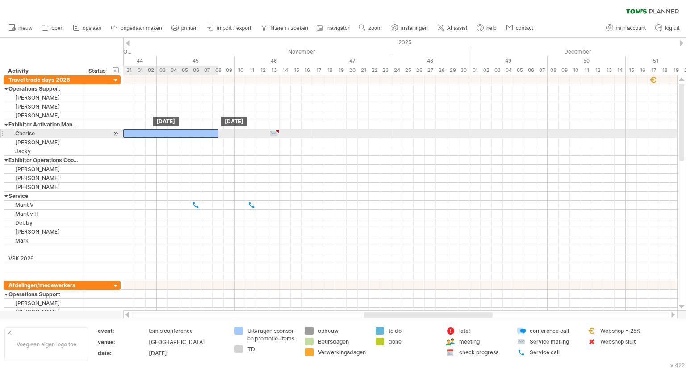
drag, startPoint x: 258, startPoint y: 124, endPoint x: 162, endPoint y: 136, distance: 96.8
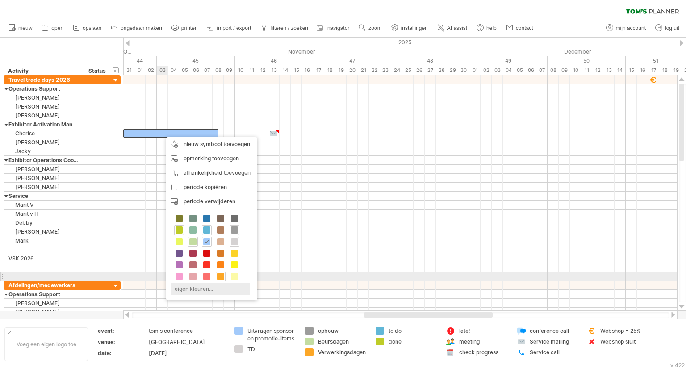
click at [200, 283] on div "eigen kleuren..." at bounding box center [210, 289] width 79 height 12
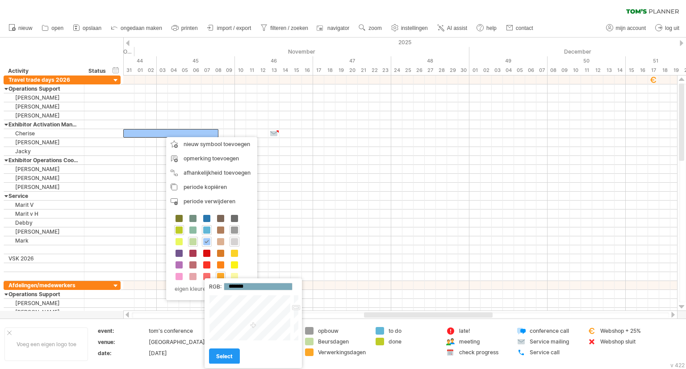
click at [253, 326] on div at bounding box center [250, 318] width 83 height 46
click at [251, 322] on div at bounding box center [250, 318] width 83 height 46
click at [249, 331] on div at bounding box center [250, 318] width 83 height 46
click at [250, 336] on div at bounding box center [250, 318] width 83 height 46
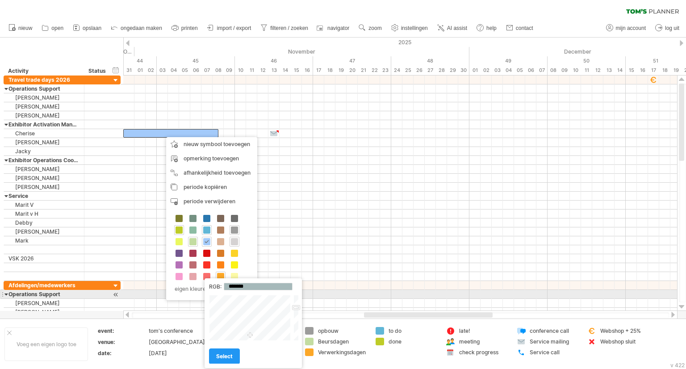
type input "*******"
click at [297, 297] on div at bounding box center [295, 318] width 7 height 46
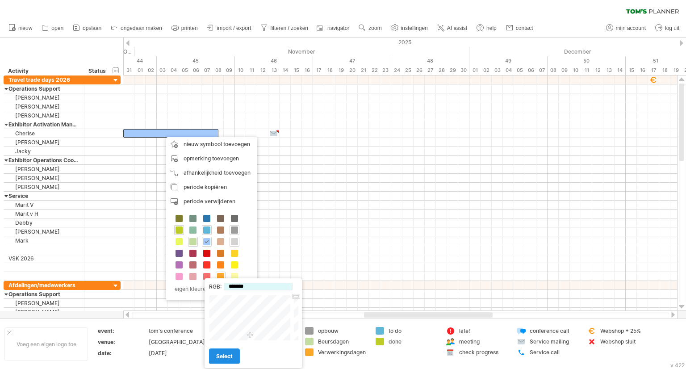
click at [219, 355] on span "select" at bounding box center [224, 356] width 17 height 7
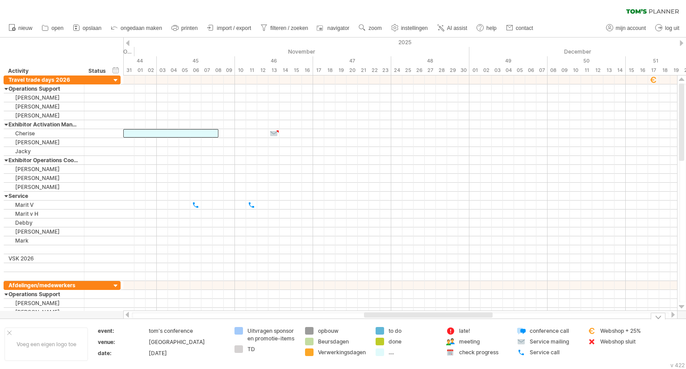
click at [266, 332] on div "Uitvragen sponsor en promotie-items" at bounding box center [271, 334] width 49 height 15
click at [278, 329] on input "**********" at bounding box center [269, 331] width 44 height 8
click at [292, 329] on div "Uitvragen sponsor en promotie-items" at bounding box center [271, 334] width 49 height 15
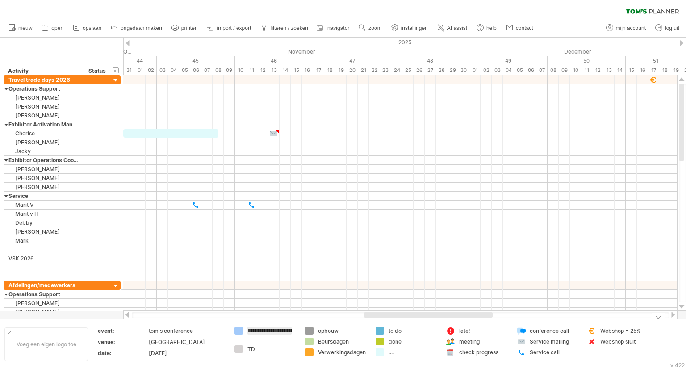
drag, startPoint x: 290, startPoint y: 329, endPoint x: 218, endPoint y: 331, distance: 71.9
click at [218, 331] on tr "**********" at bounding box center [326, 344] width 653 height 34
type input "*"
drag, startPoint x: 254, startPoint y: 329, endPoint x: 237, endPoint y: 329, distance: 17.0
click at [237, 329] on div "*" at bounding box center [265, 334] width 62 height 15
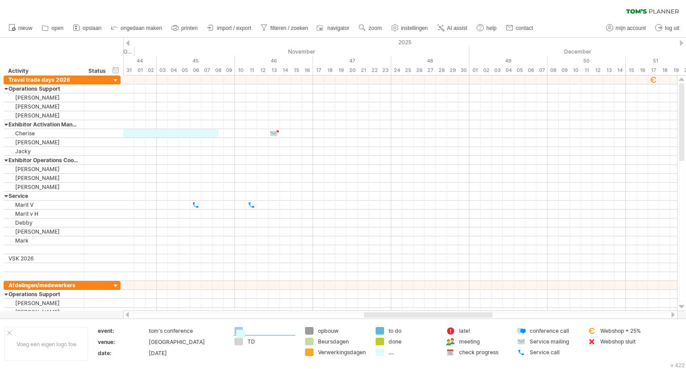
drag, startPoint x: 384, startPoint y: 351, endPoint x: 244, endPoint y: 333, distance: 140.5
drag, startPoint x: 235, startPoint y: 330, endPoint x: 377, endPoint y: 352, distance: 143.2
click at [377, 352] on div "Probeert verbinding te maken met plan.tomsplanner.nl Opnieuw verbonden 0% filte…" at bounding box center [343, 184] width 686 height 369
drag, startPoint x: 236, startPoint y: 330, endPoint x: 383, endPoint y: 344, distance: 148.1
click at [249, 333] on div "...." at bounding box center [271, 331] width 49 height 8
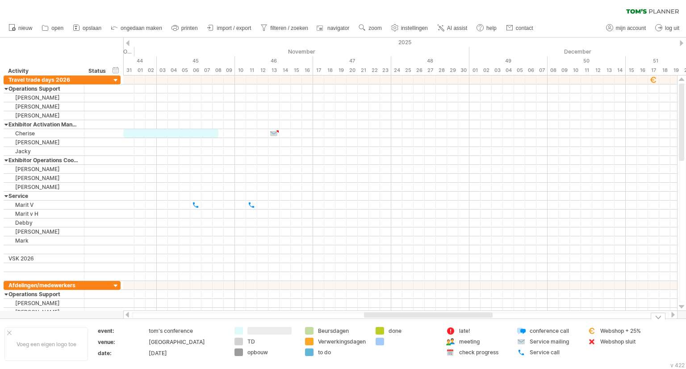
click at [249, 333] on input "text" at bounding box center [269, 331] width 44 height 8
type input "**********"
click at [252, 330] on div "UItvragen promo items" at bounding box center [271, 334] width 49 height 15
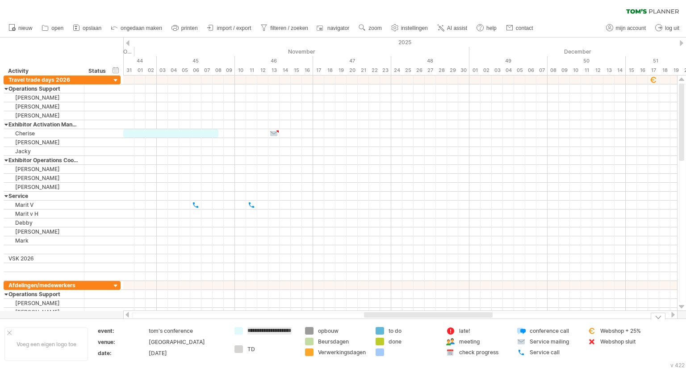
type input "**********"
click at [294, 351] on div "TD" at bounding box center [271, 349] width 49 height 8
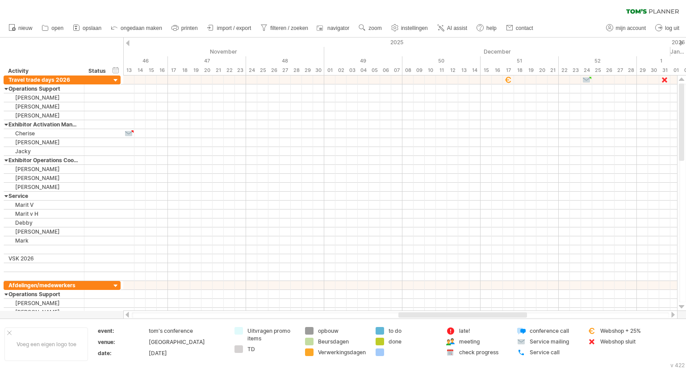
drag, startPoint x: 480, startPoint y: 315, endPoint x: 514, endPoint y: 314, distance: 34.4
click at [514, 314] on div at bounding box center [462, 314] width 129 height 5
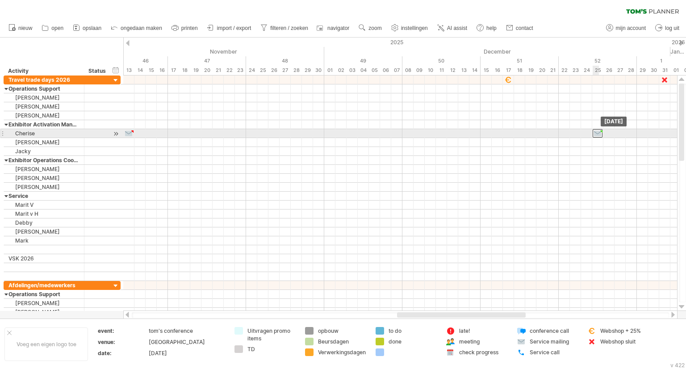
drag, startPoint x: 587, startPoint y: 79, endPoint x: 596, endPoint y: 133, distance: 53.8
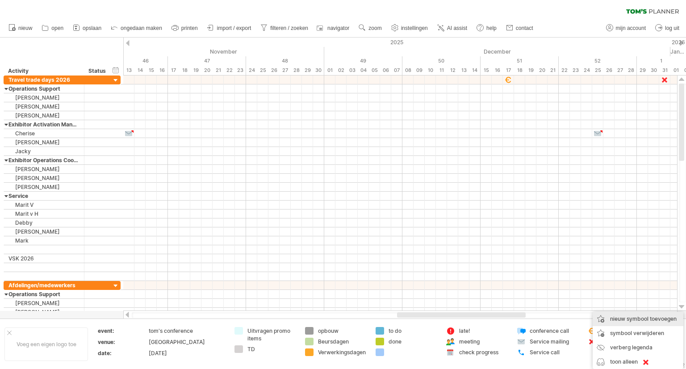
click at [634, 321] on div "nieuw symbool toevoegen" at bounding box center [638, 319] width 91 height 14
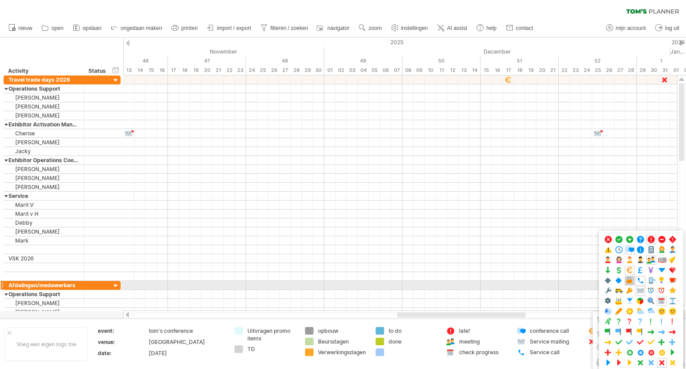
click at [630, 281] on span at bounding box center [629, 280] width 9 height 8
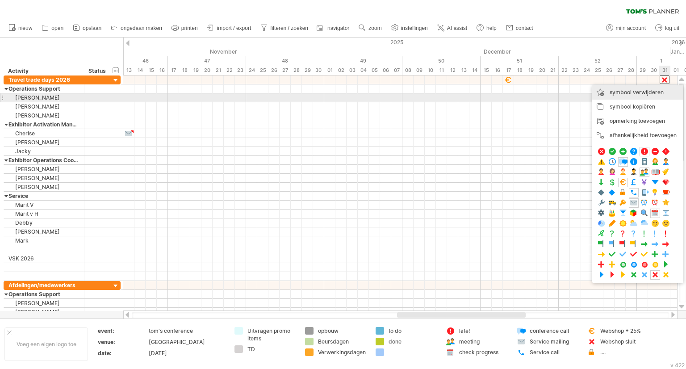
click at [647, 95] on span "symbool verwijderen" at bounding box center [637, 92] width 54 height 7
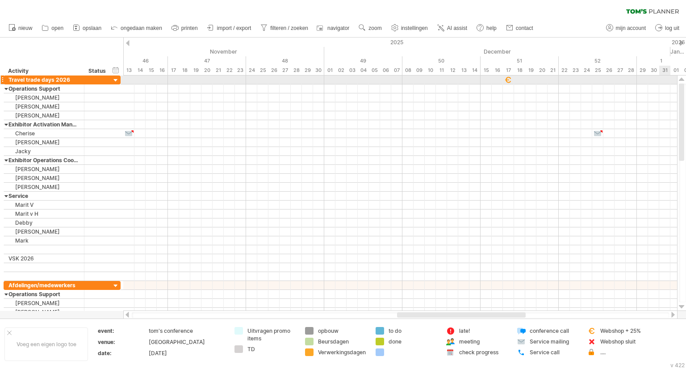
click at [663, 79] on div at bounding box center [400, 79] width 554 height 9
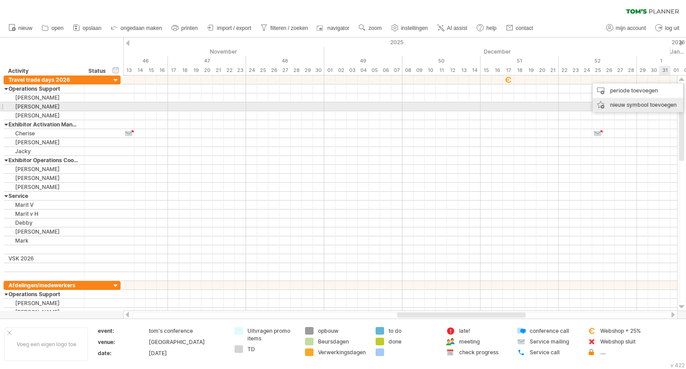
click at [658, 103] on div "nieuw symbool toevoegen" at bounding box center [638, 105] width 91 height 14
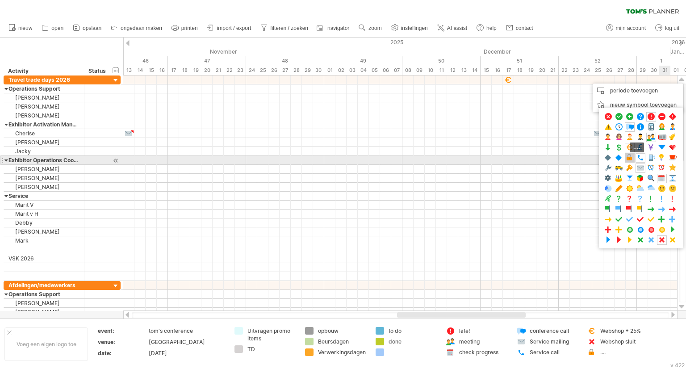
click at [630, 160] on span at bounding box center [629, 158] width 9 height 8
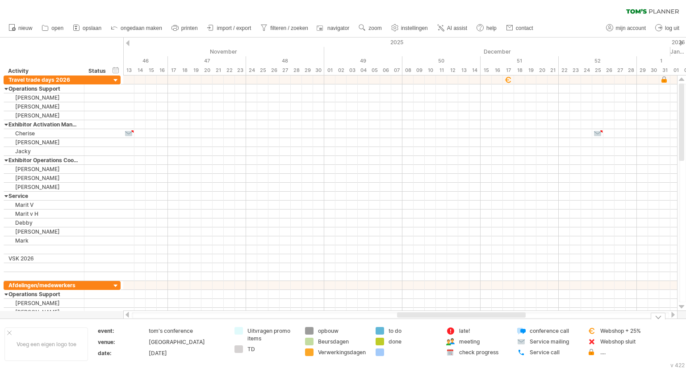
click at [604, 342] on div "Webshop sluit" at bounding box center [624, 342] width 49 height 8
drag, startPoint x: 635, startPoint y: 342, endPoint x: 600, endPoint y: 345, distance: 35.4
click at [600, 345] on input "**********" at bounding box center [622, 342] width 44 height 8
click at [601, 355] on div "...." at bounding box center [624, 352] width 49 height 8
type input "**********"
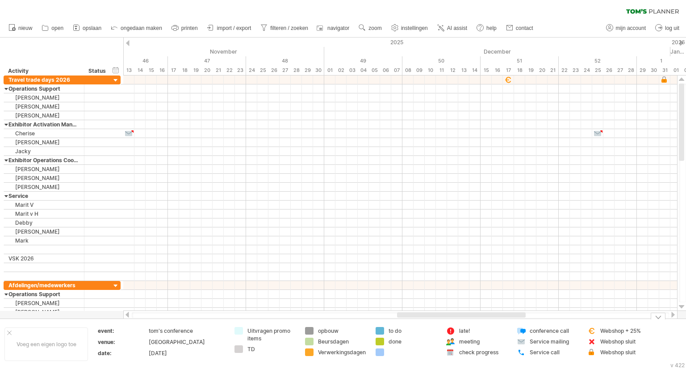
click at [607, 338] on div "Webshop sluit" at bounding box center [624, 342] width 49 height 8
click at [622, 333] on span "symbool verwijderen" at bounding box center [637, 333] width 54 height 7
click at [671, 315] on div at bounding box center [672, 315] width 7 height 6
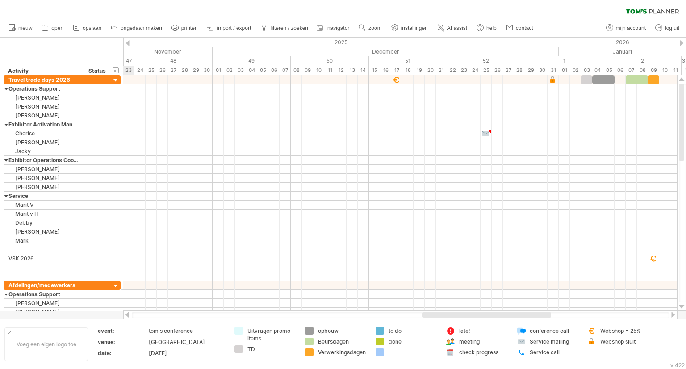
click at [671, 315] on div at bounding box center [672, 315] width 7 height 6
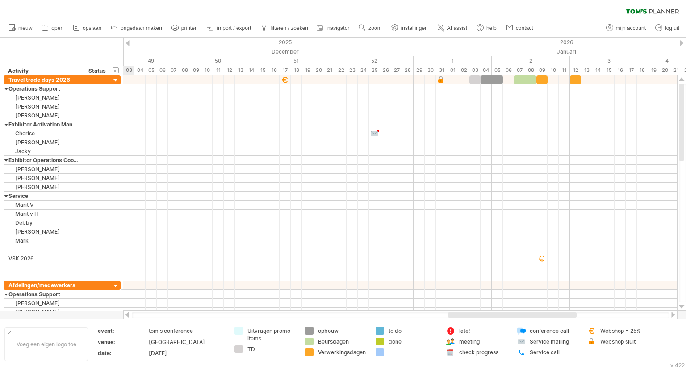
click at [671, 315] on div at bounding box center [672, 315] width 7 height 6
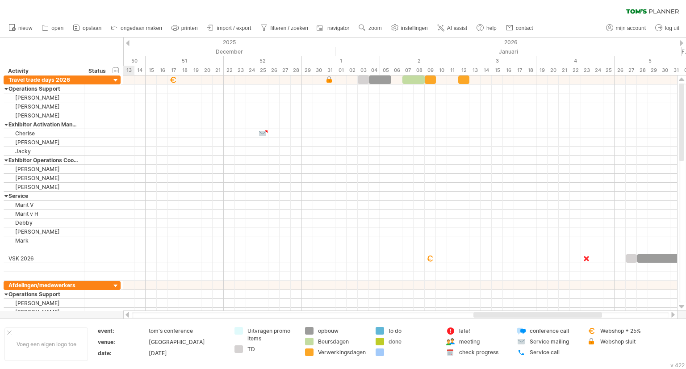
click at [671, 315] on div at bounding box center [672, 315] width 7 height 6
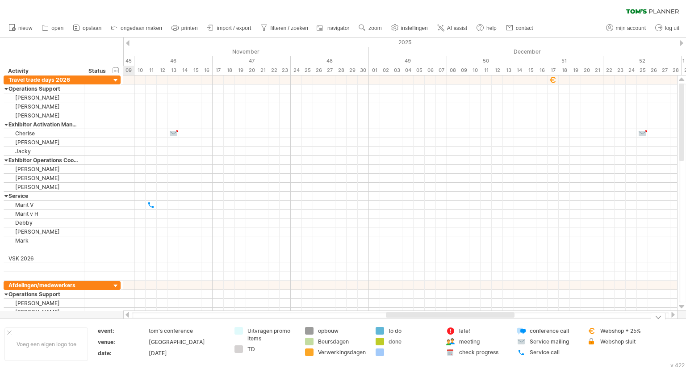
drag, startPoint x: 580, startPoint y: 315, endPoint x: 465, endPoint y: 319, distance: 114.8
click at [467, 318] on div "Probeert verbinding te maken met plan.tomsplanner.nl Opnieuw verbonden 0% filte…" at bounding box center [343, 184] width 686 height 369
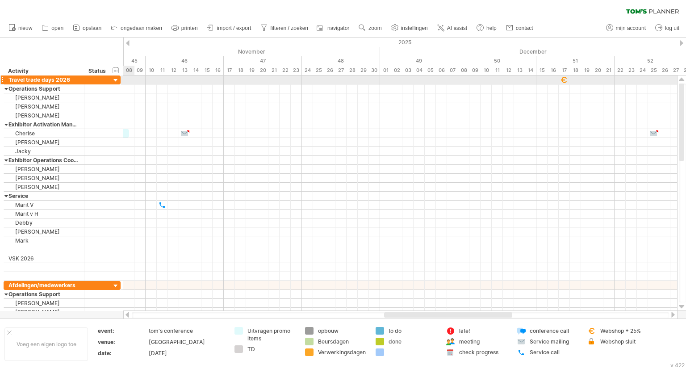
click at [3, 80] on div at bounding box center [2, 79] width 4 height 9
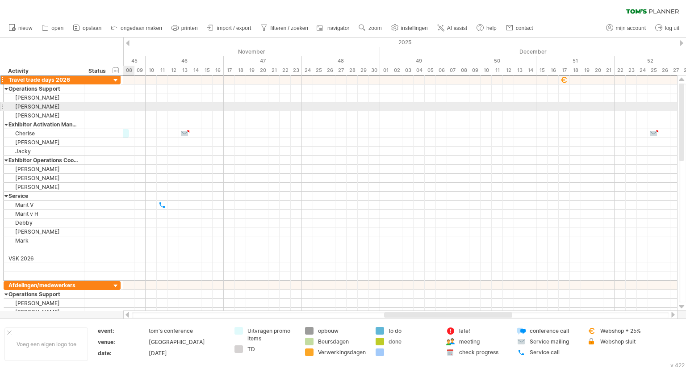
click at [2, 106] on div at bounding box center [2, 106] width 4 height 9
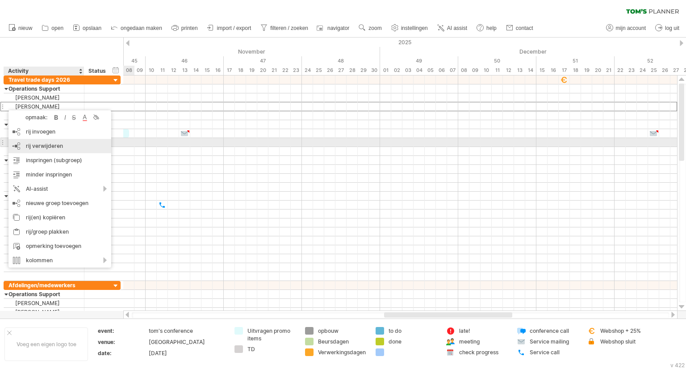
click at [39, 146] on span "rij verwijderen" at bounding box center [44, 145] width 37 height 7
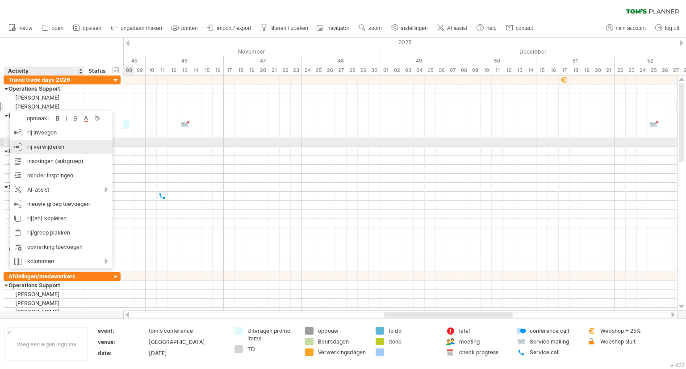
click at [35, 145] on span "rij verwijderen" at bounding box center [45, 146] width 37 height 7
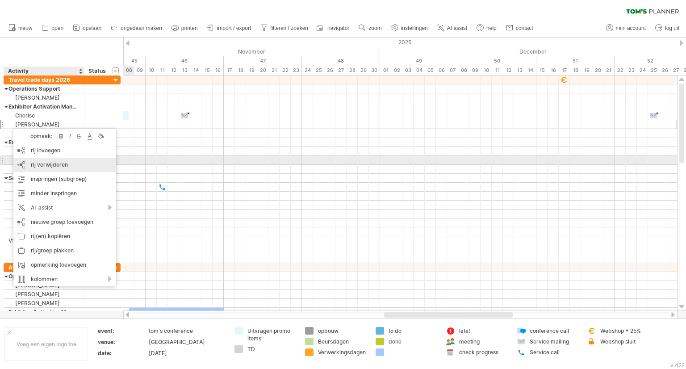
click at [53, 163] on span "rij verwijderen" at bounding box center [49, 164] width 37 height 7
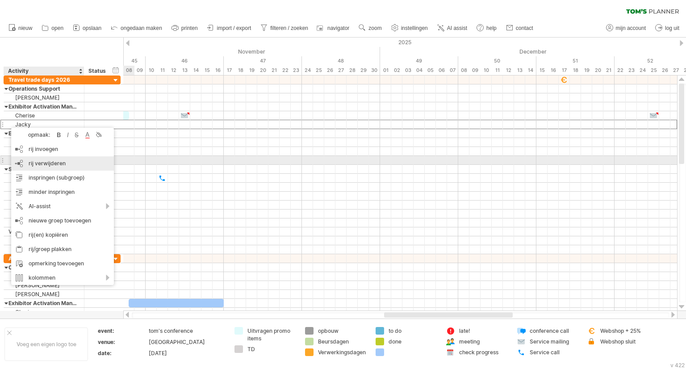
click at [31, 162] on span "rij verwijderen" at bounding box center [47, 163] width 37 height 7
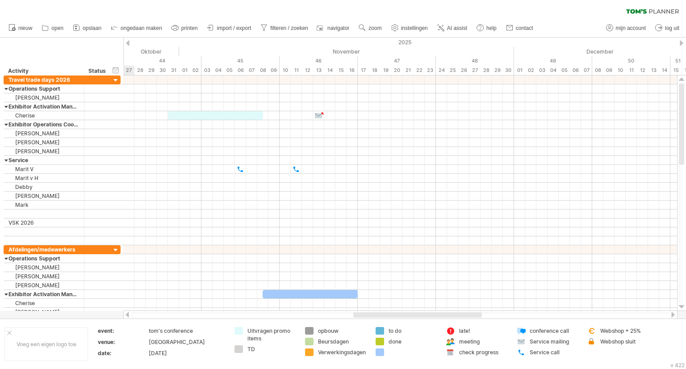
drag, startPoint x: 406, startPoint y: 314, endPoint x: 375, endPoint y: 315, distance: 30.8
click at [375, 315] on div at bounding box center [417, 314] width 129 height 5
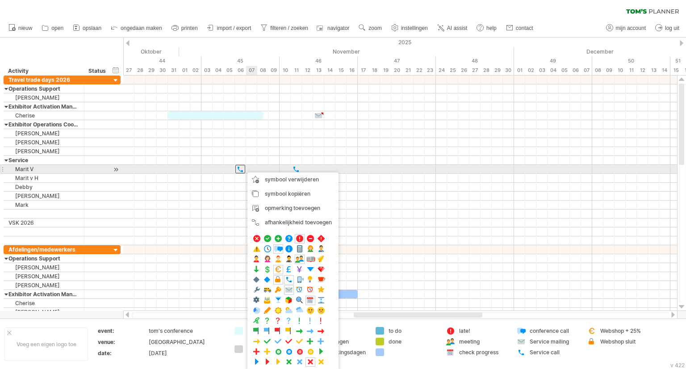
click at [252, 166] on div at bounding box center [400, 169] width 554 height 9
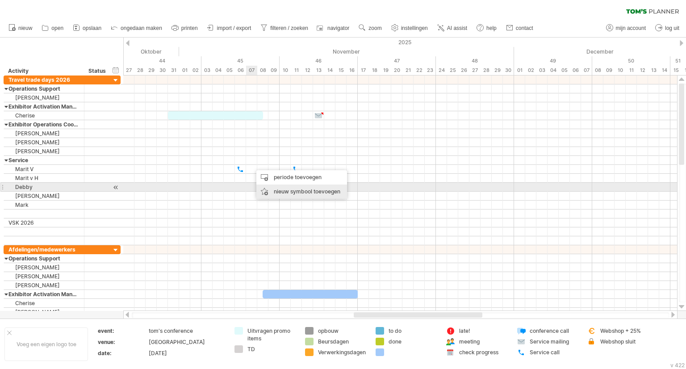
click at [275, 188] on div "nieuw symbool toevoegen" at bounding box center [301, 191] width 91 height 14
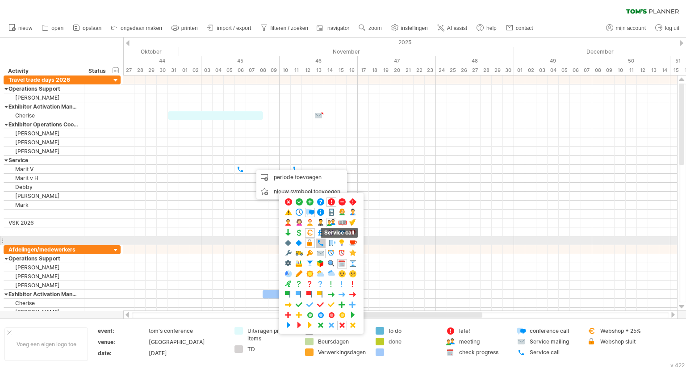
click at [322, 242] on span at bounding box center [320, 243] width 9 height 8
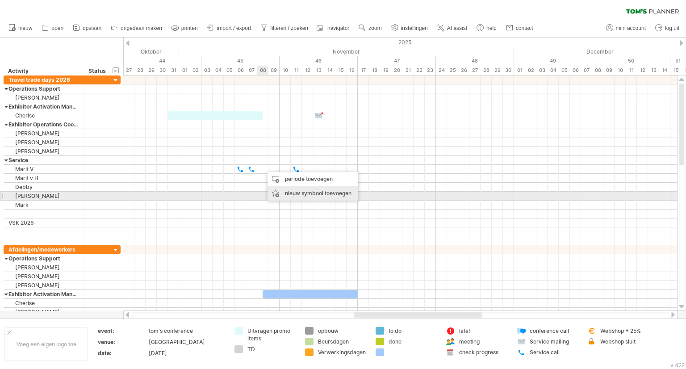
click at [285, 195] on div "nieuw symbool toevoegen" at bounding box center [312, 193] width 91 height 14
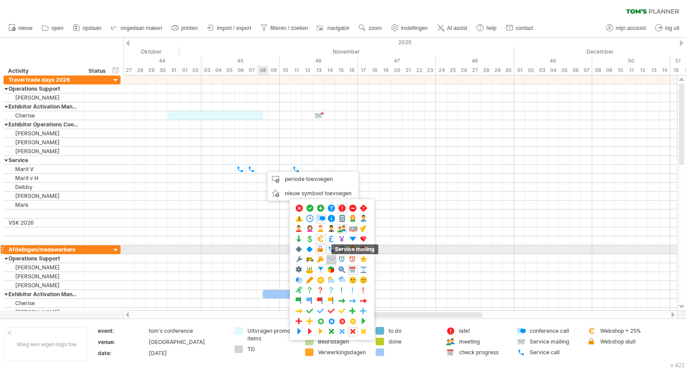
click at [332, 247] on span "Service mailing" at bounding box center [354, 249] width 47 height 10
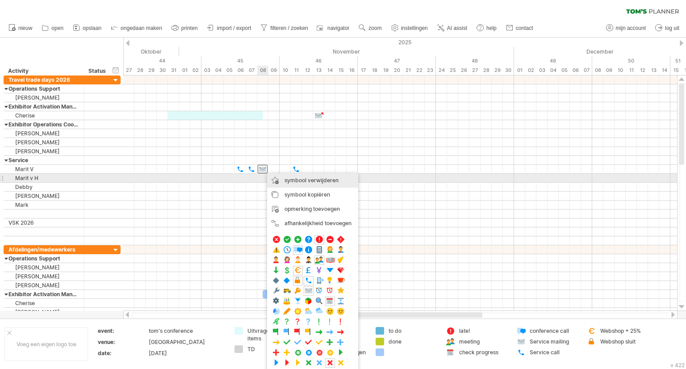
click at [280, 181] on div "symbool verwijderen geselecteerde items verwijderen" at bounding box center [312, 180] width 91 height 14
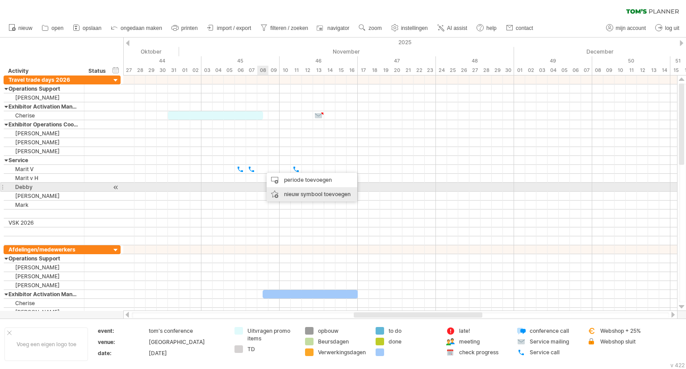
click at [282, 190] on div "nieuw symbool toevoegen" at bounding box center [312, 194] width 91 height 14
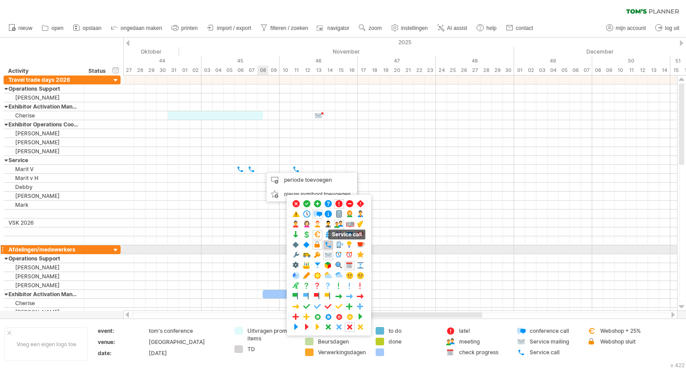
click at [331, 245] on span at bounding box center [328, 245] width 9 height 8
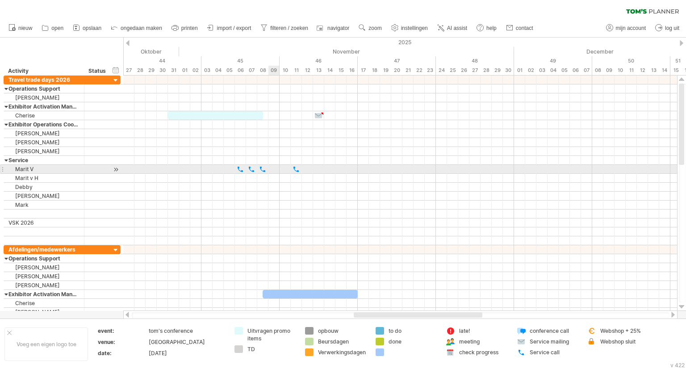
click at [273, 171] on div at bounding box center [400, 169] width 554 height 9
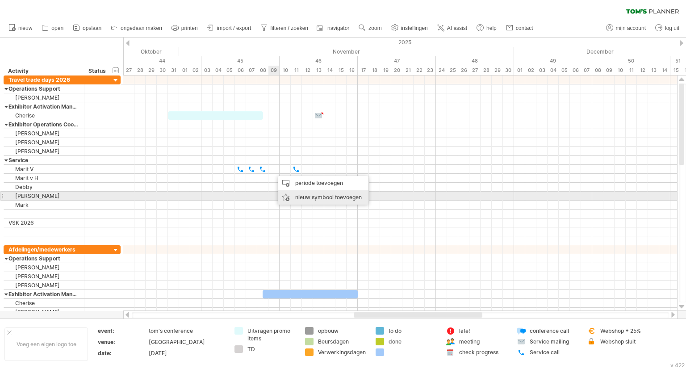
click at [292, 197] on div "nieuw symbool toevoegen" at bounding box center [323, 197] width 91 height 14
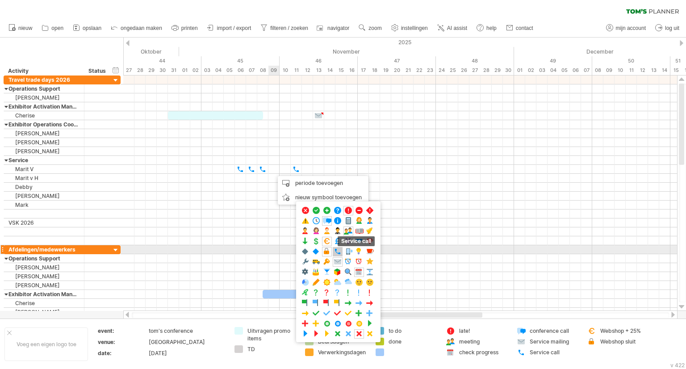
drag, startPoint x: 338, startPoint y: 252, endPoint x: 334, endPoint y: 246, distance: 6.8
click at [338, 252] on span at bounding box center [337, 251] width 9 height 8
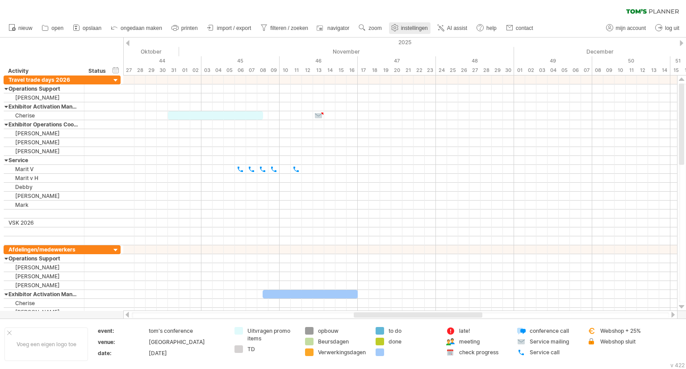
click at [402, 29] on span "instellingen" at bounding box center [414, 28] width 27 height 6
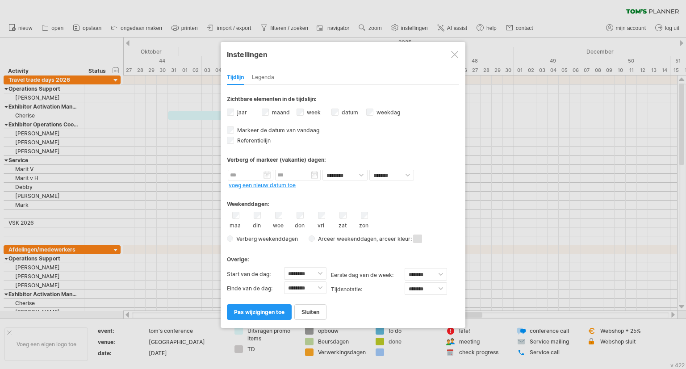
click at [360, 215] on div "zon" at bounding box center [364, 220] width 11 height 17
click at [273, 313] on span "pas wijzigingen toe" at bounding box center [259, 312] width 50 height 7
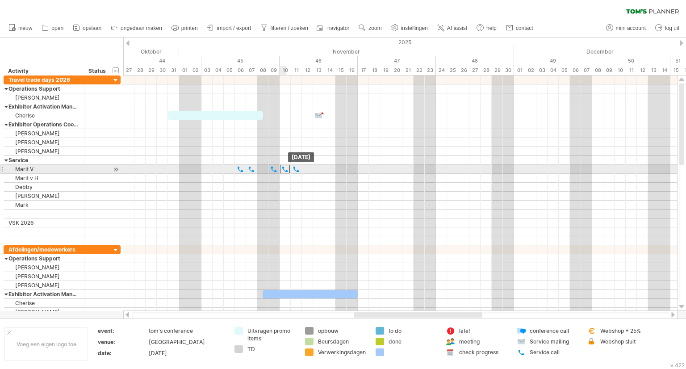
drag, startPoint x: 263, startPoint y: 168, endPoint x: 283, endPoint y: 168, distance: 20.1
click at [283, 168] on div at bounding box center [285, 169] width 10 height 8
drag, startPoint x: 274, startPoint y: 167, endPoint x: 231, endPoint y: 170, distance: 43.0
click at [231, 170] on div at bounding box center [229, 169] width 10 height 8
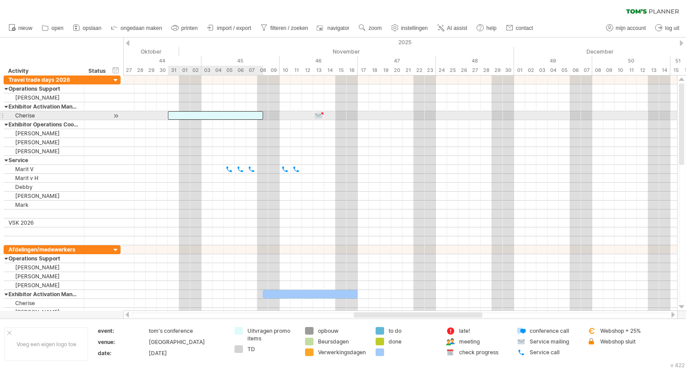
click at [184, 115] on div at bounding box center [215, 115] width 95 height 8
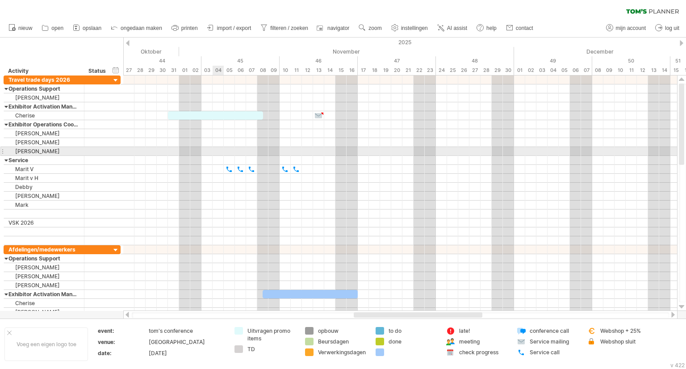
click at [216, 150] on div at bounding box center [400, 151] width 554 height 9
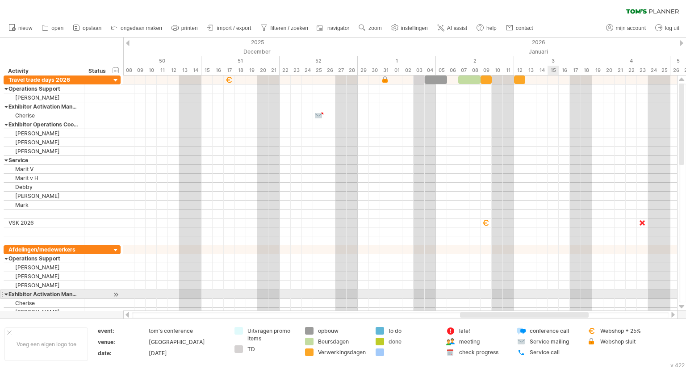
drag, startPoint x: 447, startPoint y: 312, endPoint x: 554, endPoint y: 296, distance: 107.4
click at [554, 296] on div "Probeert verbinding te maken met plan.tomsplanner.nl Opnieuw verbonden 0% filte…" at bounding box center [343, 184] width 686 height 369
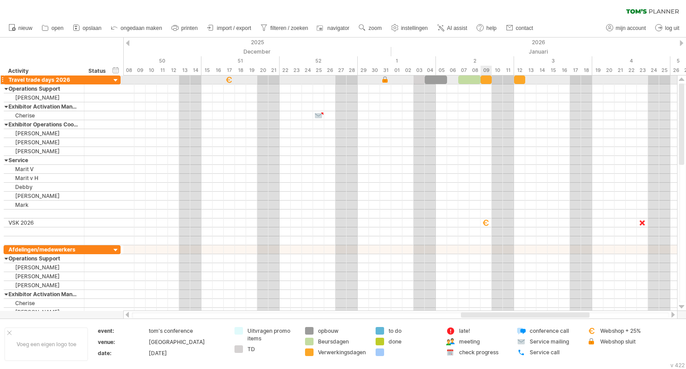
click at [486, 79] on div at bounding box center [485, 79] width 11 height 8
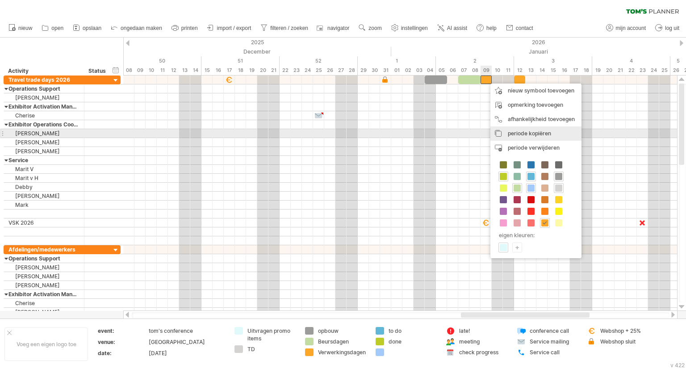
click at [513, 131] on span "periode kopiëren" at bounding box center [529, 133] width 43 height 7
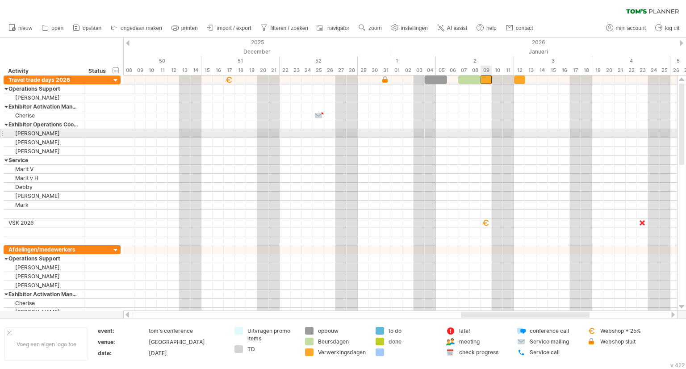
click at [488, 134] on div at bounding box center [400, 133] width 554 height 9
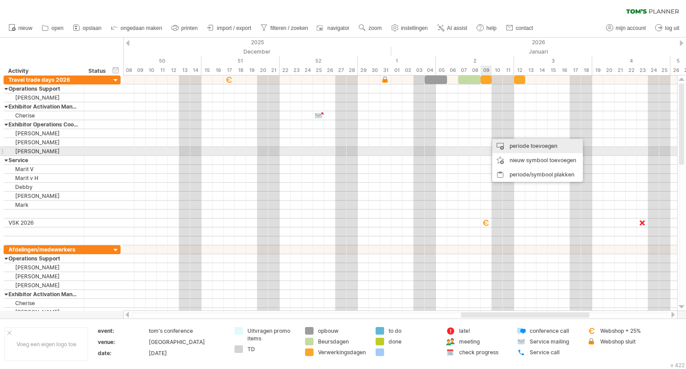
click at [498, 148] on div "periode toevoegen" at bounding box center [537, 146] width 91 height 14
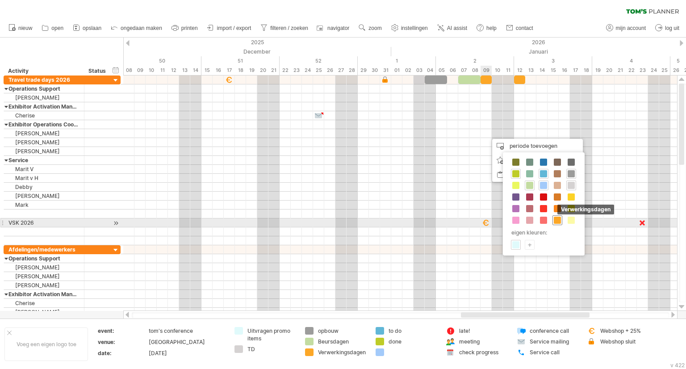
click at [554, 220] on span at bounding box center [557, 220] width 7 height 7
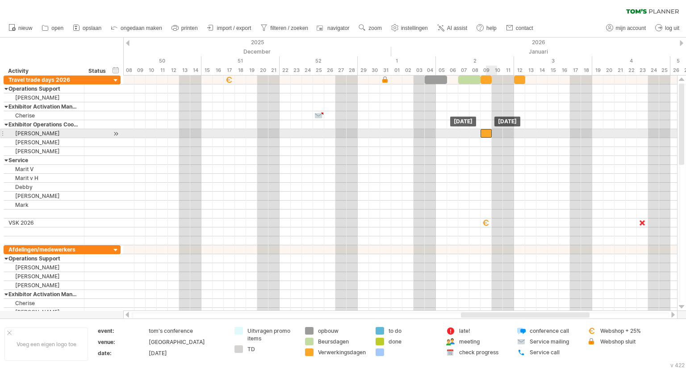
click at [486, 134] on div at bounding box center [485, 133] width 11 height 8
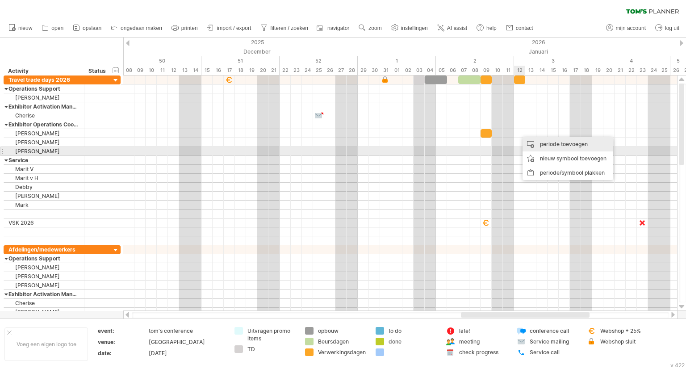
click at [534, 148] on div "periode toevoegen" at bounding box center [567, 144] width 91 height 14
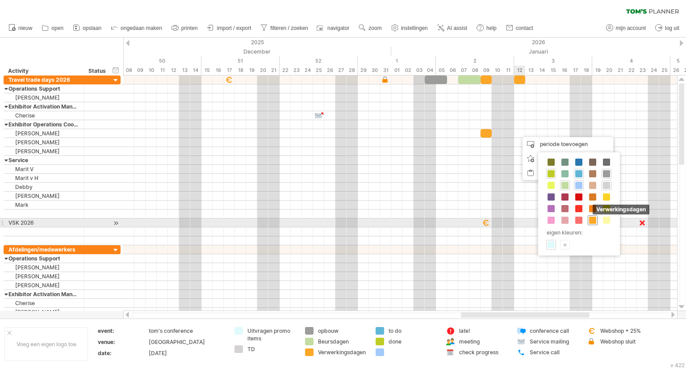
click at [591, 221] on span at bounding box center [592, 220] width 7 height 7
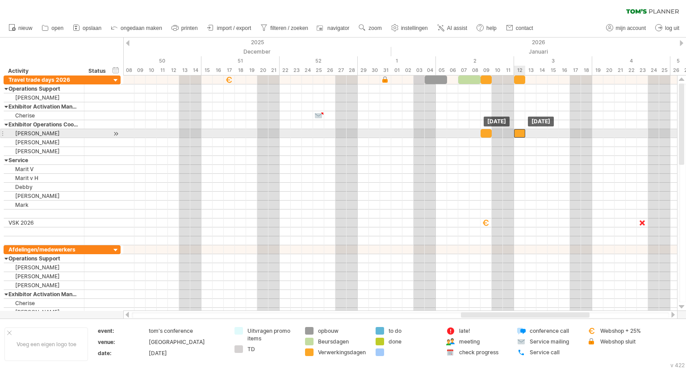
click at [522, 132] on div at bounding box center [519, 133] width 11 height 8
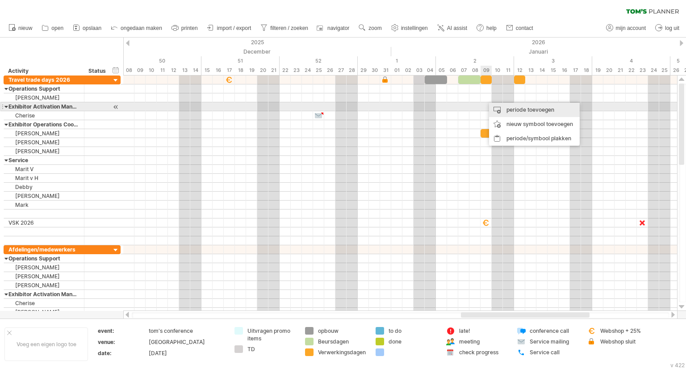
click at [505, 111] on div "periode toevoegen" at bounding box center [534, 110] width 91 height 14
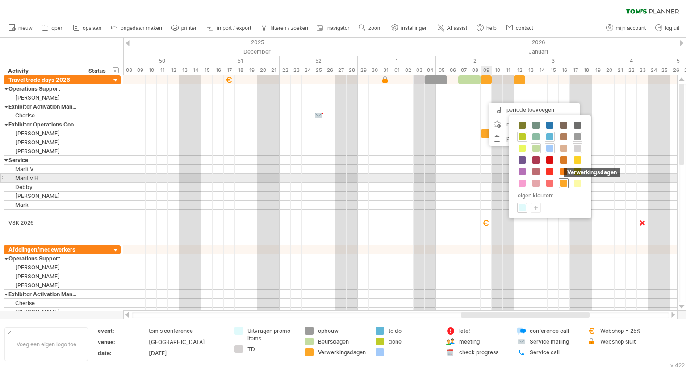
click at [564, 181] on span at bounding box center [563, 183] width 7 height 7
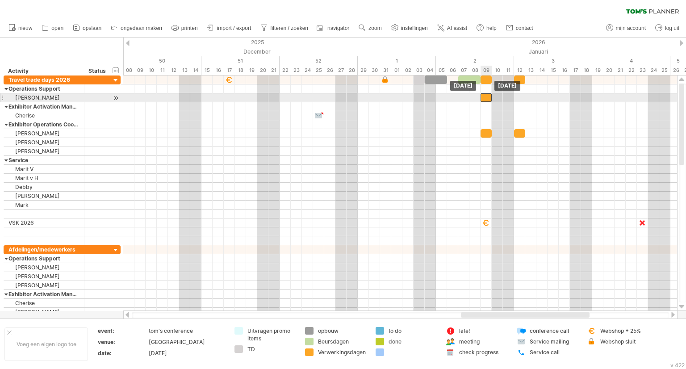
click at [487, 95] on div at bounding box center [485, 97] width 11 height 8
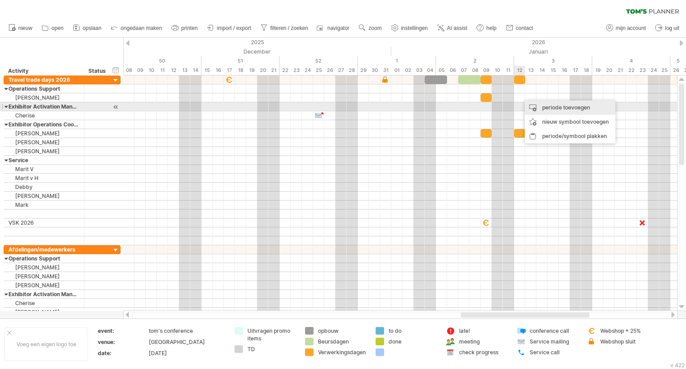
click at [536, 109] on div "periode toevoegen" at bounding box center [570, 107] width 91 height 14
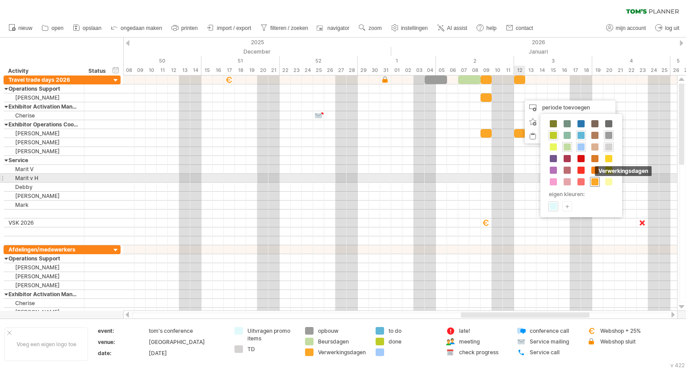
drag, startPoint x: 595, startPoint y: 182, endPoint x: 563, endPoint y: 170, distance: 34.3
click at [595, 182] on span at bounding box center [594, 181] width 7 height 7
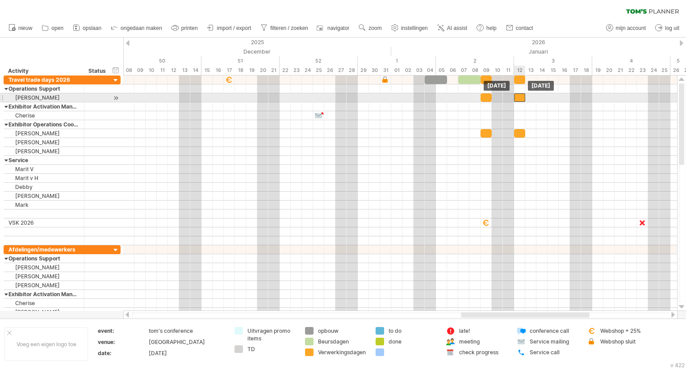
click at [520, 97] on div at bounding box center [519, 97] width 11 height 8
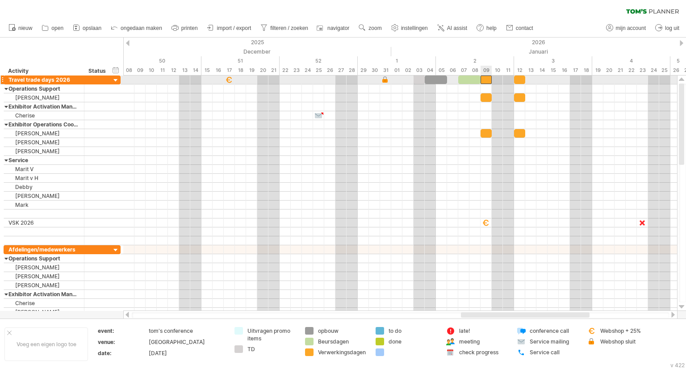
click at [486, 82] on div at bounding box center [485, 79] width 11 height 8
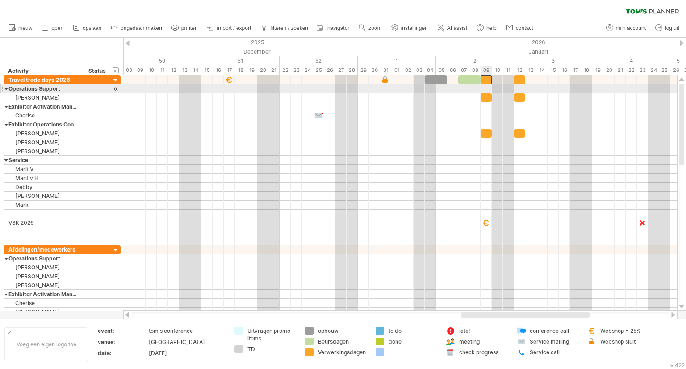
click at [486, 87] on div at bounding box center [400, 88] width 554 height 9
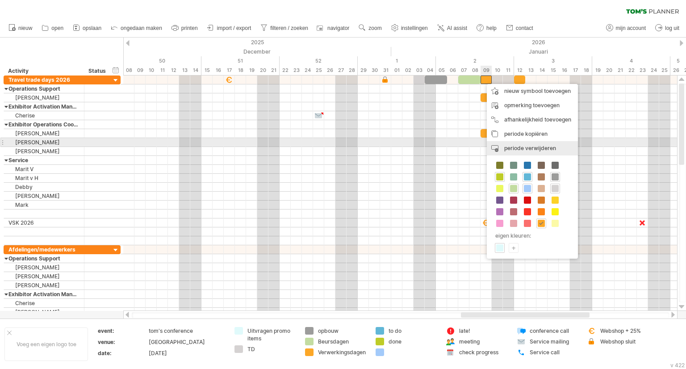
click at [521, 147] on span "periode verwijderen" at bounding box center [530, 148] width 52 height 7
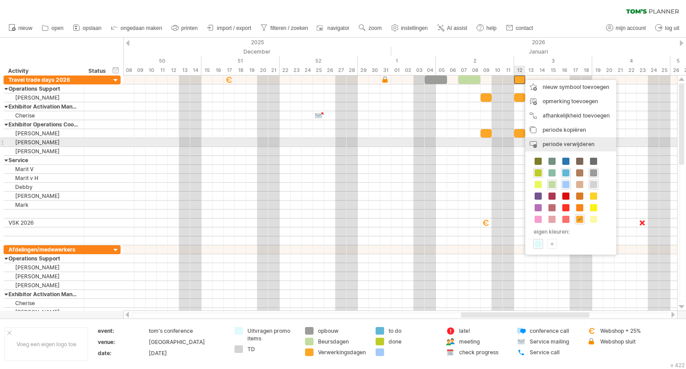
click at [549, 142] on span "periode verwijderen" at bounding box center [569, 144] width 52 height 7
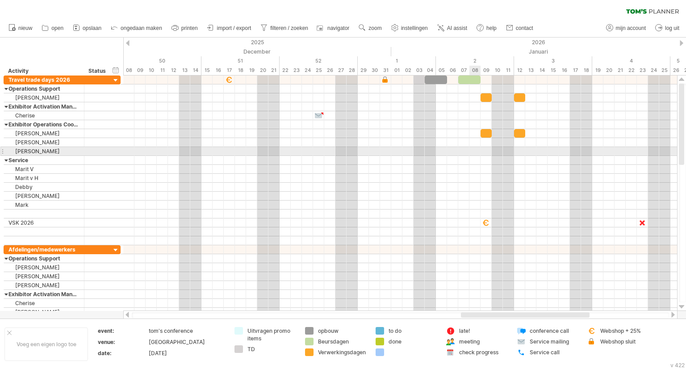
click at [472, 156] on div at bounding box center [400, 160] width 554 height 9
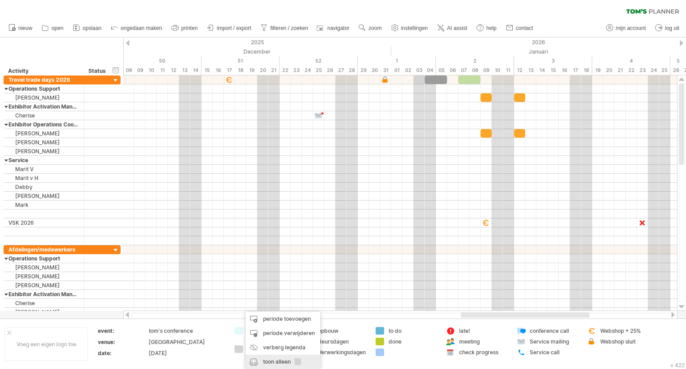
click at [286, 360] on div "toon alleen" at bounding box center [283, 362] width 75 height 14
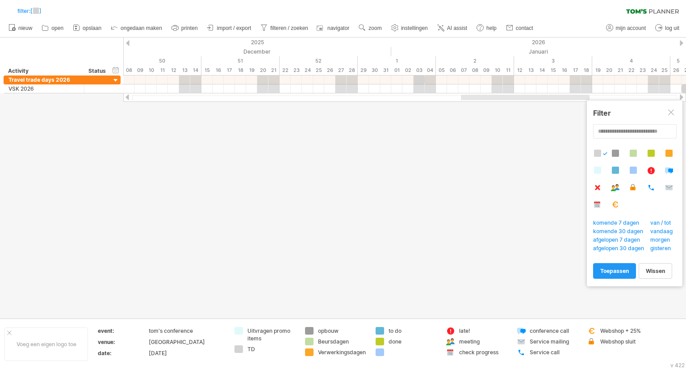
click at [672, 113] on div at bounding box center [671, 112] width 7 height 7
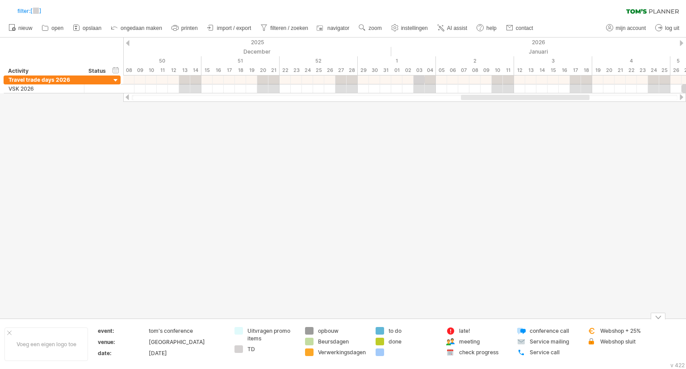
click at [239, 349] on div "Probeert verbinding te maken met plan.tomsplanner.nl Opnieuw verbonden 0% filte…" at bounding box center [343, 184] width 686 height 369
click at [246, 350] on div "TD" at bounding box center [265, 349] width 62 height 8
click at [282, 29] on span "filteren / zoeken" at bounding box center [289, 28] width 38 height 6
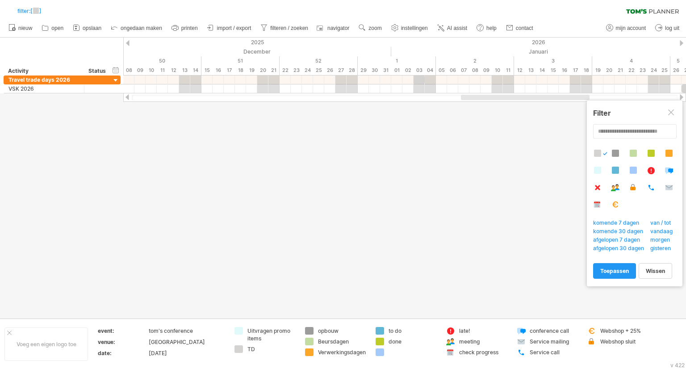
click at [615, 153] on div at bounding box center [615, 153] width 7 height 7
click at [614, 152] on div at bounding box center [615, 153] width 7 height 7
click at [605, 150] on div at bounding box center [638, 184] width 90 height 68
click at [472, 196] on div at bounding box center [343, 178] width 686 height 281
click at [597, 153] on div at bounding box center [597, 153] width 7 height 7
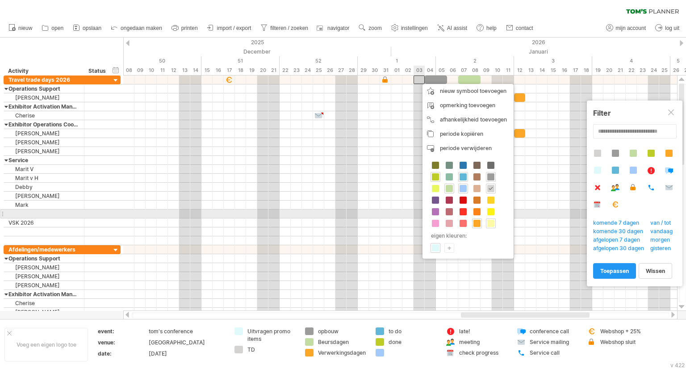
click at [496, 218] on div at bounding box center [491, 223] width 10 height 10
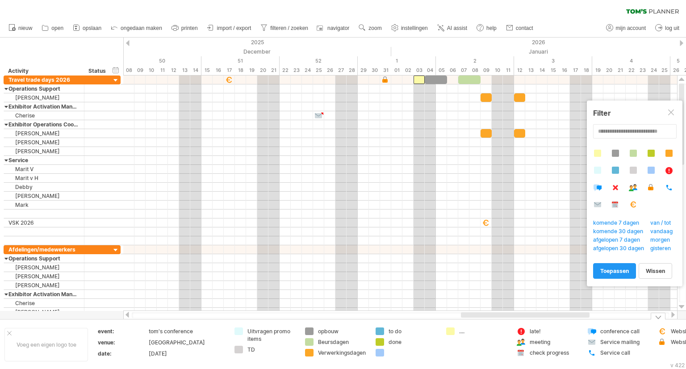
click at [239, 348] on div "Probeert verbinding te maken met plan.tomsplanner.nl Opnieuw verbonden 0% filte…" at bounding box center [343, 184] width 686 height 369
drag, startPoint x: 459, startPoint y: 330, endPoint x: 444, endPoint y: 334, distance: 16.1
click at [444, 334] on td "...." at bounding box center [477, 344] width 71 height 34
click at [461, 333] on div "...." at bounding box center [483, 331] width 49 height 8
click at [461, 333] on input "text" at bounding box center [481, 331] width 44 height 8
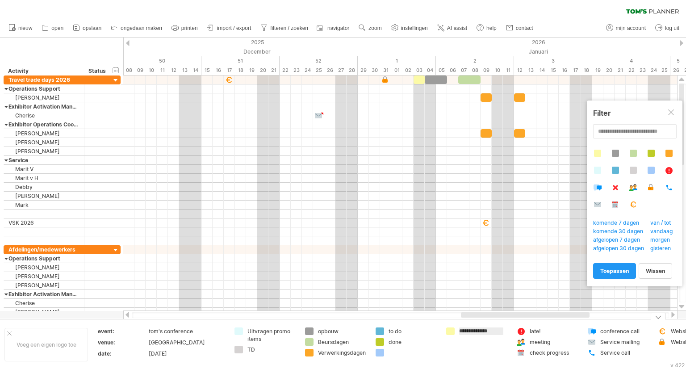
type input "**********"
click at [460, 359] on td "**********" at bounding box center [477, 344] width 71 height 34
drag, startPoint x: 453, startPoint y: 329, endPoint x: 260, endPoint y: 343, distance: 193.4
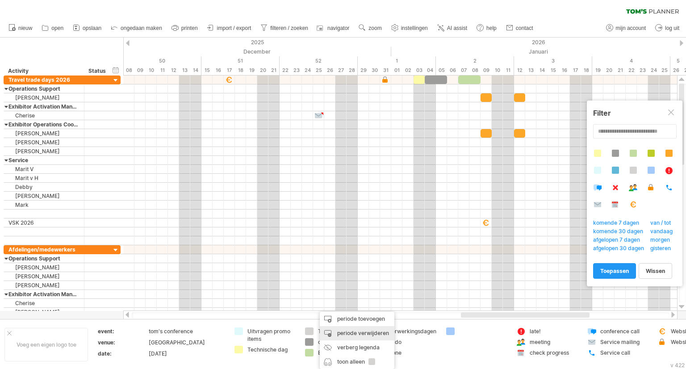
click at [345, 333] on div "periode verwijderen" at bounding box center [357, 333] width 75 height 14
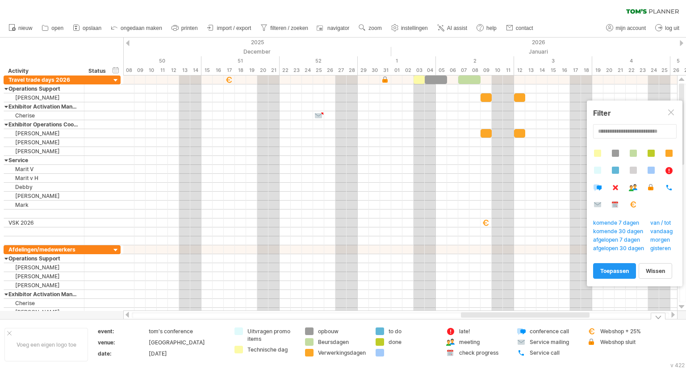
click at [319, 330] on div "opbouw" at bounding box center [342, 331] width 49 height 8
click at [319, 330] on input "******" at bounding box center [340, 331] width 44 height 8
type input "******"
click at [363, 355] on div "Verwerkingsdagen" at bounding box center [342, 353] width 49 height 8
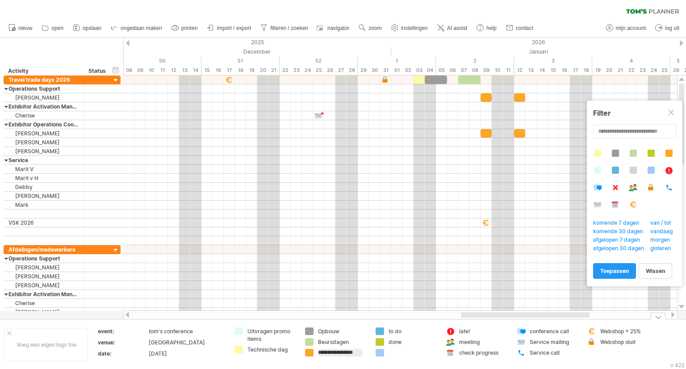
click at [360, 338] on div "Beursdagen" at bounding box center [342, 342] width 49 height 8
click at [401, 330] on div "to do" at bounding box center [412, 331] width 49 height 8
click at [400, 330] on input "*****" at bounding box center [410, 331] width 44 height 8
click at [380, 330] on div "Probeert verbinding te maken met plan.tomsplanner.nl Opnieuw verbonden 0% filte…" at bounding box center [343, 184] width 686 height 369
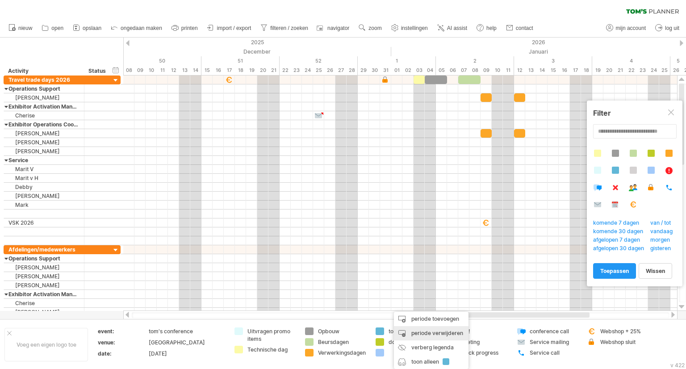
click at [413, 332] on div "periode verwijderen" at bounding box center [431, 333] width 75 height 14
click at [418, 334] on div "periode verwijderen" at bounding box center [435, 333] width 75 height 14
click at [410, 335] on div "periode verwijderen" at bounding box center [427, 333] width 75 height 14
click at [431, 334] on span "symbool verwijderen" at bounding box center [440, 333] width 54 height 7
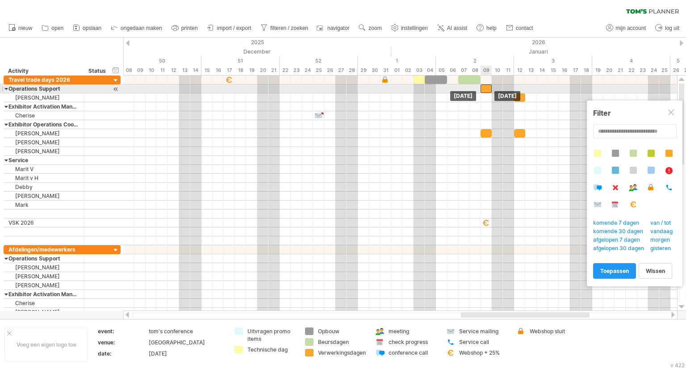
drag, startPoint x: 487, startPoint y: 98, endPoint x: 486, endPoint y: 92, distance: 6.8
drag, startPoint x: 519, startPoint y: 99, endPoint x: 519, endPoint y: 91, distance: 8.1
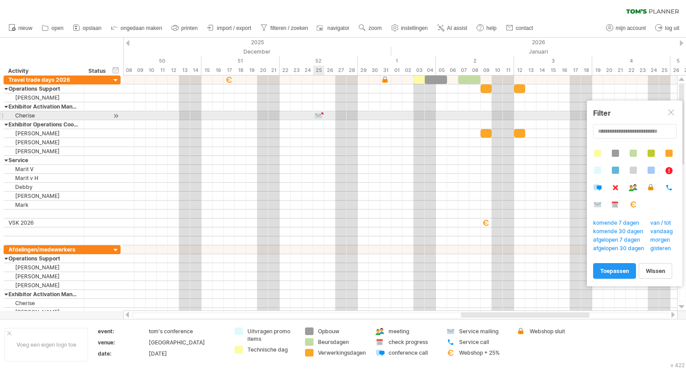
type textarea "**********"
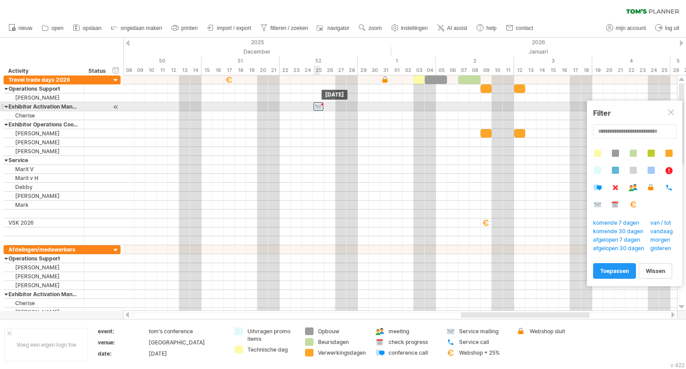
drag, startPoint x: 315, startPoint y: 113, endPoint x: 315, endPoint y: 108, distance: 5.4
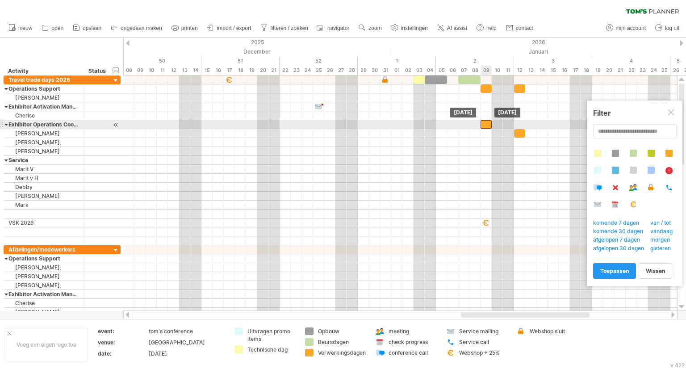
drag, startPoint x: 484, startPoint y: 132, endPoint x: 484, endPoint y: 126, distance: 5.8
drag, startPoint x: 517, startPoint y: 133, endPoint x: 516, endPoint y: 126, distance: 6.8
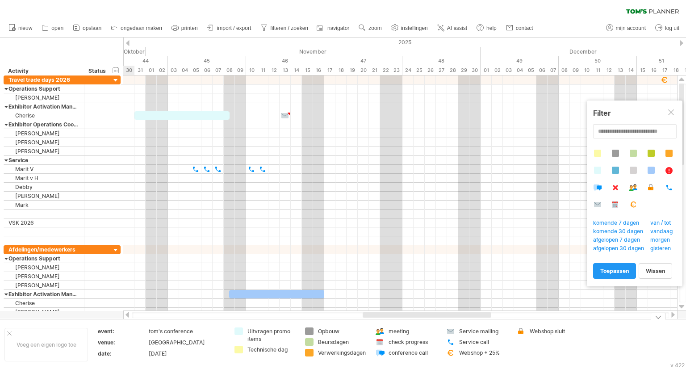
drag, startPoint x: 466, startPoint y: 317, endPoint x: 368, endPoint y: 321, distance: 98.3
click at [368, 321] on div "Probeert verbinding te maken met plan.tomsplanner.nl Opnieuw verbonden 0% filte…" at bounding box center [343, 184] width 686 height 369
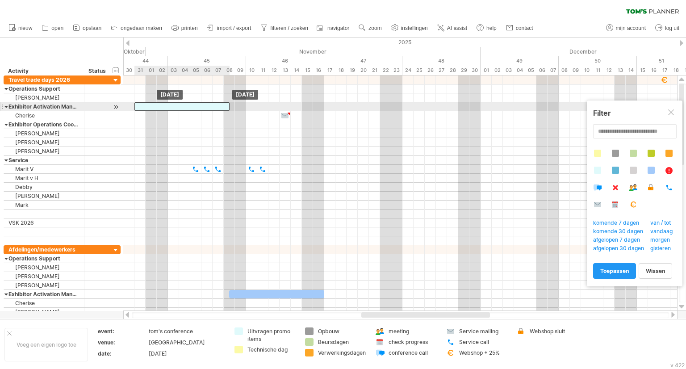
drag, startPoint x: 164, startPoint y: 115, endPoint x: 165, endPoint y: 109, distance: 5.4
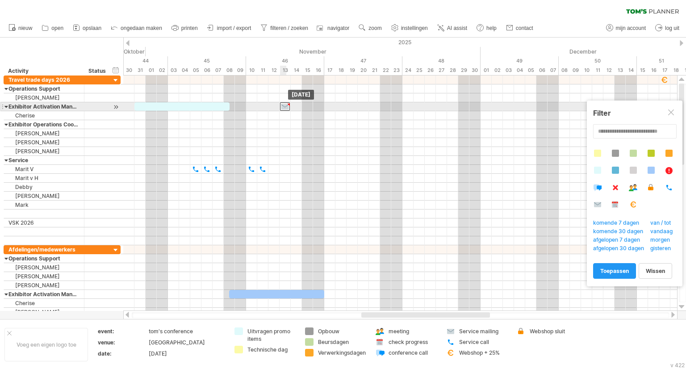
drag, startPoint x: 283, startPoint y: 115, endPoint x: 281, endPoint y: 109, distance: 6.9
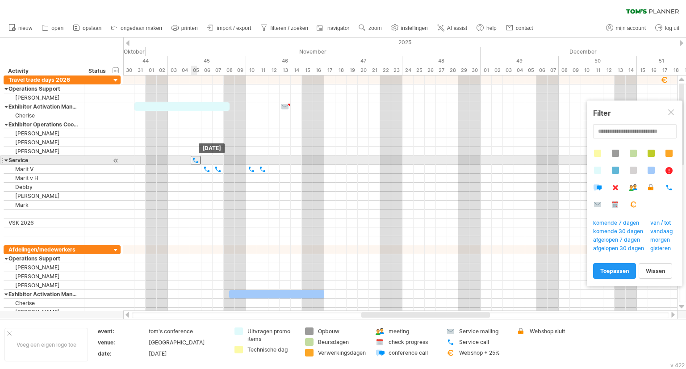
drag, startPoint x: 192, startPoint y: 168, endPoint x: 192, endPoint y: 163, distance: 5.4
drag, startPoint x: 205, startPoint y: 168, endPoint x: 202, endPoint y: 163, distance: 5.4
drag, startPoint x: 216, startPoint y: 168, endPoint x: 216, endPoint y: 163, distance: 5.4
drag, startPoint x: 252, startPoint y: 170, endPoint x: 251, endPoint y: 164, distance: 5.9
drag, startPoint x: 259, startPoint y: 168, endPoint x: 259, endPoint y: 163, distance: 4.9
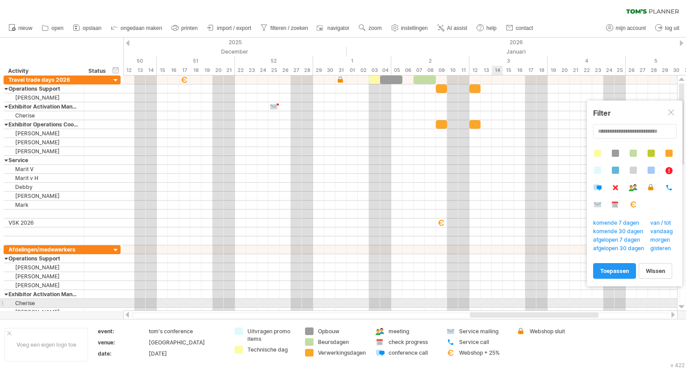
drag, startPoint x: 385, startPoint y: 312, endPoint x: 466, endPoint y: 308, distance: 81.4
click at [466, 308] on div "Probeert verbinding te maken met plan.tomsplanner.nl Opnieuw verbonden 0% filte…" at bounding box center [343, 184] width 686 height 369
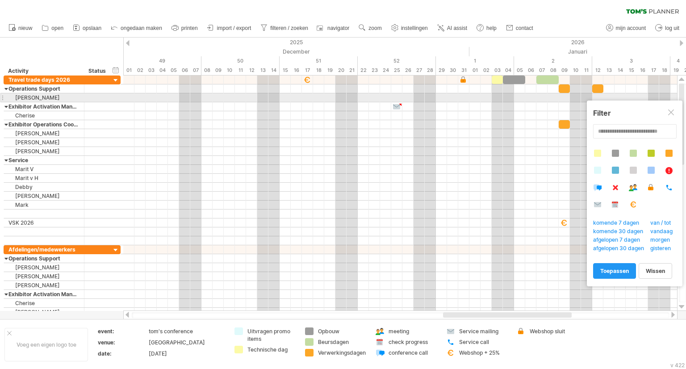
click at [2, 99] on div at bounding box center [2, 97] width 4 height 9
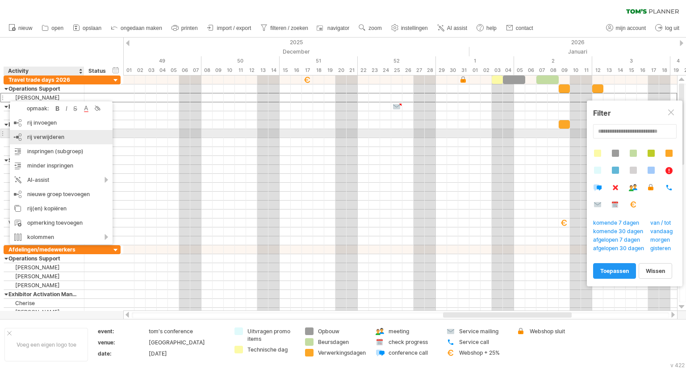
click at [42, 135] on span "rij verwijderen" at bounding box center [45, 137] width 37 height 7
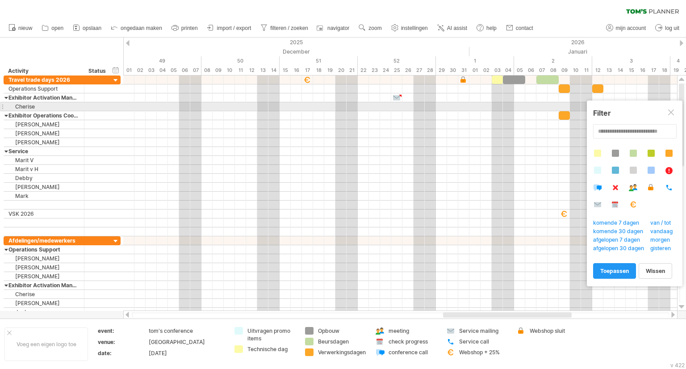
click at [2, 106] on div at bounding box center [2, 106] width 4 height 9
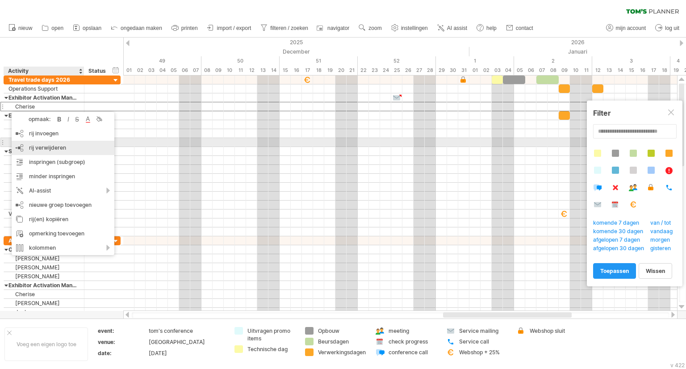
click at [39, 143] on div "rij verwijderen geselecteerde rijen verwijderen" at bounding box center [63, 148] width 103 height 14
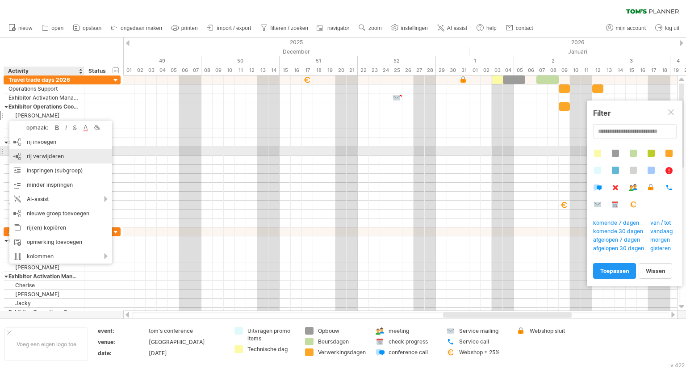
click at [39, 151] on div "rij verwijderen geselecteerde rijen verwijderen" at bounding box center [60, 156] width 103 height 14
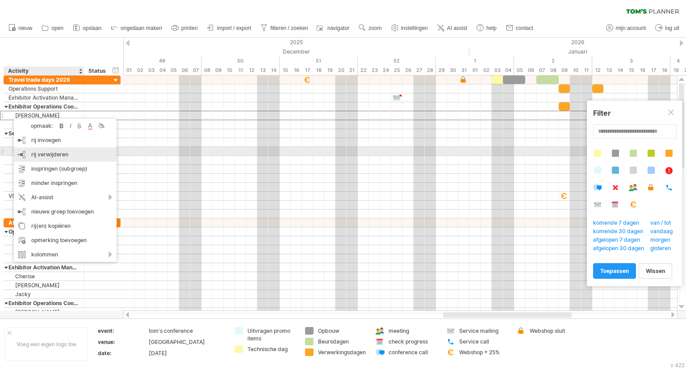
click at [36, 150] on div "rij verwijderen geselecteerde rijen verwijderen" at bounding box center [65, 154] width 103 height 14
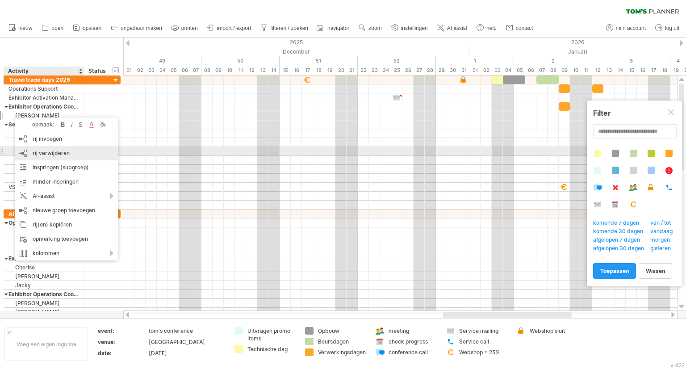
click at [38, 150] on span "rij verwijderen" at bounding box center [51, 153] width 37 height 7
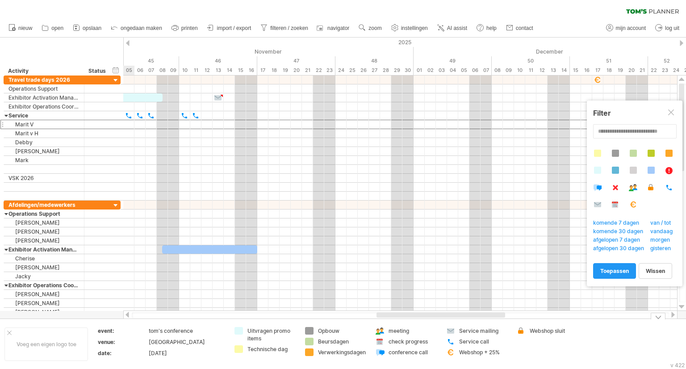
drag, startPoint x: 455, startPoint y: 315, endPoint x: 388, endPoint y: 320, distance: 66.7
click at [388, 320] on div "Probeert verbinding te maken met plan.tomsplanner.nl Opnieuw verbonden 0% filte…" at bounding box center [343, 184] width 686 height 369
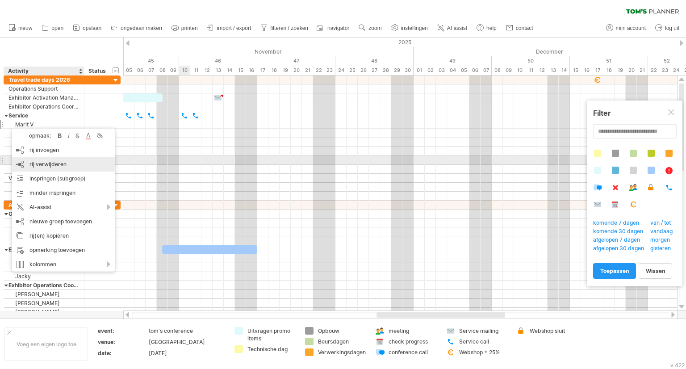
click at [38, 161] on span "rij verwijderen" at bounding box center [47, 164] width 37 height 7
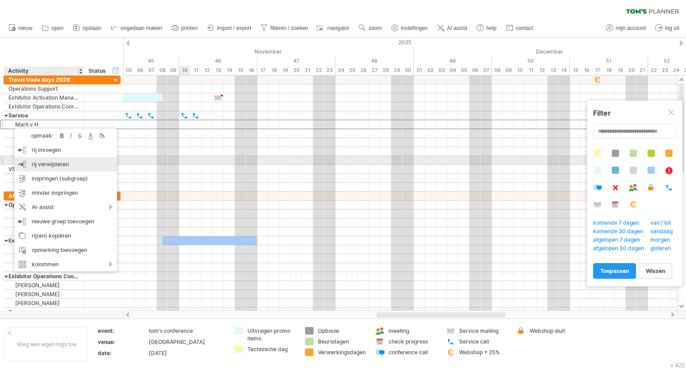
click at [25, 159] on div "rij verwijderen geselecteerde rijen verwijderen" at bounding box center [65, 164] width 103 height 14
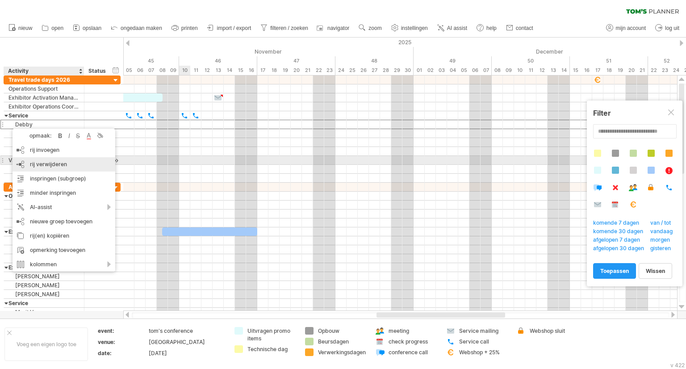
click at [30, 163] on span "rij verwijderen" at bounding box center [48, 164] width 37 height 7
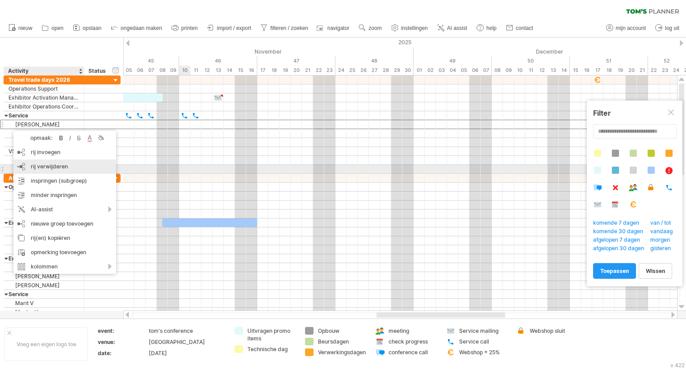
click at [27, 167] on div "rij verwijderen geselecteerde rijen verwijderen" at bounding box center [64, 166] width 103 height 14
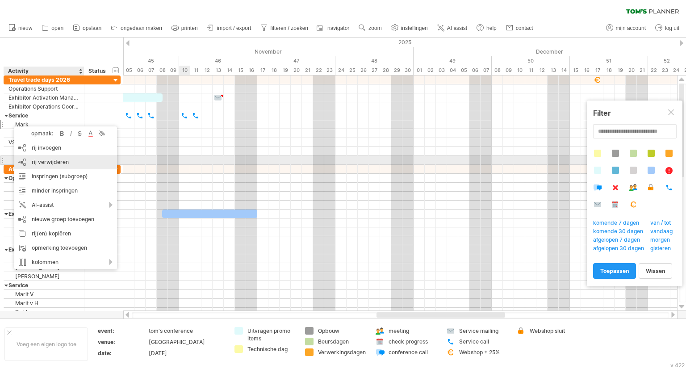
click at [42, 161] on span "rij verwijderen" at bounding box center [50, 162] width 37 height 7
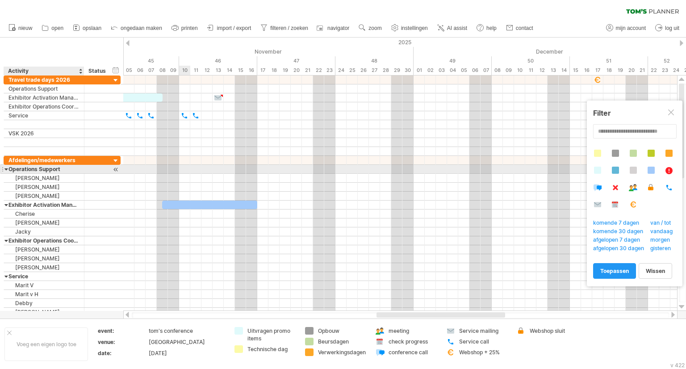
click at [63, 169] on div "Operations Support" at bounding box center [43, 169] width 71 height 8
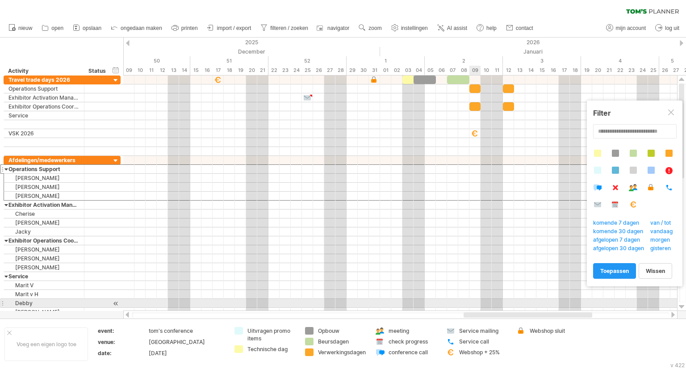
drag, startPoint x: 384, startPoint y: 314, endPoint x: 472, endPoint y: 302, distance: 88.4
click at [472, 302] on div "Probeert verbinding te maken met plan.tomsplanner.nl Opnieuw verbonden 0% filte…" at bounding box center [343, 184] width 686 height 369
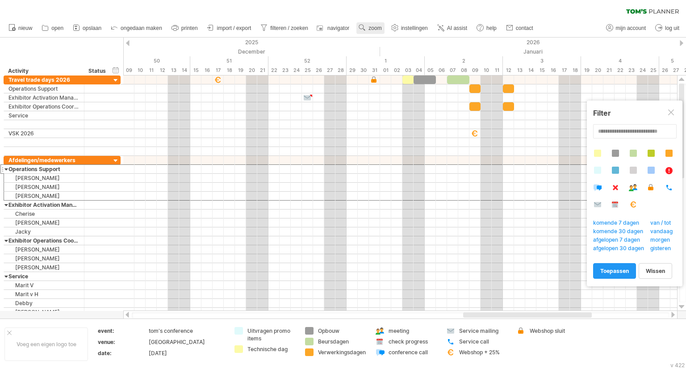
click at [373, 29] on span "zoom" at bounding box center [374, 28] width 13 height 6
click at [393, 40] on div "Maand" at bounding box center [403, 40] width 50 height 14
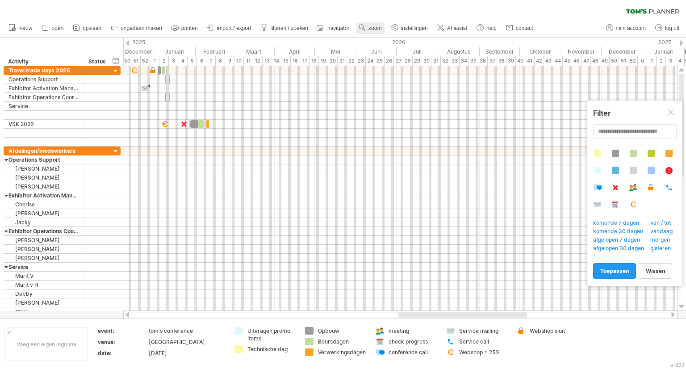
click at [373, 28] on span "zoom" at bounding box center [374, 28] width 13 height 6
click at [386, 50] on div "Week" at bounding box center [403, 53] width 50 height 14
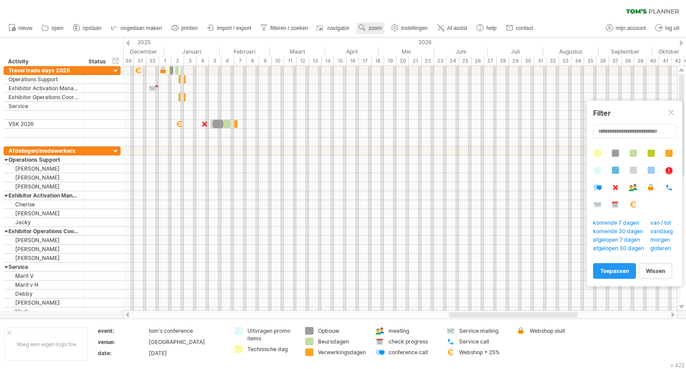
click at [377, 29] on span "zoom" at bounding box center [374, 28] width 13 height 6
click at [388, 63] on div "Dag" at bounding box center [407, 69] width 50 height 14
click at [396, 53] on div "Week" at bounding box center [407, 55] width 50 height 14
click at [377, 29] on span "zoom" at bounding box center [374, 28] width 13 height 6
click at [392, 52] on div "Week" at bounding box center [406, 55] width 50 height 14
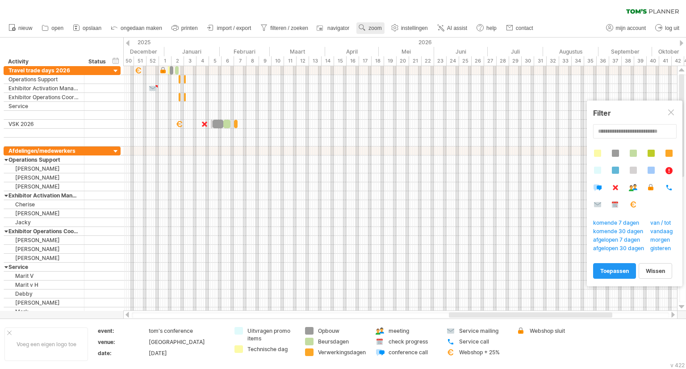
click at [375, 29] on span "zoom" at bounding box center [374, 28] width 13 height 6
click at [391, 65] on div "Dag" at bounding box center [405, 69] width 50 height 14
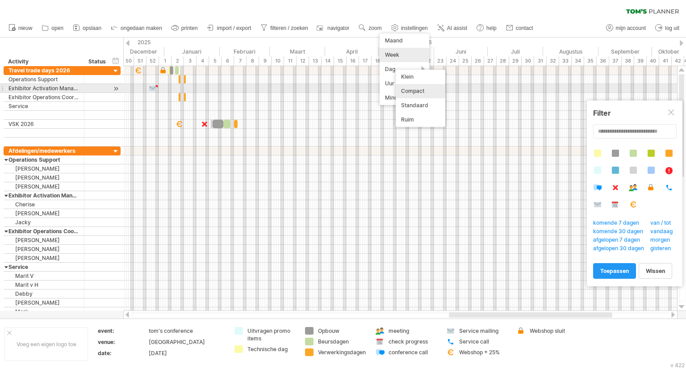
click at [409, 88] on div "Compact" at bounding box center [421, 91] width 50 height 14
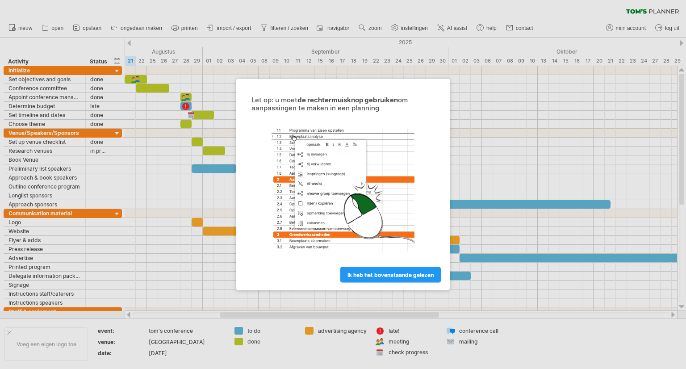
click at [532, 199] on div at bounding box center [343, 184] width 686 height 369
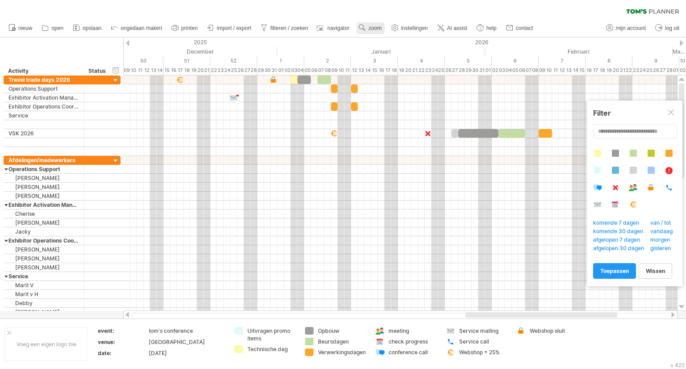
click at [379, 28] on span "zoom" at bounding box center [374, 28] width 13 height 6
click at [400, 69] on div "Dag" at bounding box center [408, 68] width 50 height 14
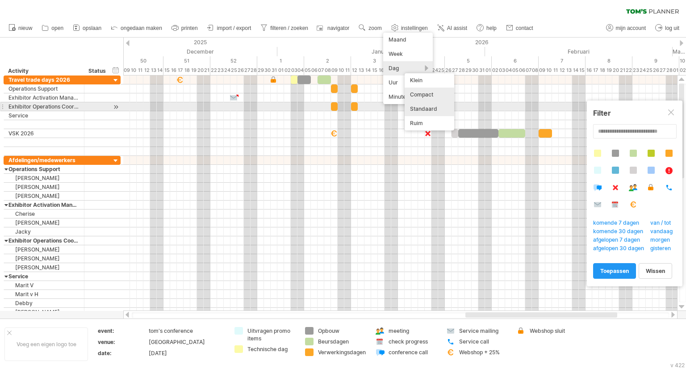
click at [430, 109] on div "Standaard" at bounding box center [430, 109] width 50 height 14
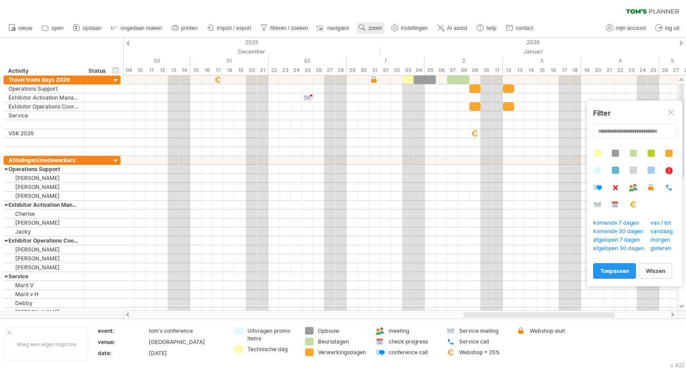
click at [379, 27] on span "zoom" at bounding box center [374, 28] width 13 height 6
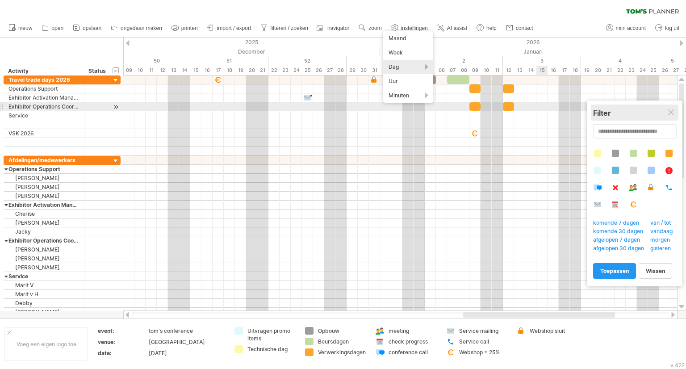
click at [671, 109] on div "Filter" at bounding box center [634, 113] width 83 height 9
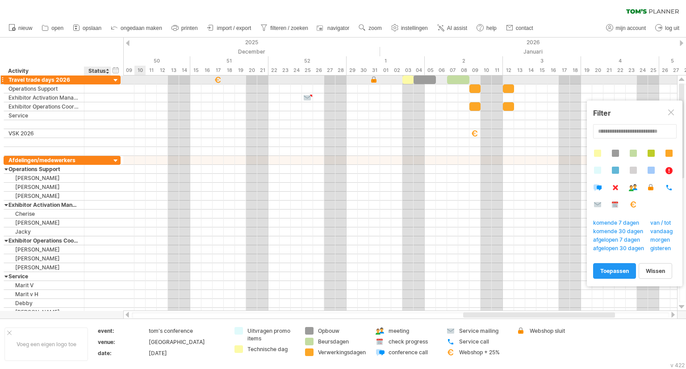
click at [114, 80] on div at bounding box center [116, 80] width 8 height 8
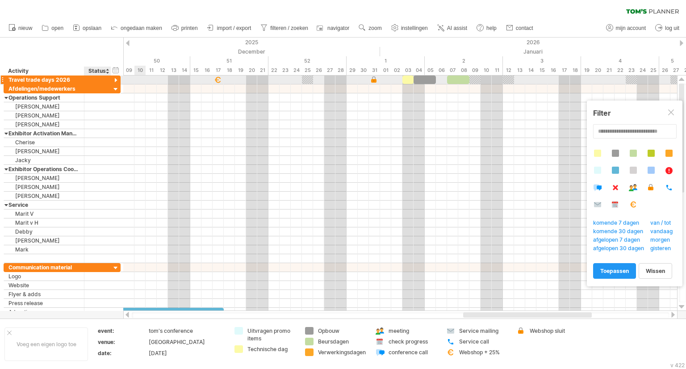
click at [114, 80] on div at bounding box center [116, 80] width 8 height 8
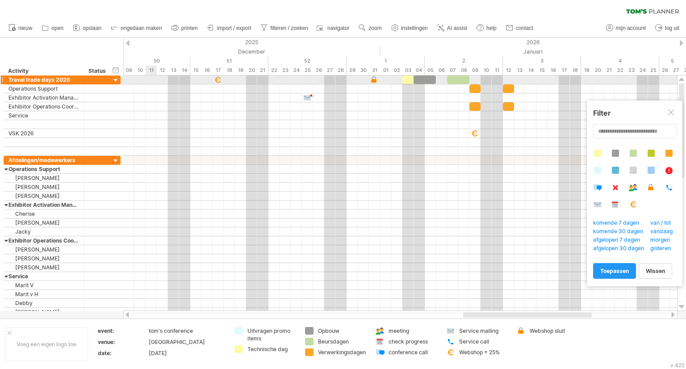
click at [2, 77] on div at bounding box center [2, 79] width 4 height 9
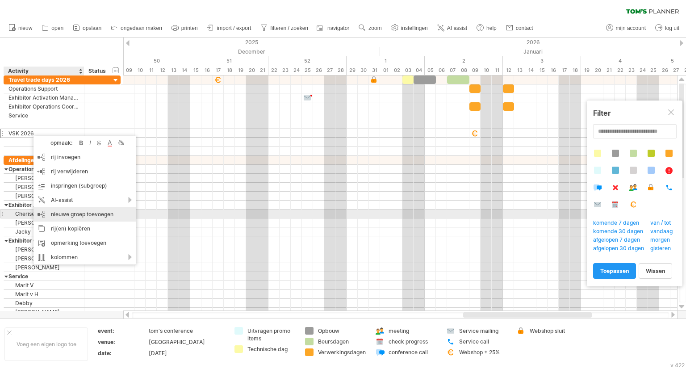
click at [53, 214] on div "nieuwe groep toevoegen" at bounding box center [84, 214] width 103 height 14
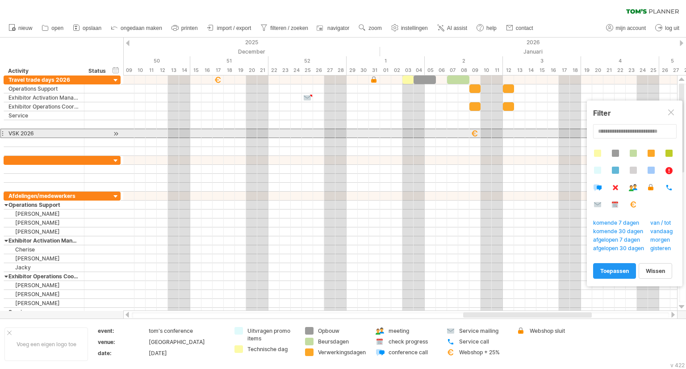
click at [3, 132] on div at bounding box center [2, 133] width 4 height 9
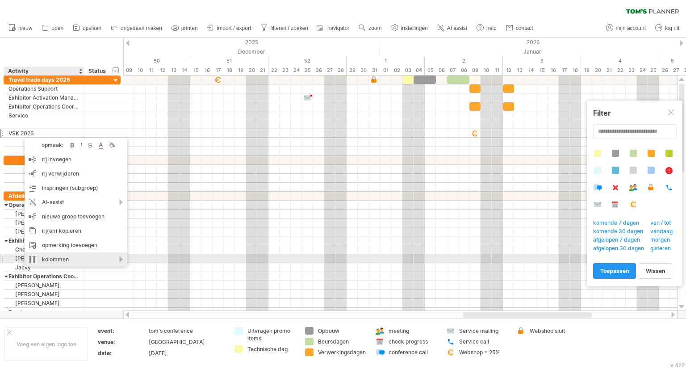
click at [74, 260] on div "kolommen" at bounding box center [76, 259] width 103 height 14
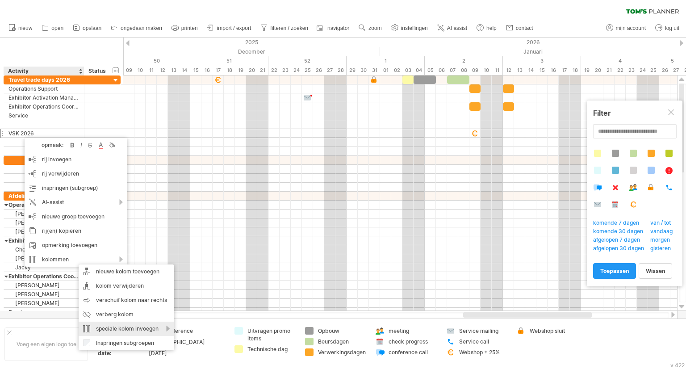
click at [168, 329] on div "speciale kolom invoegen" at bounding box center [127, 329] width 96 height 14
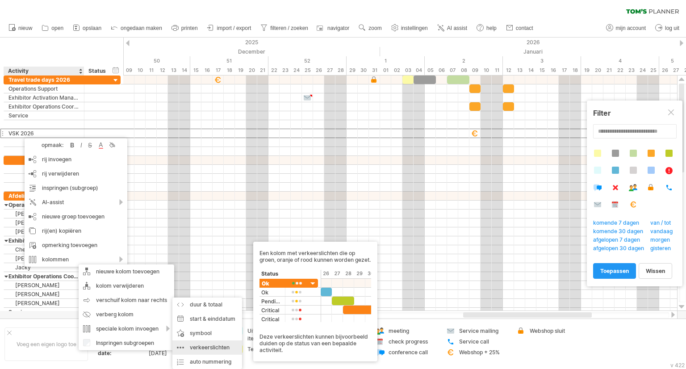
click at [195, 345] on div "verkeerslichten Een kolom met verkeerslichten die op groen, oranje of rood kunn…" at bounding box center [207, 347] width 70 height 14
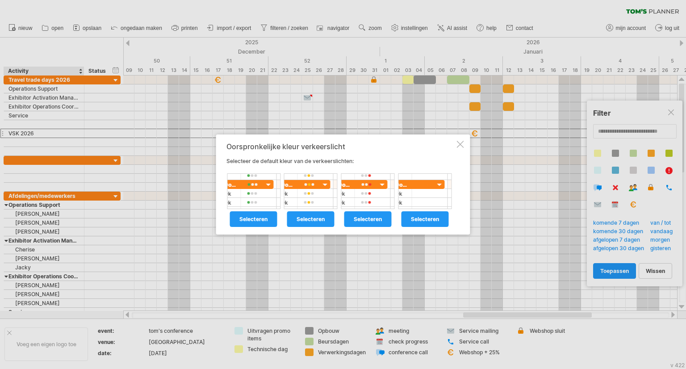
click at [377, 193] on div at bounding box center [339, 191] width 225 height 36
click at [380, 216] on span "selecteren" at bounding box center [368, 219] width 28 height 7
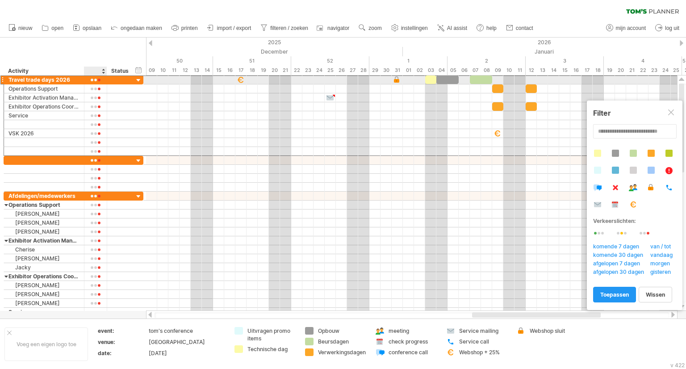
click at [95, 79] on div at bounding box center [95, 80] width 13 height 7
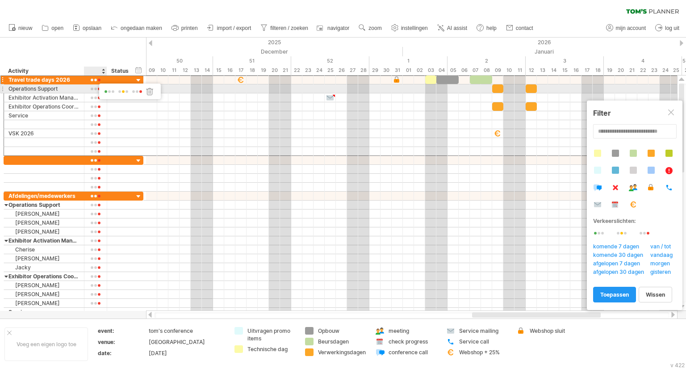
click at [109, 91] on span at bounding box center [109, 91] width 13 height 7
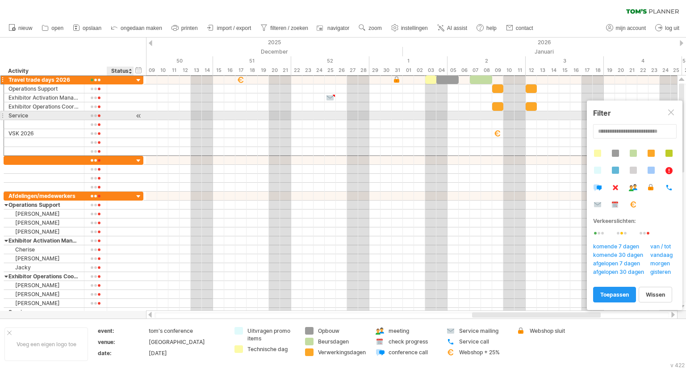
click at [132, 113] on div at bounding box center [132, 115] width 4 height 9
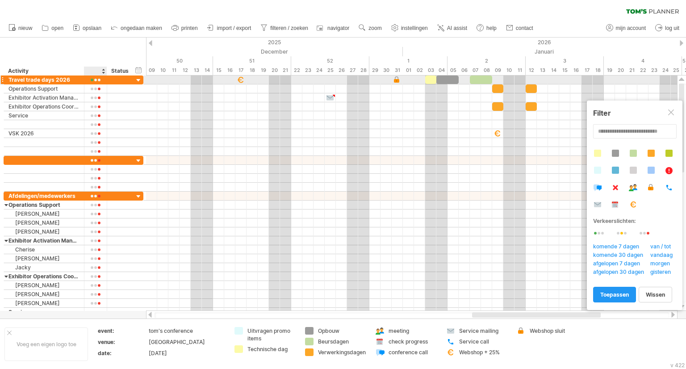
click at [97, 79] on div at bounding box center [95, 80] width 13 height 7
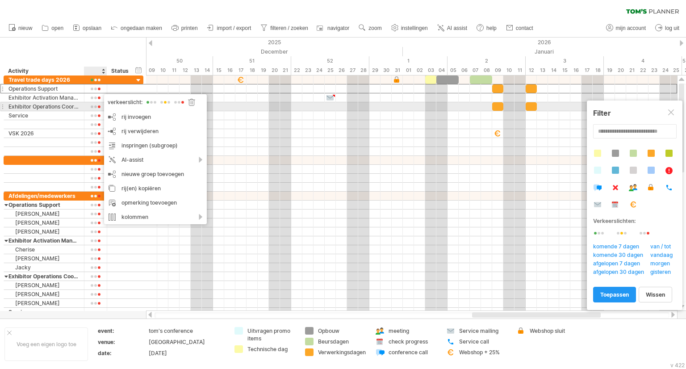
click at [191, 104] on div at bounding box center [191, 102] width 9 height 8
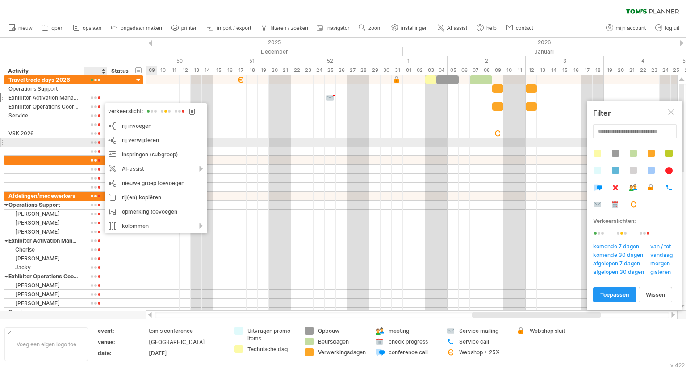
click at [68, 139] on div at bounding box center [43, 142] width 71 height 8
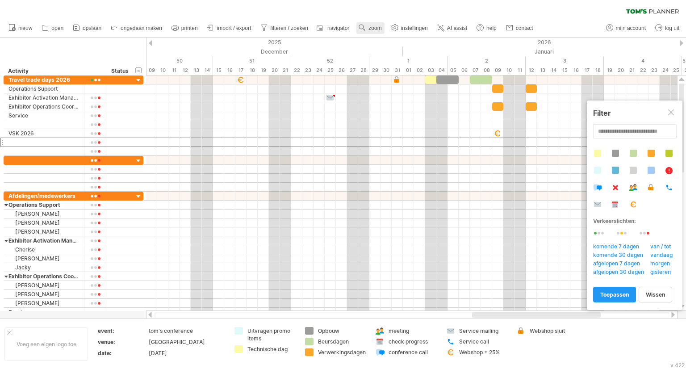
click at [372, 30] on span "zoom" at bounding box center [374, 28] width 13 height 6
click at [380, 42] on div "Maand" at bounding box center [401, 42] width 50 height 14
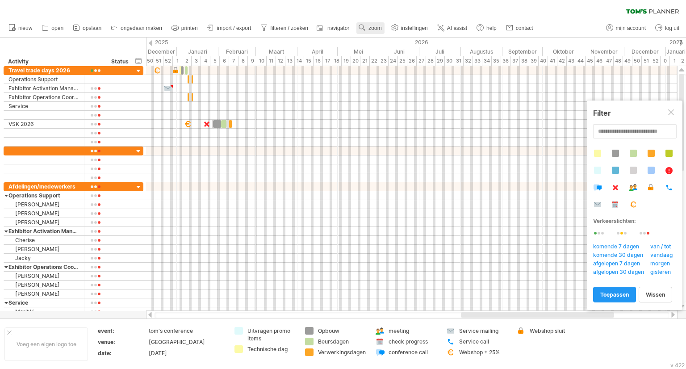
click at [368, 29] on link "zoom" at bounding box center [370, 28] width 28 height 12
click at [379, 41] on div "Maand" at bounding box center [397, 40] width 50 height 14
drag, startPoint x: 374, startPoint y: 30, endPoint x: 375, endPoint y: 36, distance: 6.0
click at [374, 30] on span "zoom" at bounding box center [374, 28] width 13 height 6
click at [392, 54] on div "Week" at bounding box center [403, 56] width 50 height 14
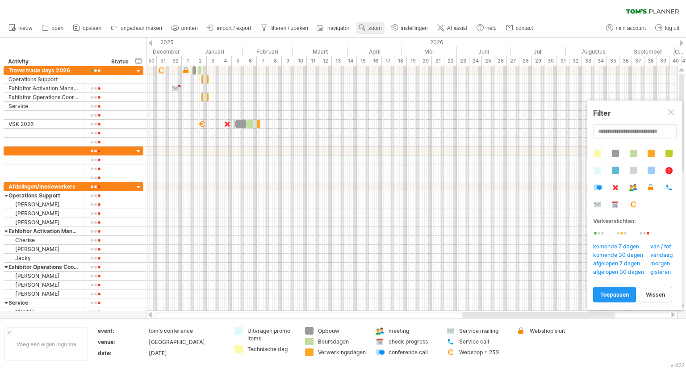
click at [370, 30] on span "zoom" at bounding box center [374, 28] width 13 height 6
click at [384, 53] on div "Week" at bounding box center [399, 56] width 50 height 14
click at [372, 29] on span "zoom" at bounding box center [374, 28] width 13 height 6
click at [389, 67] on div "Dag" at bounding box center [401, 69] width 50 height 14
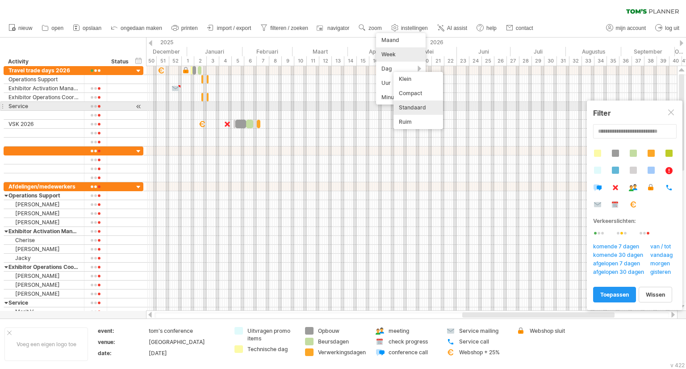
click at [416, 106] on div "Standaard" at bounding box center [418, 107] width 50 height 14
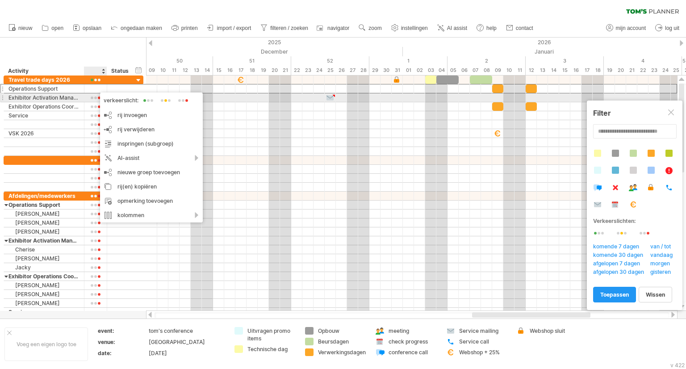
click at [164, 102] on span at bounding box center [166, 100] width 14 height 7
click at [147, 102] on span at bounding box center [144, 104] width 13 height 7
